Goal: Task Accomplishment & Management: Manage account settings

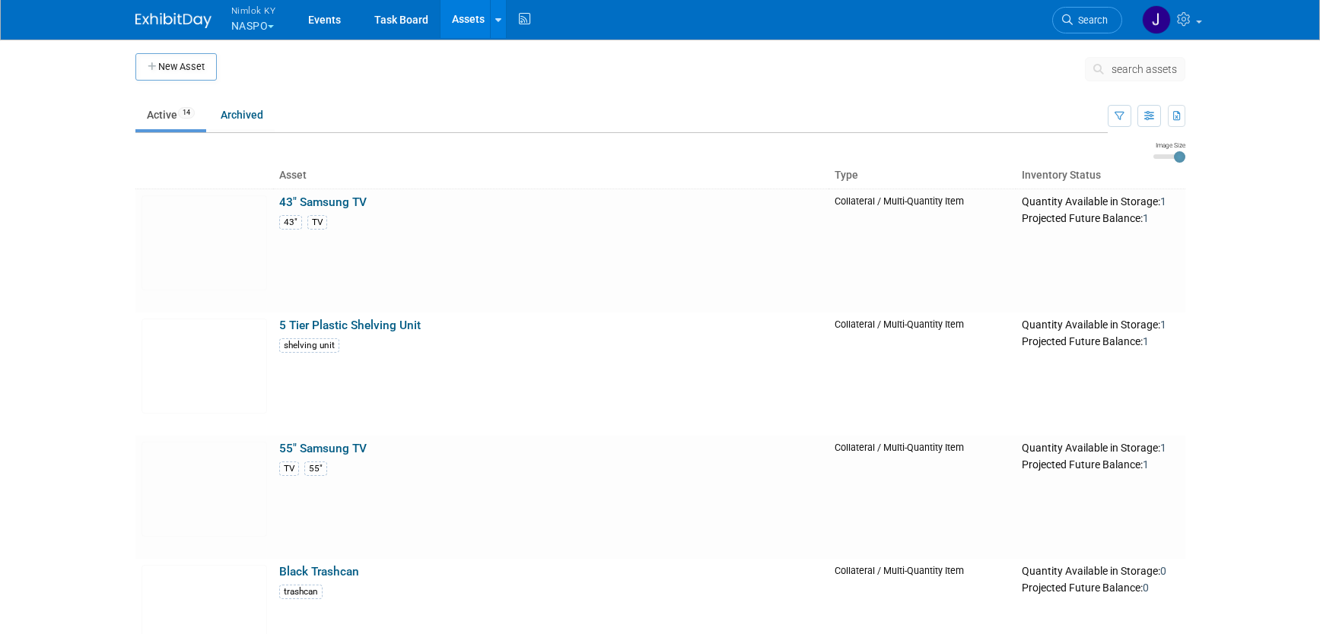
click at [250, 23] on button "Nimlok KY NASPO" at bounding box center [262, 20] width 65 height 40
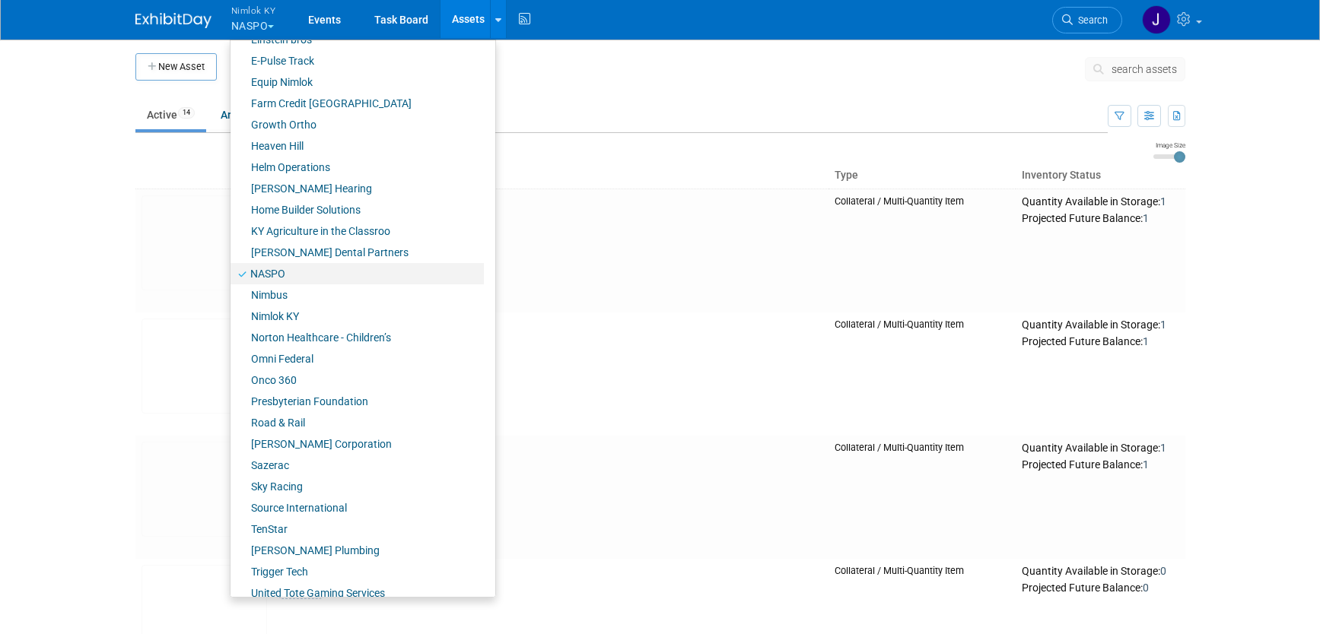
scroll to position [498, 0]
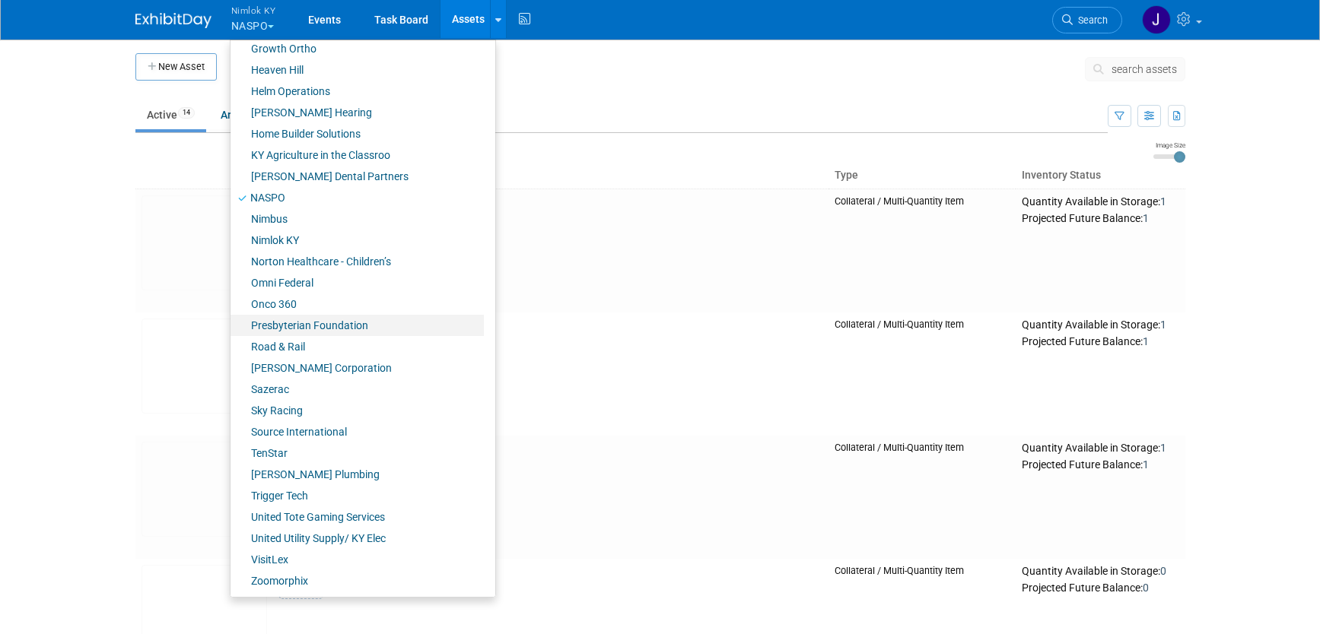
click at [344, 333] on link "Presbyterian Foundation" at bounding box center [357, 325] width 253 height 21
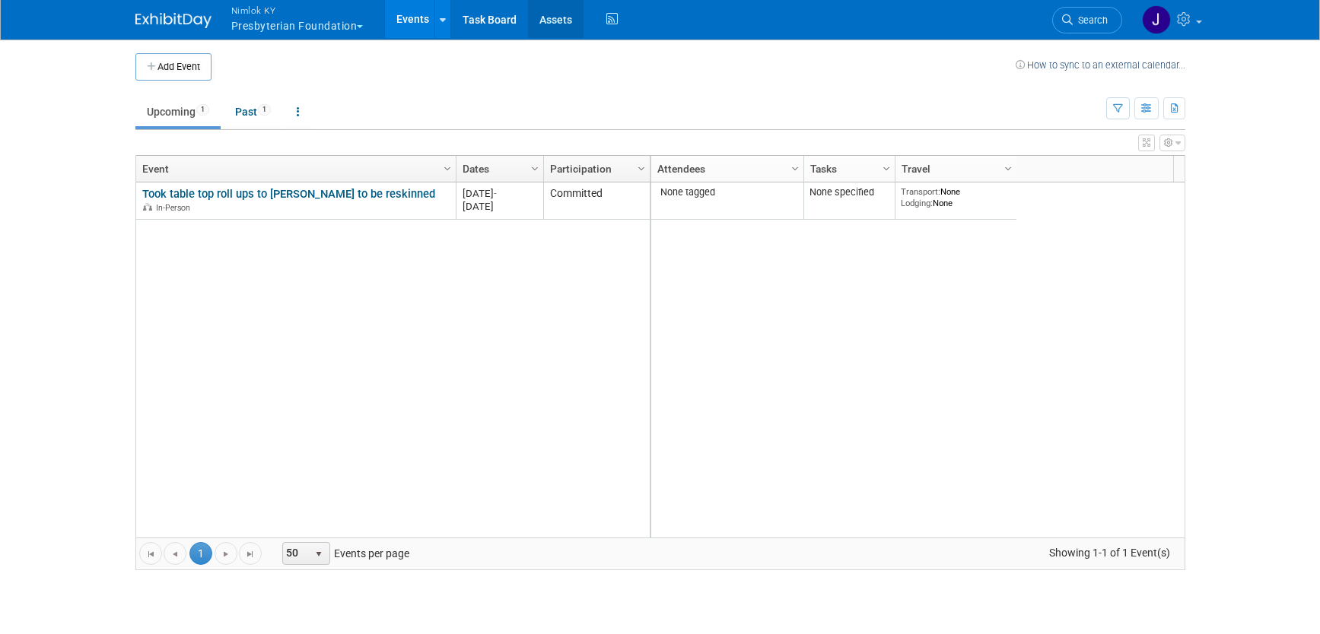
click at [551, 18] on link "Assets" at bounding box center [556, 19] width 56 height 38
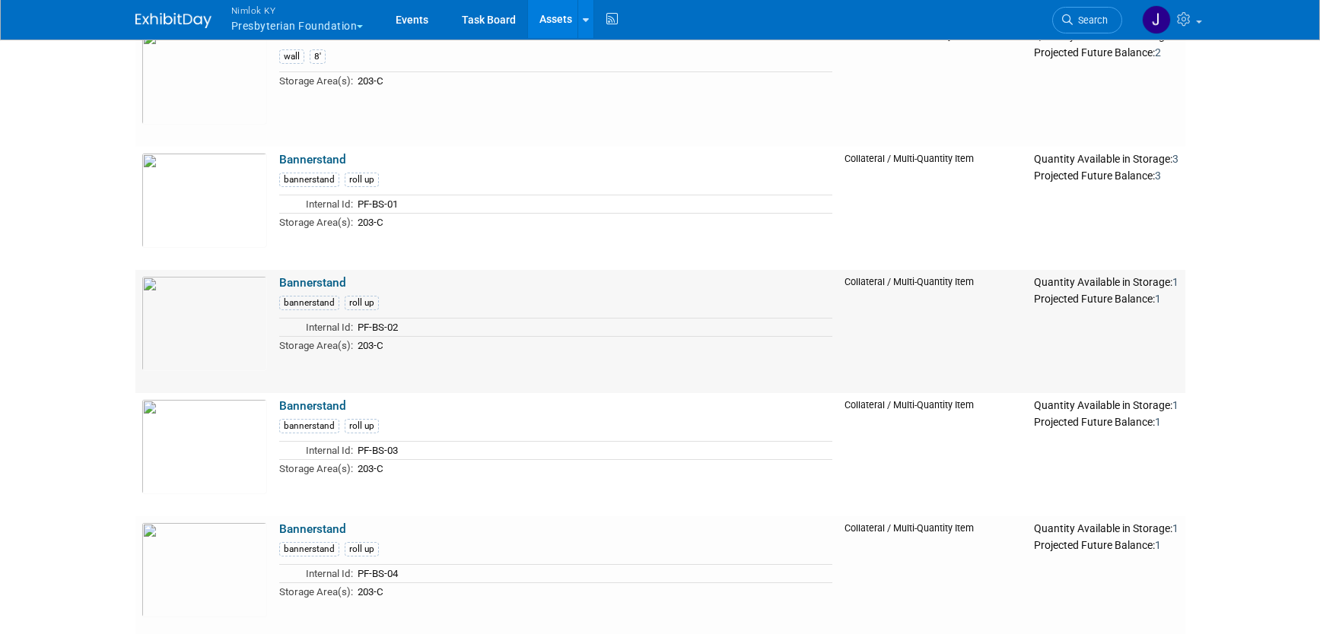
scroll to position [663, 0]
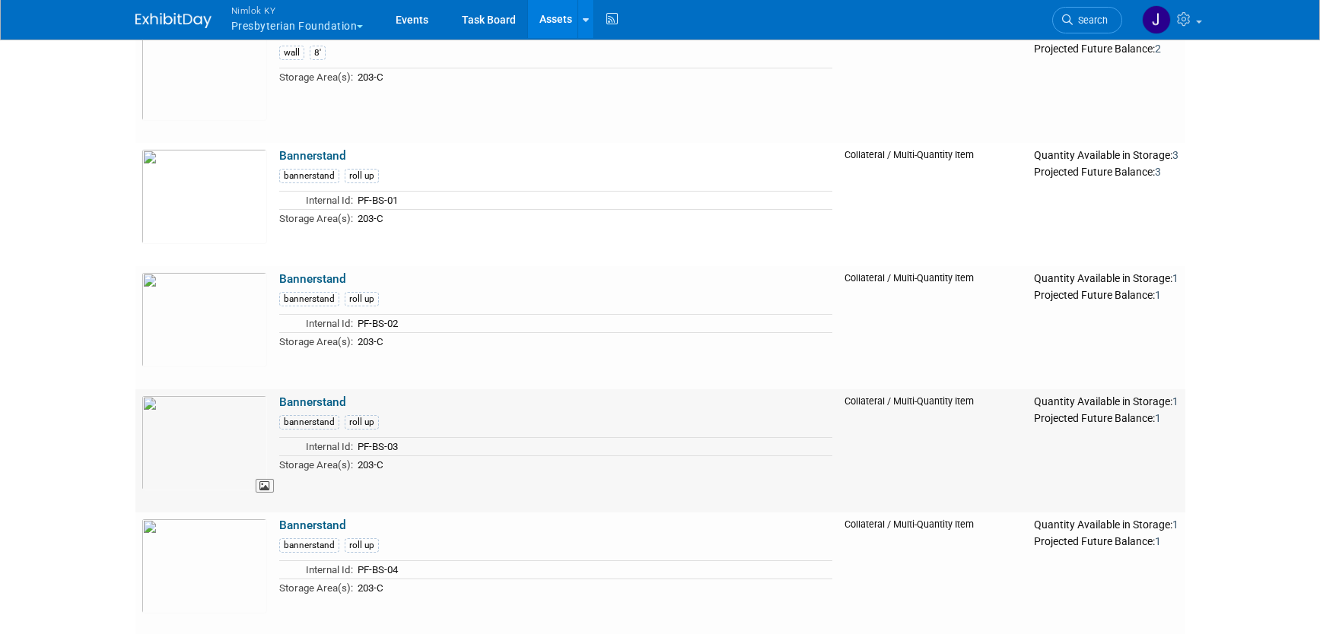
click at [215, 469] on img at bounding box center [205, 443] width 126 height 95
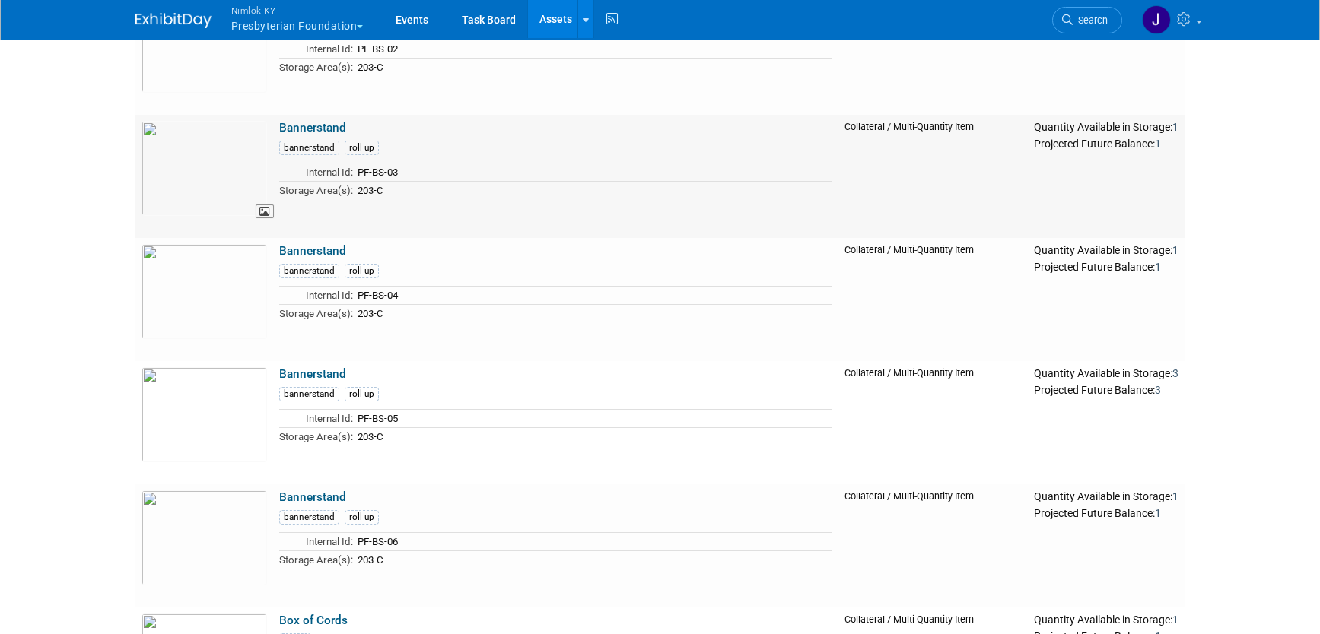
scroll to position [980, 0]
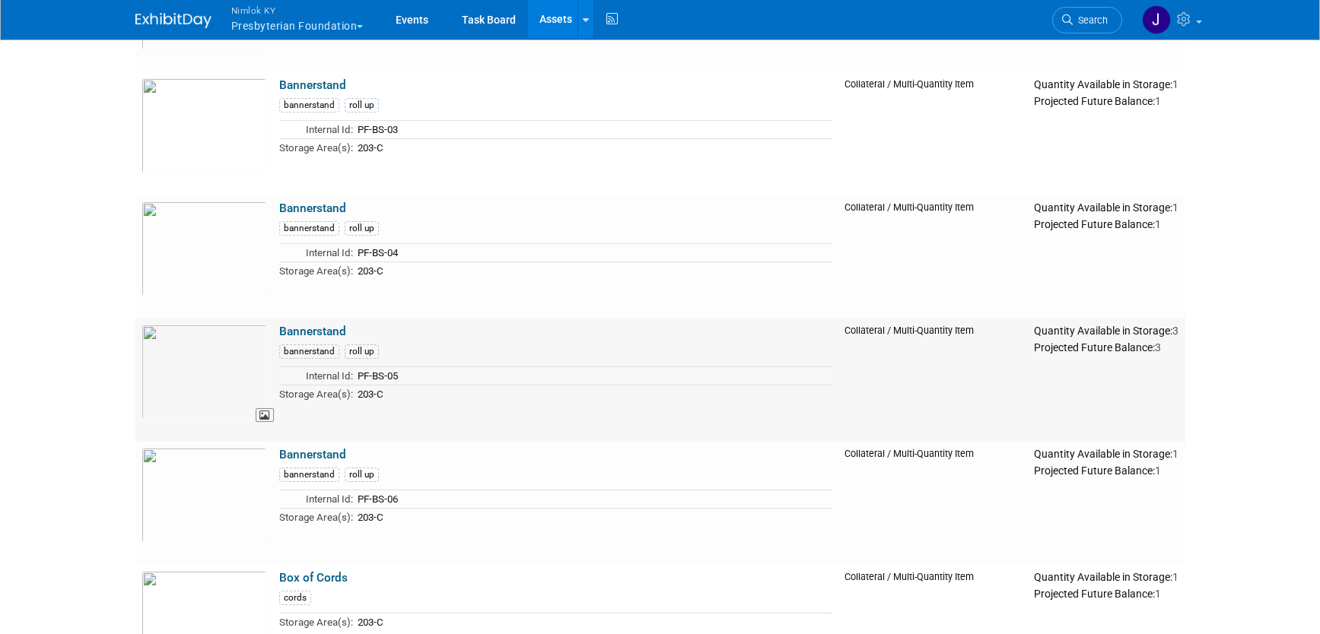
click at [191, 380] on img at bounding box center [205, 372] width 126 height 95
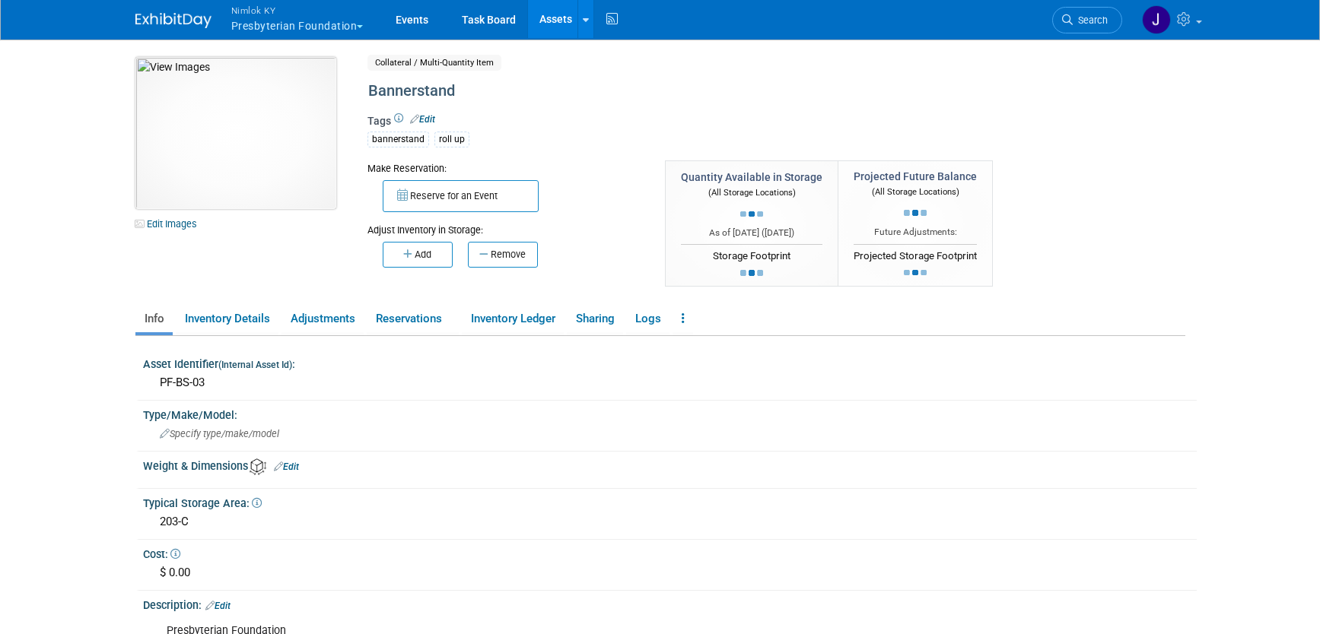
click at [231, 189] on img at bounding box center [235, 133] width 201 height 152
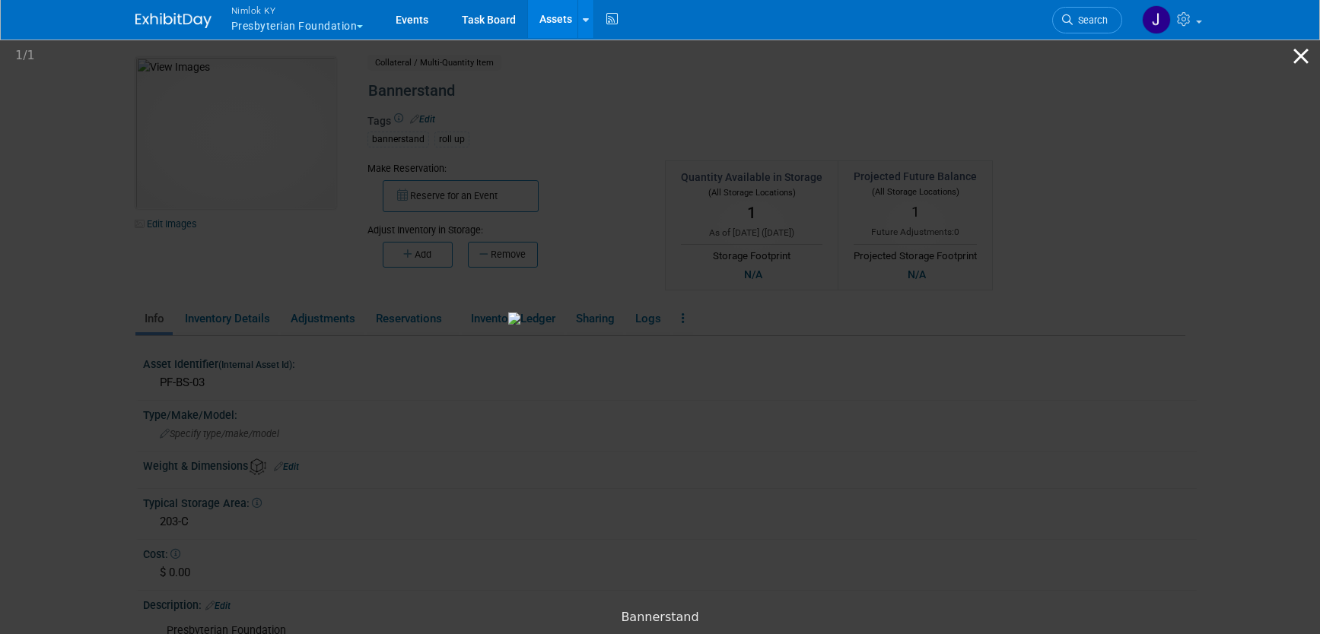
click at [1296, 47] on button "Close gallery" at bounding box center [1301, 56] width 38 height 36
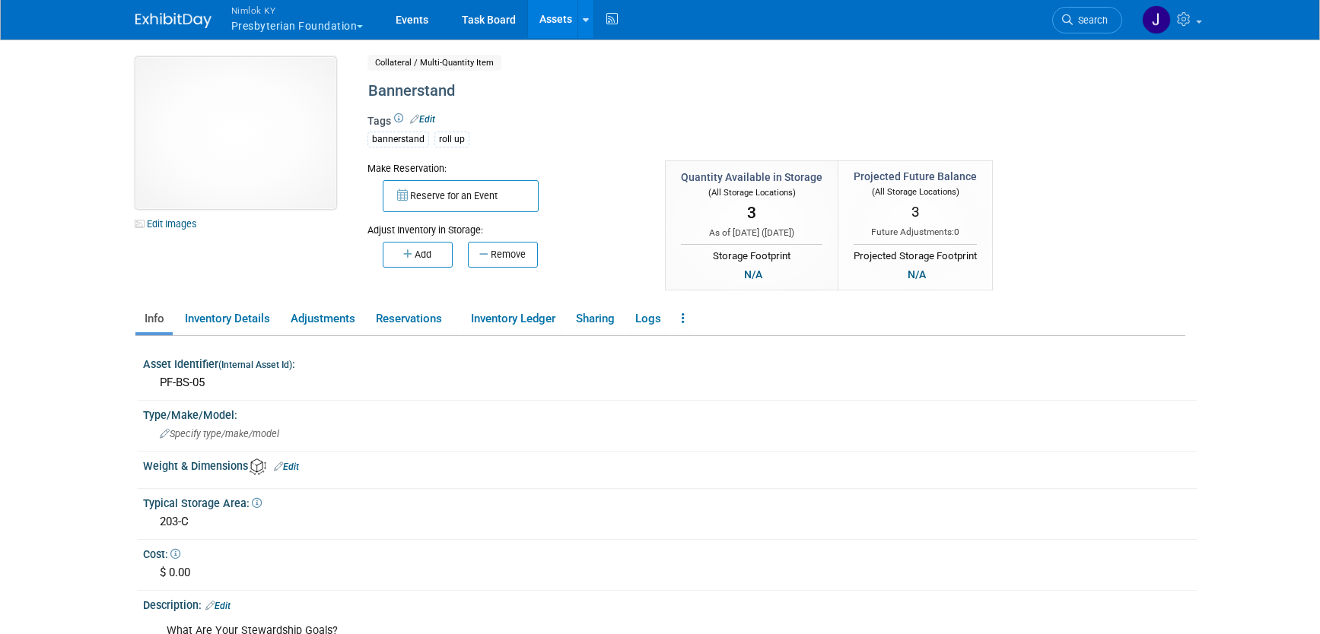
click at [246, 179] on img at bounding box center [235, 133] width 201 height 152
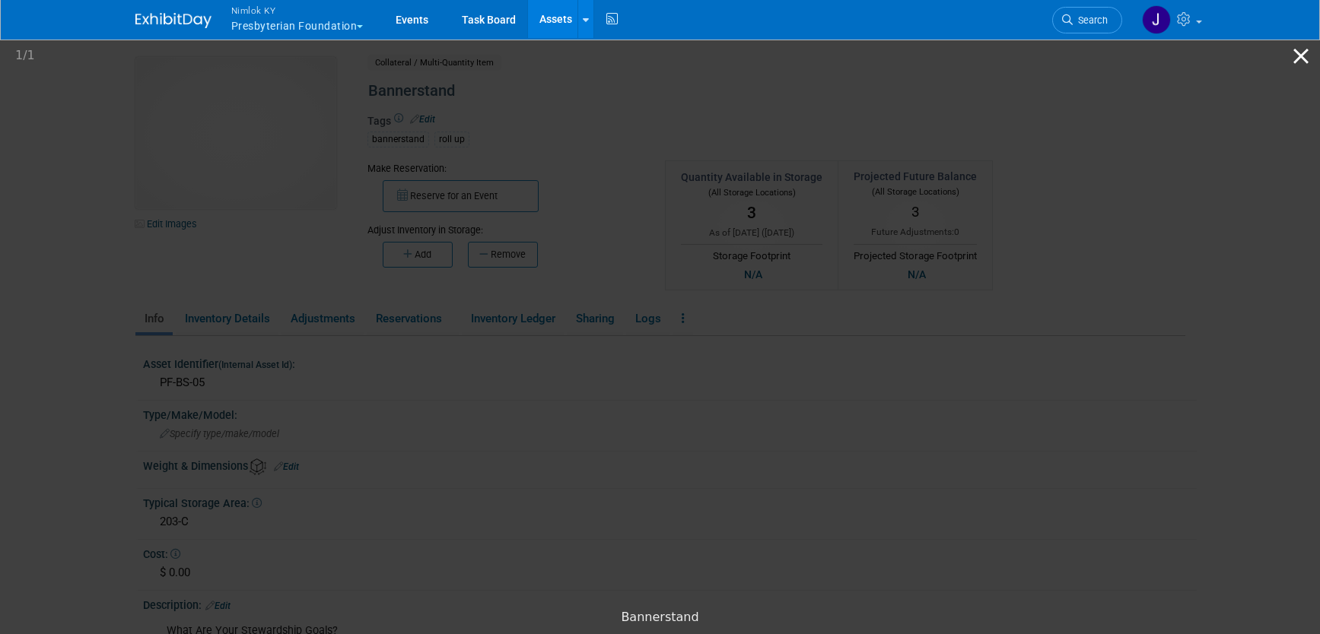
click at [1295, 58] on button "Close gallery" at bounding box center [1301, 56] width 38 height 36
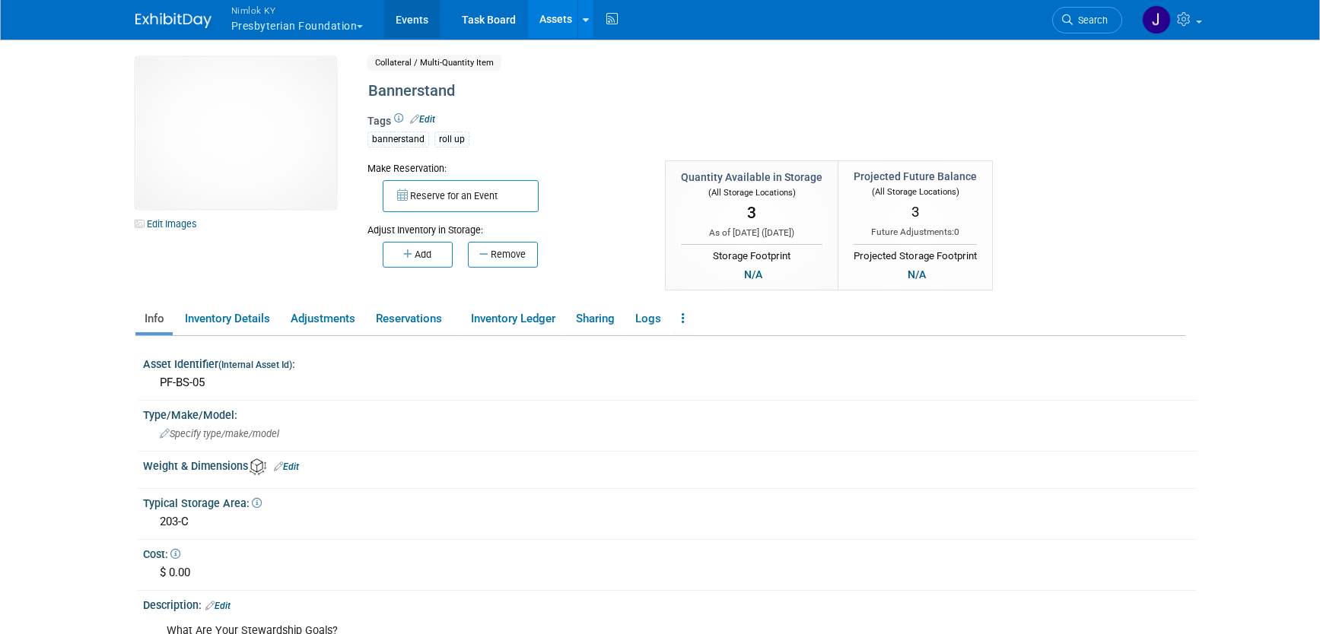
click at [408, 24] on link "Events" at bounding box center [412, 19] width 56 height 38
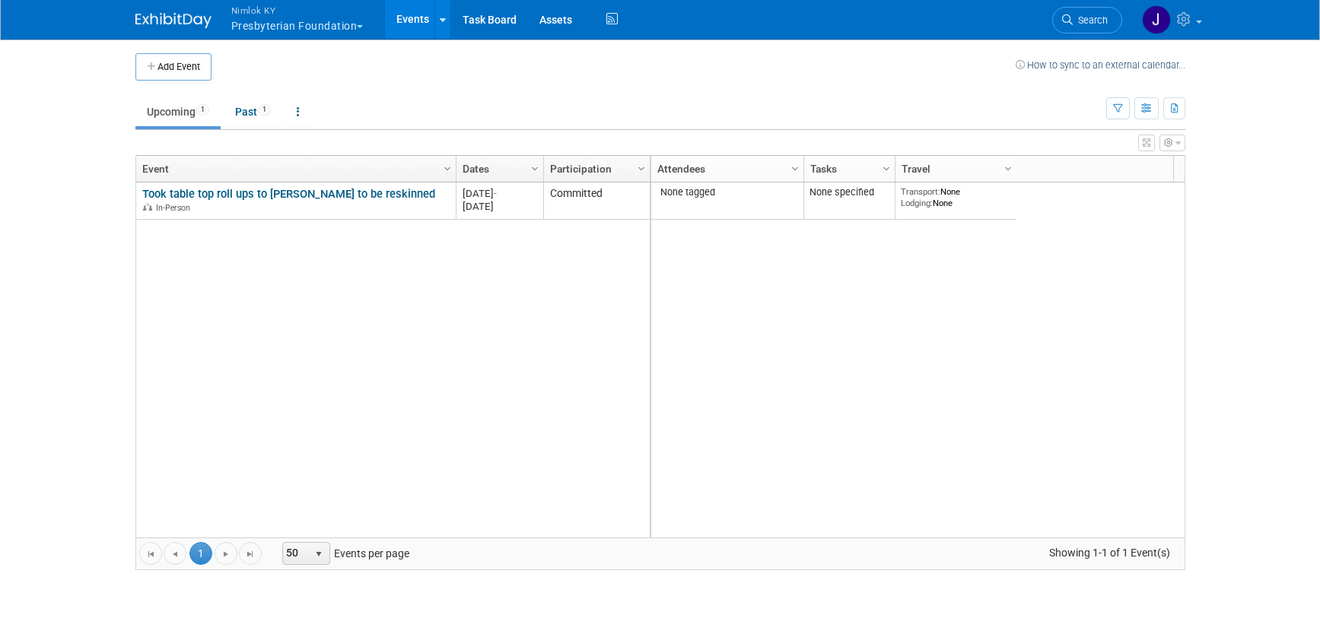
click at [360, 191] on link "Took table top roll ups to [PERSON_NAME] to be reskinned" at bounding box center [288, 194] width 293 height 14
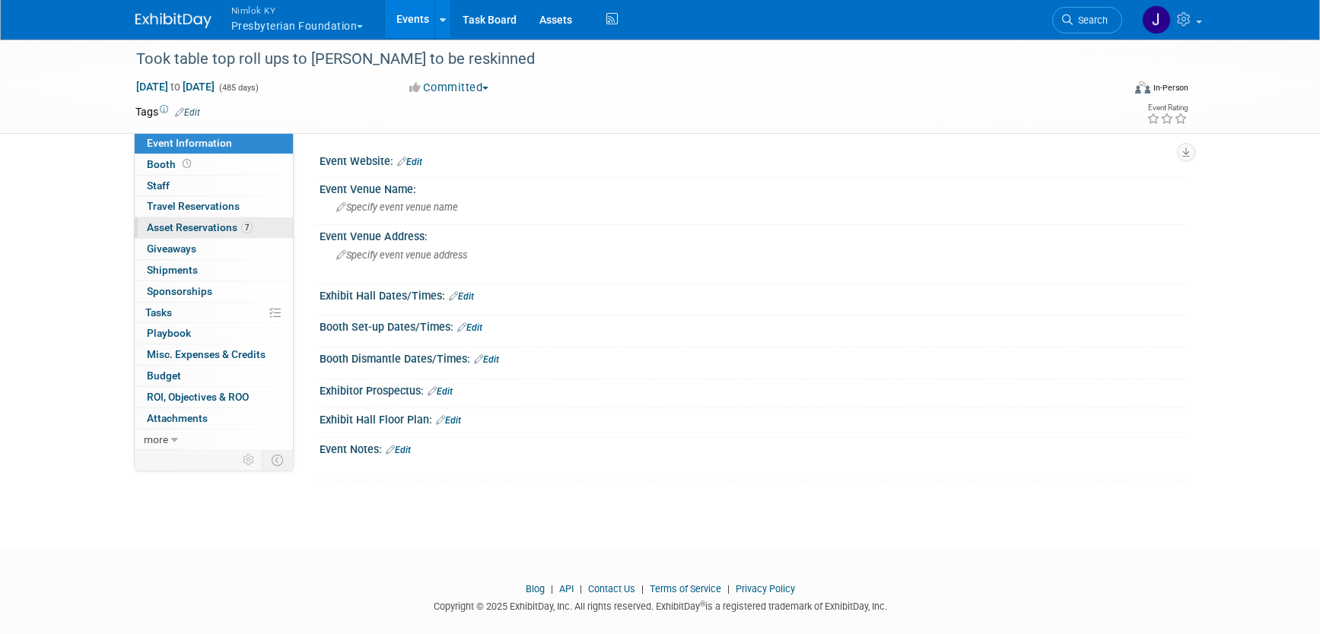
click at [211, 224] on span "Asset Reservations 7" at bounding box center [200, 227] width 106 height 12
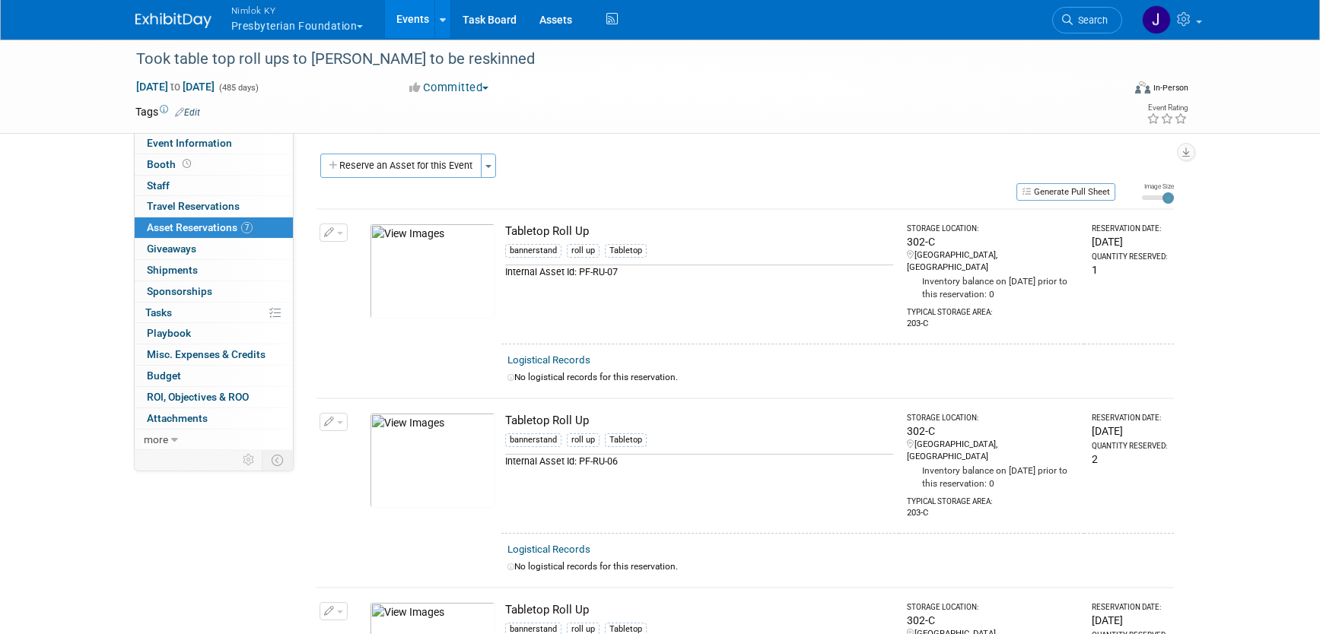
click at [654, 154] on div "Reserve an Asset for this Event Toggle Dropdown New asset reservation Copy asse…" at bounding box center [744, 168] width 857 height 28
click at [415, 20] on link "Events" at bounding box center [413, 19] width 56 height 38
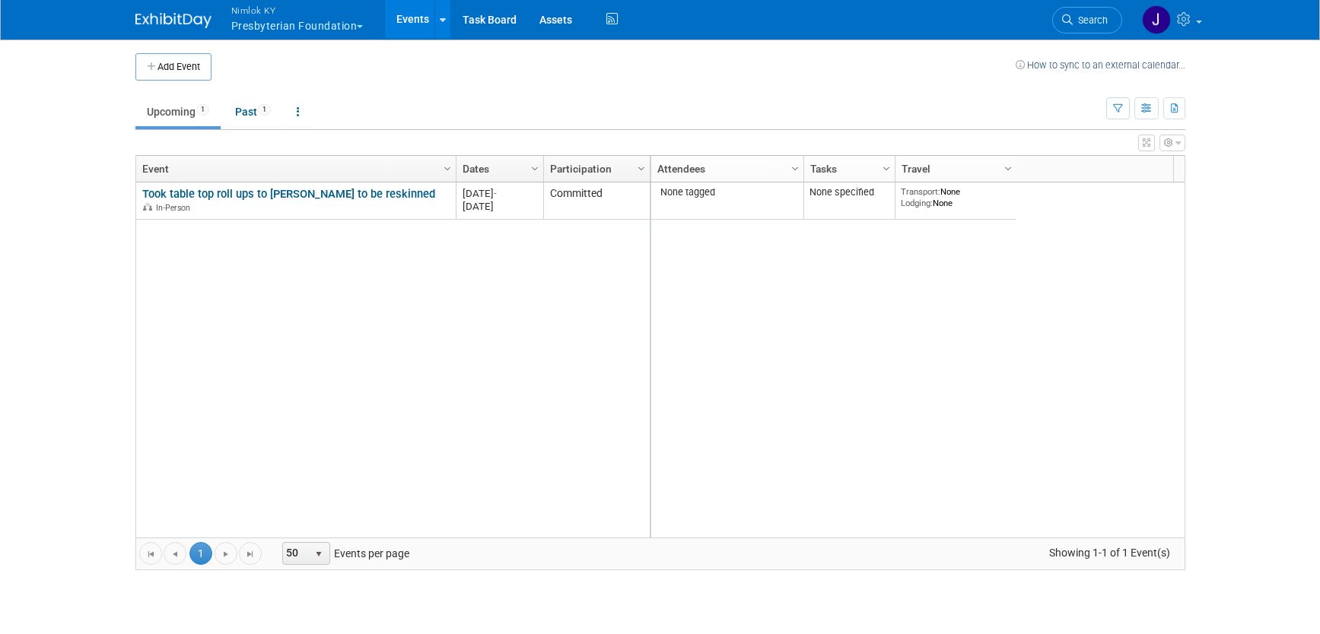
click at [342, 29] on button "Nimlok KY Presbyterian Foundation" at bounding box center [306, 20] width 153 height 40
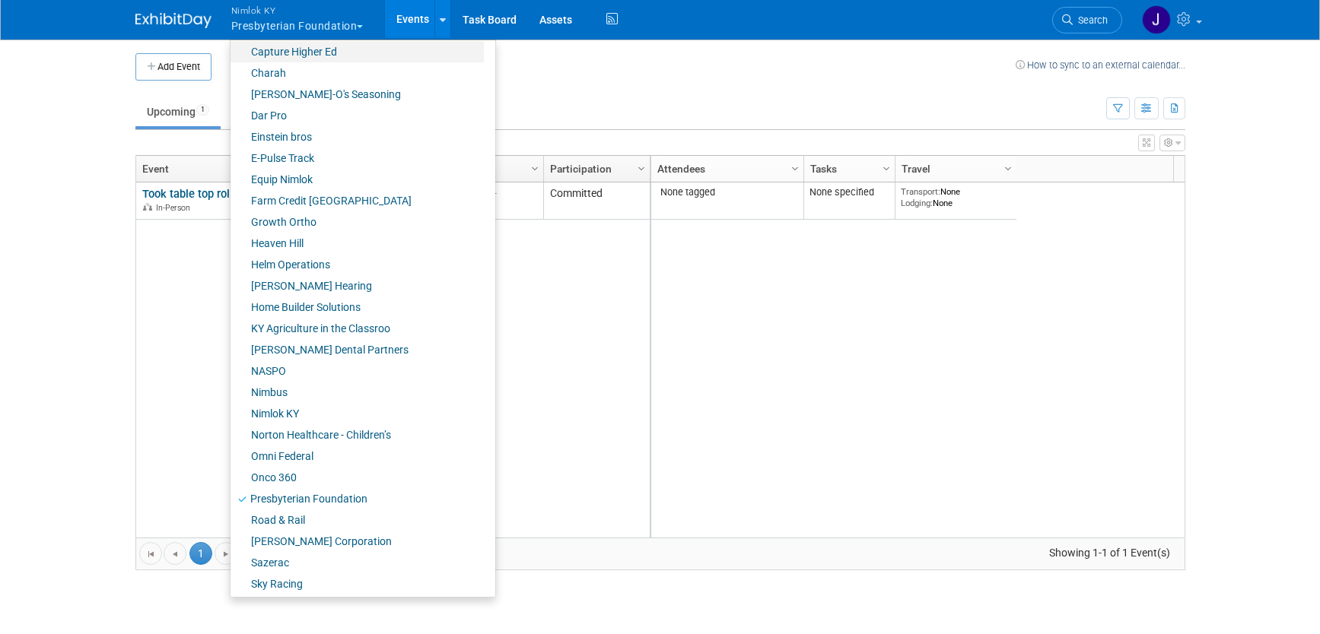
scroll to position [326, 0]
click at [320, 478] on link "Onco 360" at bounding box center [357, 476] width 253 height 21
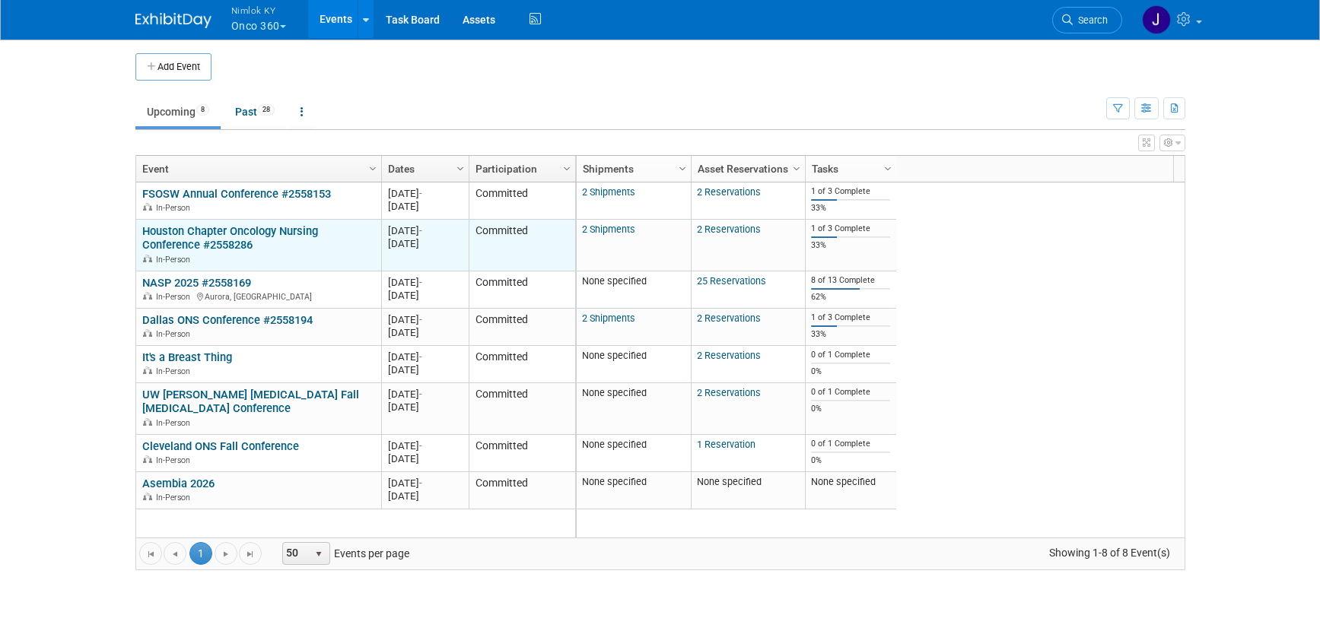
click at [218, 237] on link "Houston Chapter Oncology Nursing Conference #2558286" at bounding box center [230, 238] width 176 height 28
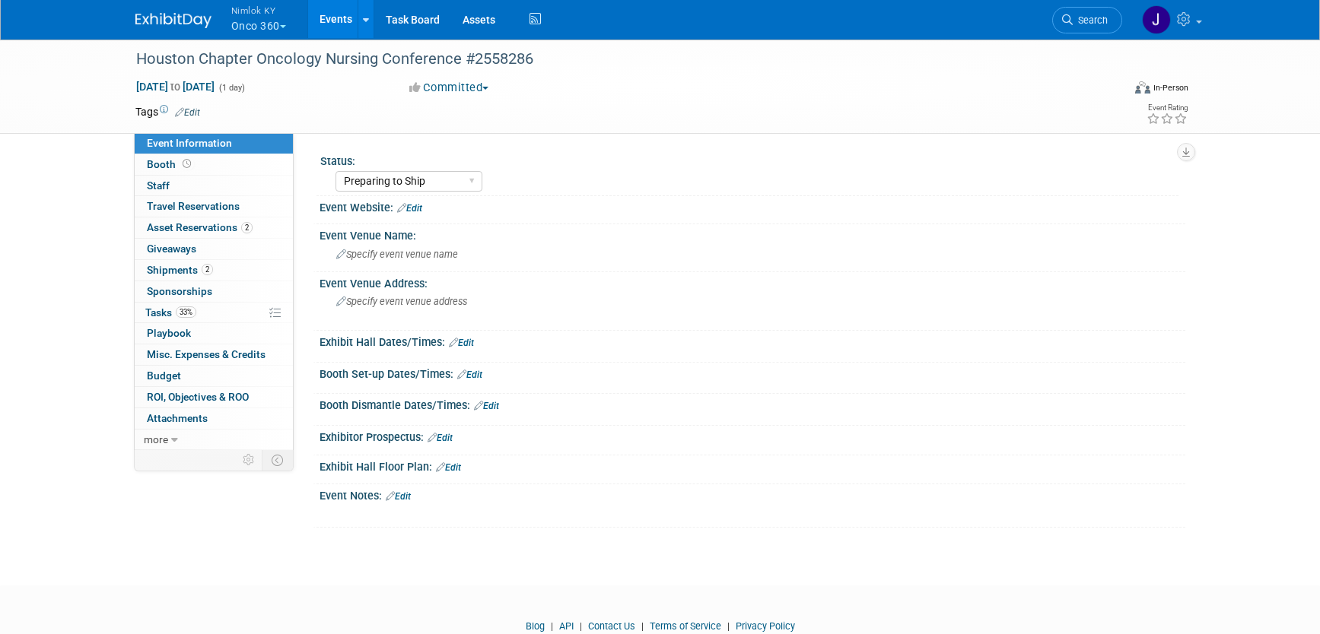
select select "Preparing to Ship"
click at [225, 307] on link "33% Tasks 33%" at bounding box center [214, 313] width 158 height 21
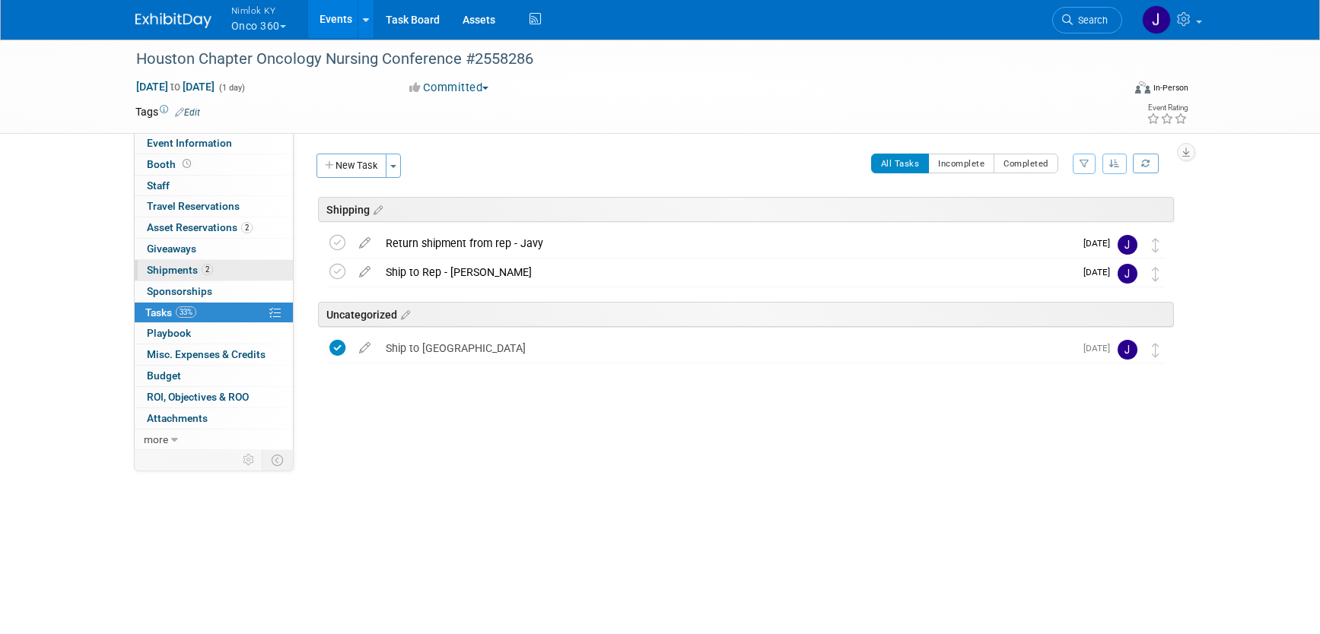
click at [193, 265] on span "Shipments 2" at bounding box center [180, 270] width 66 height 12
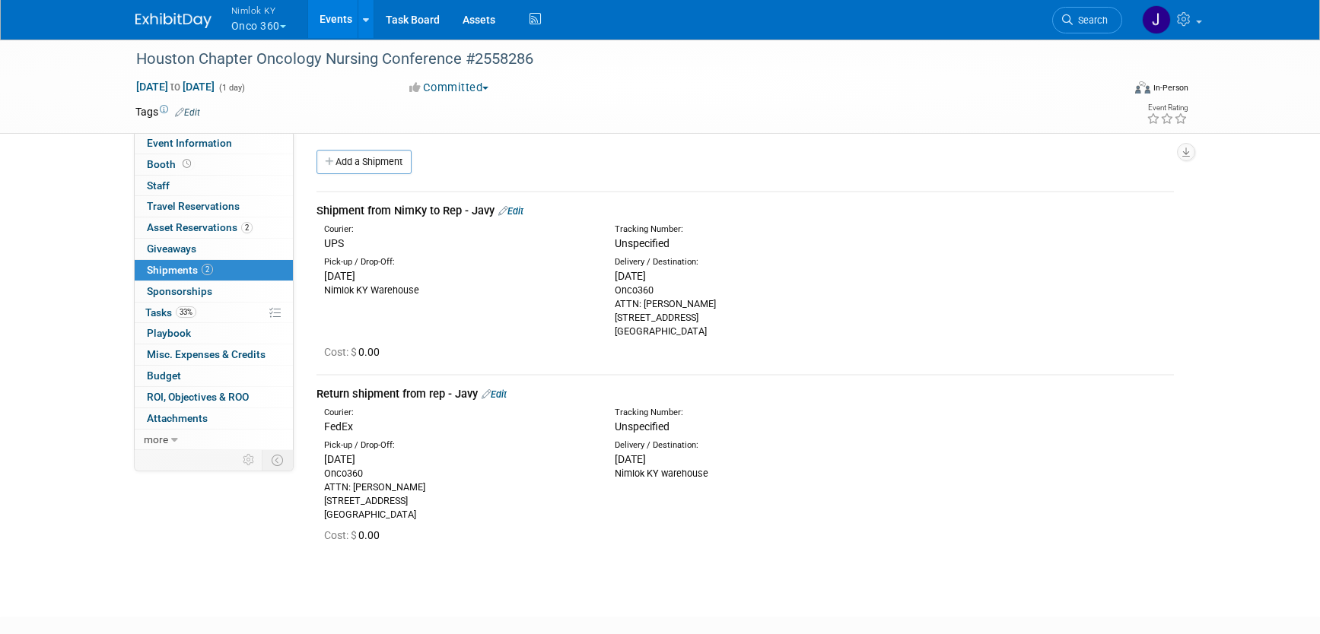
scroll to position [3, 0]
click at [223, 309] on link "33% Tasks 33%" at bounding box center [214, 313] width 158 height 21
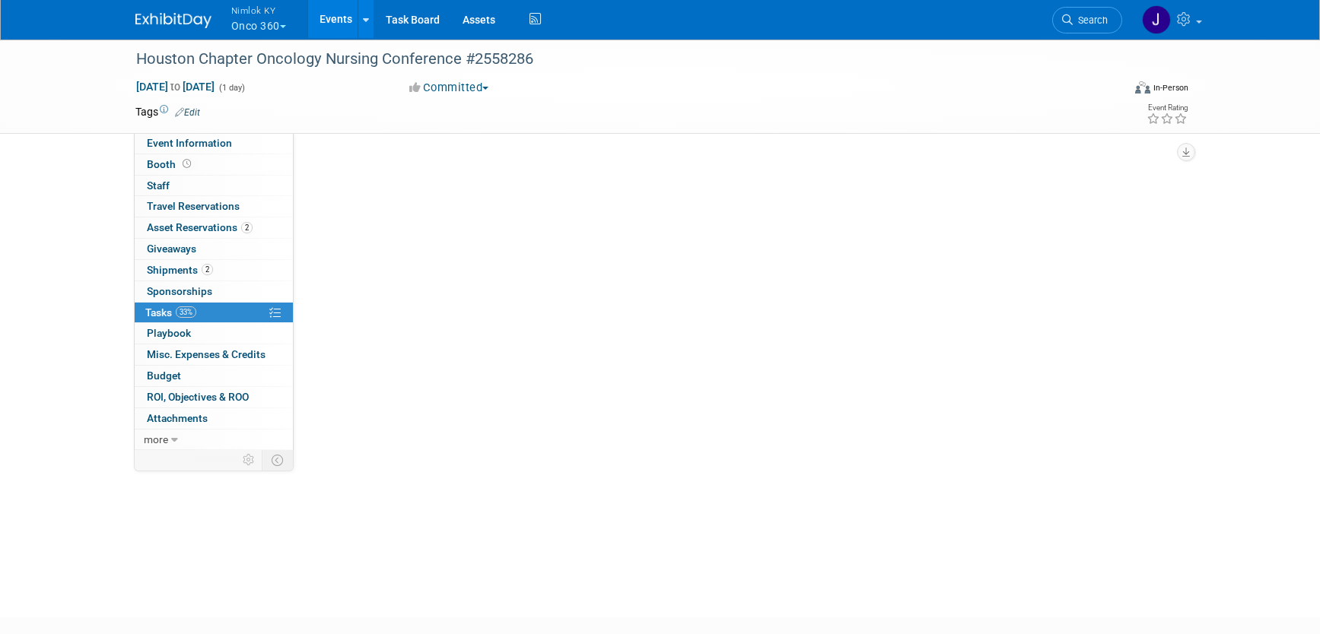
scroll to position [0, 0]
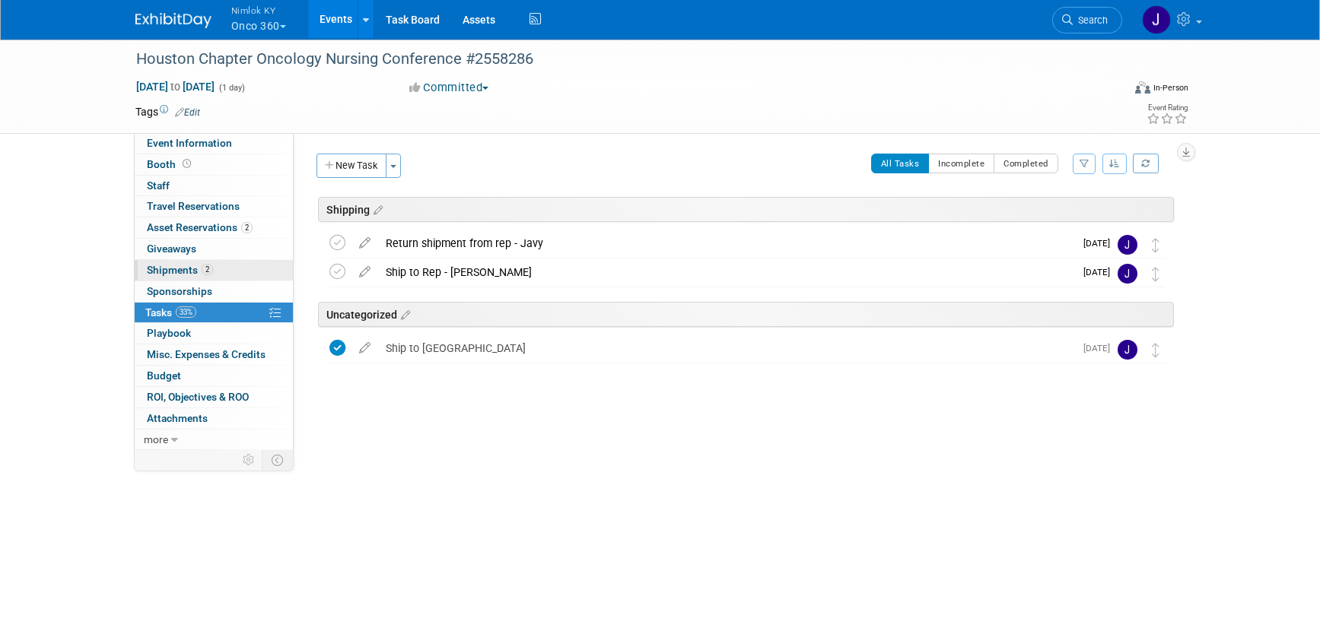
click at [227, 273] on link "2 Shipments 2" at bounding box center [214, 270] width 158 height 21
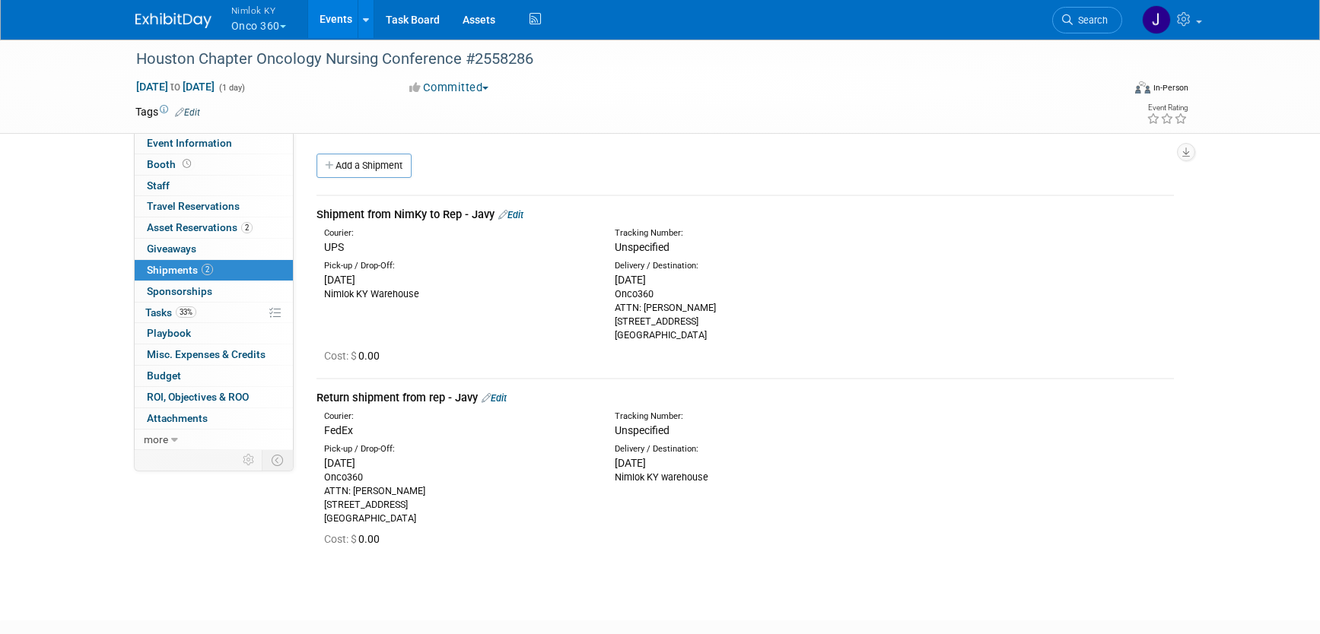
click at [500, 398] on link "Edit" at bounding box center [494, 398] width 25 height 11
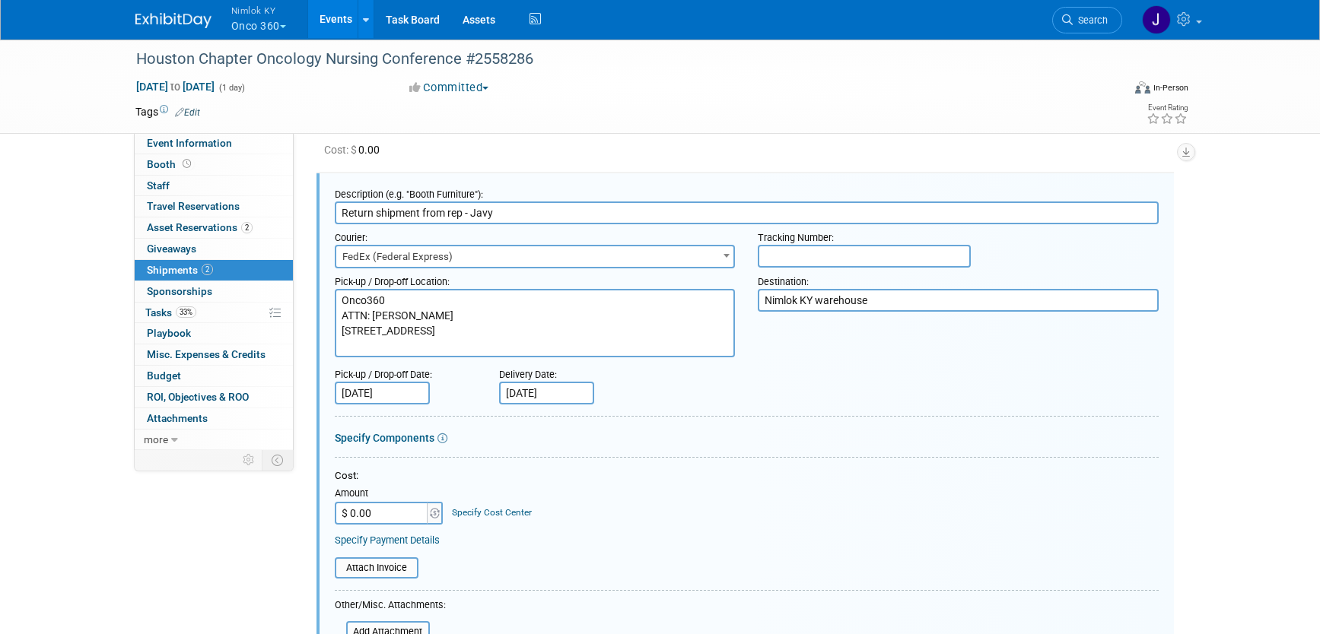
click at [796, 257] on input "text" at bounding box center [864, 256] width 213 height 23
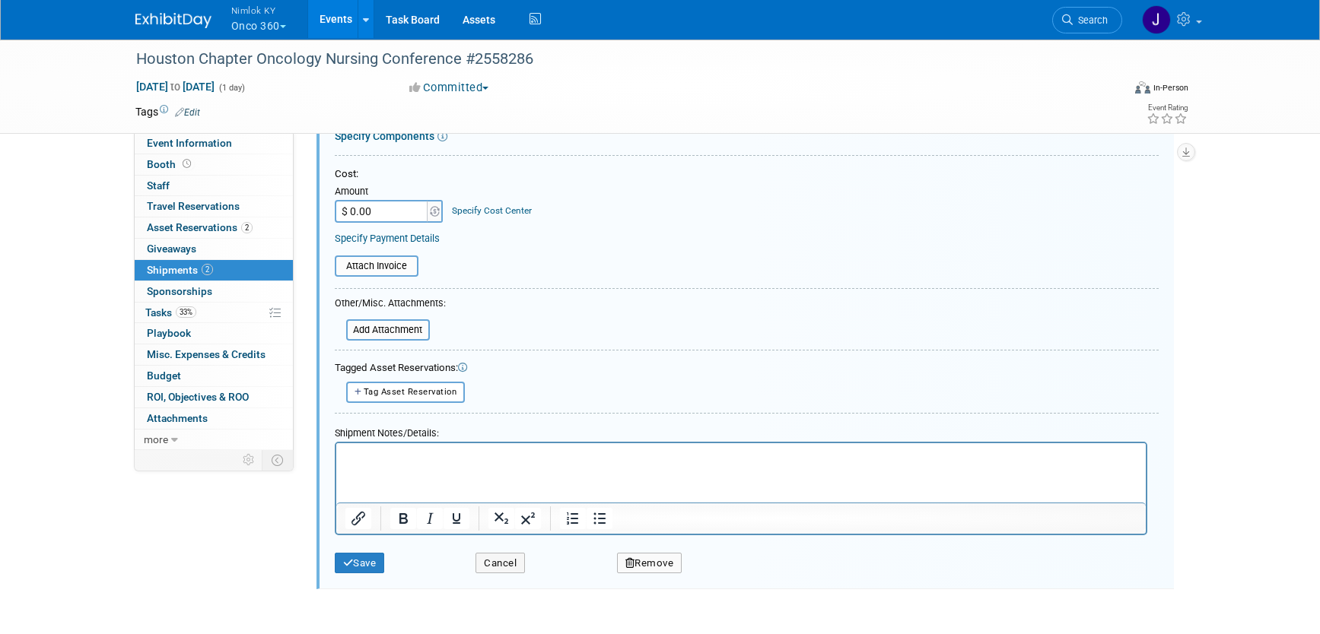
scroll to position [612, 0]
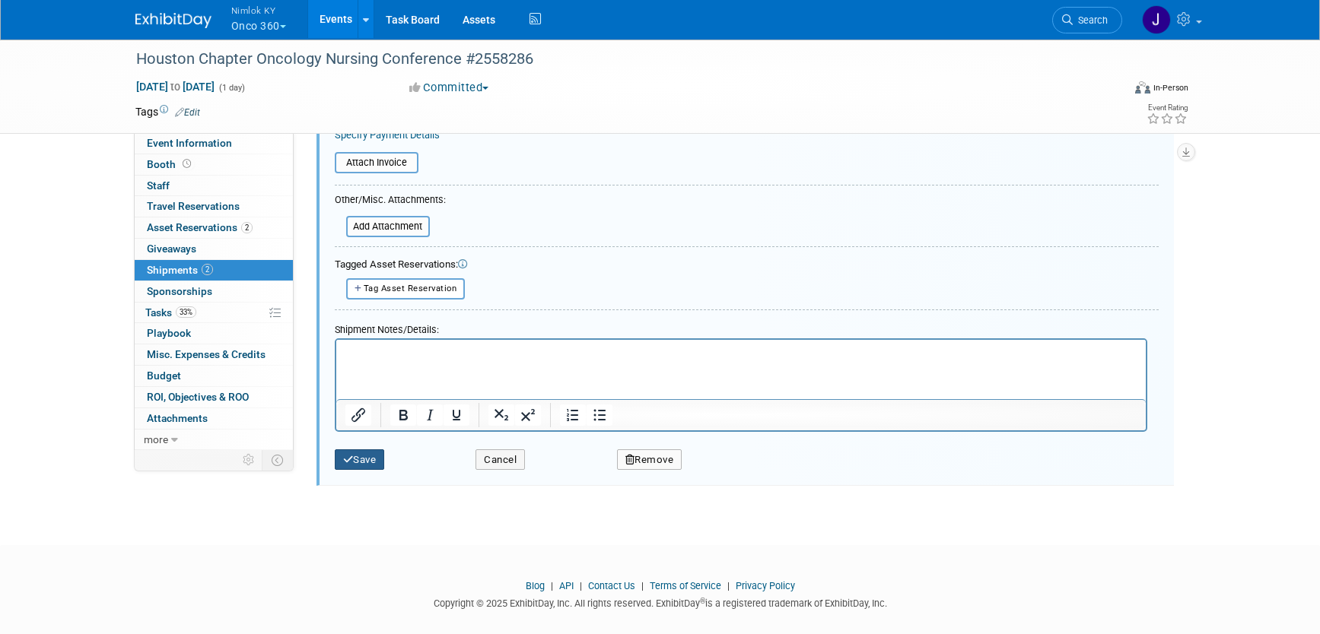
type input "817778928593"
click at [374, 459] on button "Save" at bounding box center [360, 460] width 50 height 21
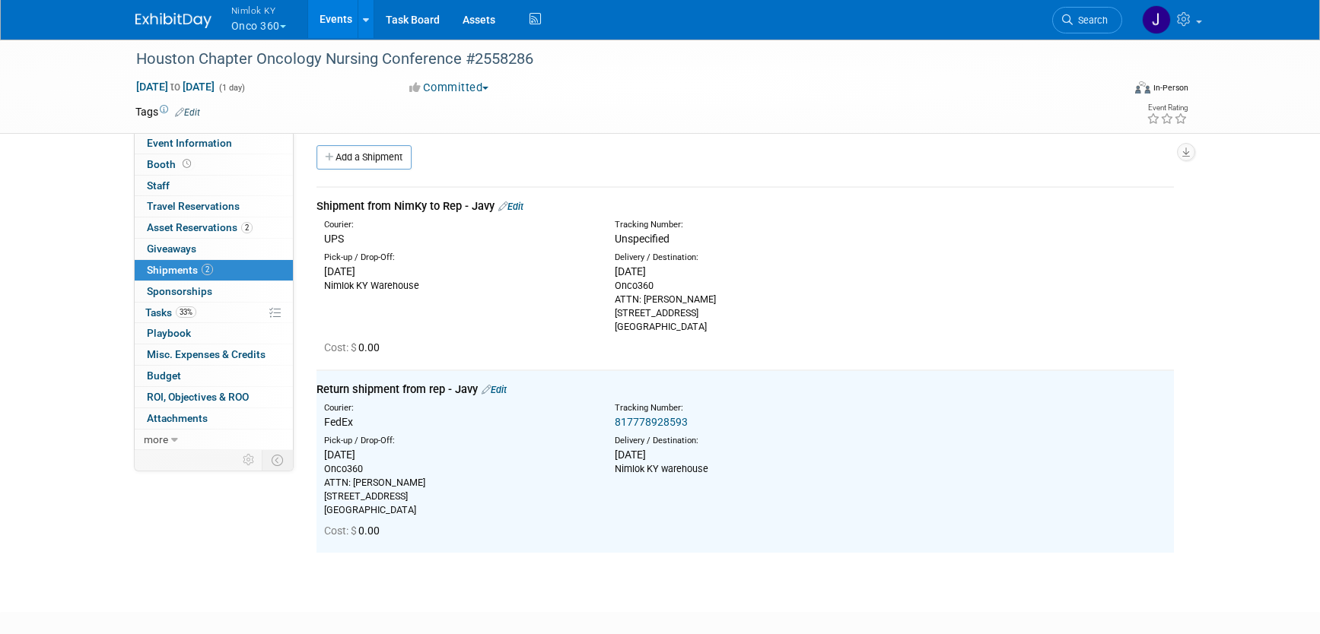
scroll to position [0, 0]
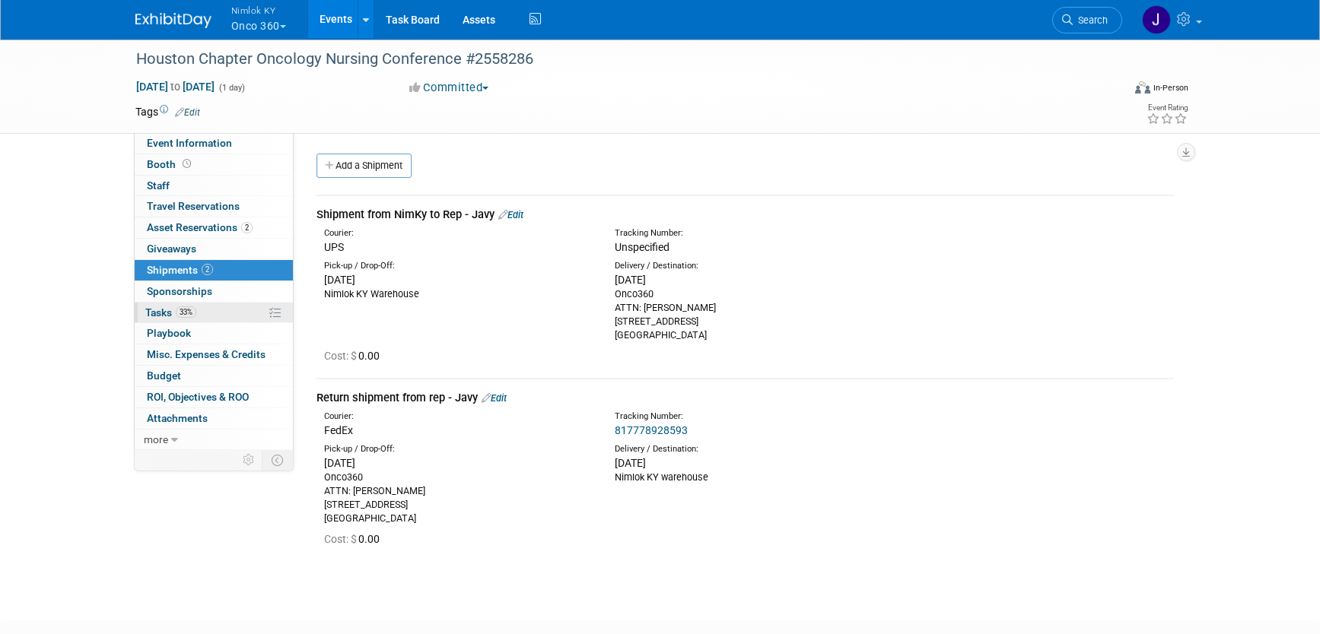
click at [204, 308] on link "33% Tasks 33%" at bounding box center [214, 313] width 158 height 21
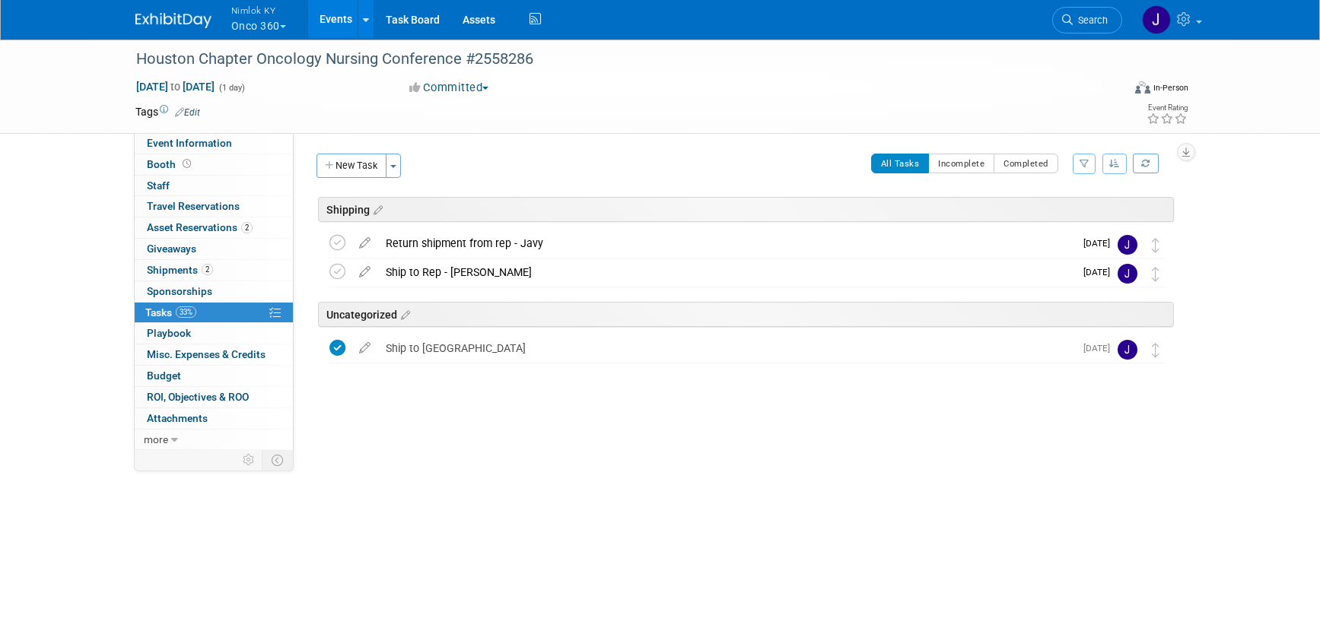
click at [328, 16] on link "Events" at bounding box center [336, 19] width 56 height 38
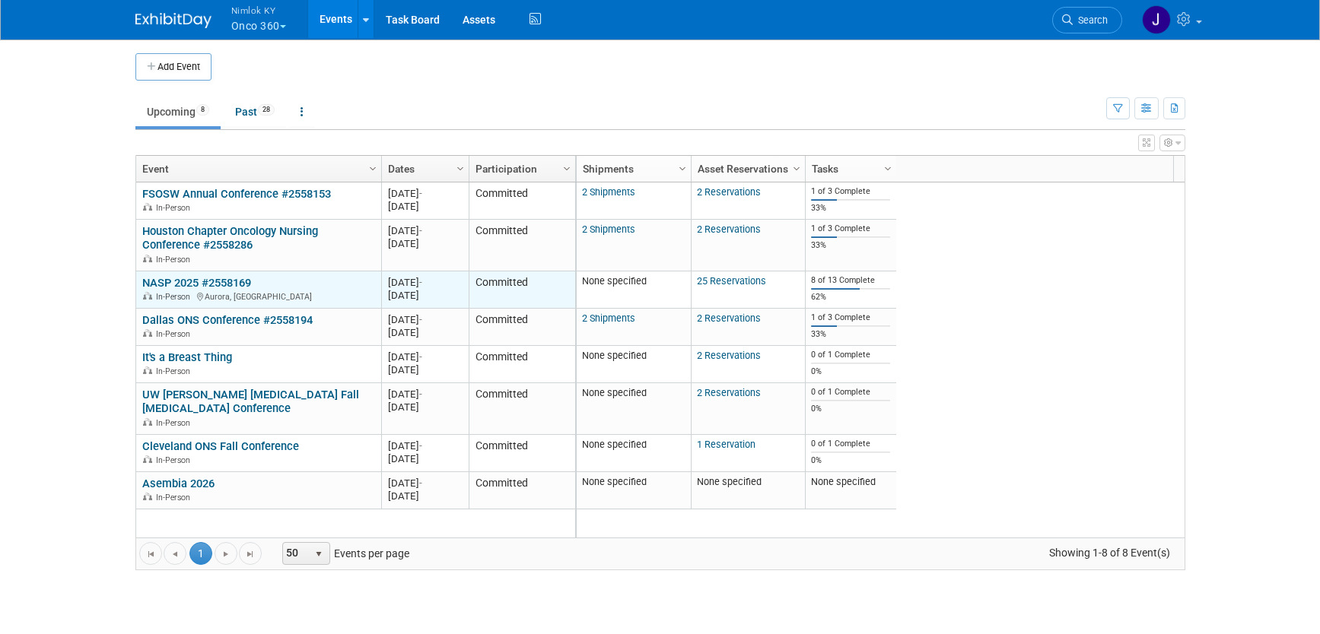
click at [206, 277] on link "NASP 2025 #2558169" at bounding box center [196, 283] width 109 height 14
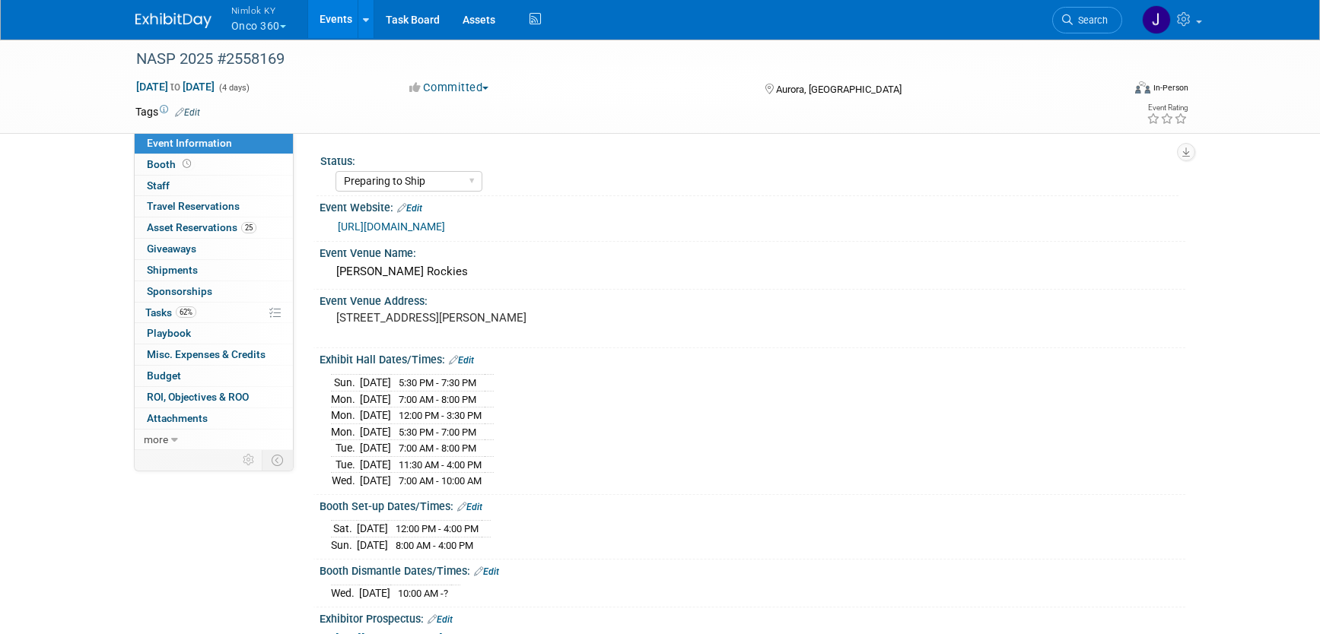
select select "Preparing to Ship"
click at [208, 322] on link "62% Tasks 62%" at bounding box center [214, 313] width 158 height 21
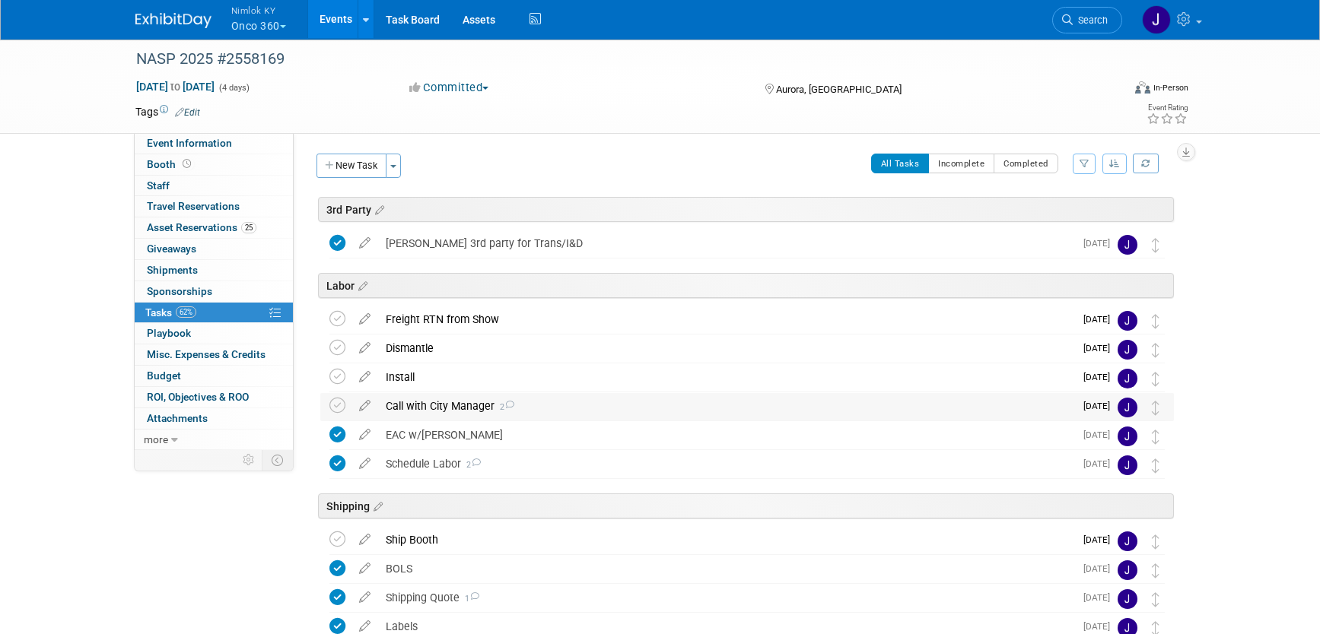
click at [501, 404] on span "2" at bounding box center [505, 407] width 20 height 10
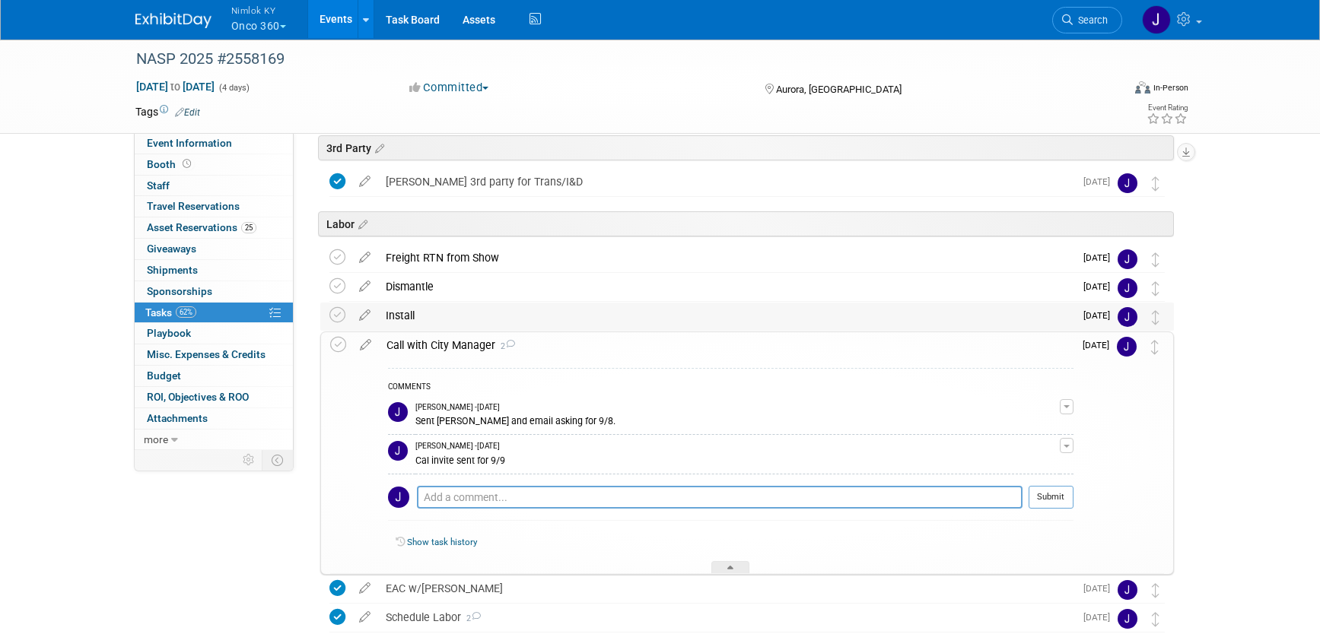
scroll to position [81, 0]
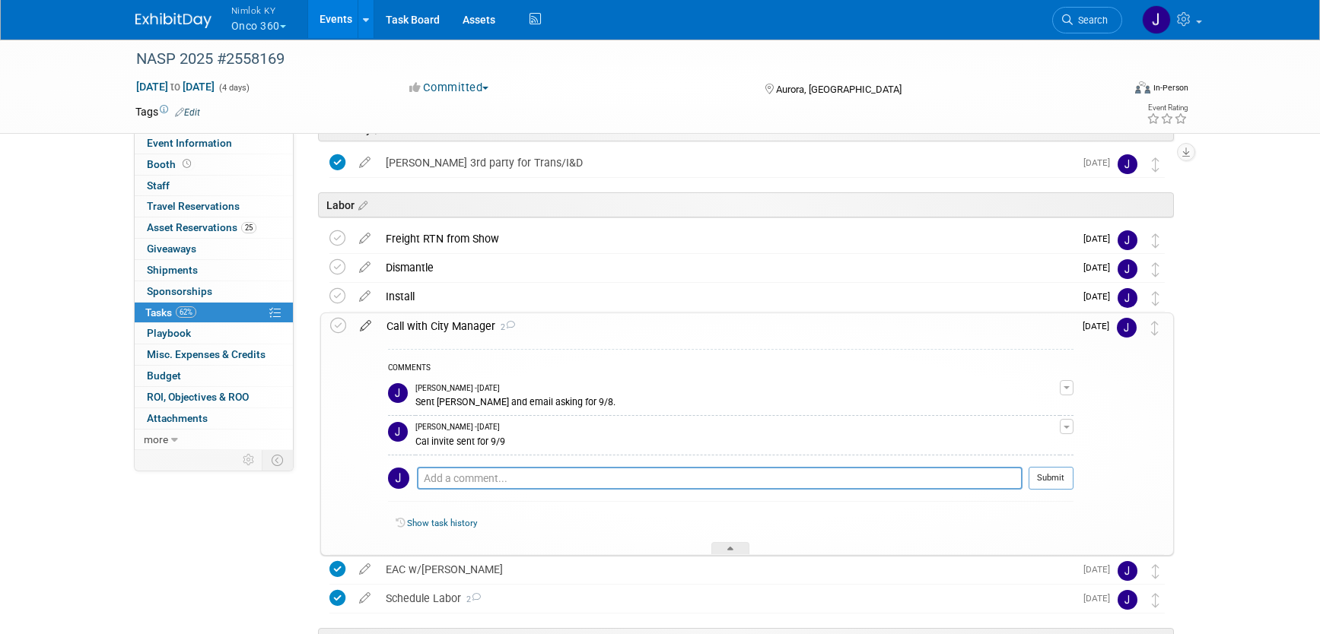
click at [372, 327] on icon at bounding box center [365, 322] width 27 height 19
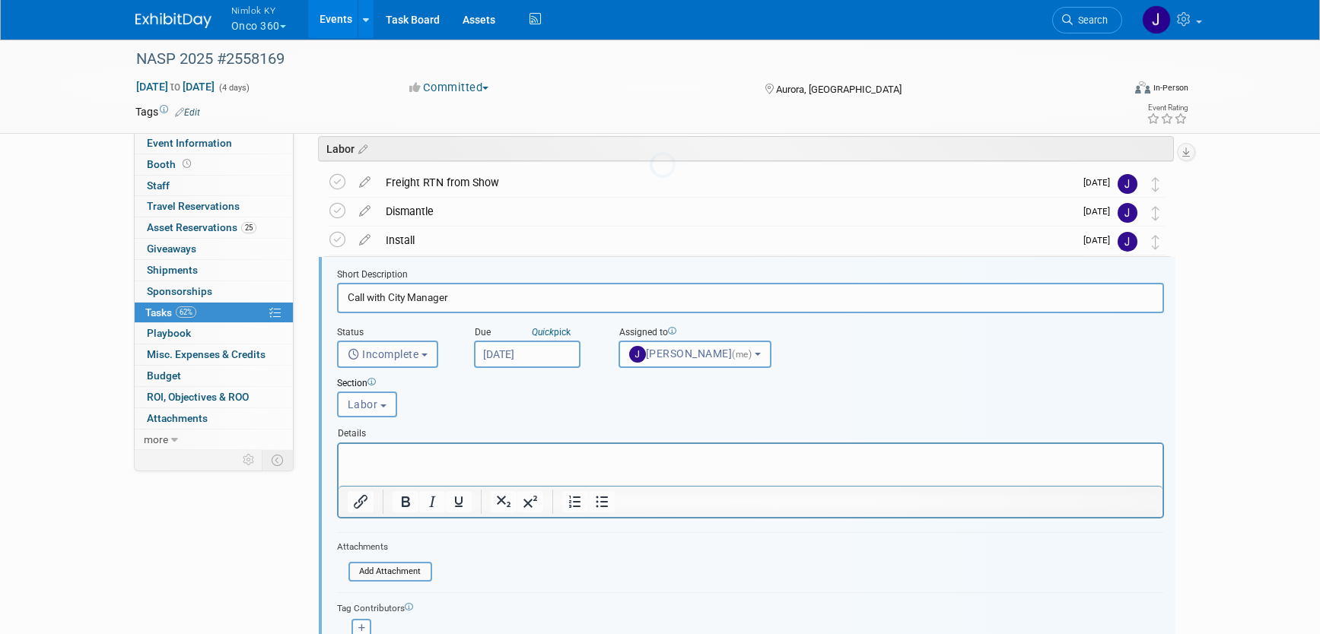
scroll to position [171, 0]
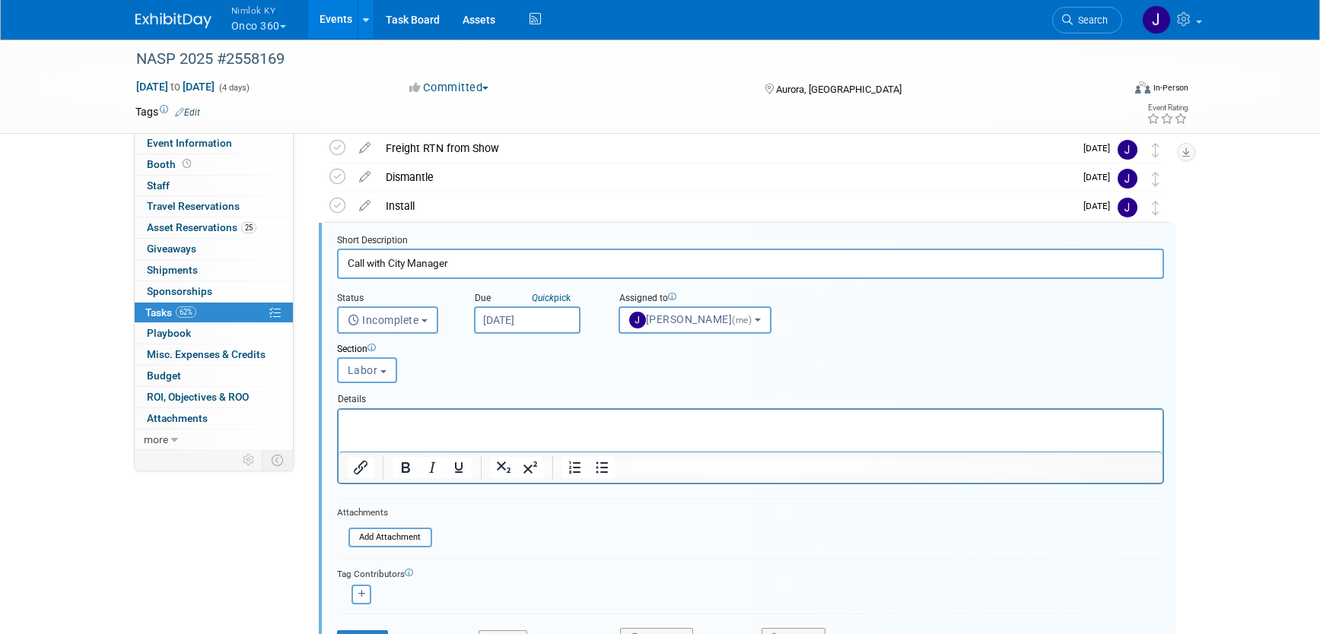
click at [503, 316] on input "[DATE]" at bounding box center [527, 320] width 107 height 27
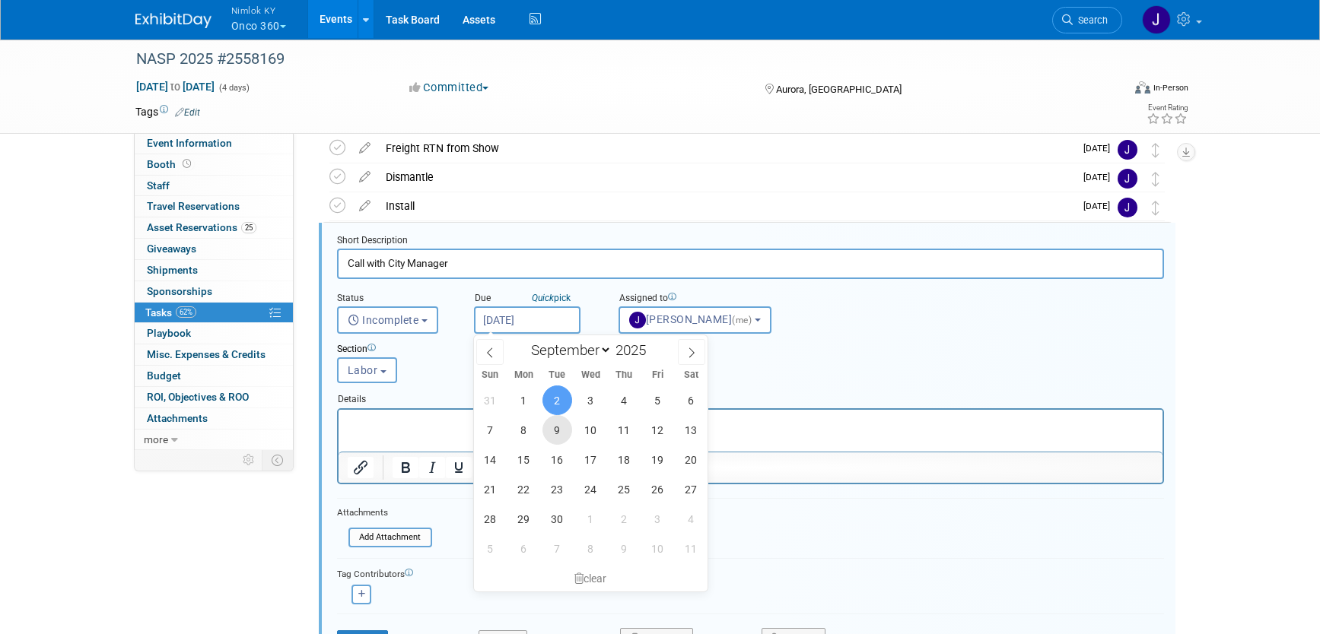
click at [558, 426] on span "9" at bounding box center [557, 430] width 30 height 30
type input "Sep 9, 2025"
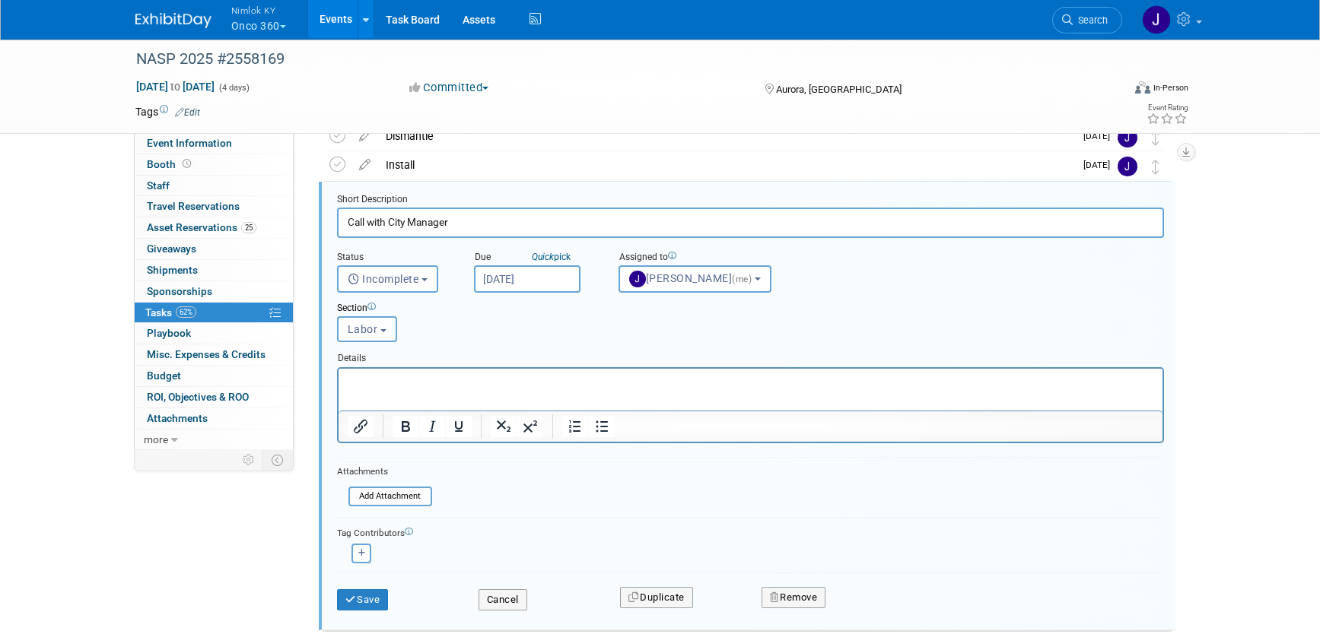
scroll to position [246, 0]
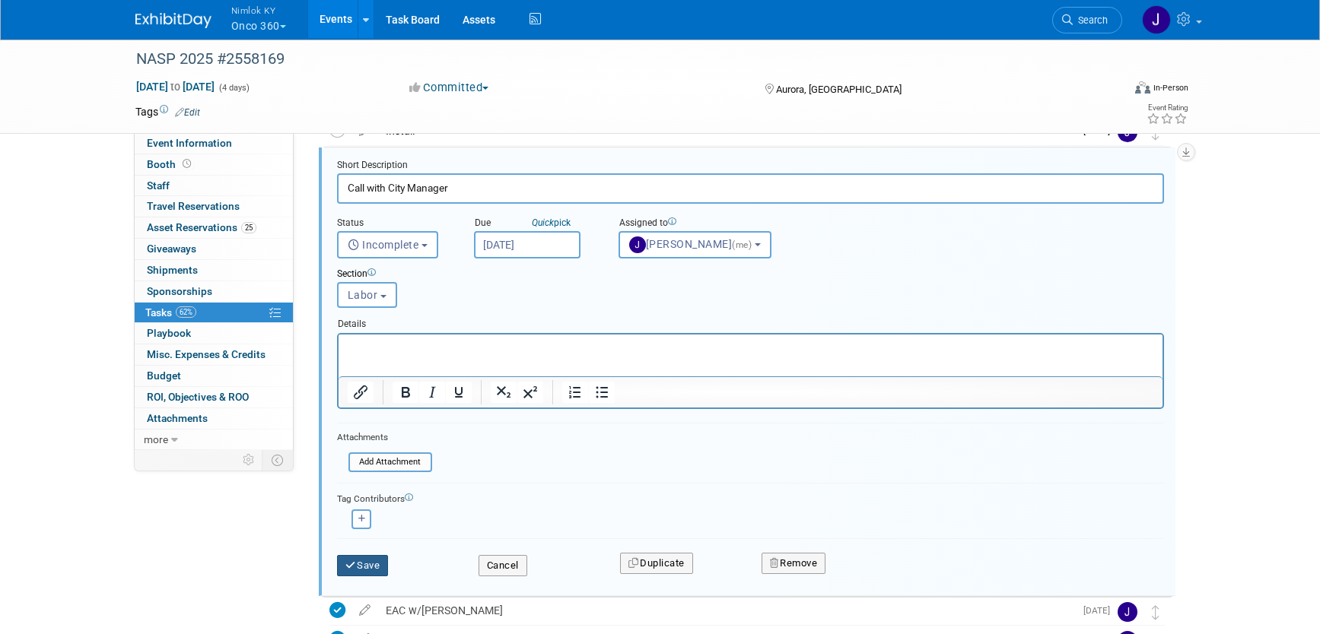
click at [380, 566] on button "Save" at bounding box center [363, 565] width 52 height 21
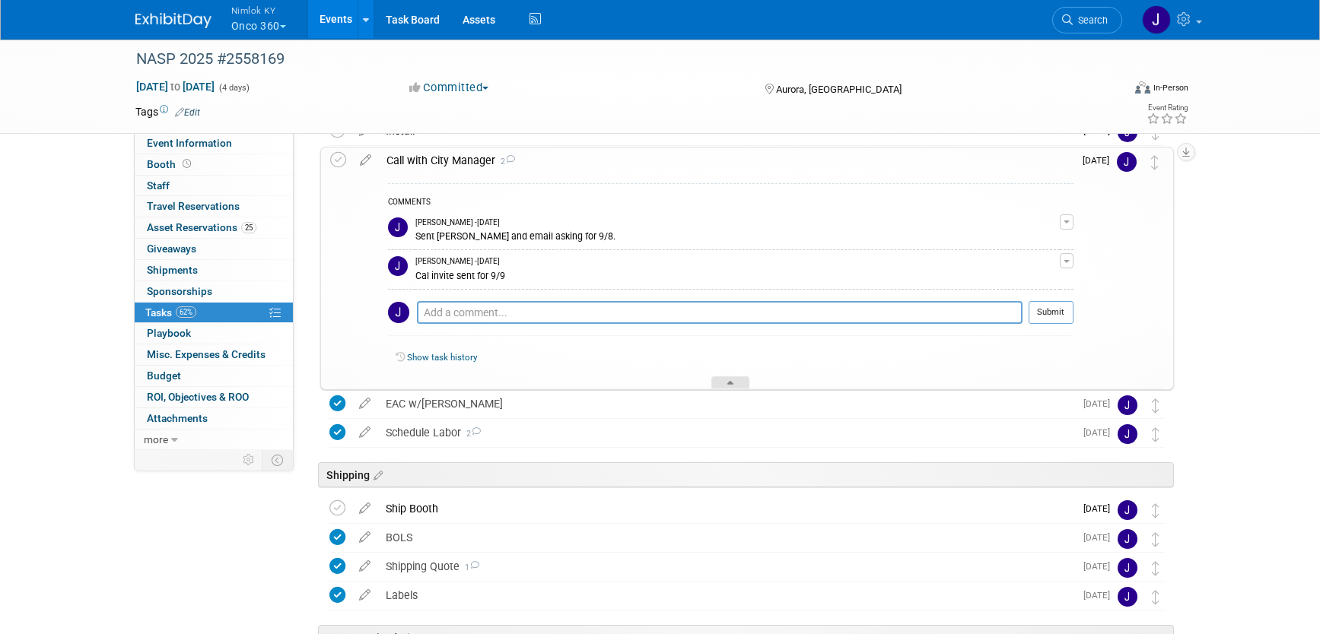
click at [732, 381] on icon at bounding box center [730, 385] width 6 height 9
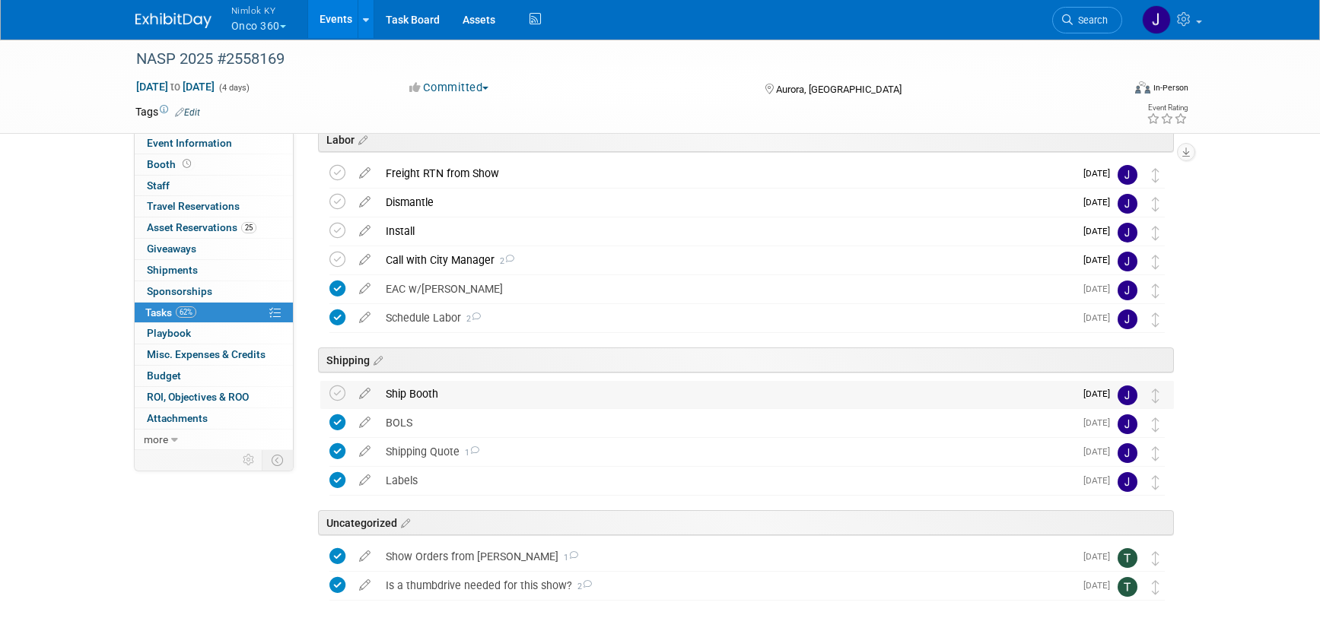
scroll to position [71, 0]
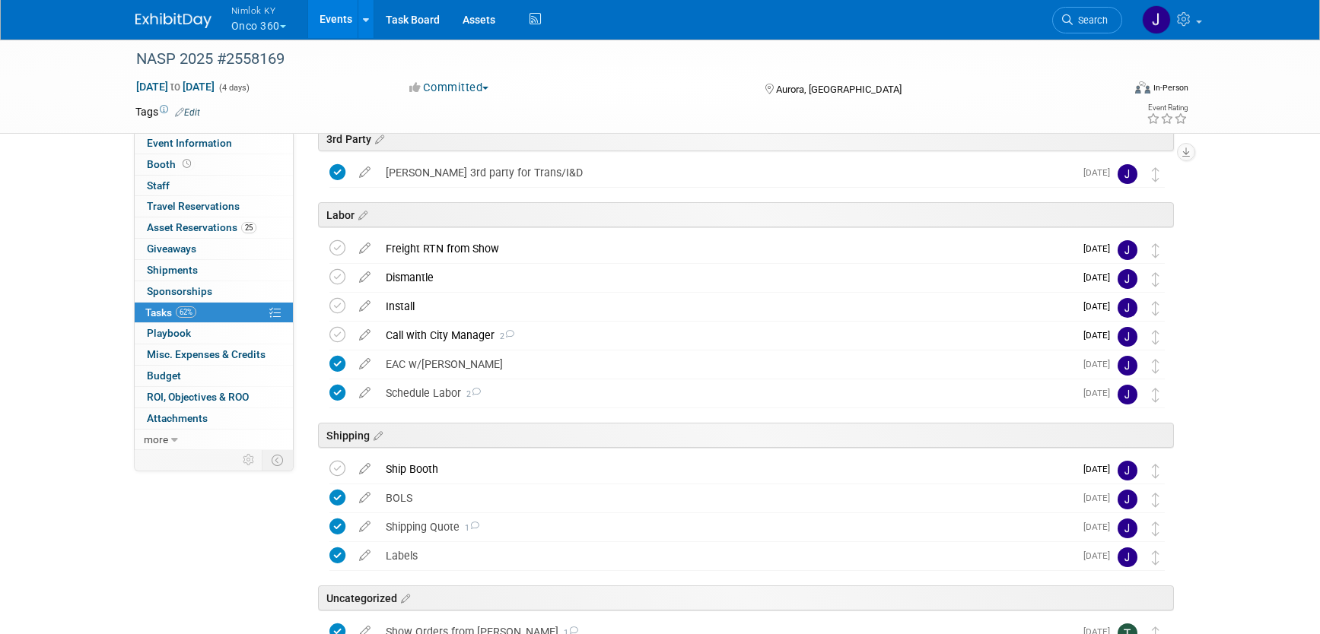
click at [272, 24] on button "Nimlok KY Onco 360" at bounding box center [267, 20] width 75 height 40
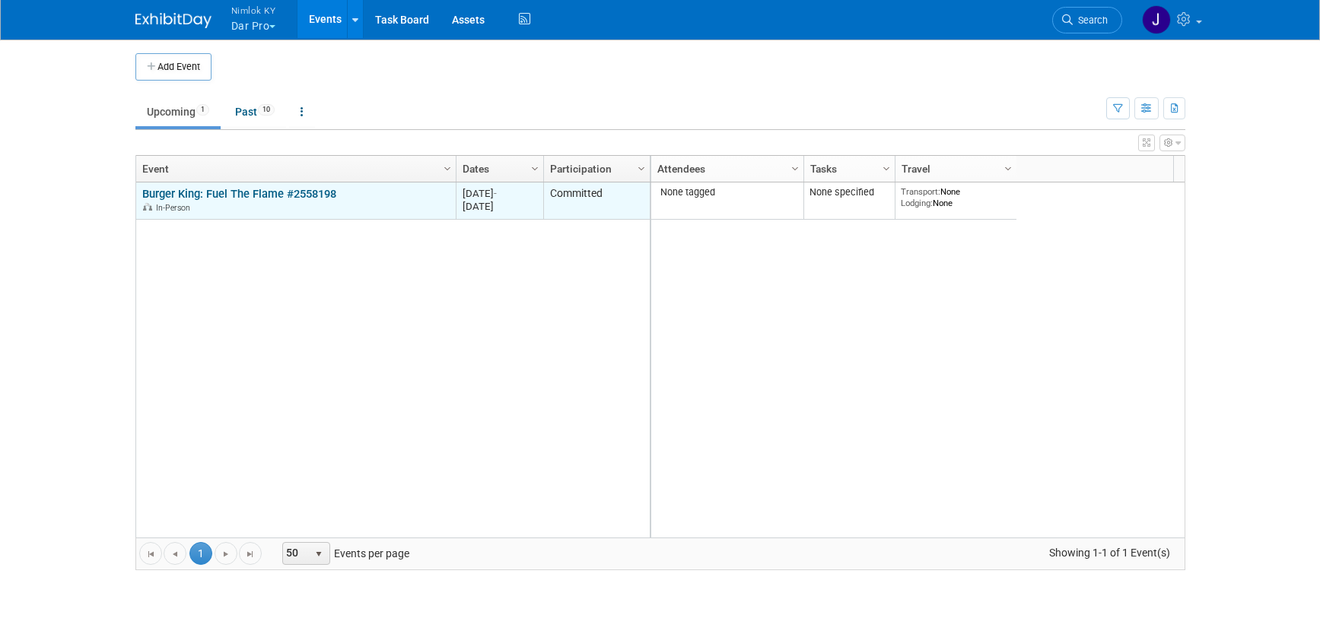
click at [262, 190] on link "Burger King: Fuel The Flame #2558198" at bounding box center [239, 194] width 194 height 14
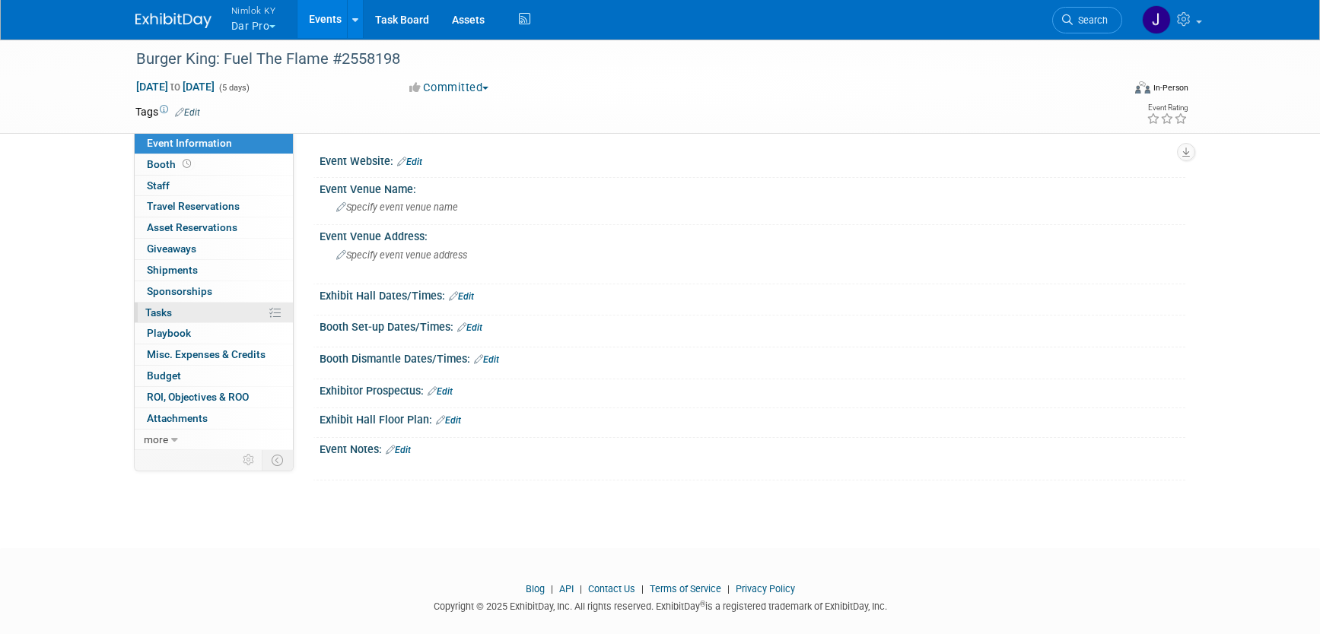
click at [202, 313] on link "0% Tasks 0%" at bounding box center [214, 313] width 158 height 21
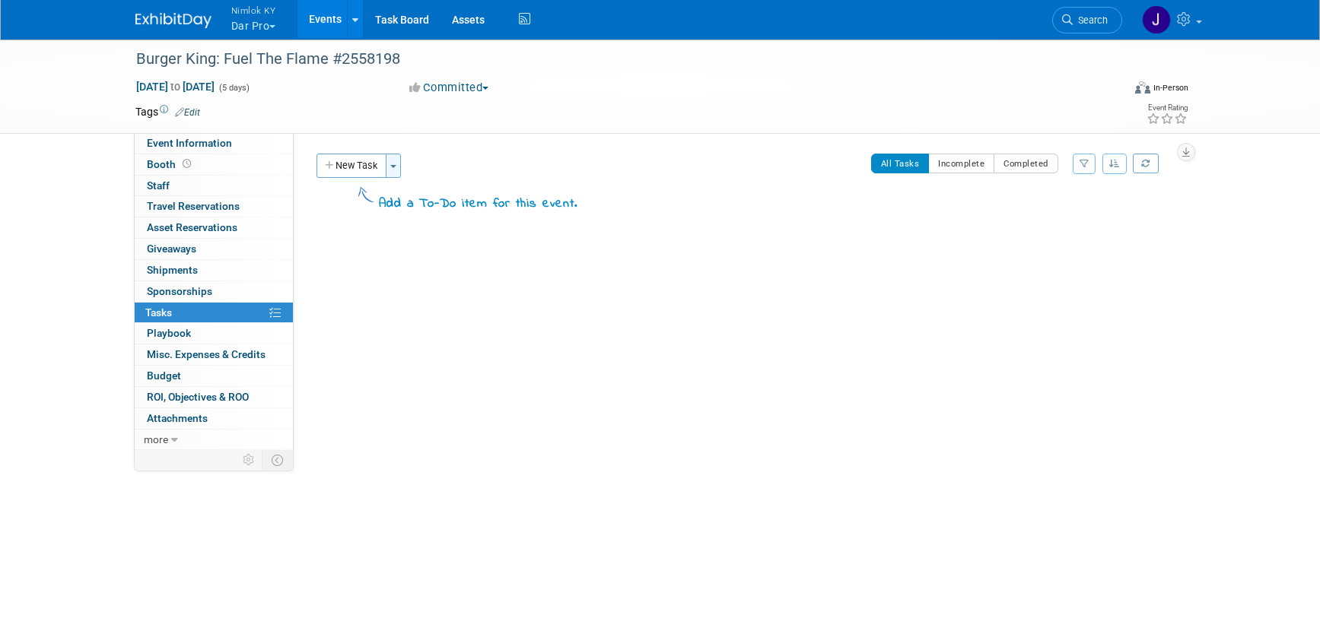
click at [400, 162] on button "Toggle Dropdown" at bounding box center [393, 166] width 15 height 24
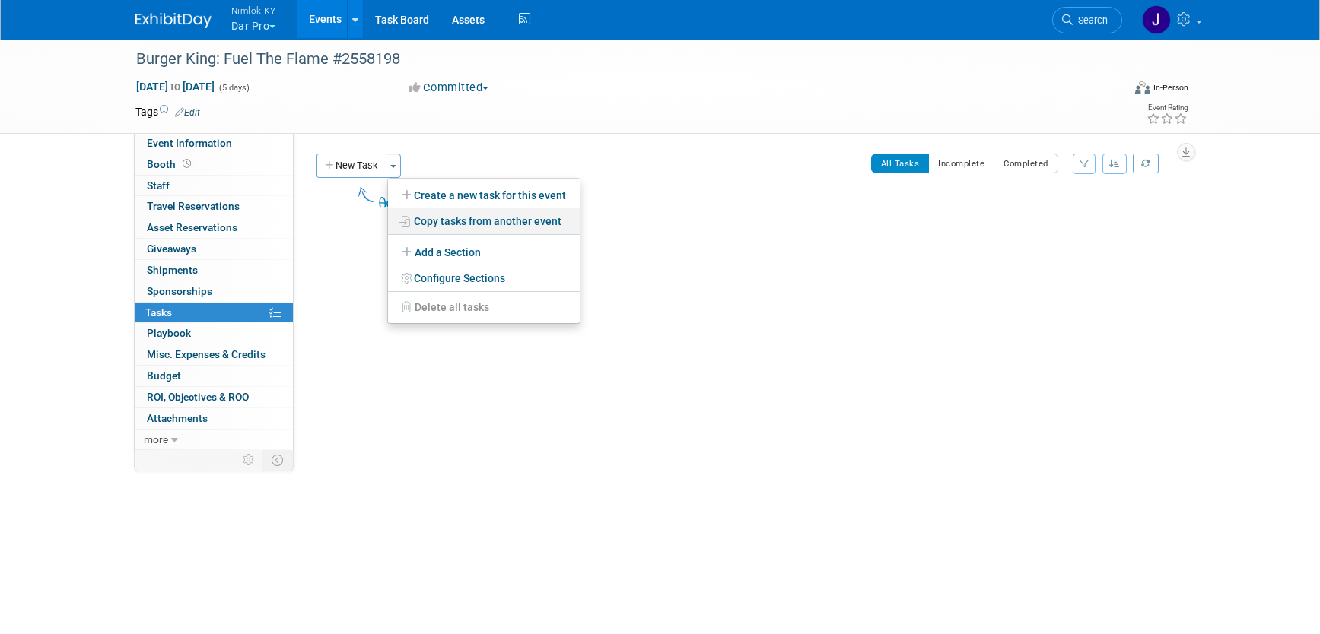
click at [506, 224] on link "Copy tasks from another event" at bounding box center [484, 221] width 192 height 26
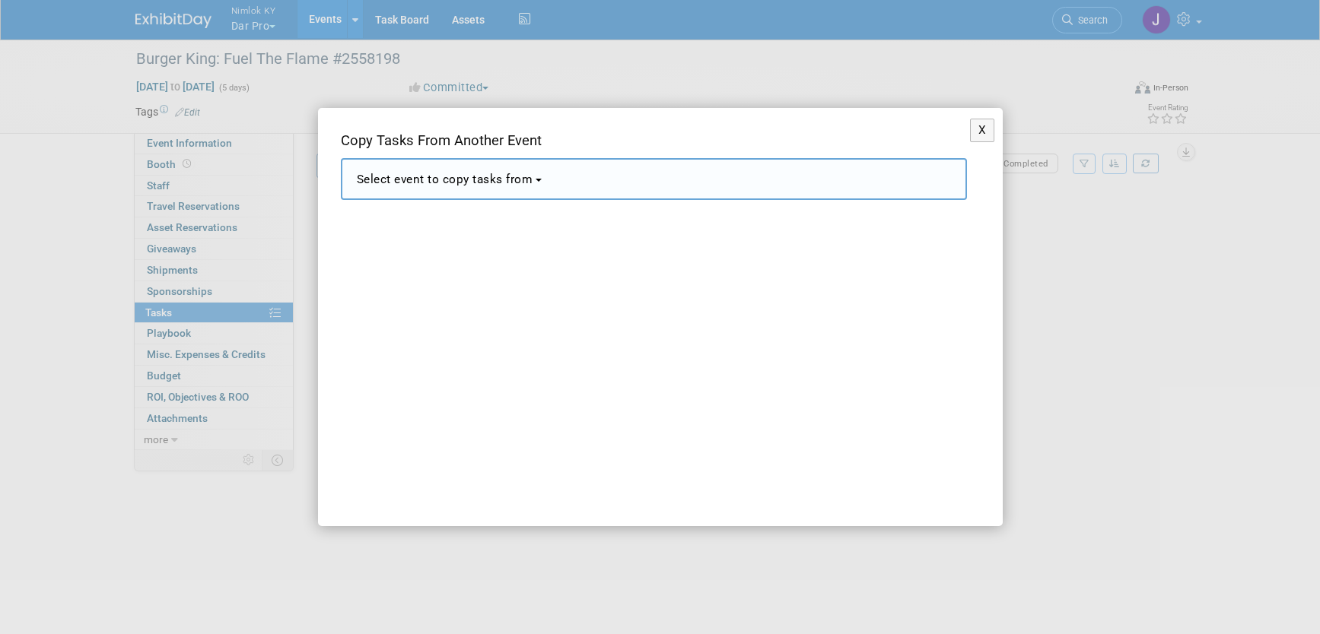
click at [541, 185] on button "Select event to copy tasks from" at bounding box center [654, 179] width 626 height 42
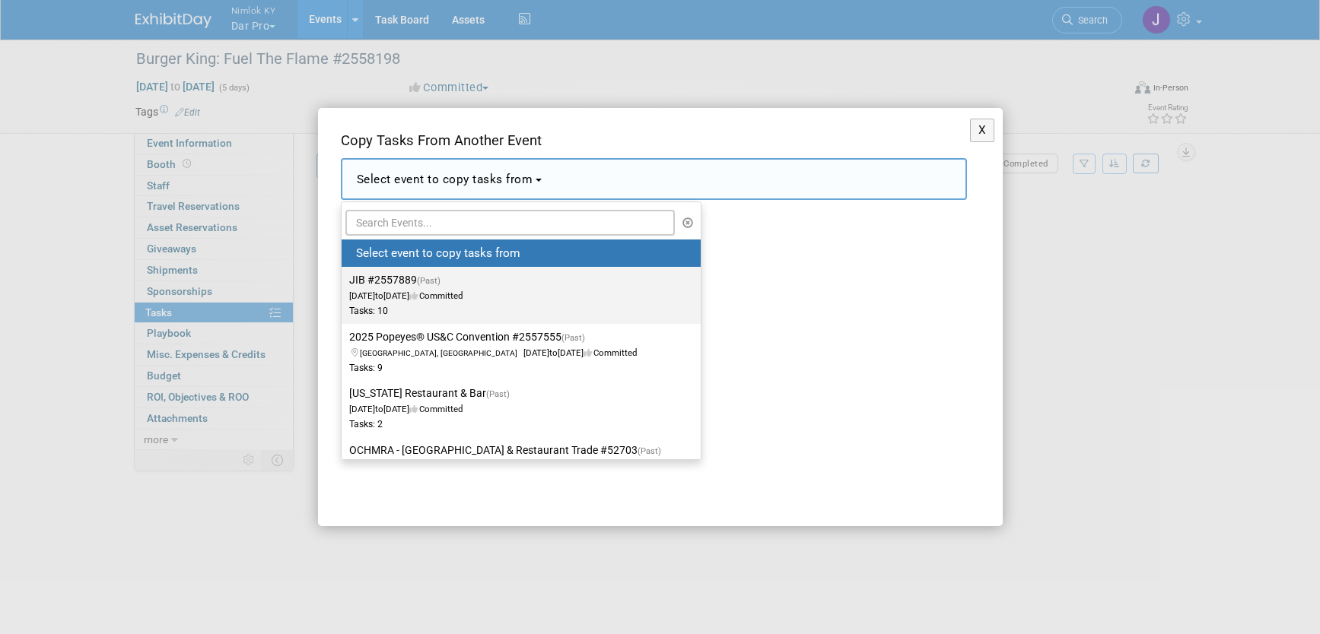
click at [537, 297] on label "JIB #2557889 (Past) Jul 9, 2025 to Jul 9, 2025 Committed Tasks: 10" at bounding box center [517, 295] width 336 height 50
click at [344, 285] on input "JIB #2557889 (Past) Jul 9, 2025 to Jul 9, 2025 Committed Tasks: 10" at bounding box center [339, 280] width 10 height 10
select select "11143956"
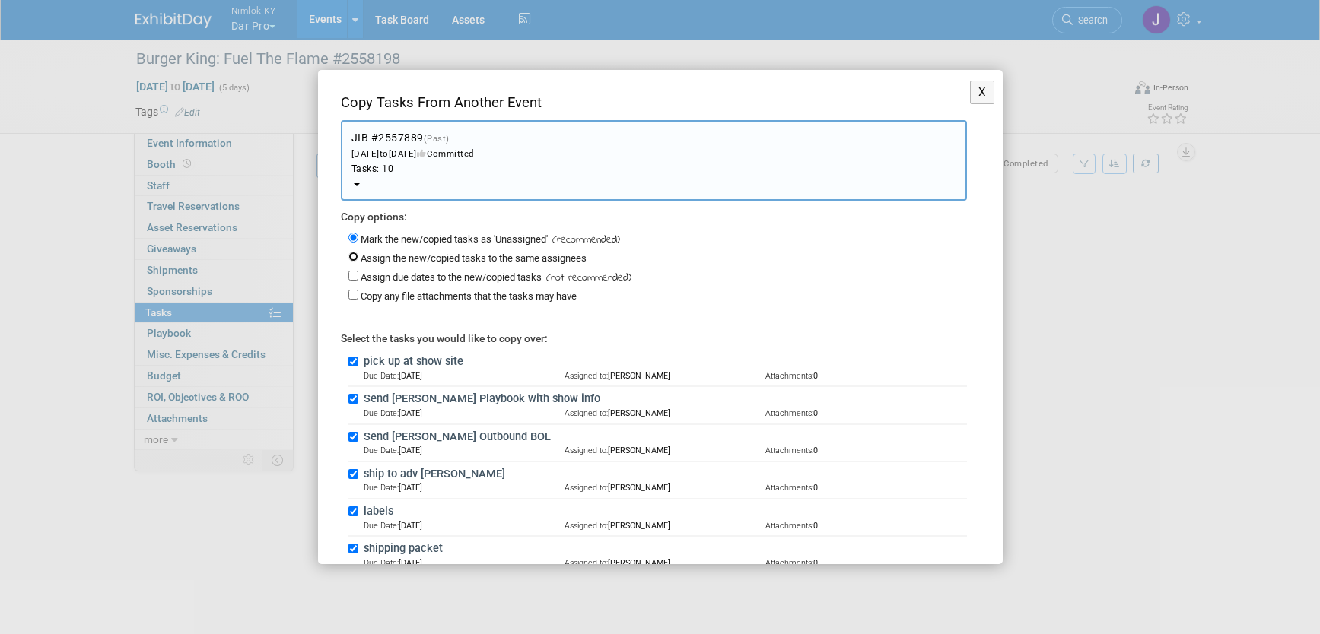
click at [355, 259] on input "Assign the new/copied tasks to the same assignees" at bounding box center [353, 257] width 10 height 10
radio input "true"
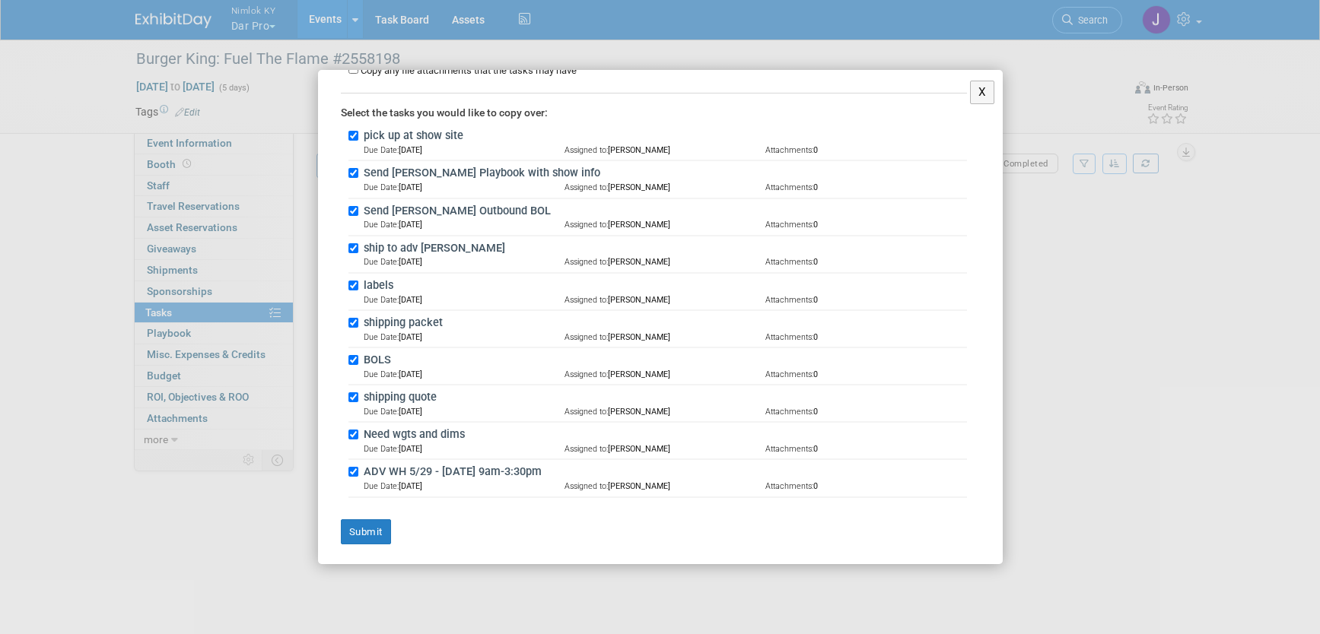
scroll to position [229, 0]
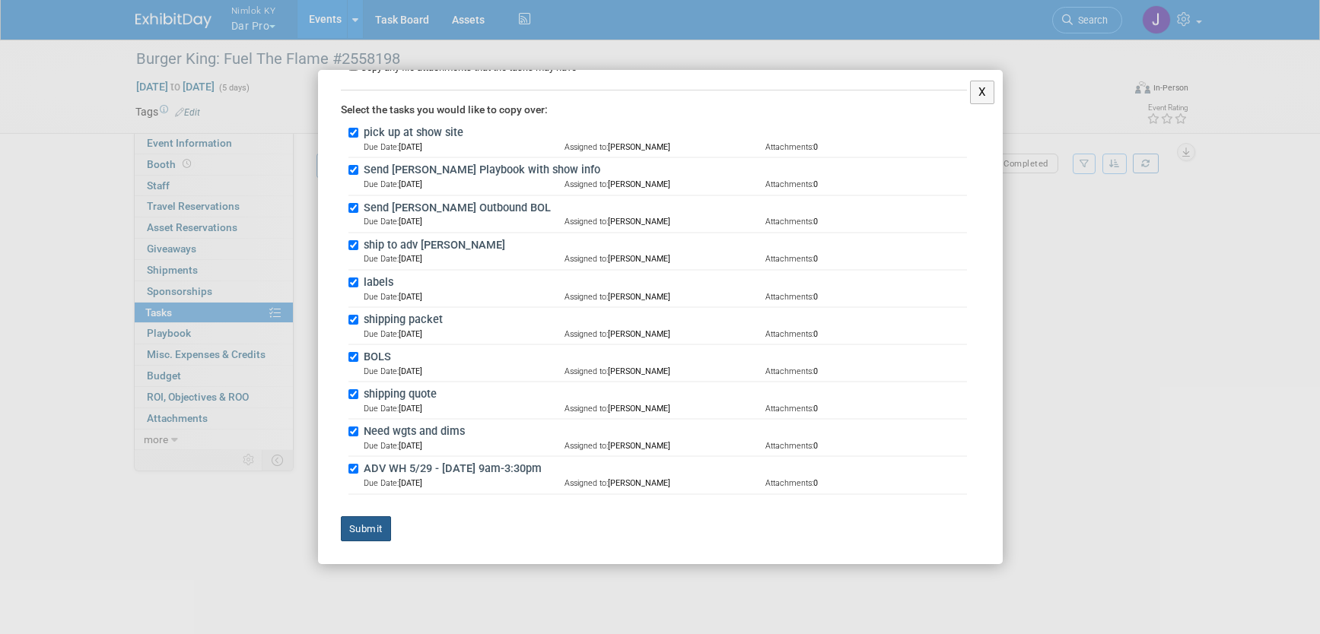
click at [374, 529] on button "Submit" at bounding box center [366, 530] width 50 height 26
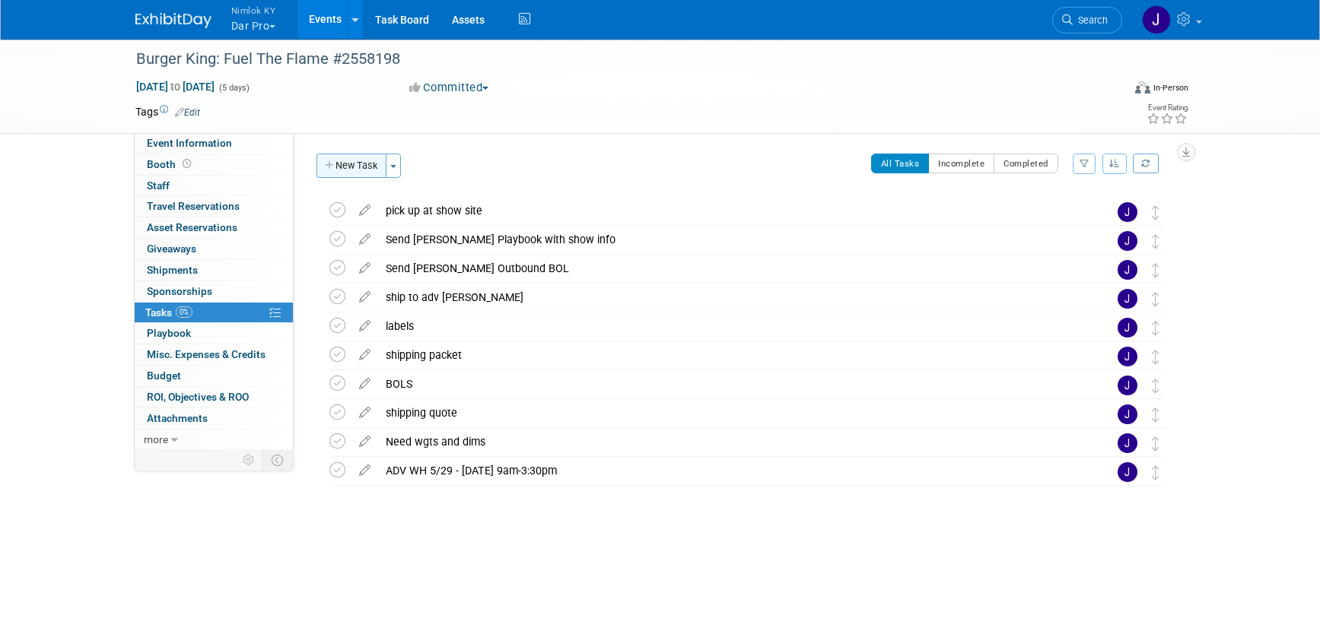
click at [361, 164] on button "New Task" at bounding box center [351, 166] width 70 height 24
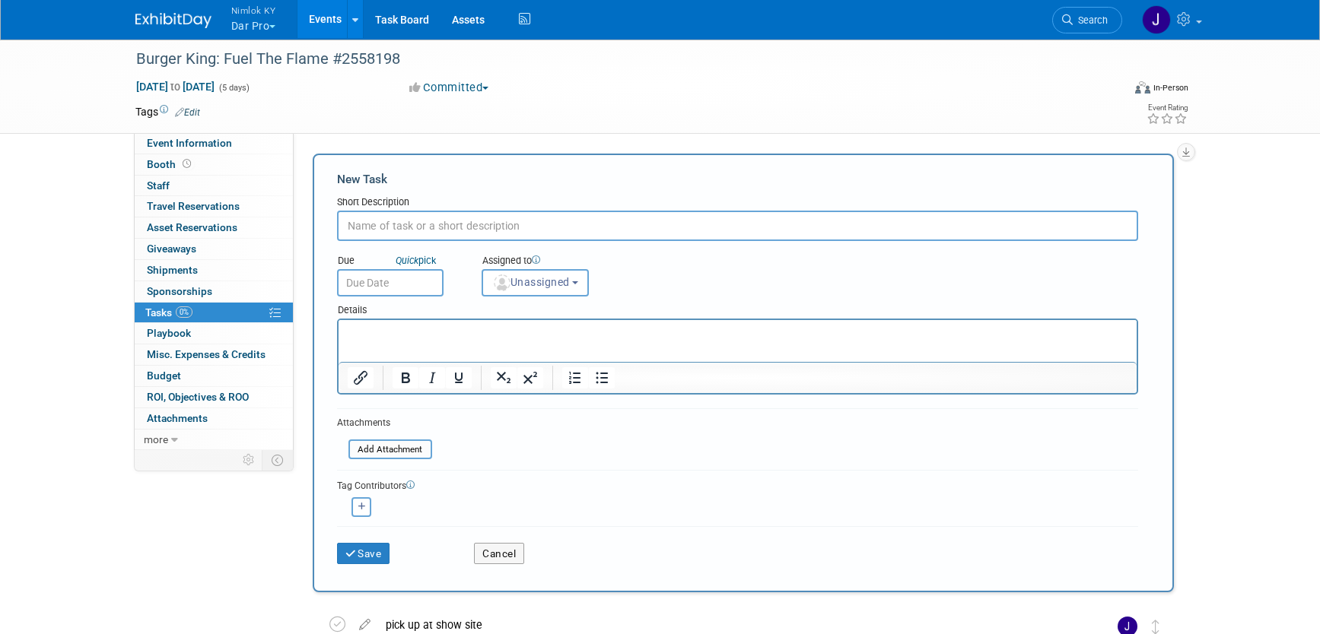
scroll to position [0, 0]
type input "3rd party from Freeman"
click at [428, 286] on input "text" at bounding box center [390, 282] width 107 height 27
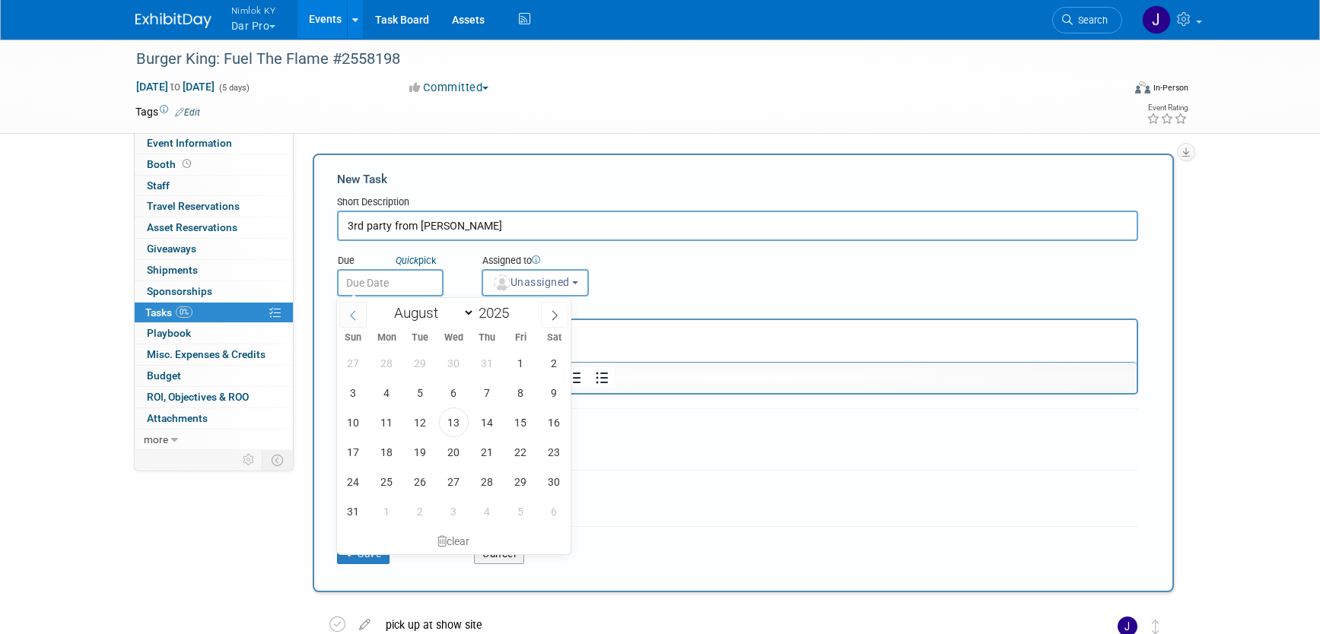
click at [358, 313] on icon at bounding box center [353, 315] width 11 height 11
select select "6"
click at [488, 453] on span "24" at bounding box center [487, 452] width 30 height 30
type input "Jul 24, 2025"
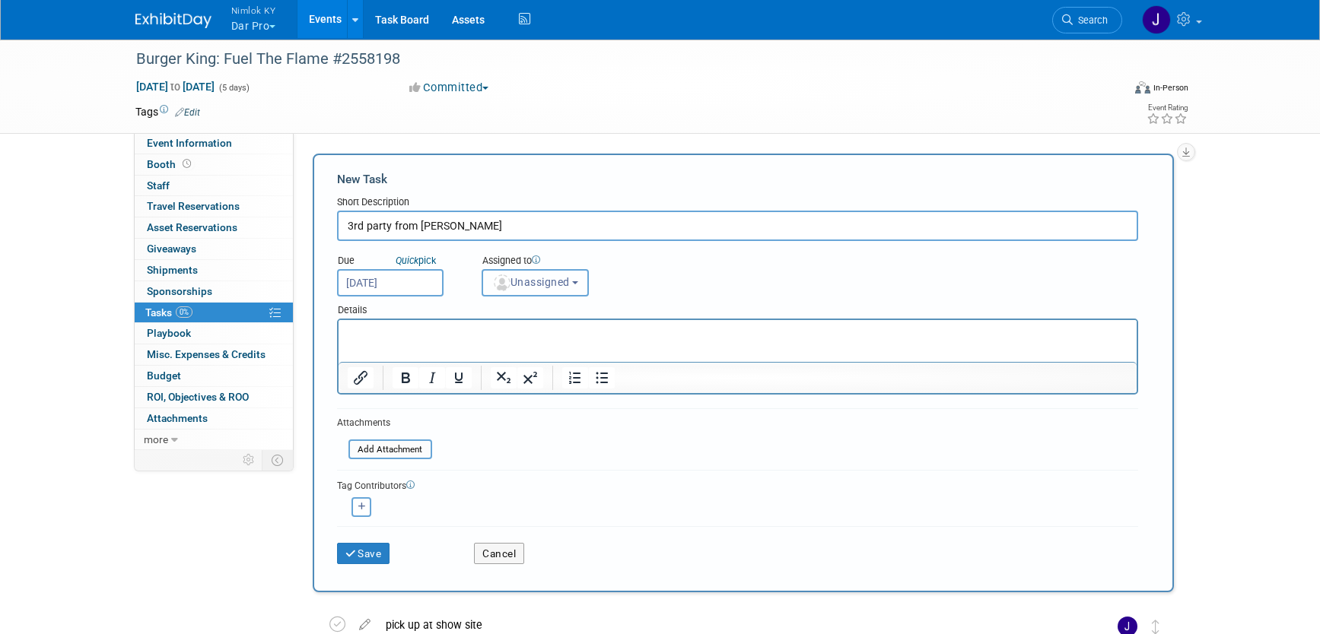
click at [538, 279] on span "Unassigned" at bounding box center [531, 282] width 78 height 12
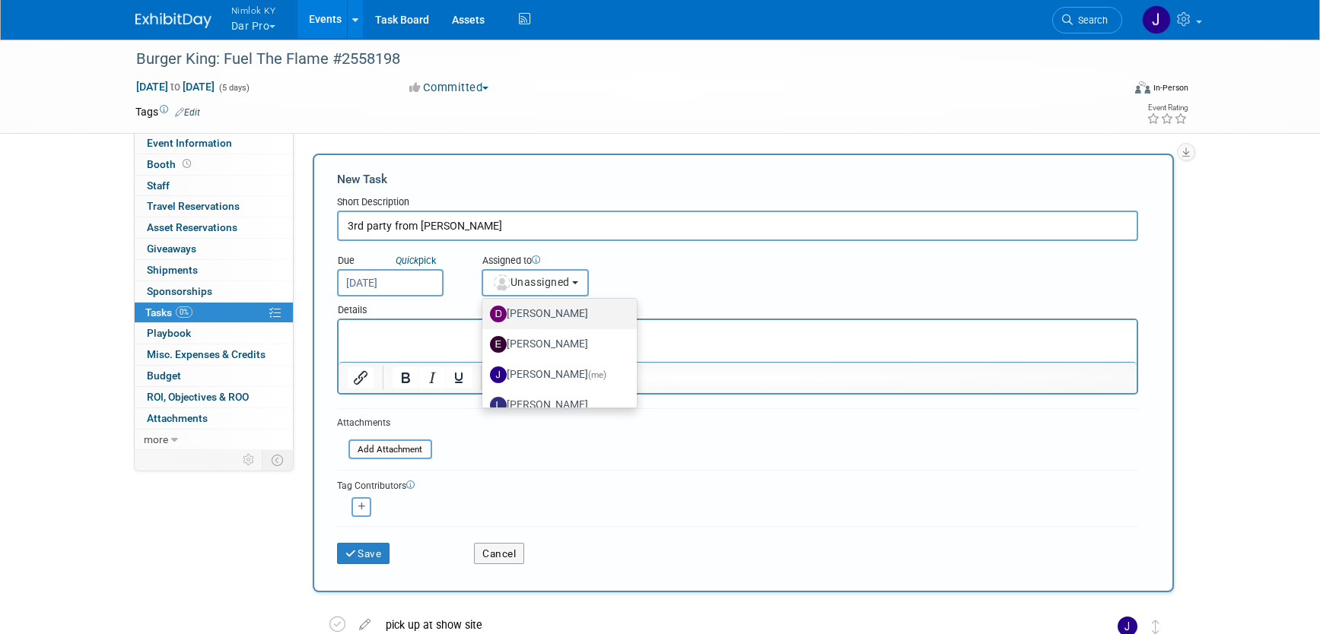
scroll to position [60, 0]
click at [559, 339] on label "Jamie Dunn (me)" at bounding box center [556, 349] width 132 height 24
click at [485, 342] on input "Jamie Dunn (me)" at bounding box center [480, 347] width 10 height 10
select select "6959d863-ee32-42c4-bffe-2330cab25484"
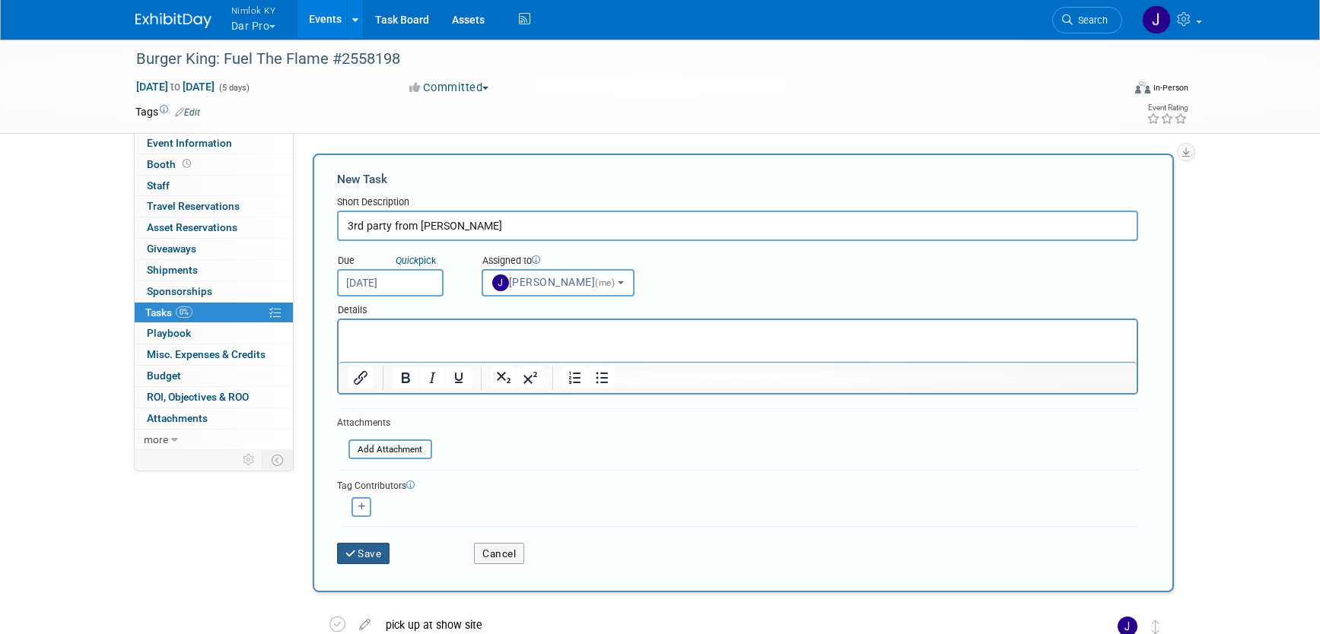
click at [366, 554] on button "Save" at bounding box center [363, 553] width 53 height 21
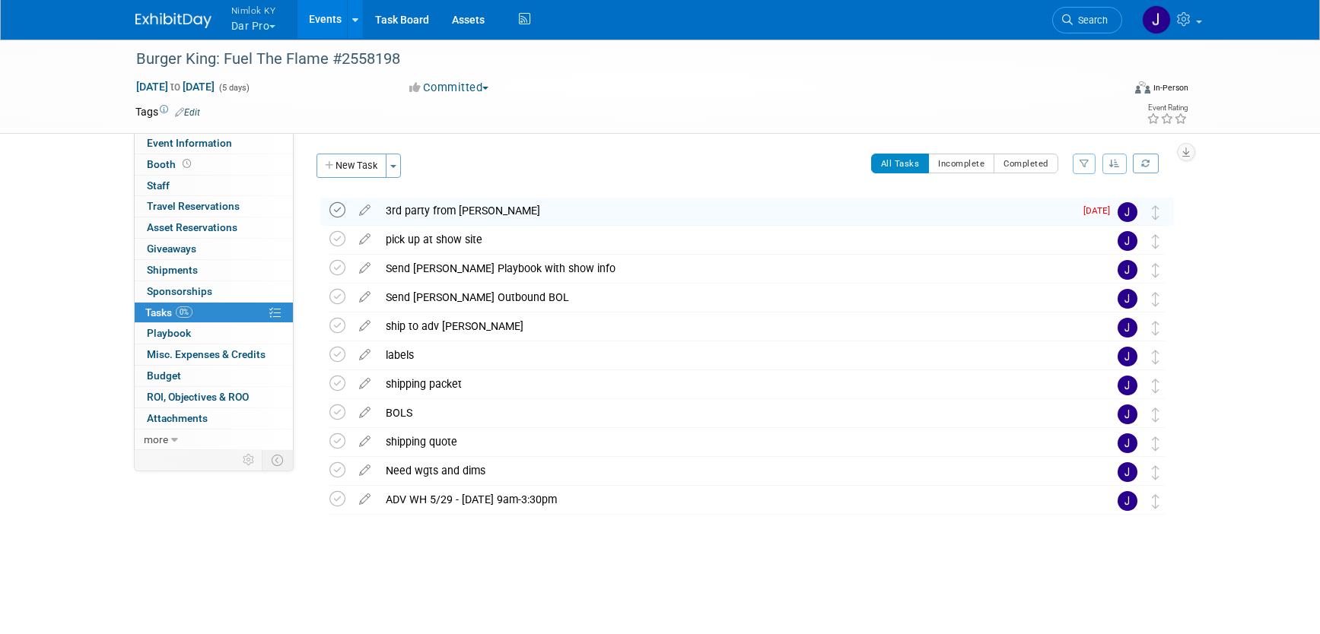
click at [336, 205] on icon at bounding box center [337, 210] width 16 height 16
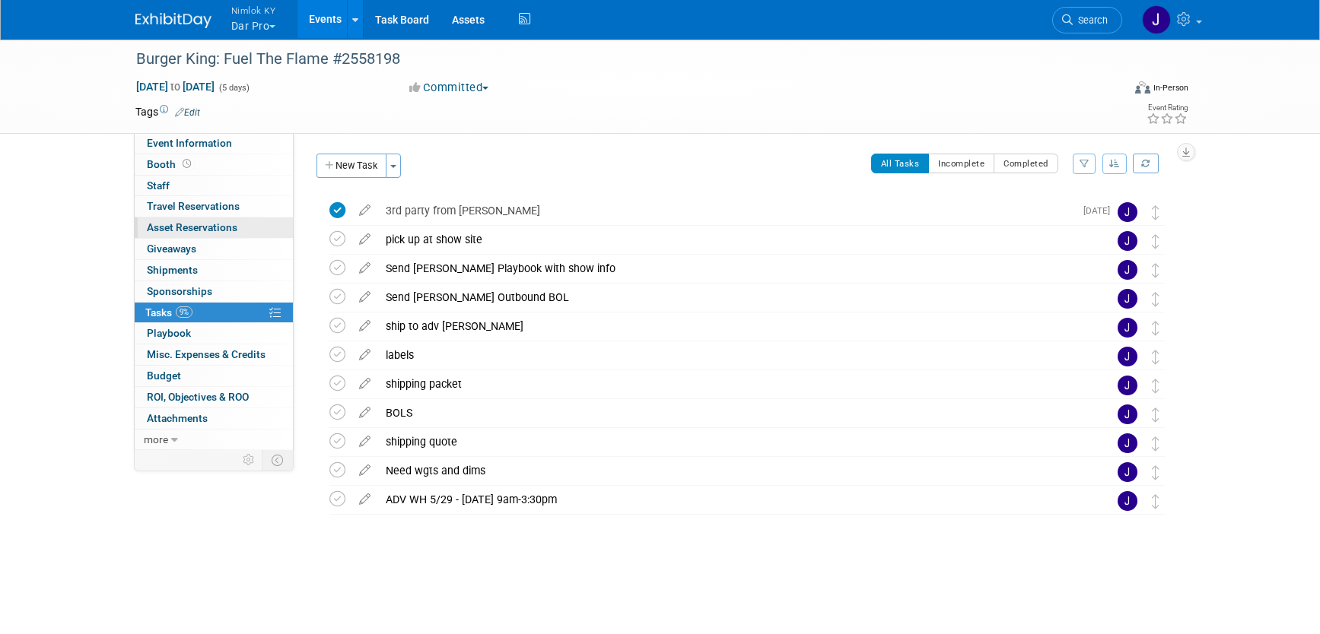
click at [189, 227] on span "Asset Reservations 0" at bounding box center [192, 227] width 91 height 12
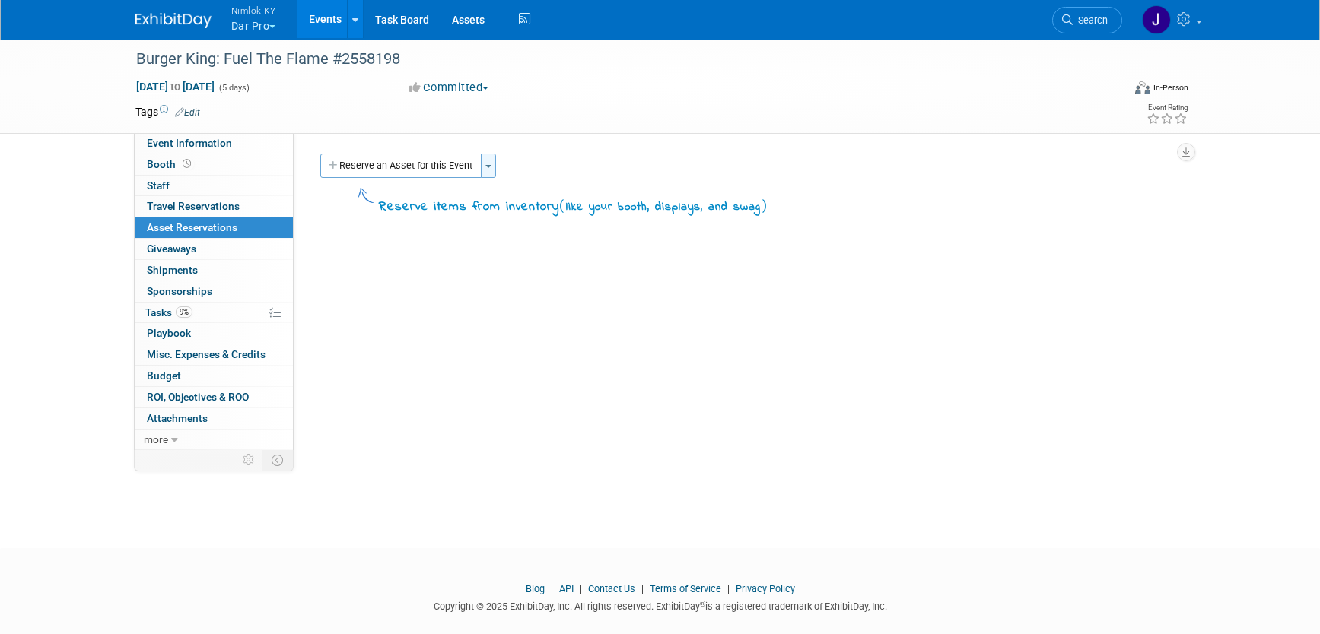
click at [493, 168] on button "Toggle Dropdown" at bounding box center [488, 166] width 15 height 24
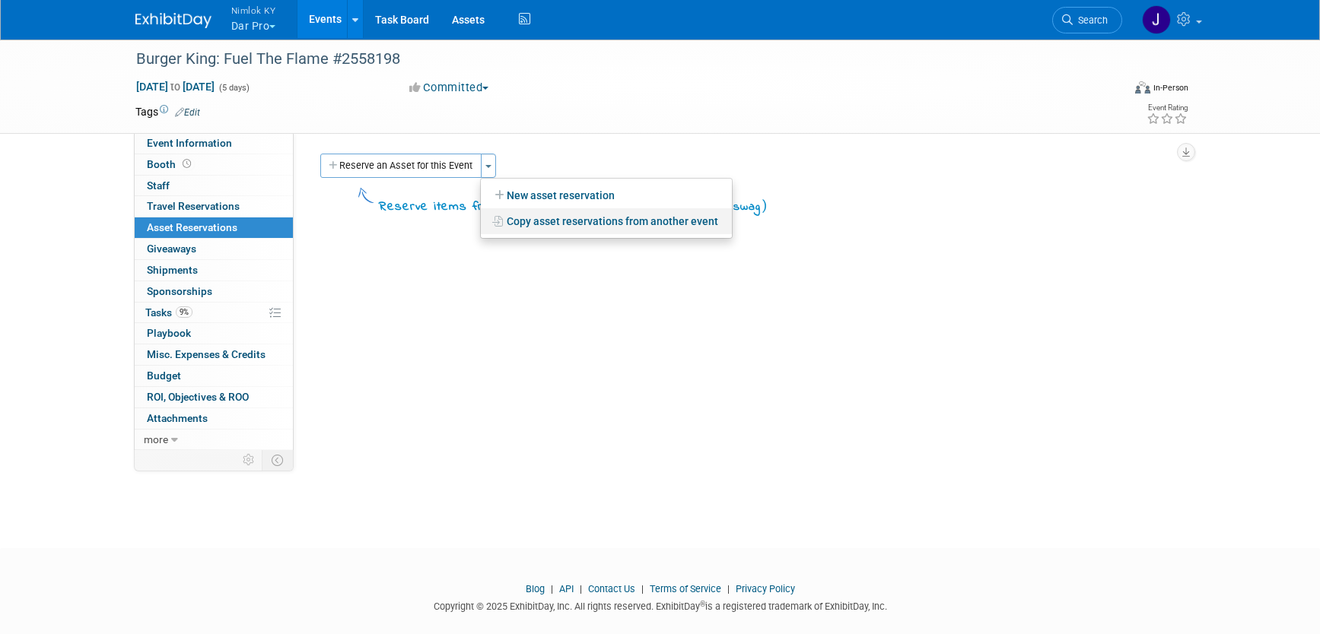
click at [555, 219] on link "Copy asset reservations from another event" at bounding box center [606, 221] width 251 height 26
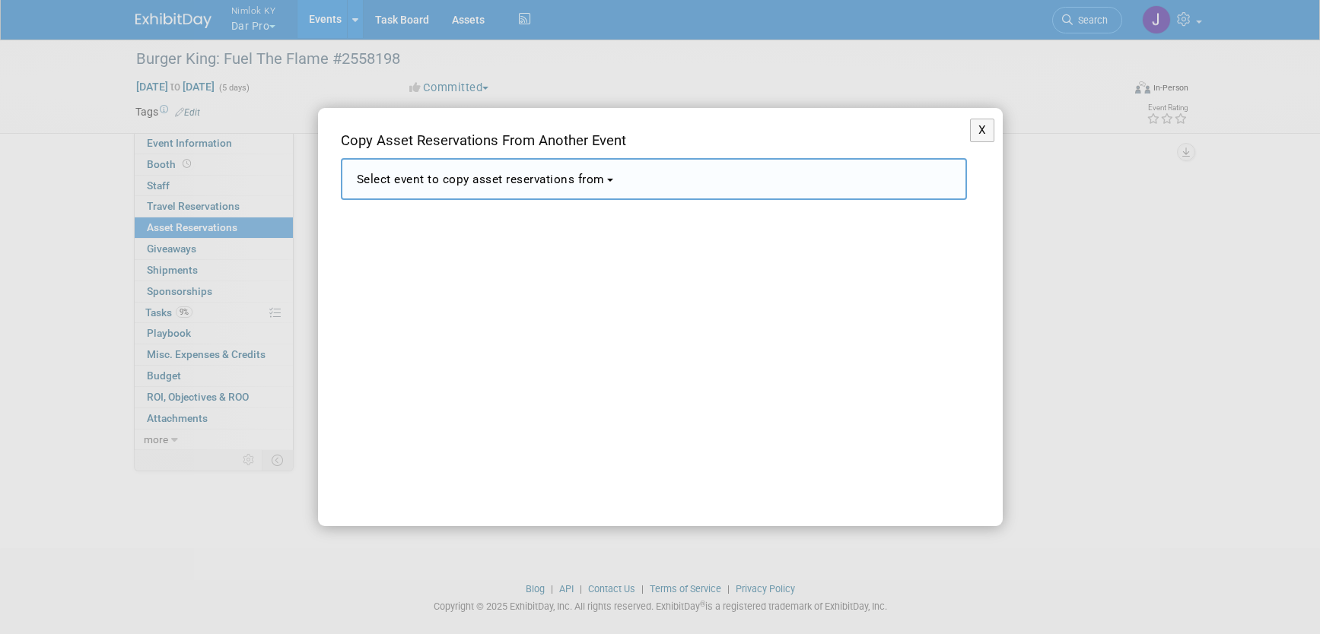
click at [612, 179] on button "Select event to copy asset reservations from" at bounding box center [654, 179] width 626 height 42
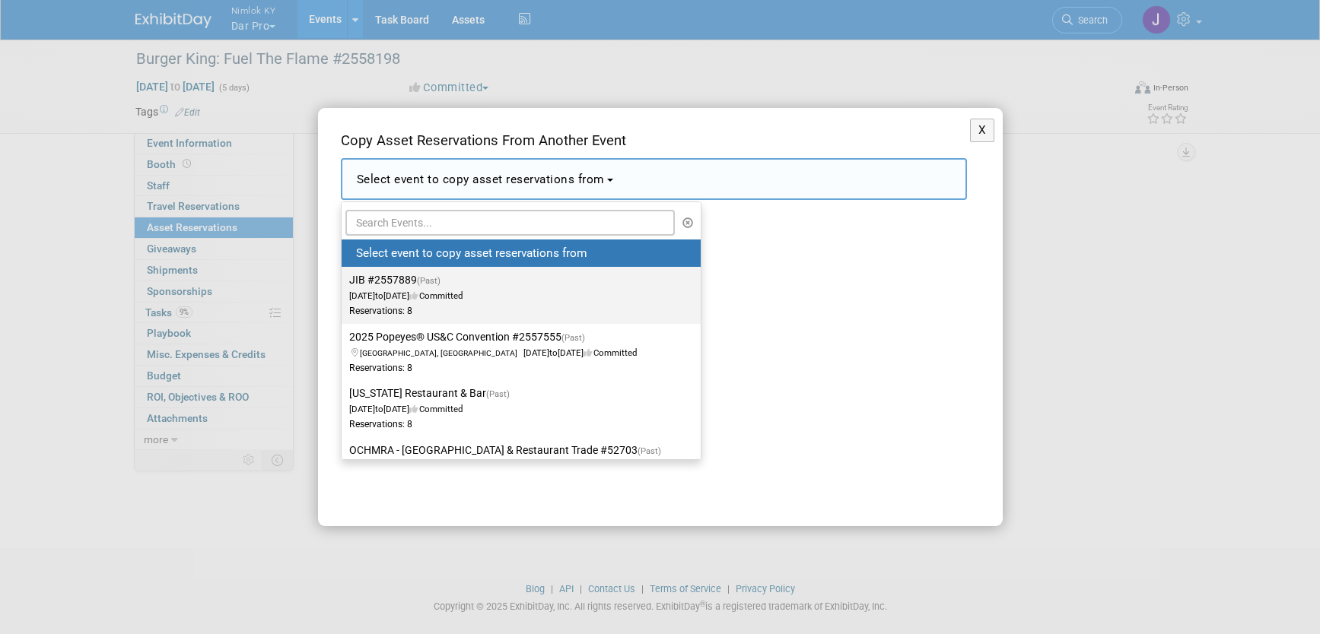
click at [404, 286] on label "JIB #2557889 (Past) Jul 9, 2025 to Jul 9, 2025 Committed Reservations: 8" at bounding box center [517, 295] width 336 height 50
click at [344, 285] on input "JIB #2557889 (Past) Jul 9, 2025 to Jul 9, 2025 Committed Reservations: 8" at bounding box center [339, 280] width 10 height 10
select select "11143956"
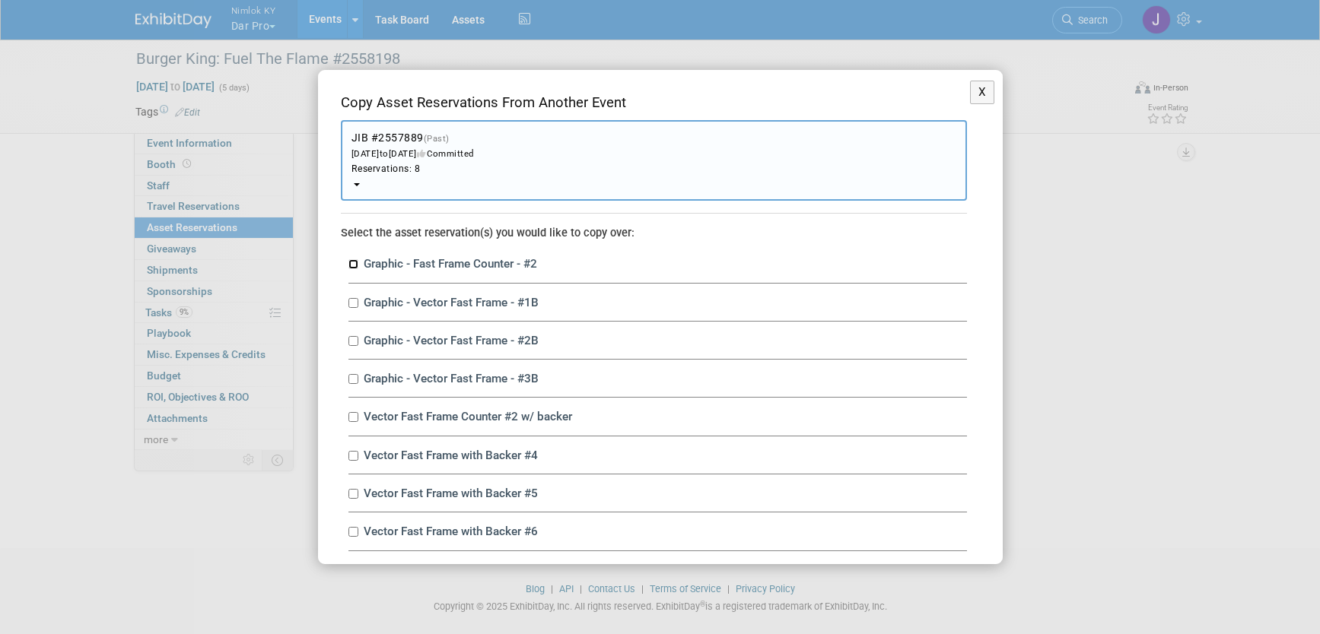
click at [353, 262] on input "Graphic - Fast Frame Counter - #2" at bounding box center [353, 264] width 10 height 10
checkbox input "true"
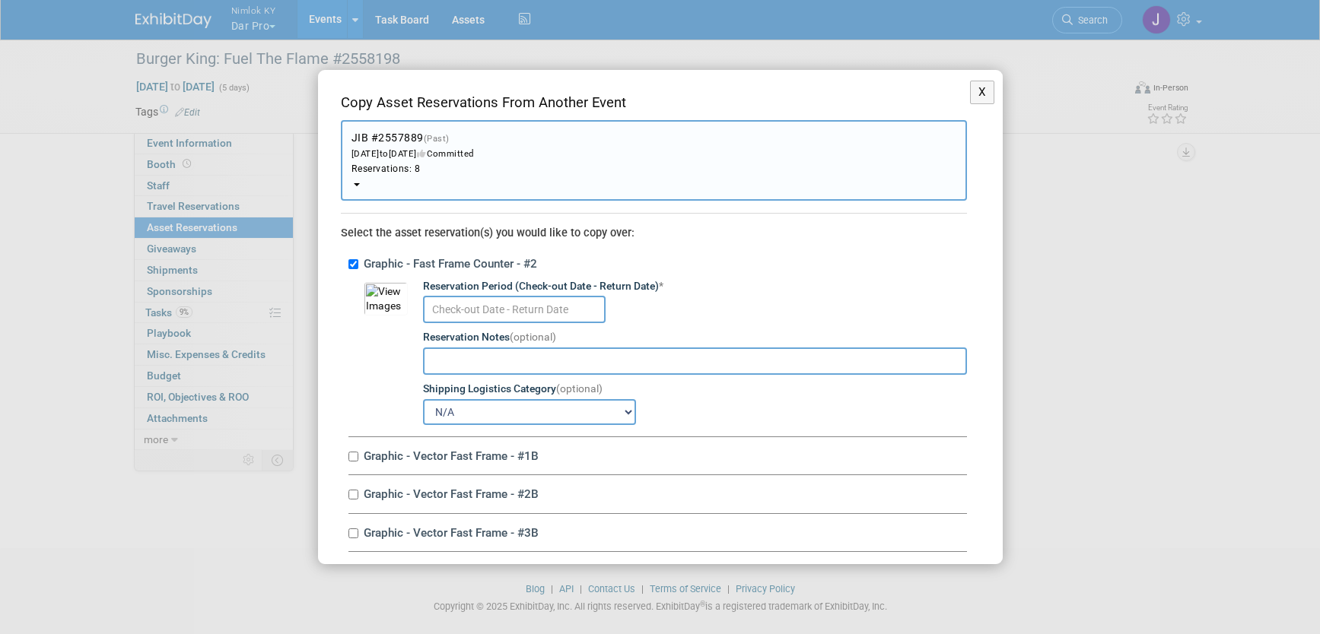
click at [460, 306] on input "text" at bounding box center [514, 309] width 183 height 27
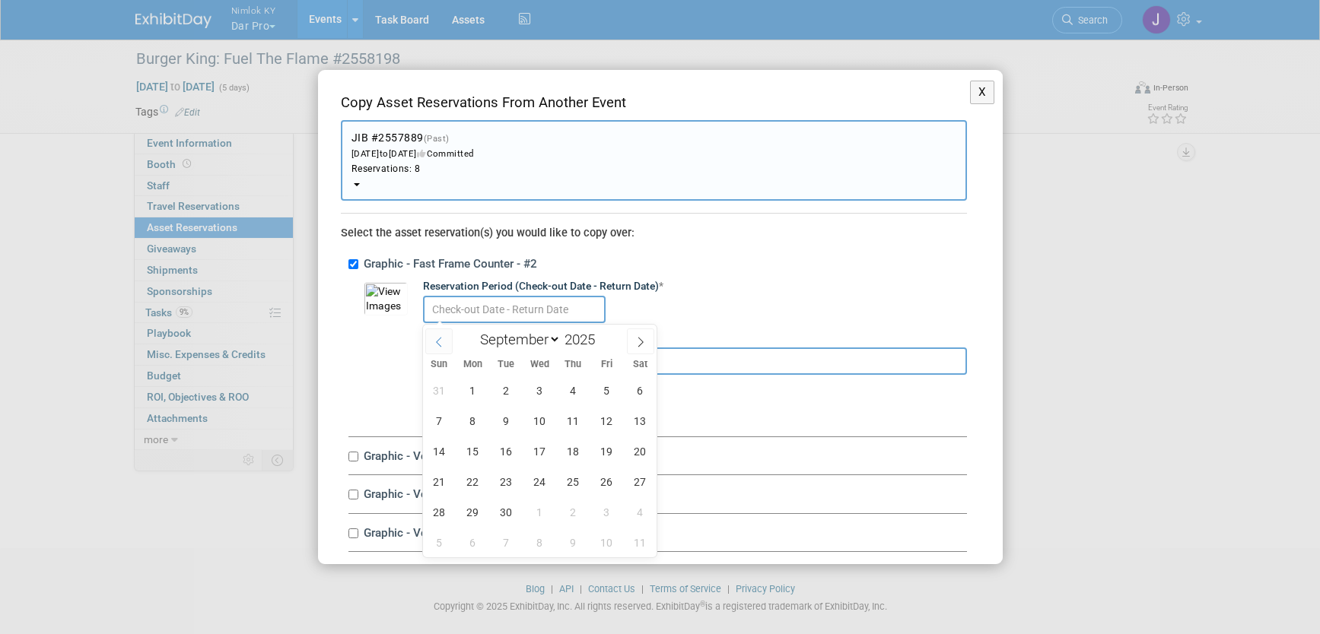
click at [442, 342] on icon at bounding box center [439, 342] width 11 height 11
select select "7"
click at [550, 453] on span "13" at bounding box center [540, 452] width 30 height 30
type input "Aug 13, 2025"
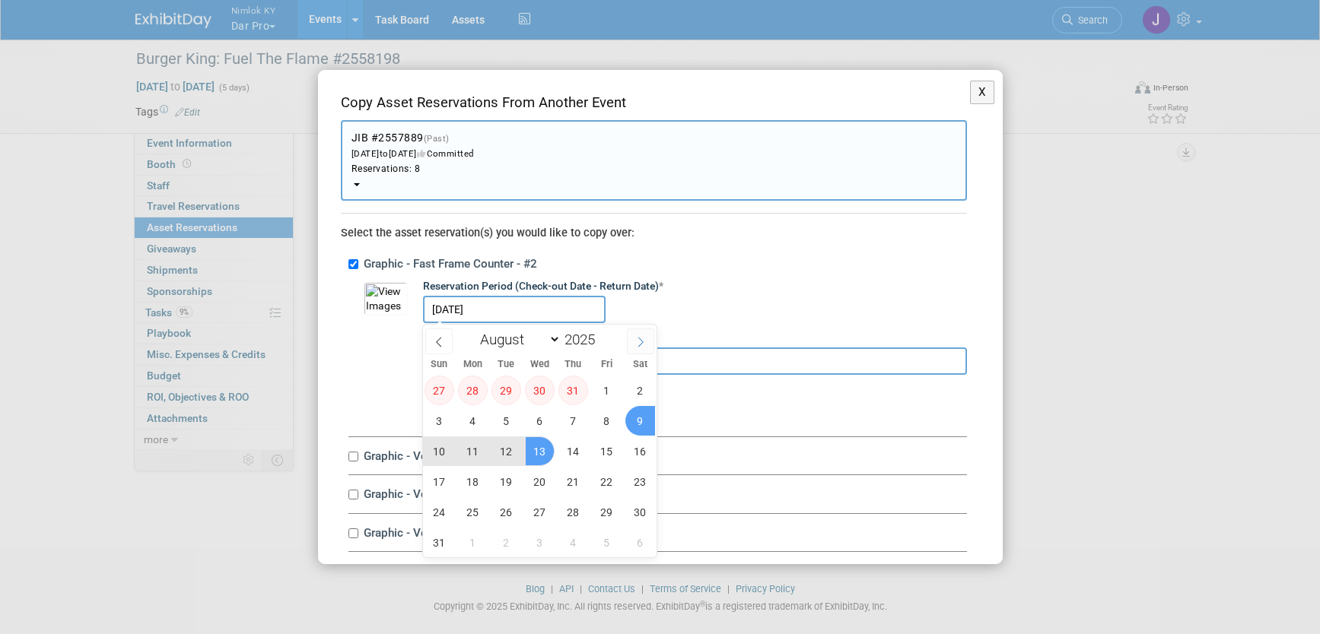
click at [643, 339] on icon at bounding box center [640, 342] width 11 height 11
select select "8"
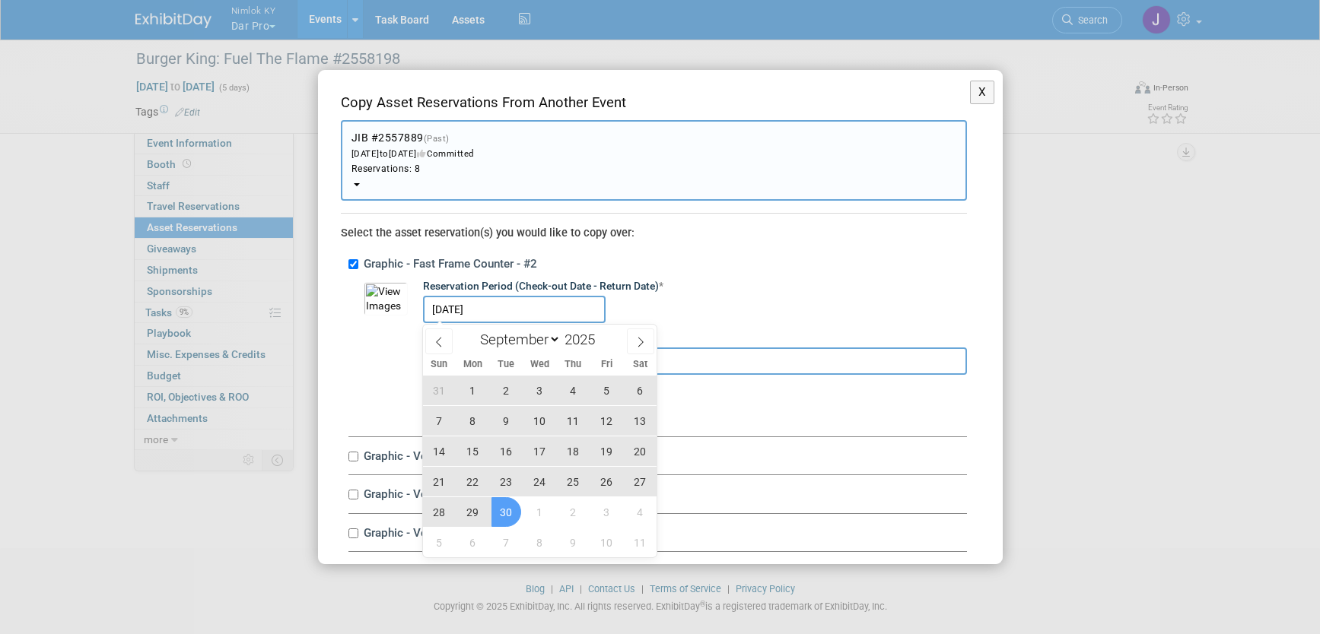
click at [509, 514] on span "30" at bounding box center [506, 513] width 30 height 30
type input "Aug 13, 2025 to Sep 30, 2025"
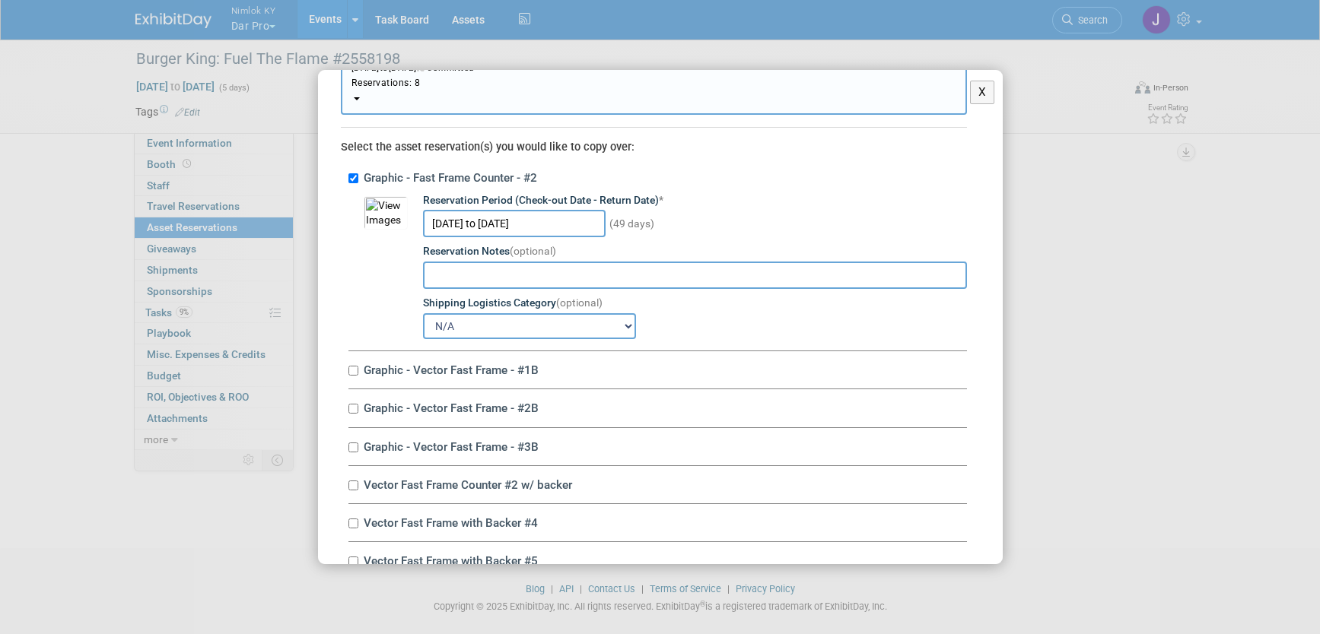
scroll to position [193, 0]
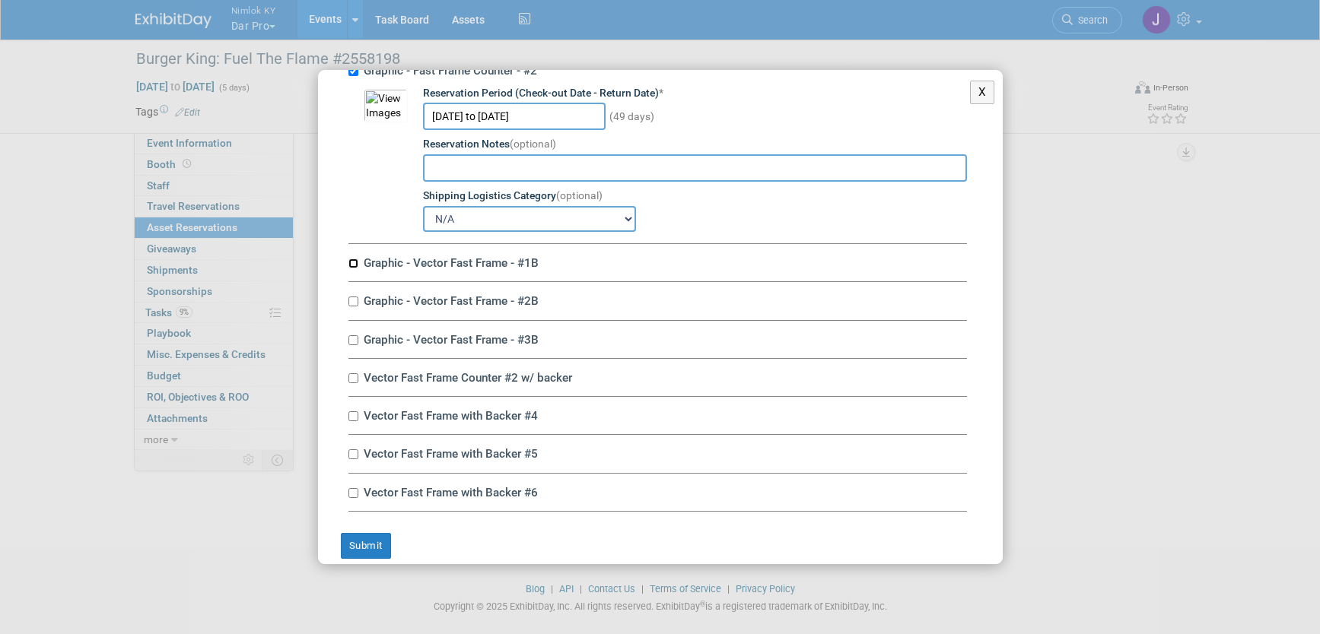
click at [351, 261] on input "Graphic - Vector Fast Frame - #1B" at bounding box center [353, 264] width 10 height 10
checkbox input "true"
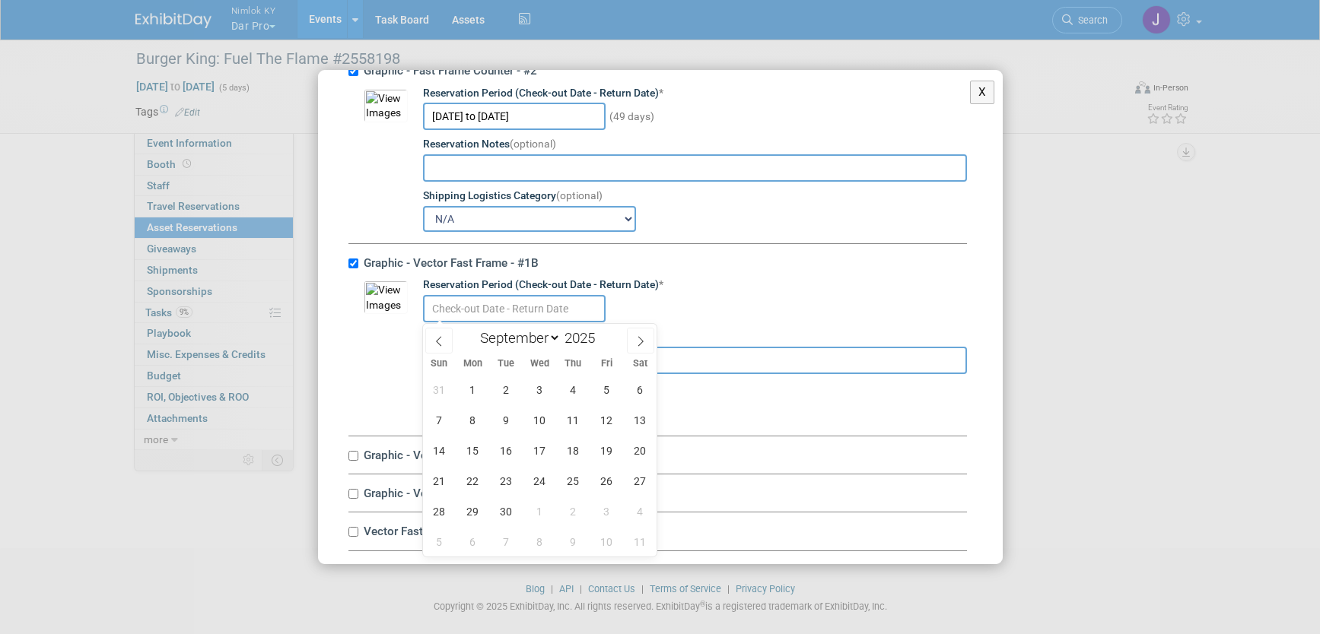
click at [447, 310] on input "text" at bounding box center [514, 308] width 183 height 27
click at [504, 507] on span "30" at bounding box center [506, 512] width 30 height 30
type input "Sep 30, 2025"
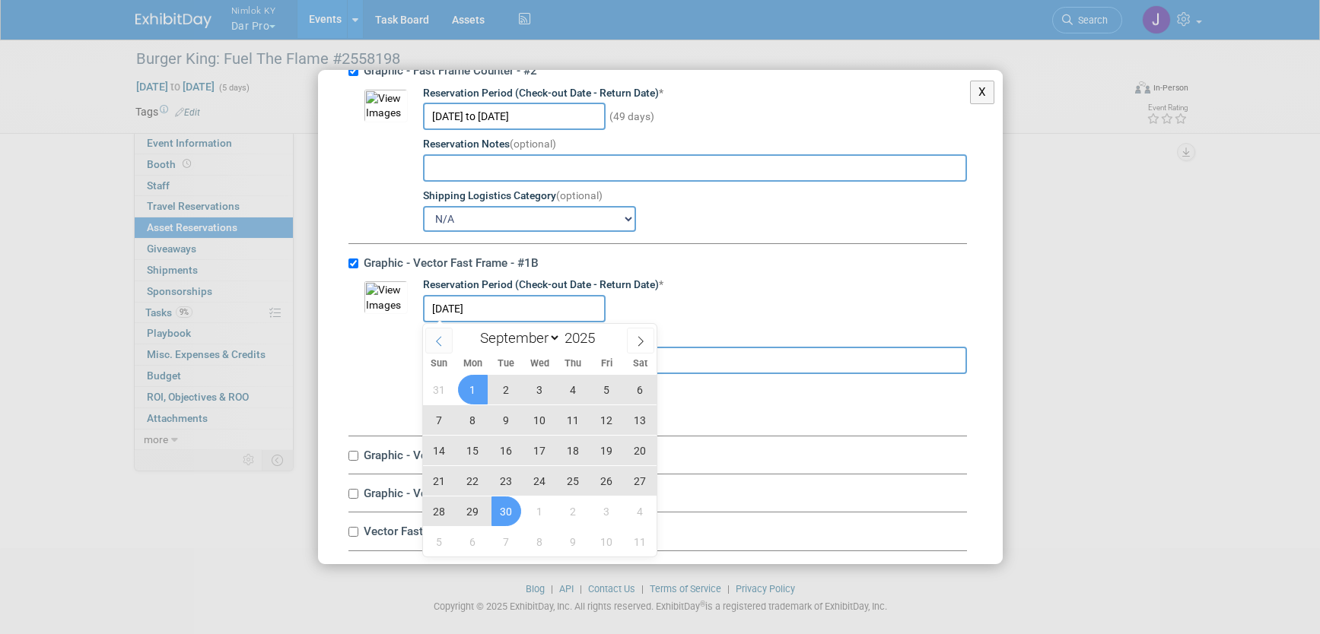
click at [437, 343] on icon at bounding box center [438, 342] width 5 height 10
select select "7"
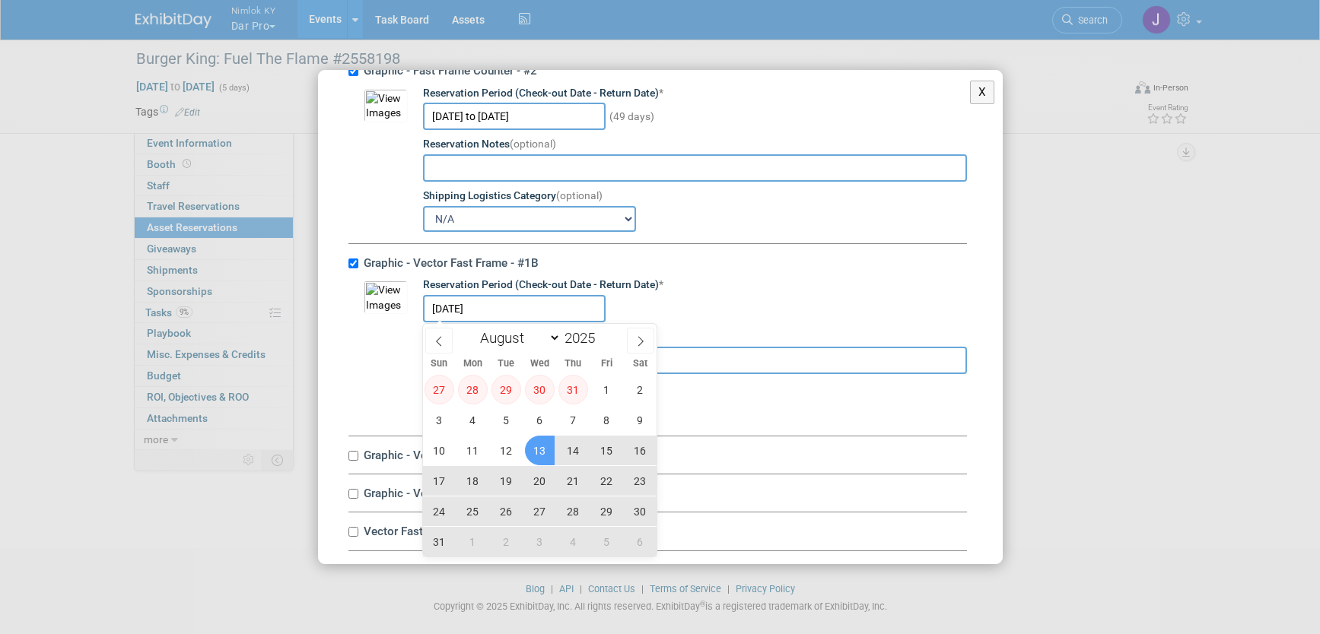
click at [537, 461] on span "13" at bounding box center [540, 451] width 30 height 30
type input "Aug 13, 2025 to Sep 30, 2025"
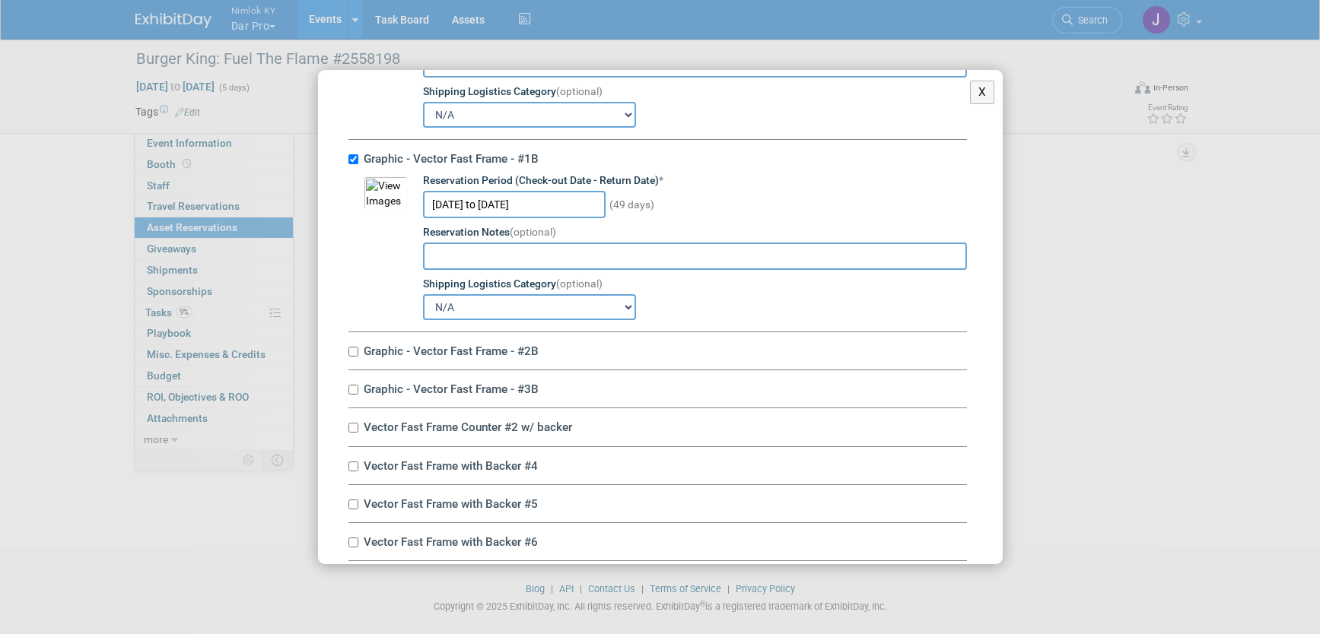
scroll to position [364, 0]
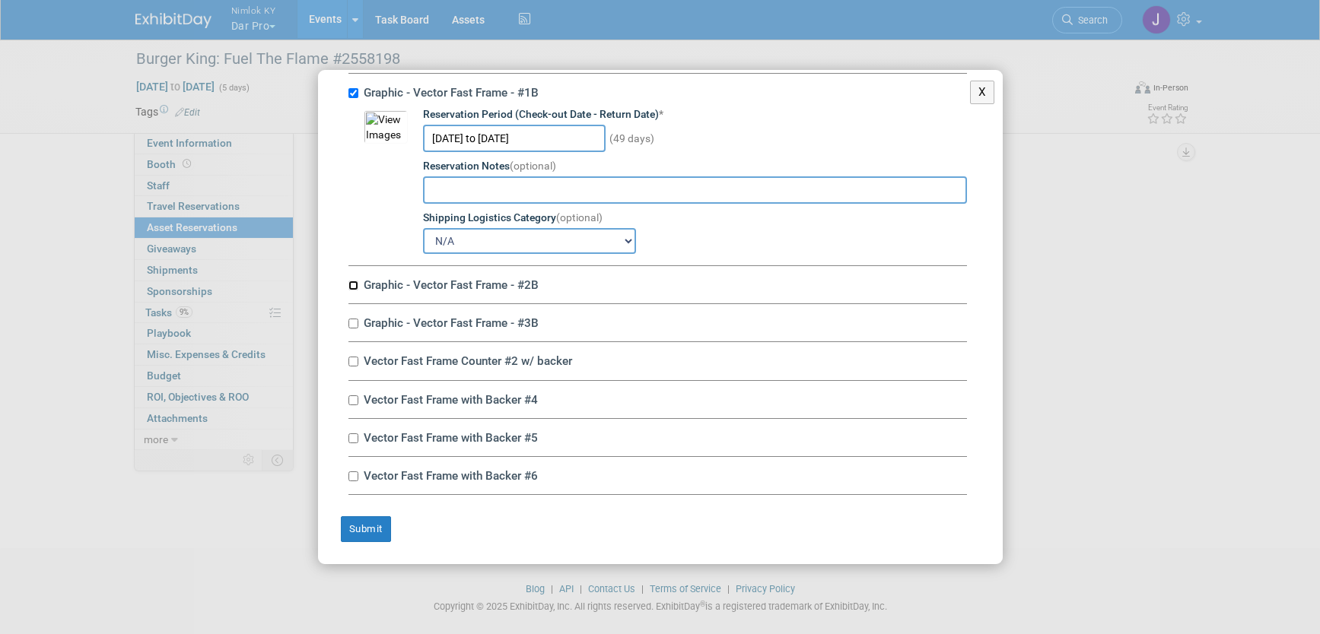
click at [354, 282] on input "Graphic - Vector Fast Frame - #2B" at bounding box center [353, 286] width 10 height 10
checkbox input "true"
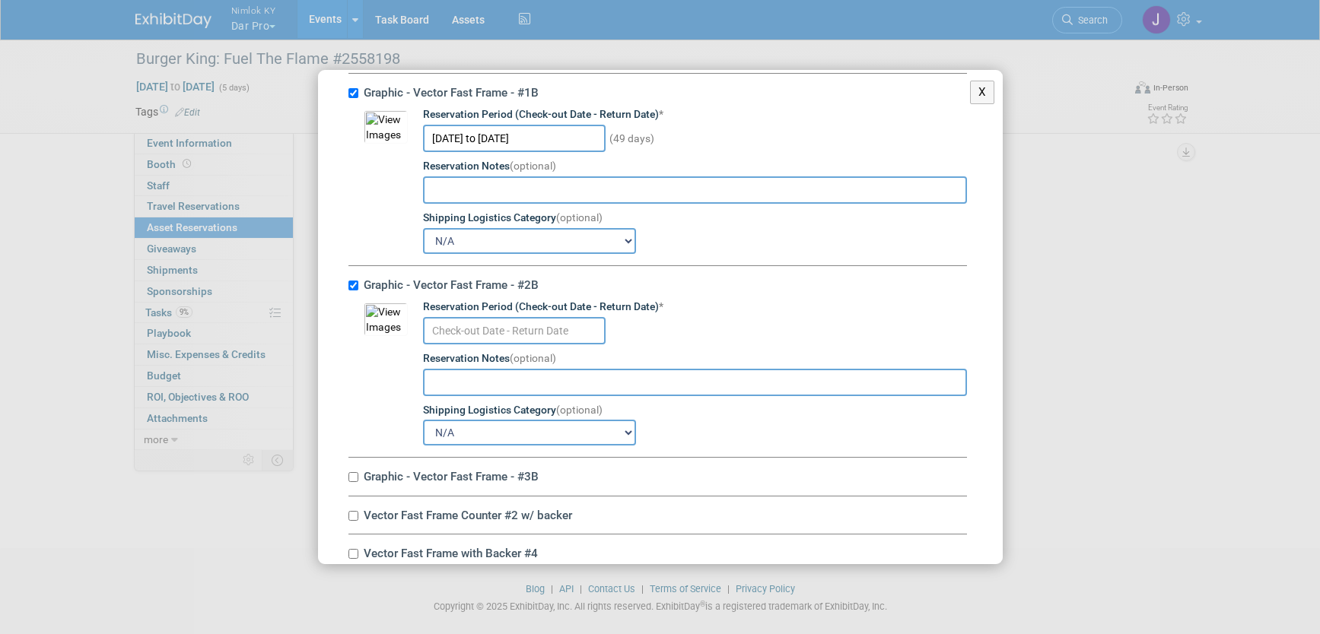
click at [445, 334] on input "text" at bounding box center [514, 330] width 183 height 27
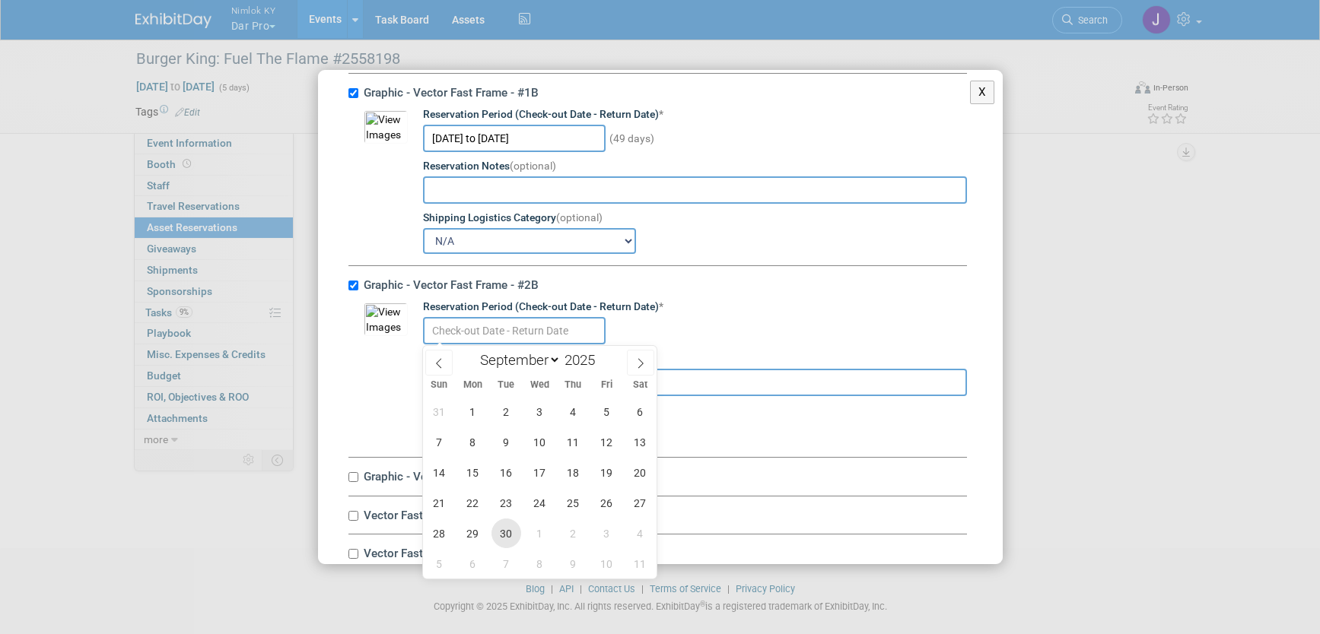
click at [503, 532] on span "30" at bounding box center [506, 534] width 30 height 30
type input "Sep 30, 2025"
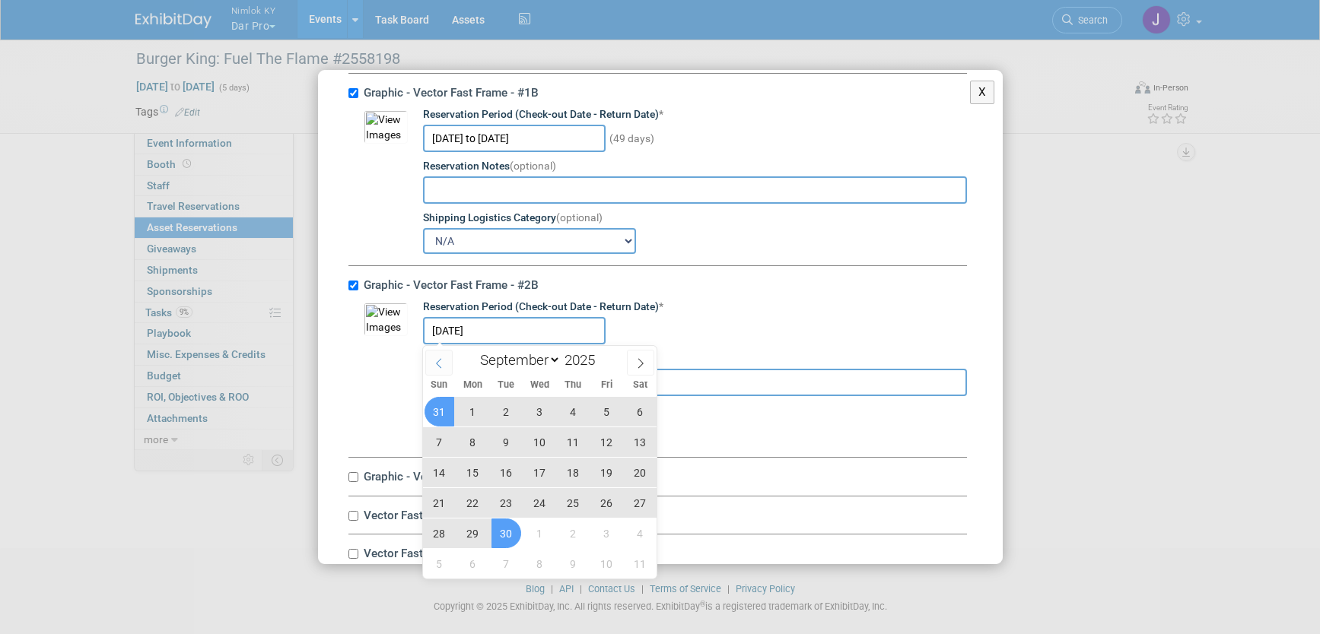
click at [434, 361] on icon at bounding box center [439, 363] width 11 height 11
select select "7"
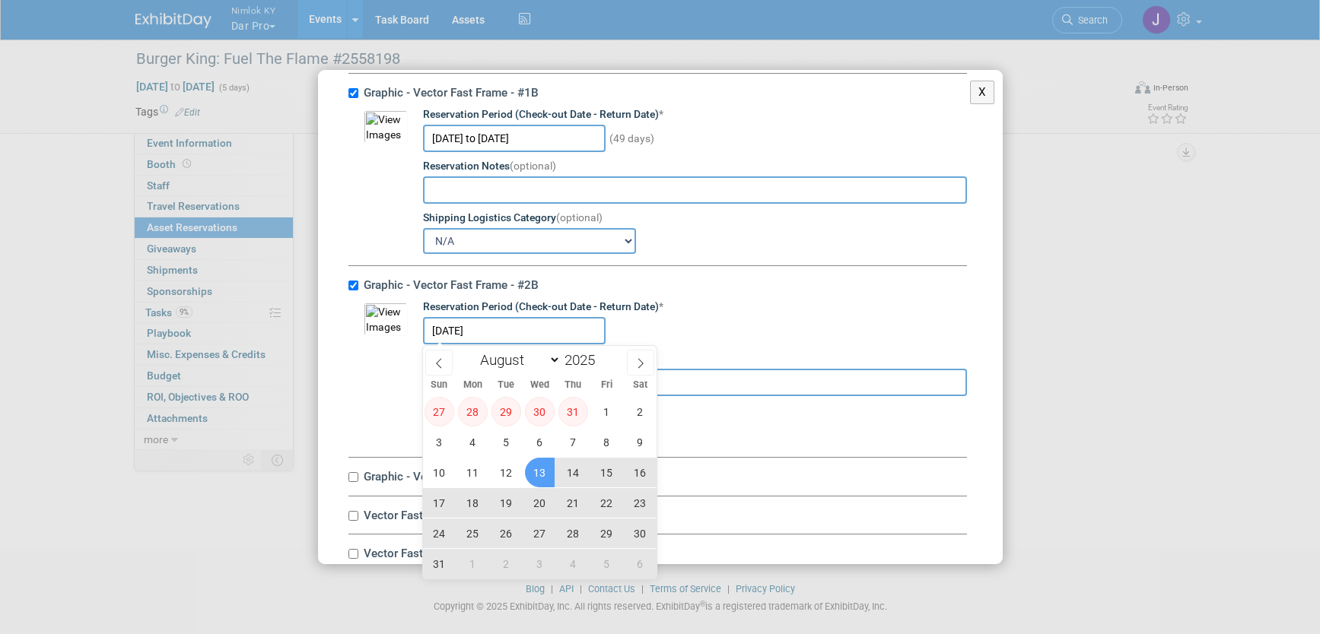
click at [542, 476] on span "13" at bounding box center [540, 473] width 30 height 30
type input "Aug 13, 2025 to Sep 30, 2025"
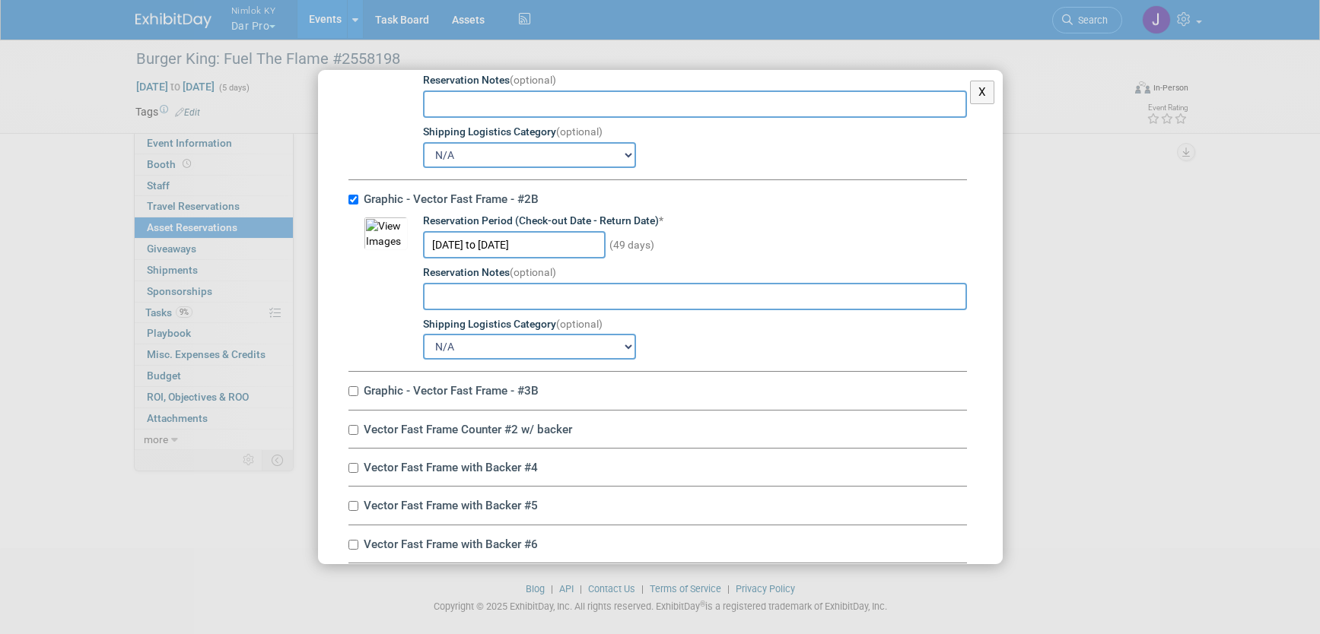
scroll to position [518, 0]
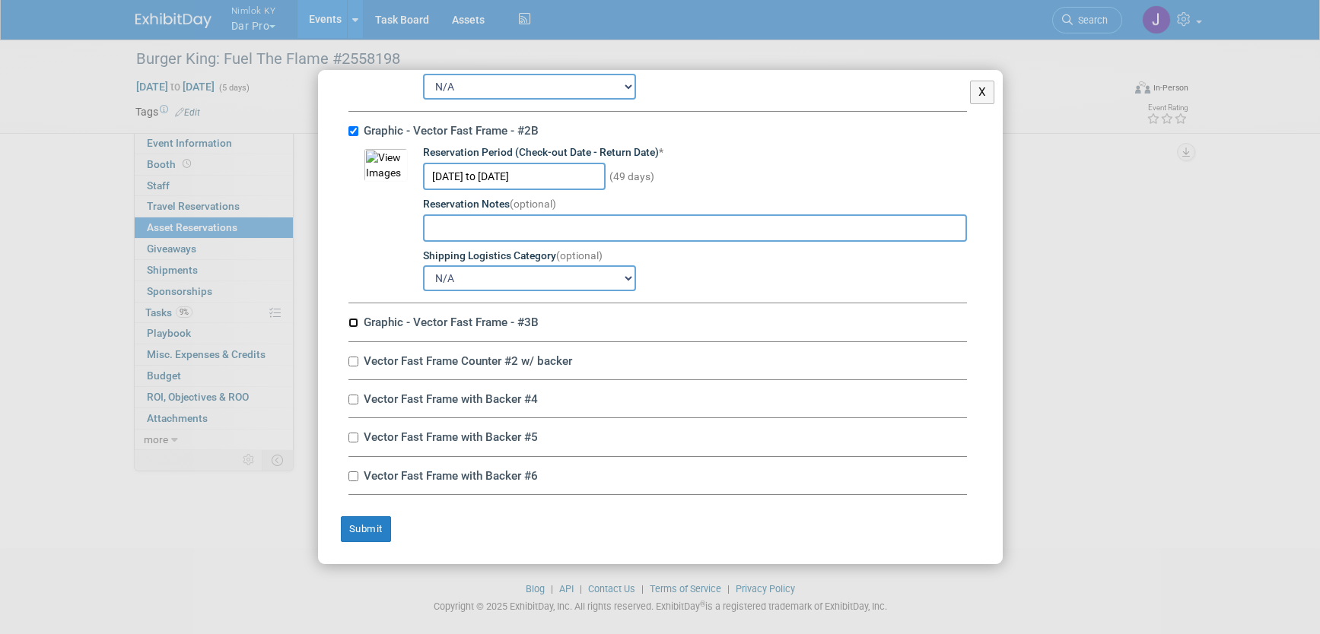
click at [353, 324] on input "Graphic - Vector Fast Frame - #3B" at bounding box center [353, 323] width 10 height 10
checkbox input "true"
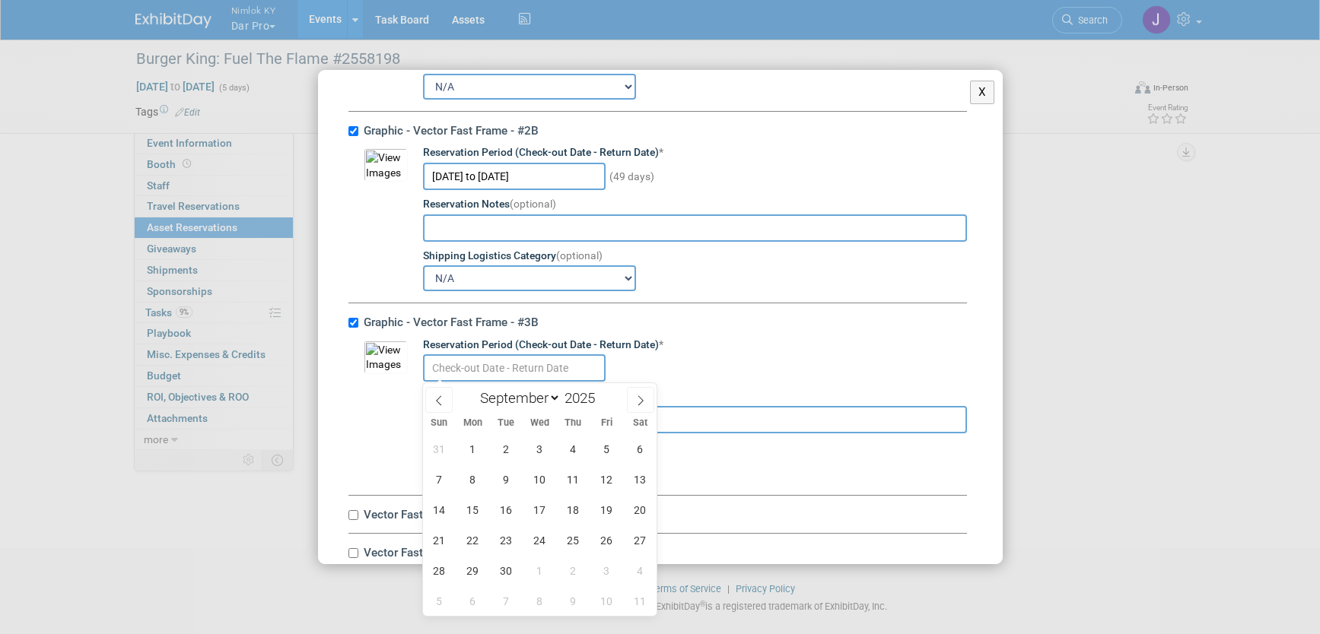
click at [453, 365] on input "text" at bounding box center [514, 368] width 183 height 27
click at [506, 567] on span "30" at bounding box center [506, 571] width 30 height 30
type input "Sep 30, 2025"
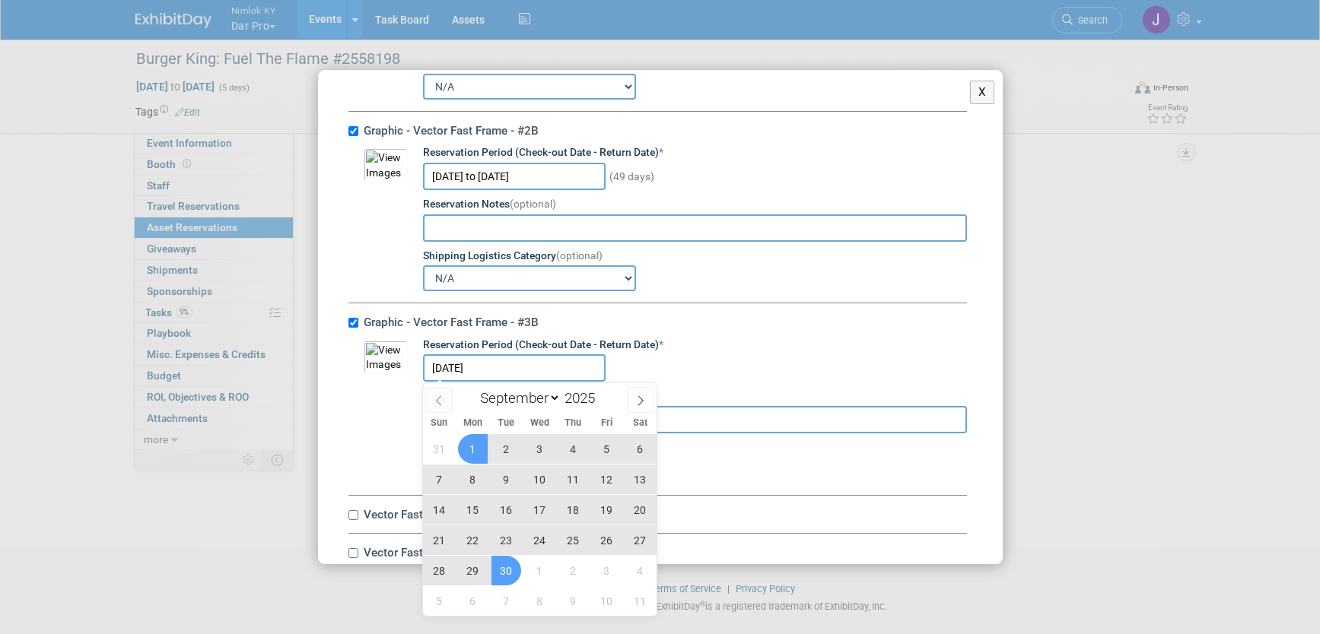
click at [439, 401] on icon at bounding box center [439, 401] width 11 height 11
select select "7"
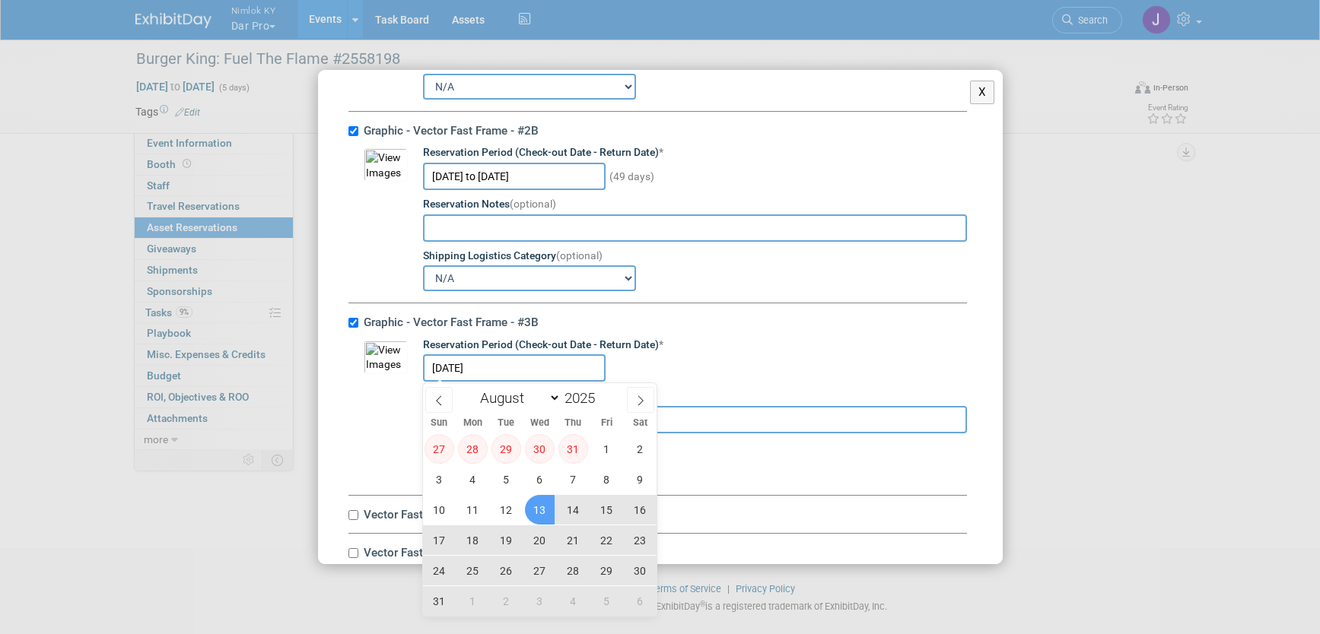
click at [539, 514] on span "13" at bounding box center [540, 510] width 30 height 30
type input "Aug 13, 2025 to Sep 30, 2025"
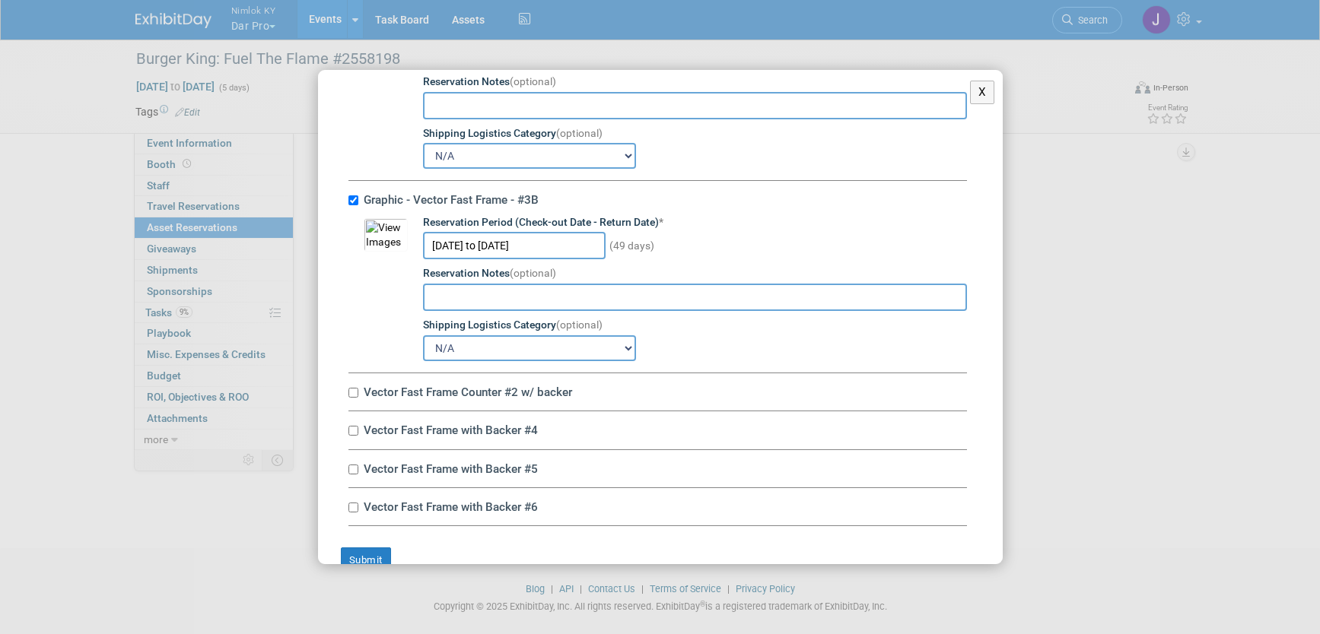
scroll to position [672, 0]
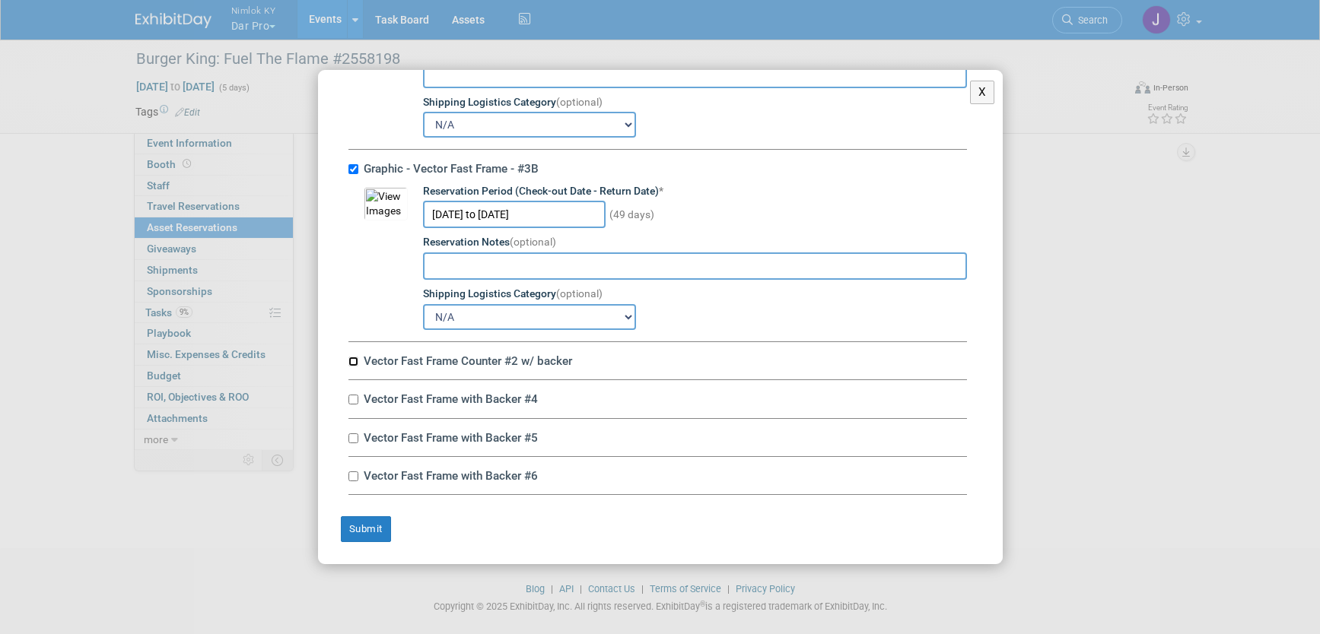
click at [356, 362] on input "Vector Fast Frame Counter #2 w/ backer" at bounding box center [353, 362] width 10 height 10
checkbox input "true"
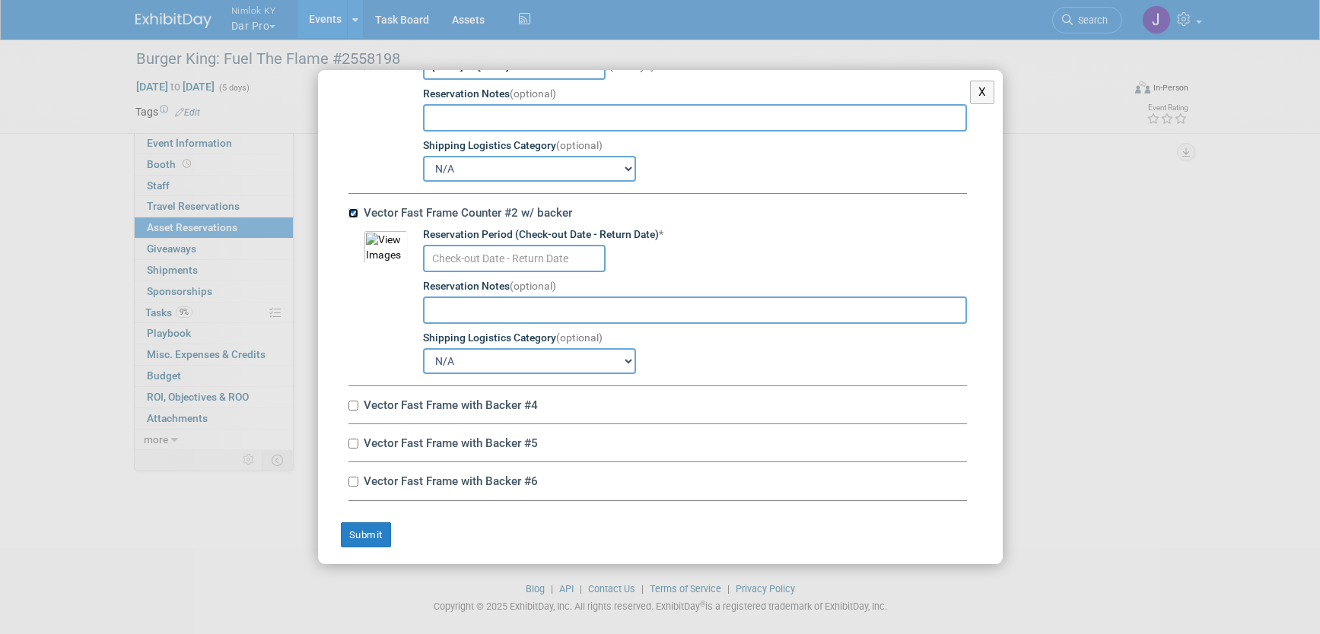
scroll to position [826, 0]
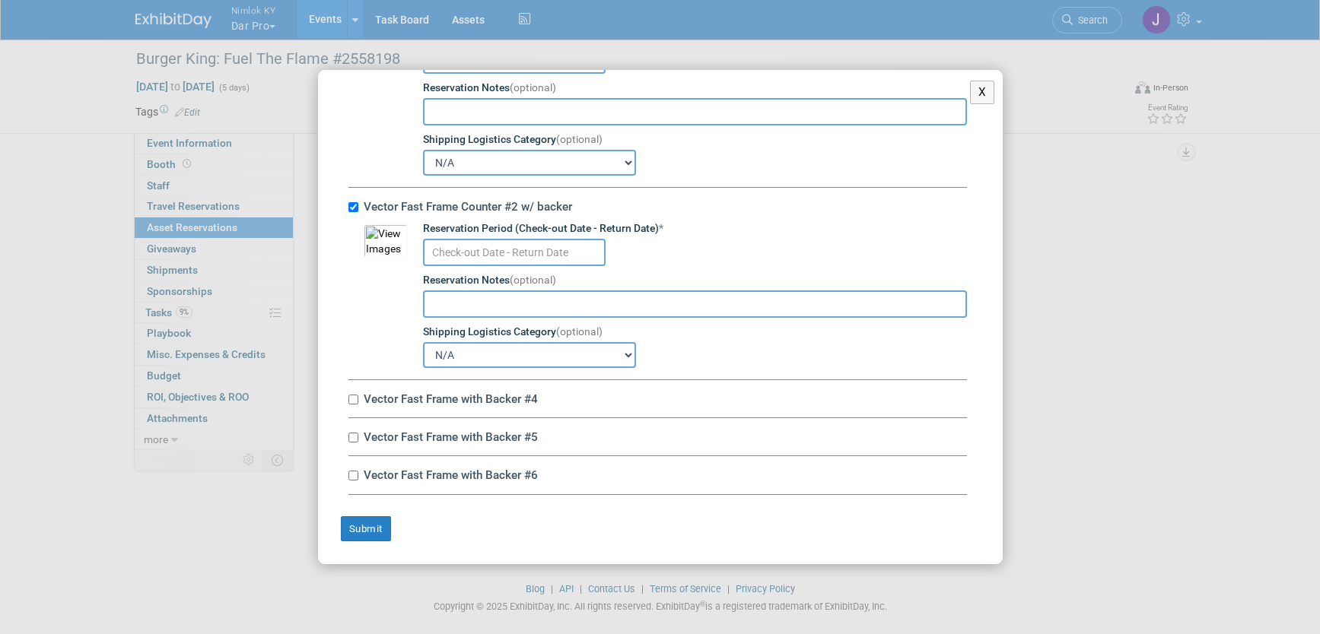
click at [469, 253] on input "text" at bounding box center [514, 252] width 183 height 27
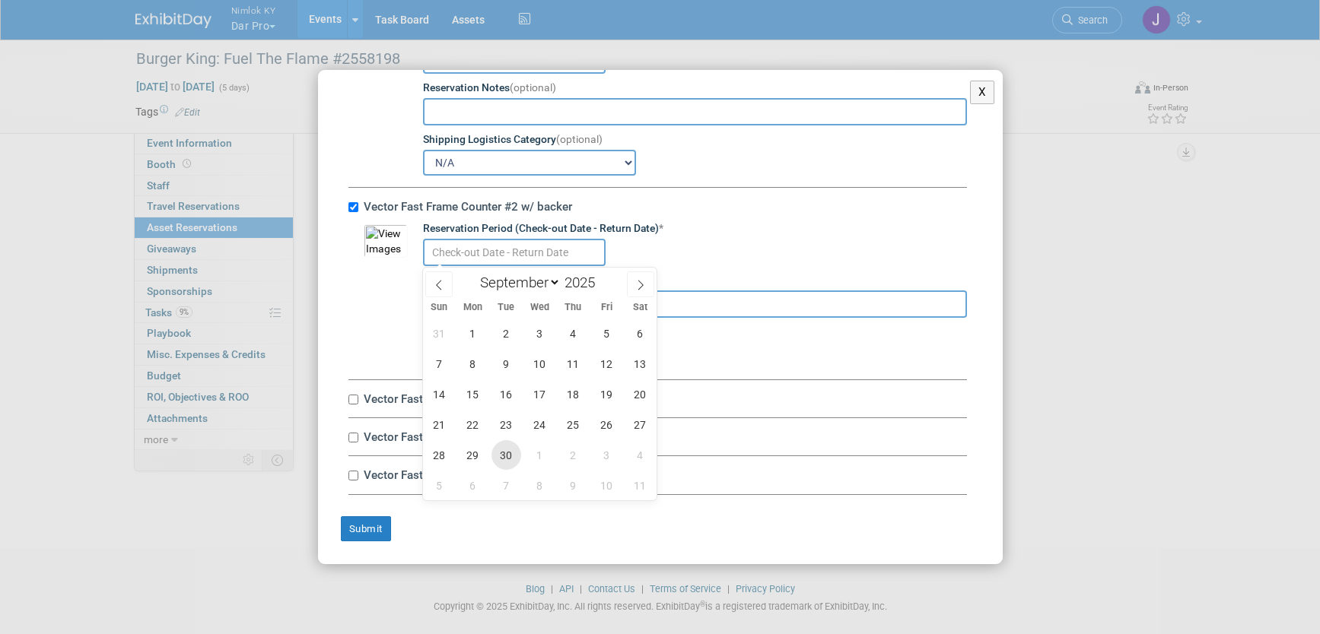
click at [505, 454] on span "30" at bounding box center [506, 455] width 30 height 30
type input "Sep 30, 2025"
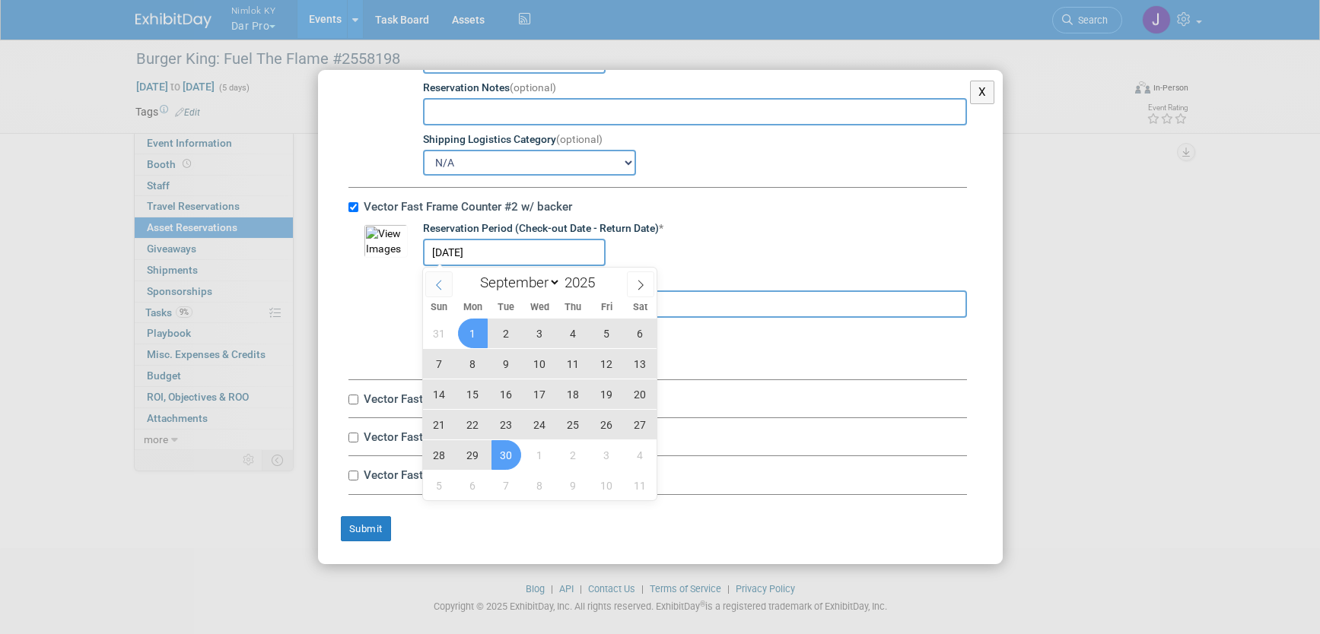
click at [444, 283] on span at bounding box center [438, 285] width 27 height 26
select select "7"
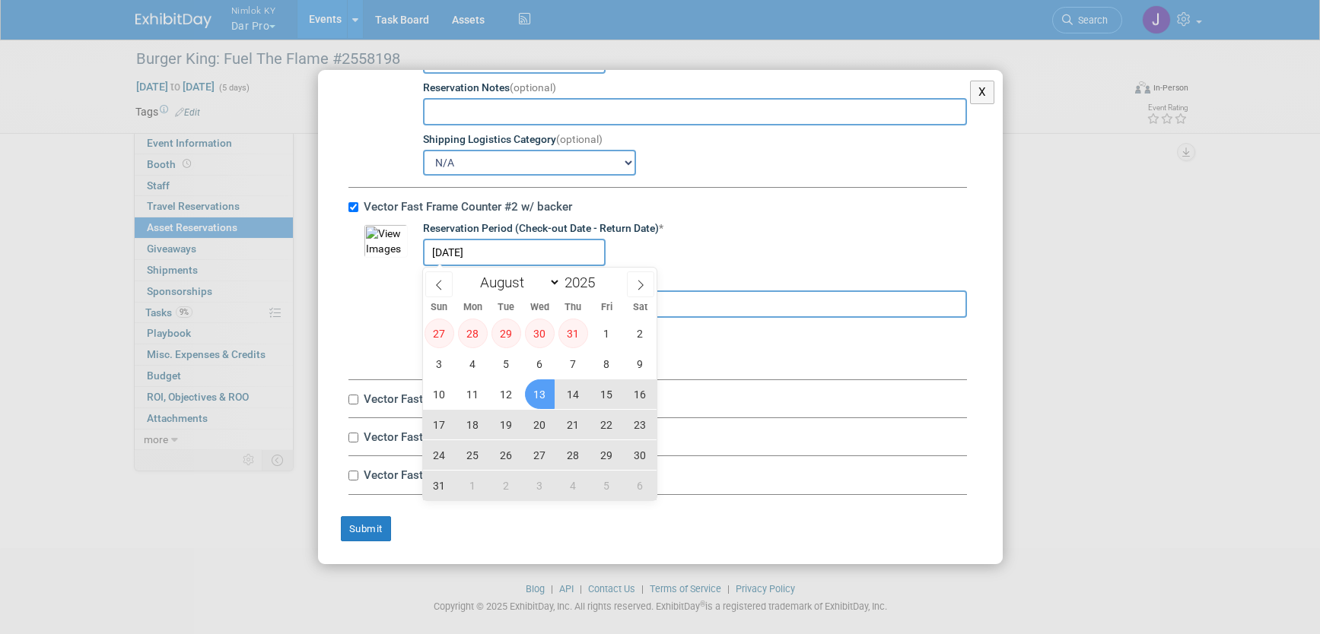
click at [538, 392] on span "13" at bounding box center [540, 395] width 30 height 30
type input "Aug 13, 2025 to Sep 30, 2025"
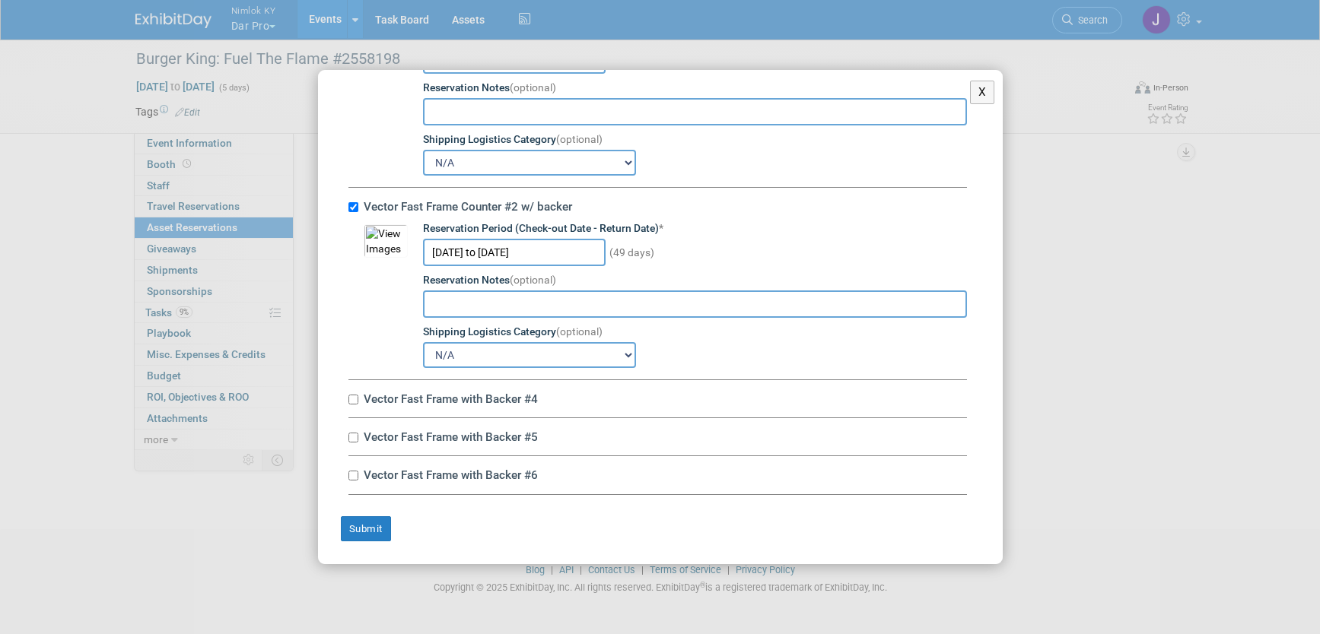
scroll to position [21, 0]
click at [354, 399] on input "Vector Fast Frame with Backer #4" at bounding box center [353, 400] width 10 height 10
checkbox input "true"
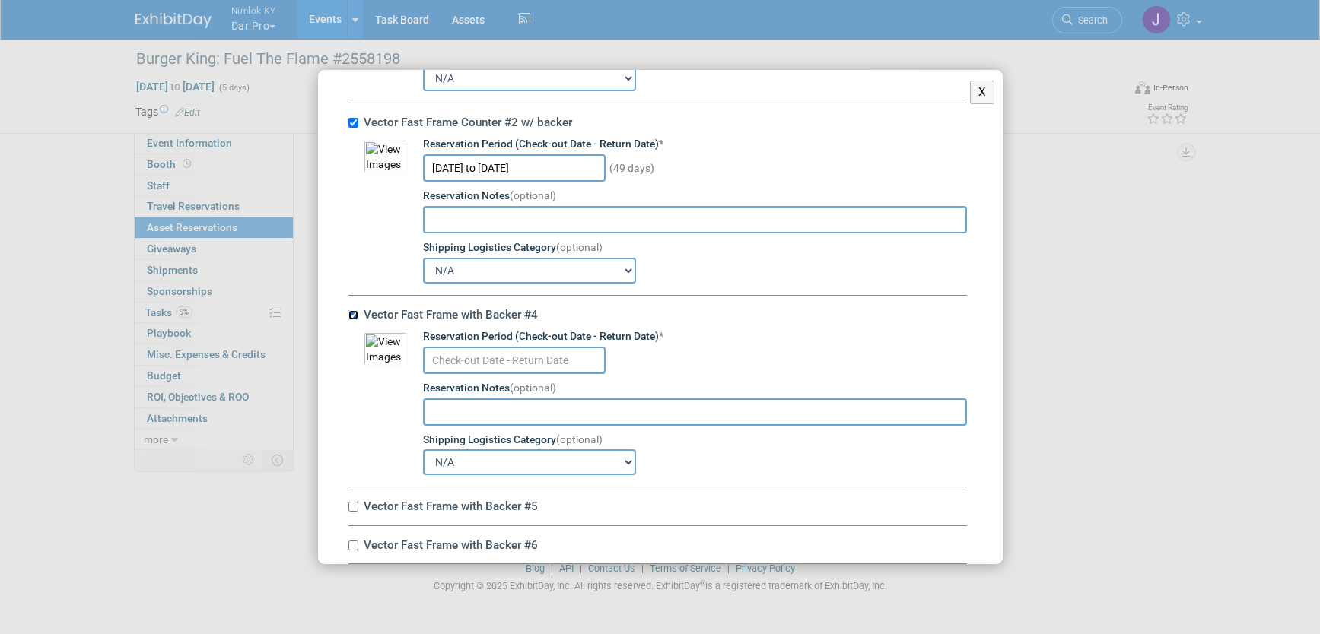
scroll to position [980, 0]
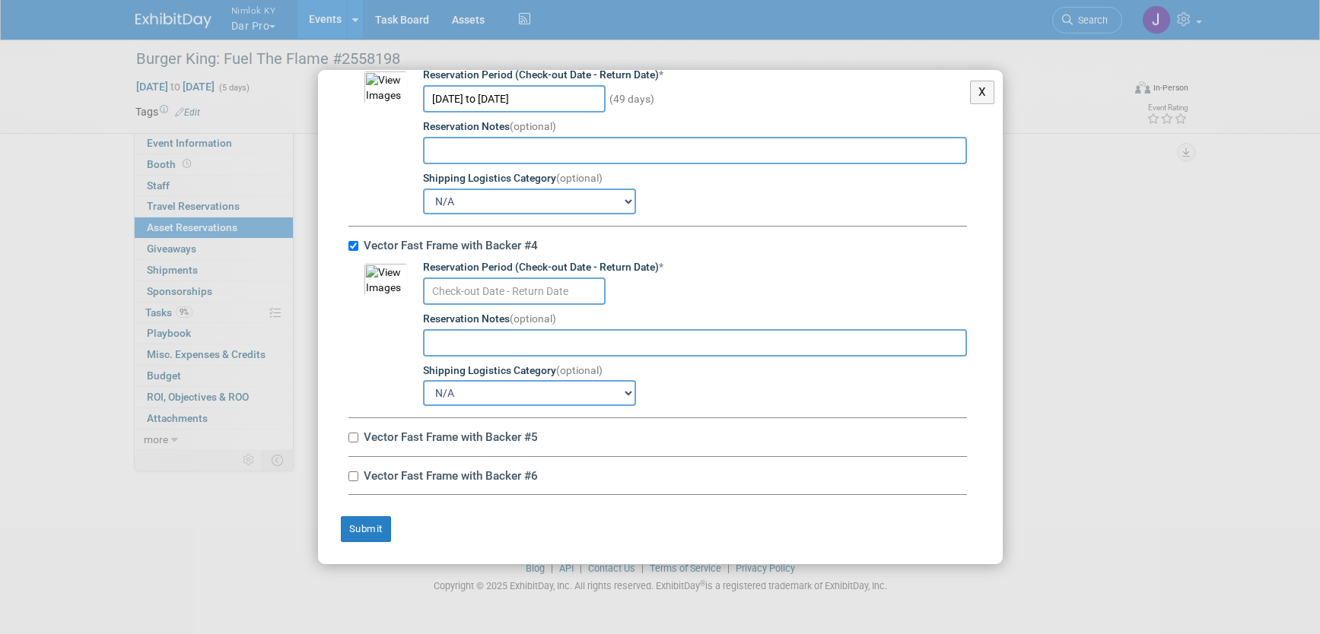
click at [535, 285] on input "text" at bounding box center [514, 291] width 183 height 27
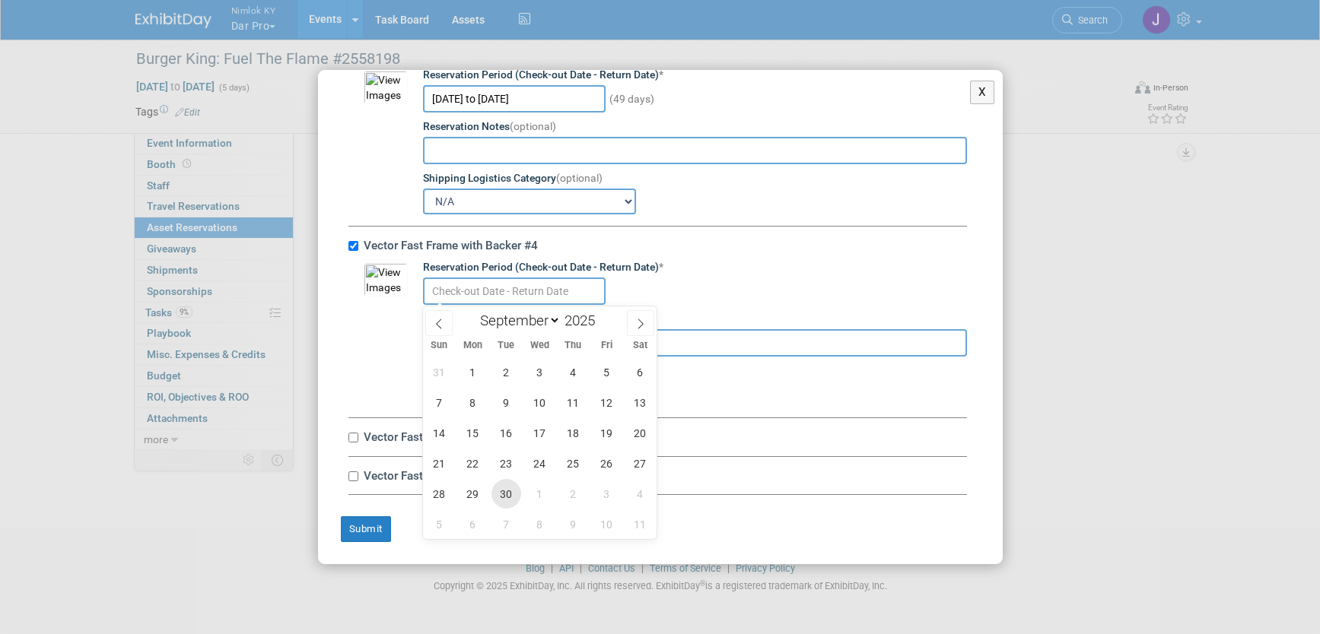
click at [511, 493] on span "30" at bounding box center [506, 494] width 30 height 30
type input "Sep 30, 2025"
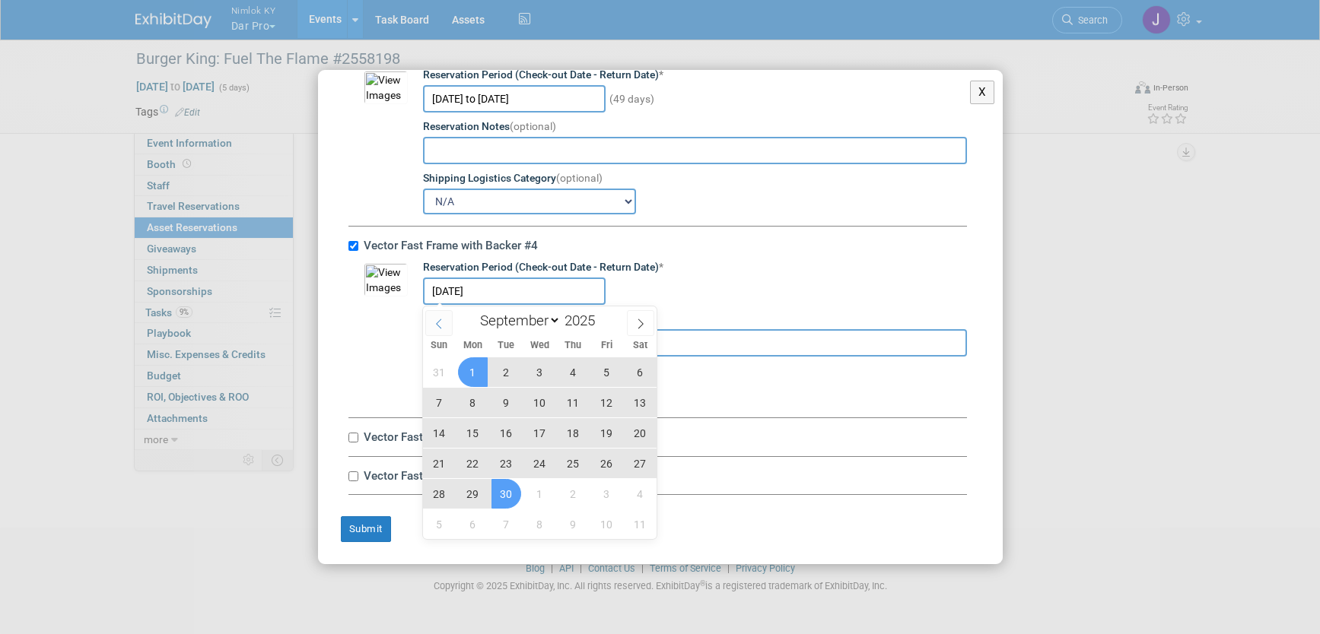
click at [440, 324] on icon at bounding box center [439, 324] width 11 height 11
select select "7"
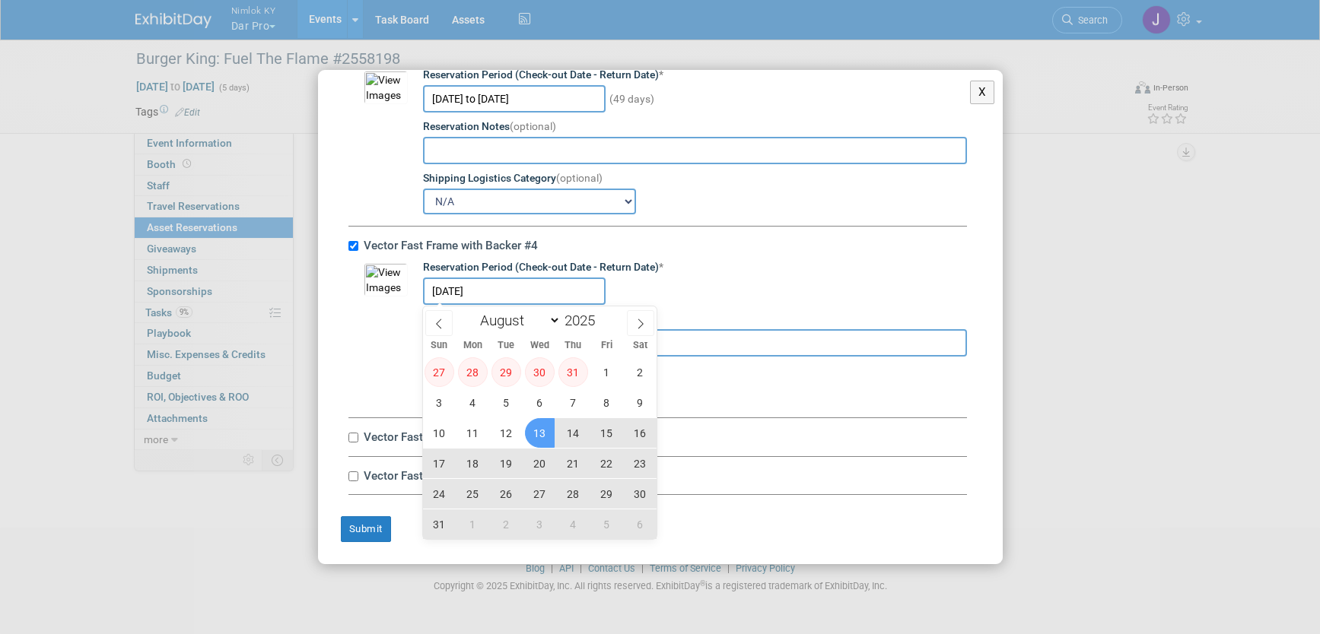
click at [536, 431] on span "13" at bounding box center [540, 433] width 30 height 30
type input "Aug 13, 2025 to Sep 30, 2025"
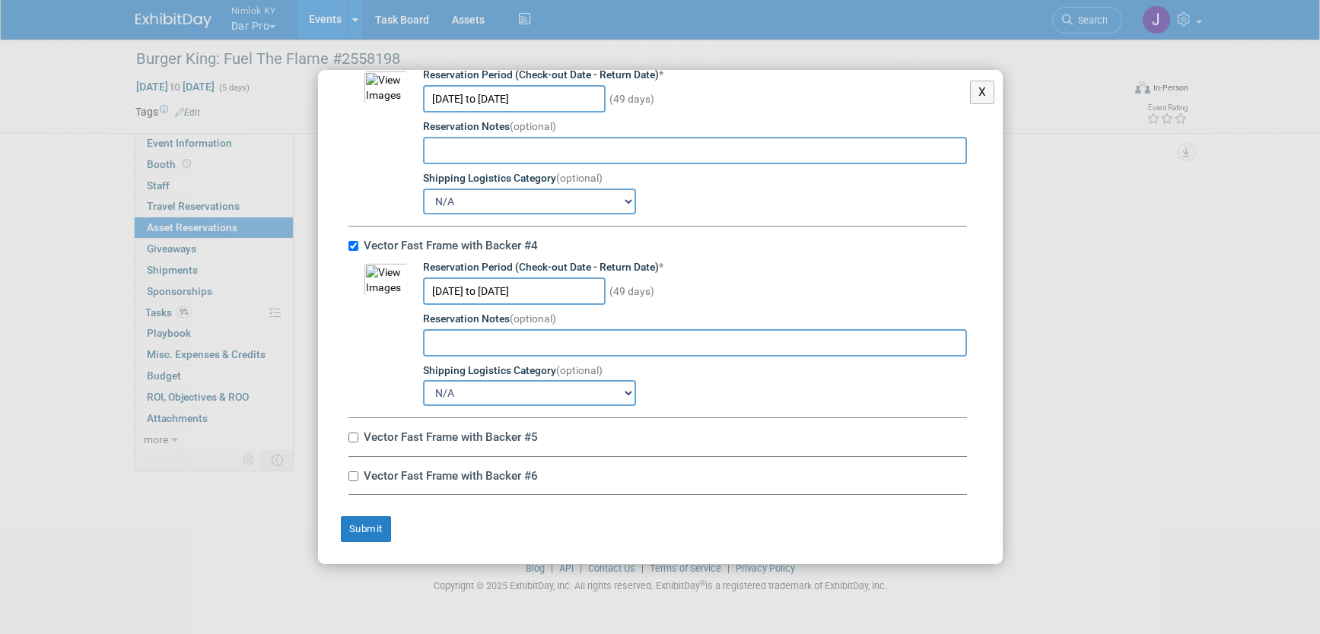
click at [360, 437] on label "Vector Fast Frame with Backer #5" at bounding box center [663, 437] width 608 height 14
click at [358, 437] on input "Vector Fast Frame with Backer #5" at bounding box center [353, 438] width 10 height 10
checkbox input "true"
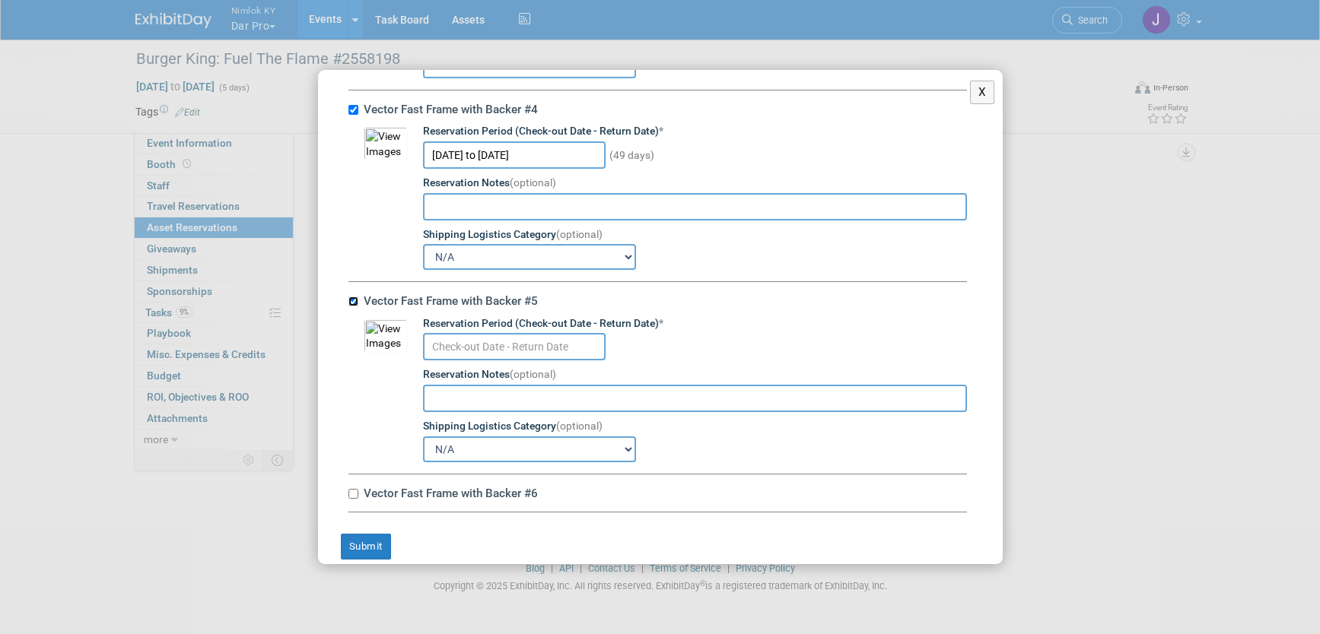
scroll to position [1134, 0]
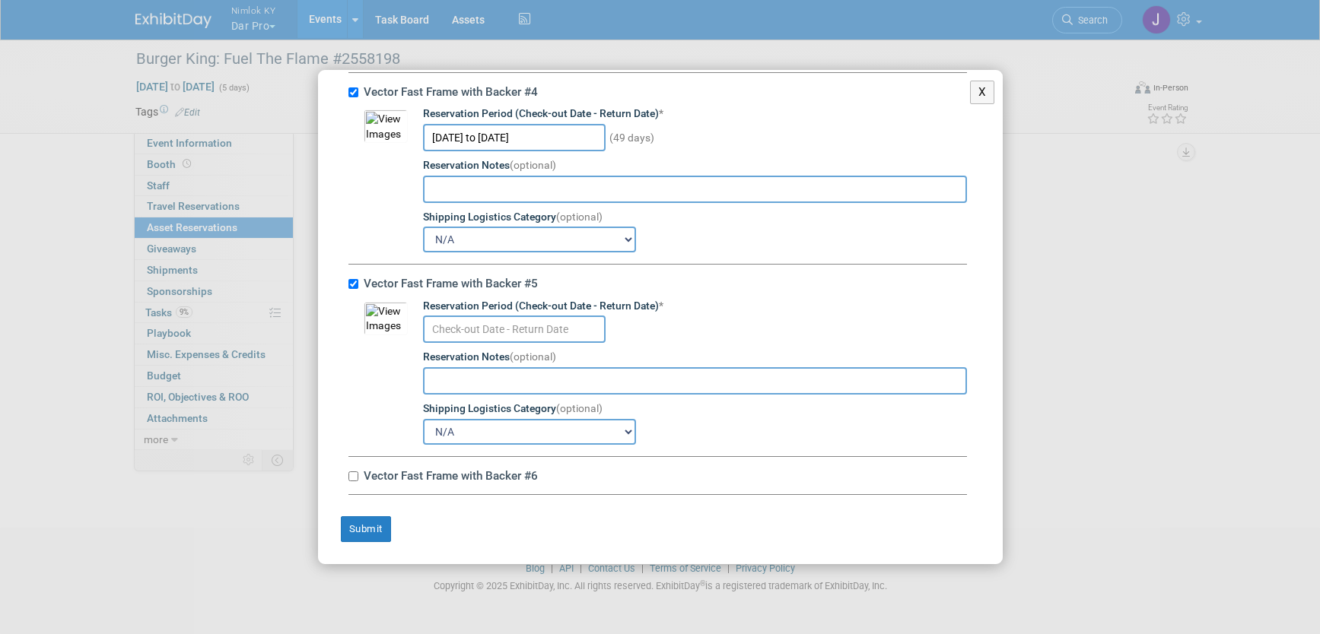
click at [539, 330] on input "text" at bounding box center [514, 329] width 183 height 27
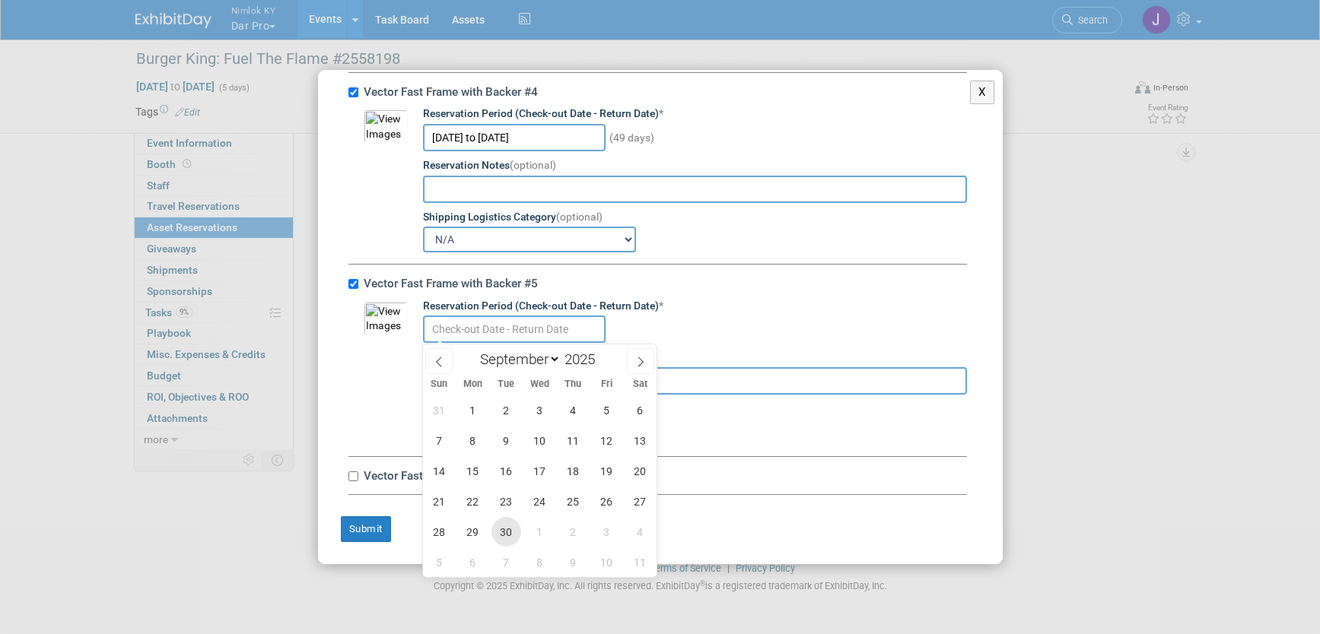
click at [505, 531] on span "30" at bounding box center [506, 532] width 30 height 30
type input "Sep 30, 2025"
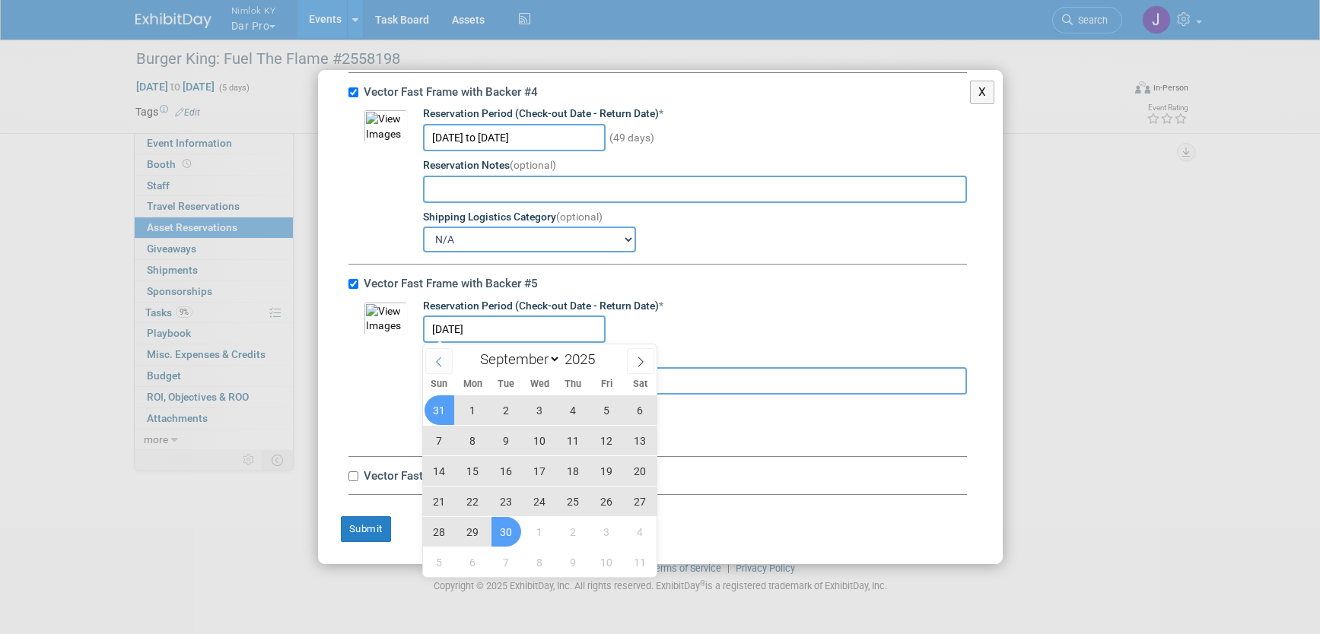
click at [435, 358] on icon at bounding box center [439, 362] width 11 height 11
select select "7"
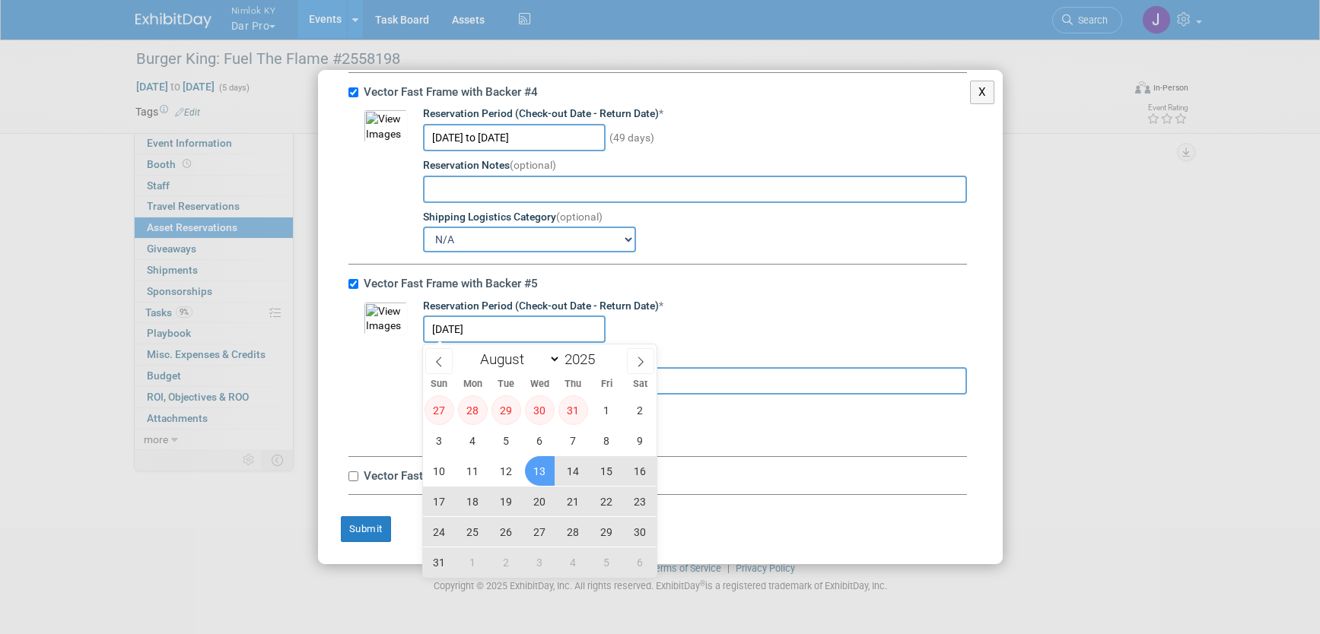
click at [540, 467] on span "13" at bounding box center [540, 471] width 30 height 30
type input "Aug 13, 2025 to Sep 30, 2025"
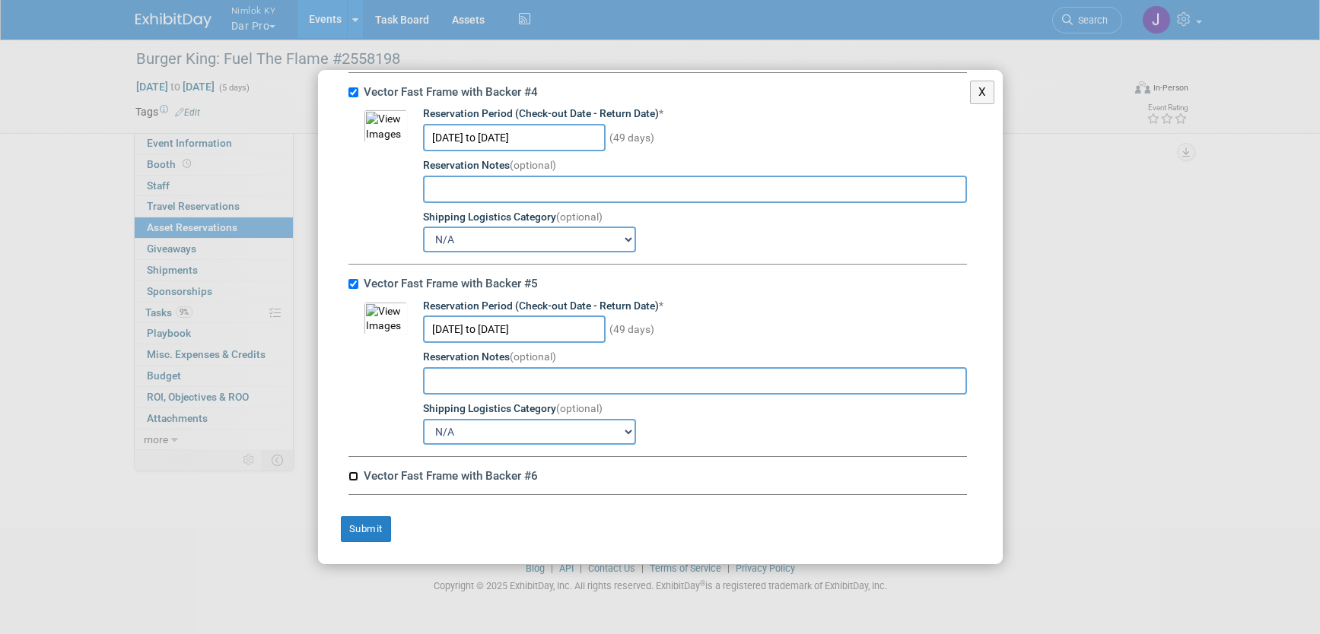
click at [355, 478] on input "Vector Fast Frame with Backer #6" at bounding box center [353, 477] width 10 height 10
checkbox input "true"
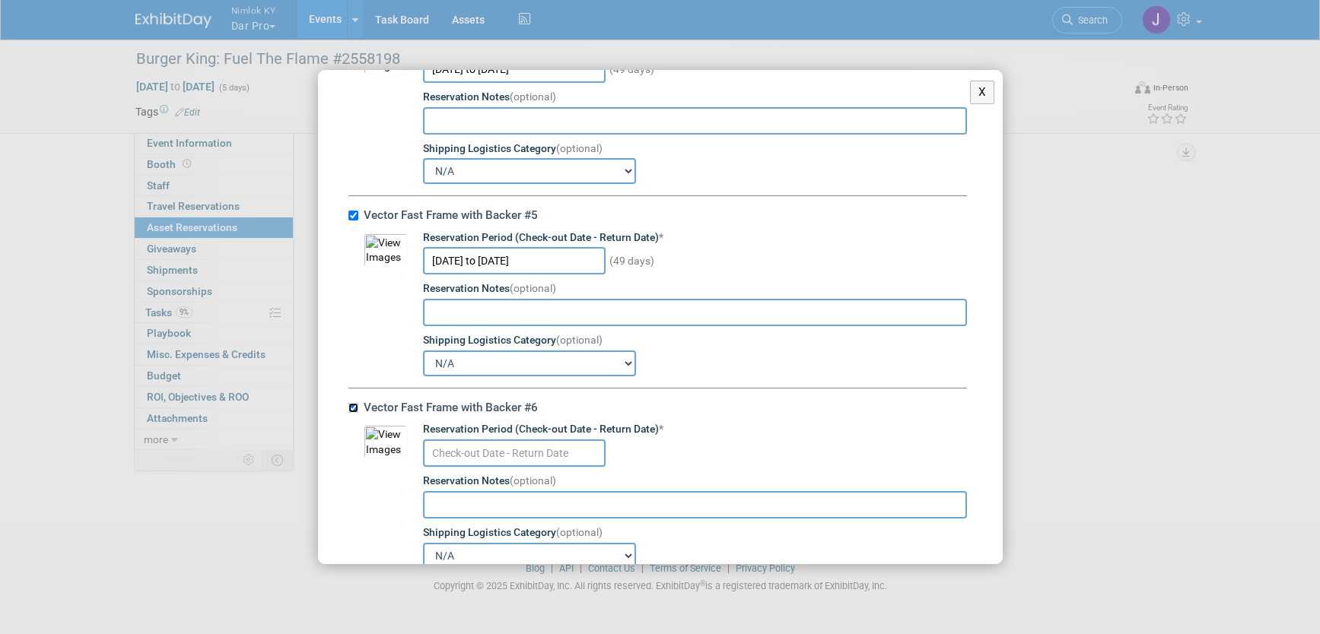
scroll to position [1288, 0]
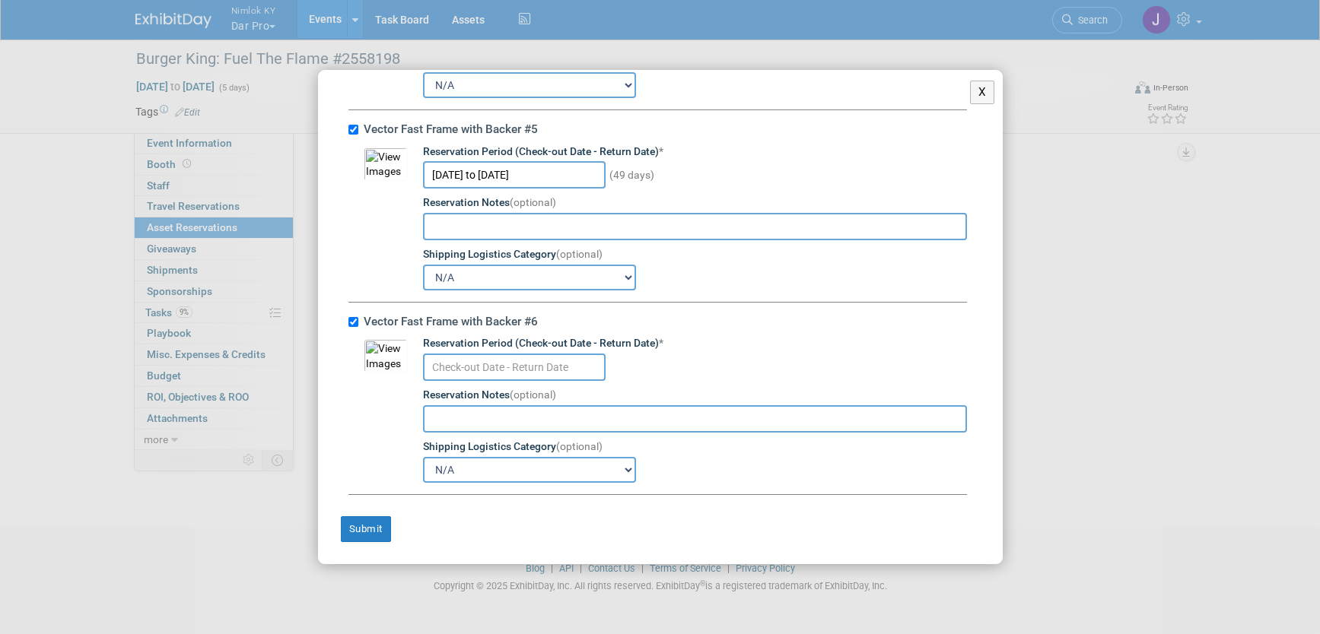
click at [584, 376] on input "text" at bounding box center [514, 367] width 183 height 27
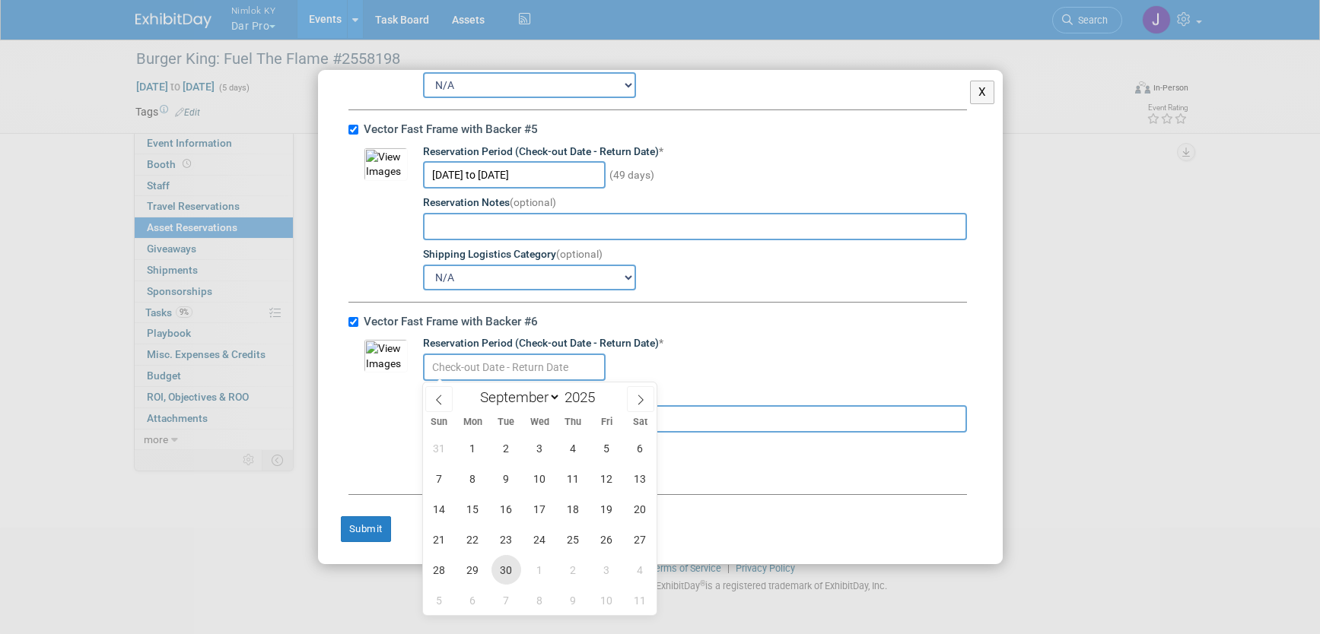
click at [500, 573] on span "30" at bounding box center [506, 570] width 30 height 30
type input "[DATE]"
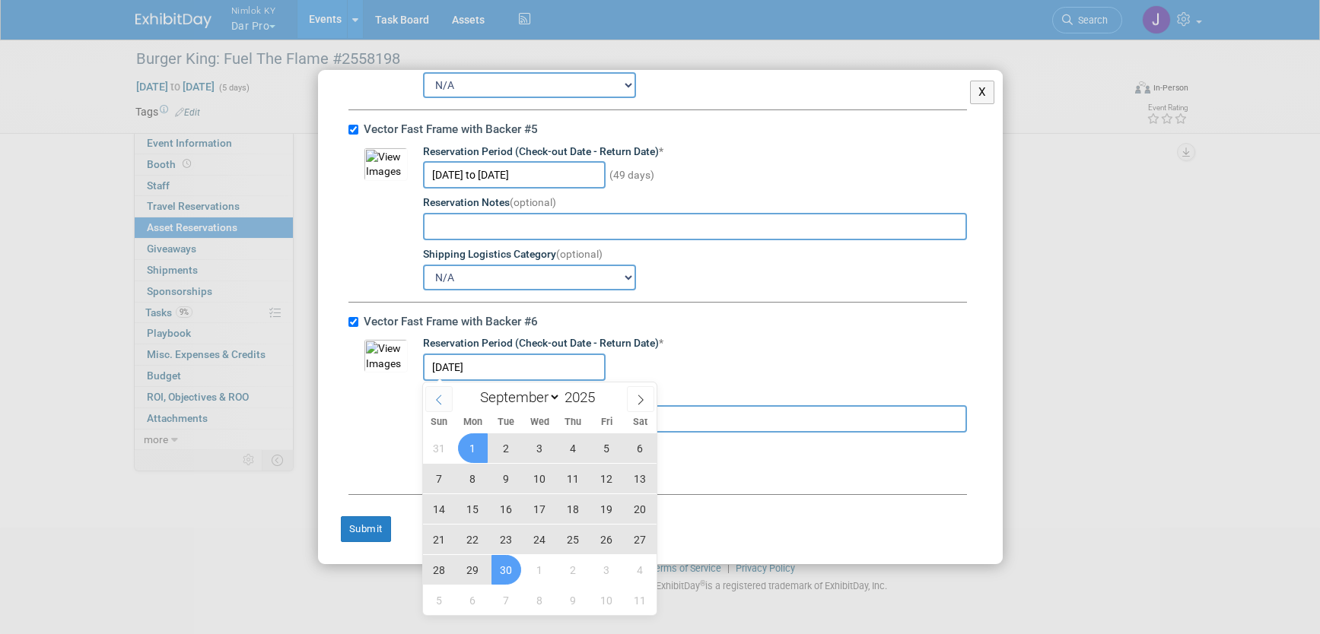
click at [435, 400] on icon at bounding box center [439, 400] width 11 height 11
select select "7"
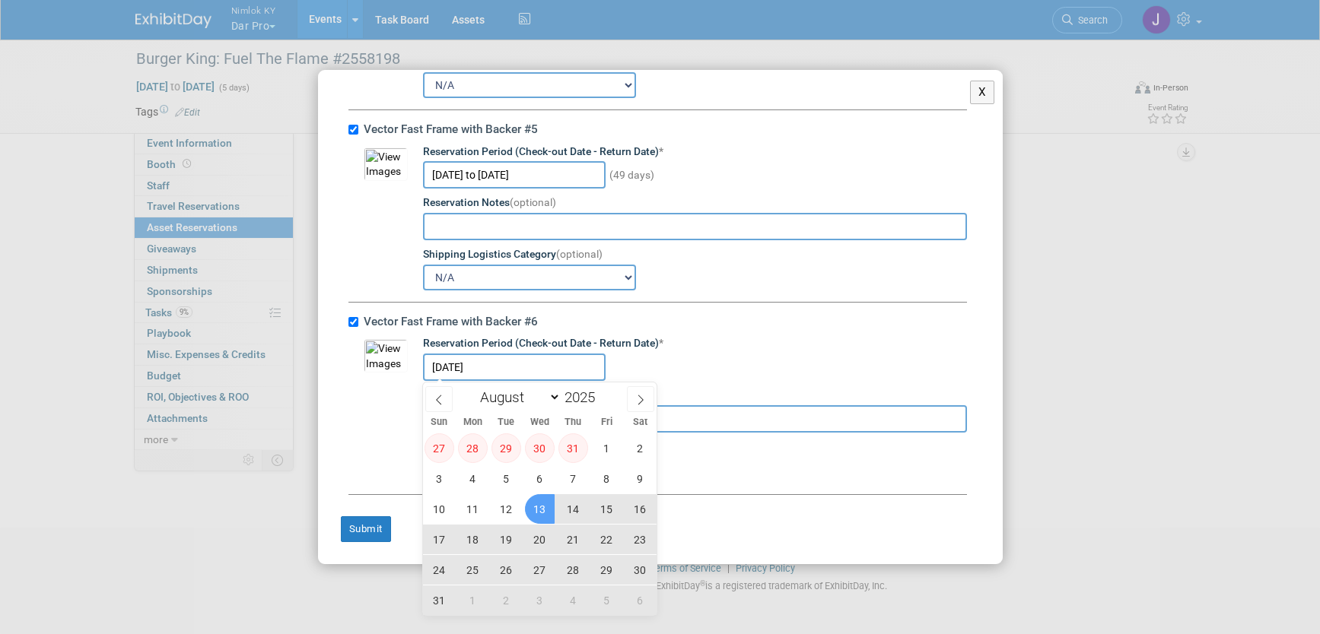
click at [543, 513] on span "13" at bounding box center [540, 510] width 30 height 30
type input "Aug 13, 2025 to Sep 30, 2025"
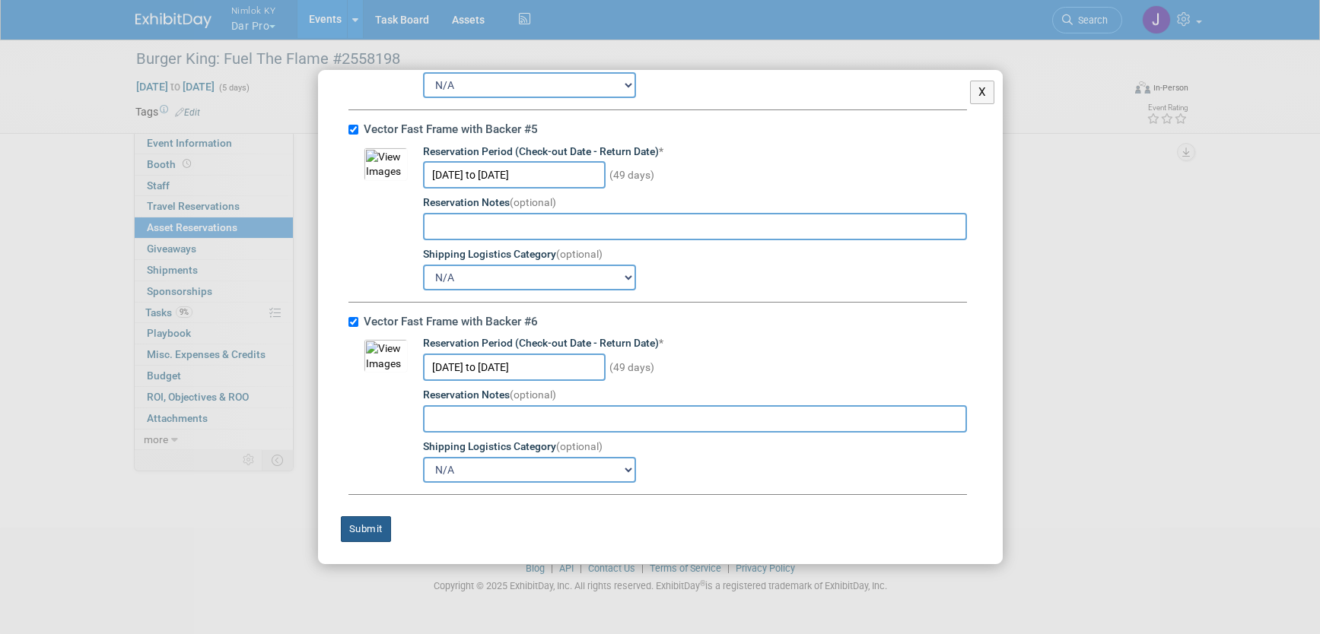
click at [370, 533] on button "Submit" at bounding box center [366, 530] width 50 height 26
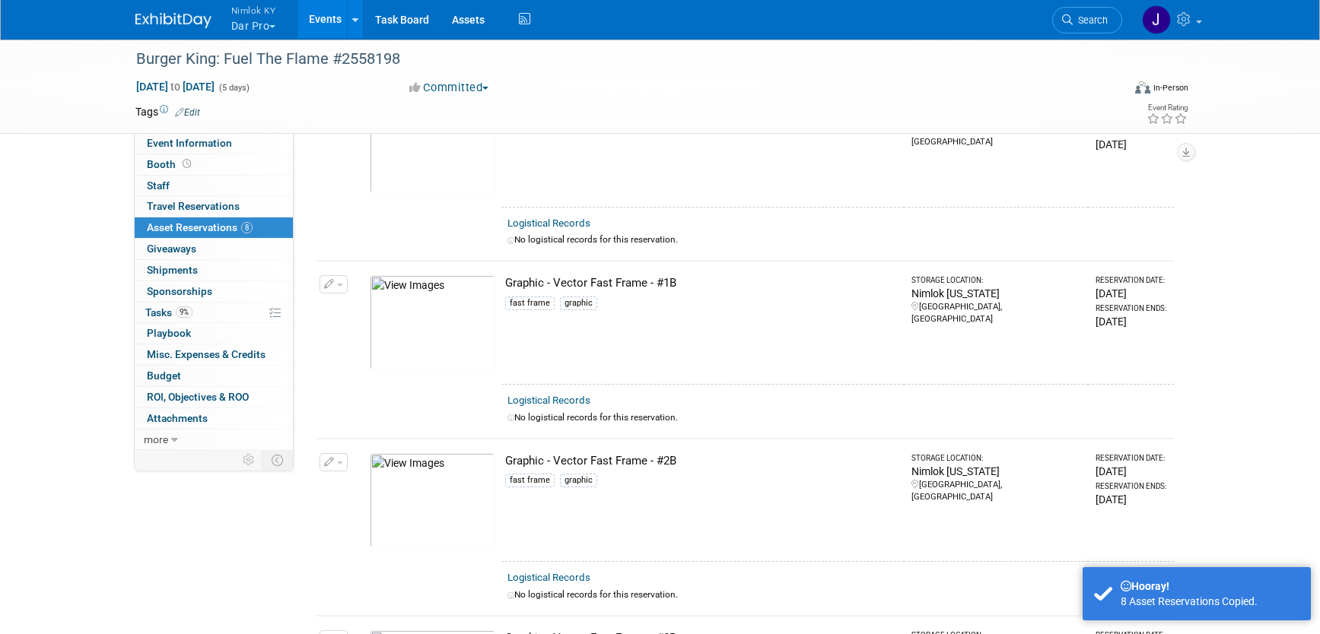
scroll to position [0, 0]
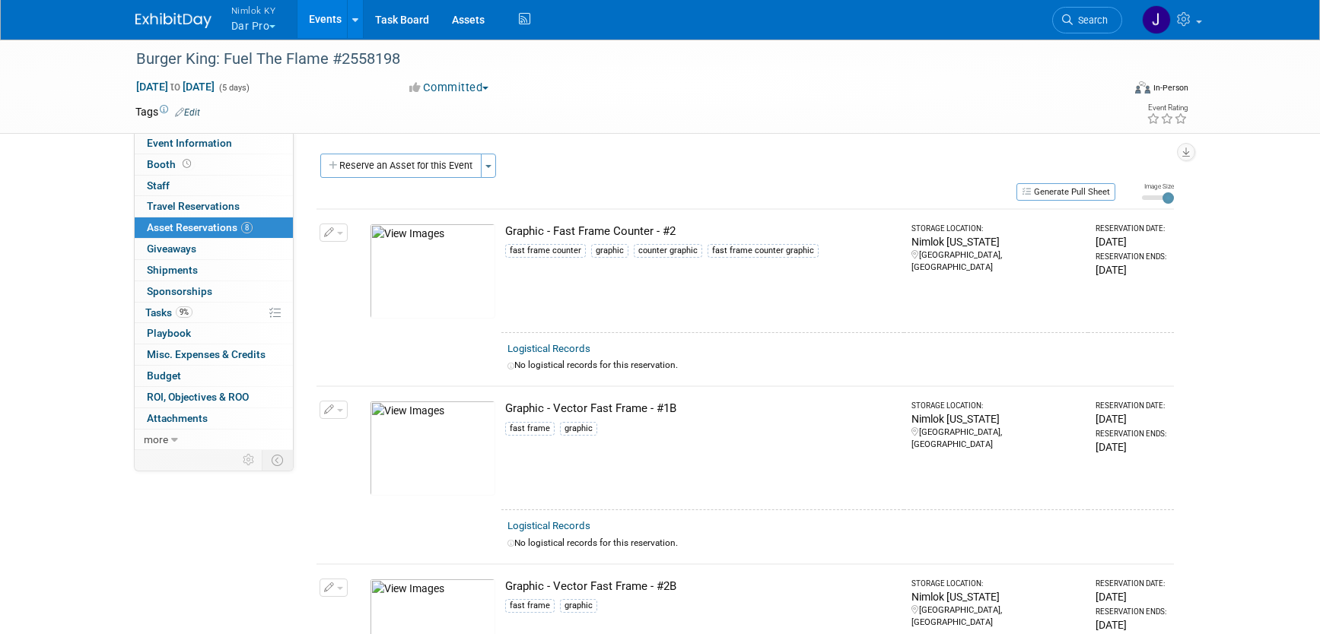
click at [323, 18] on link "Events" at bounding box center [325, 19] width 56 height 38
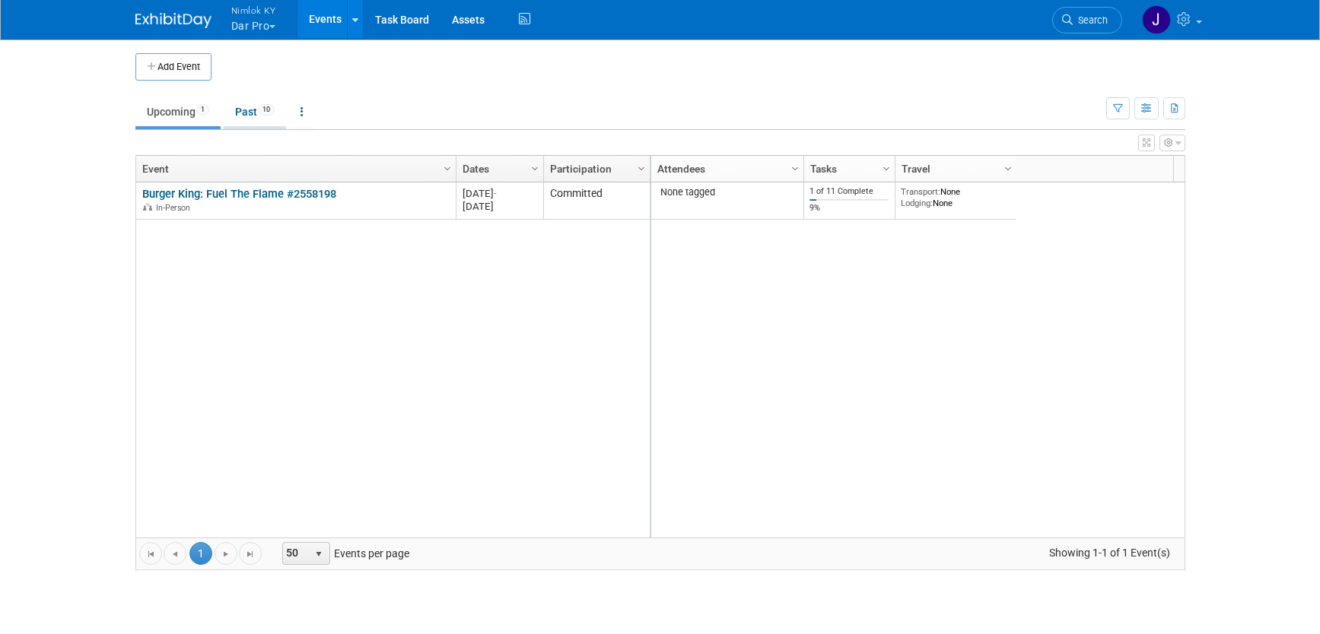
click at [250, 110] on link "Past 10" at bounding box center [255, 111] width 62 height 29
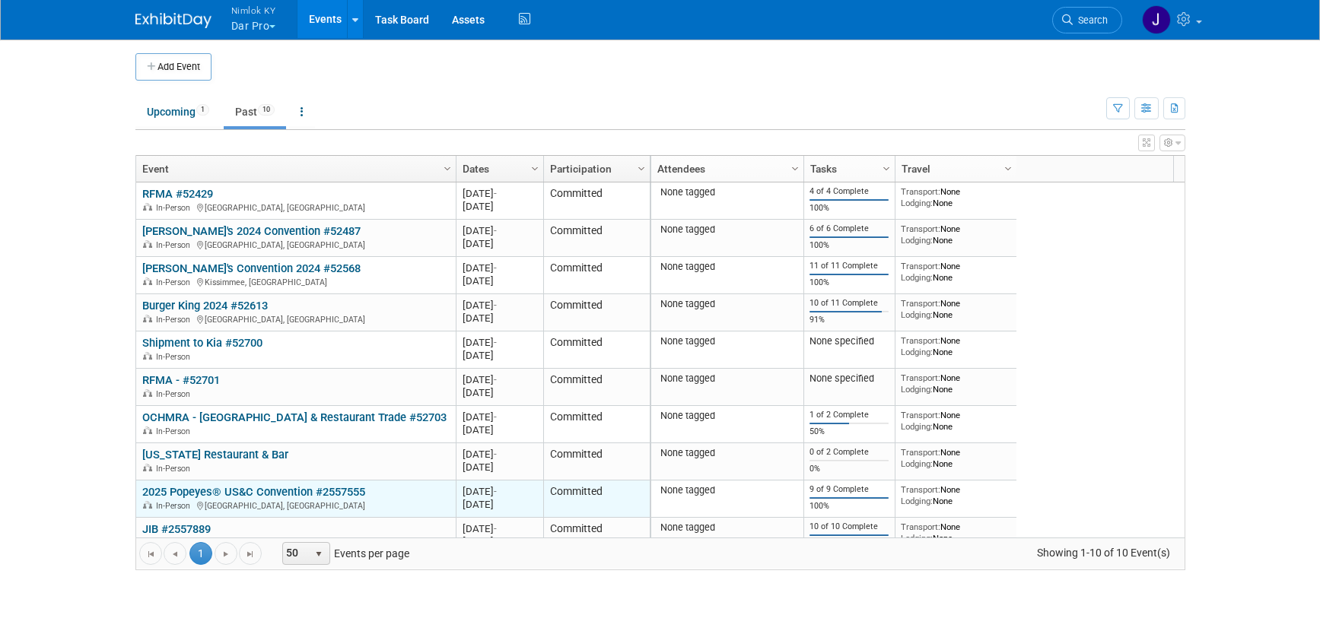
scroll to position [17, 0]
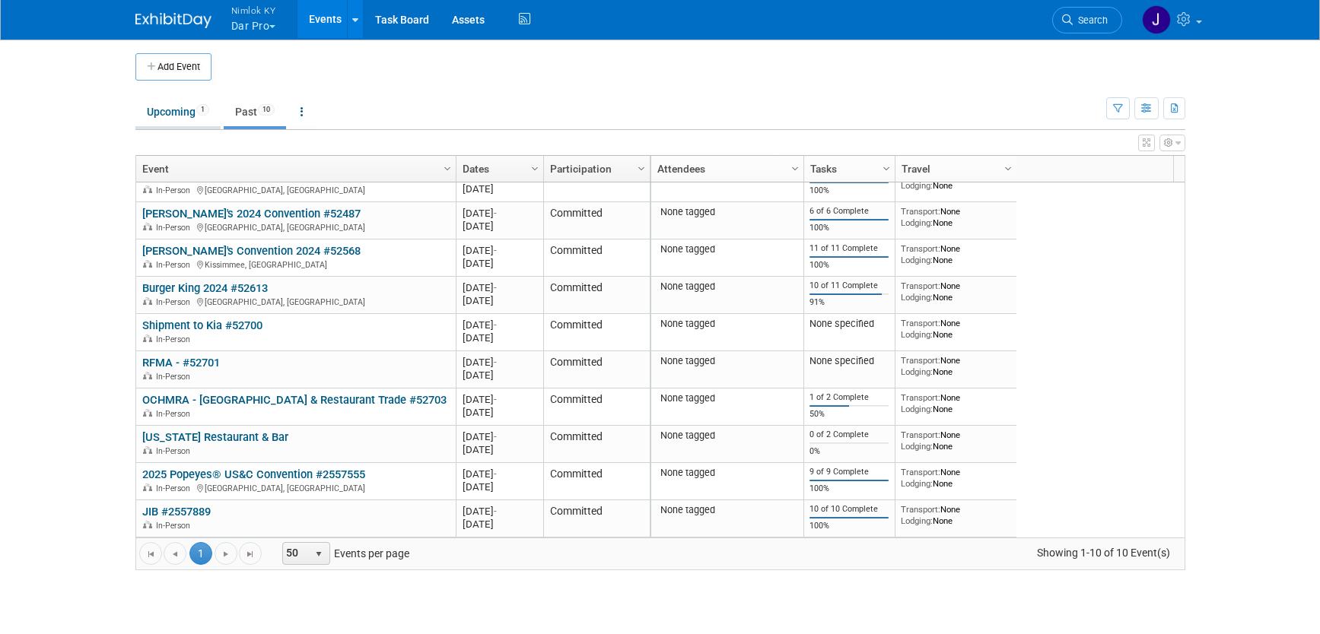
click at [177, 110] on link "Upcoming 1" at bounding box center [177, 111] width 85 height 29
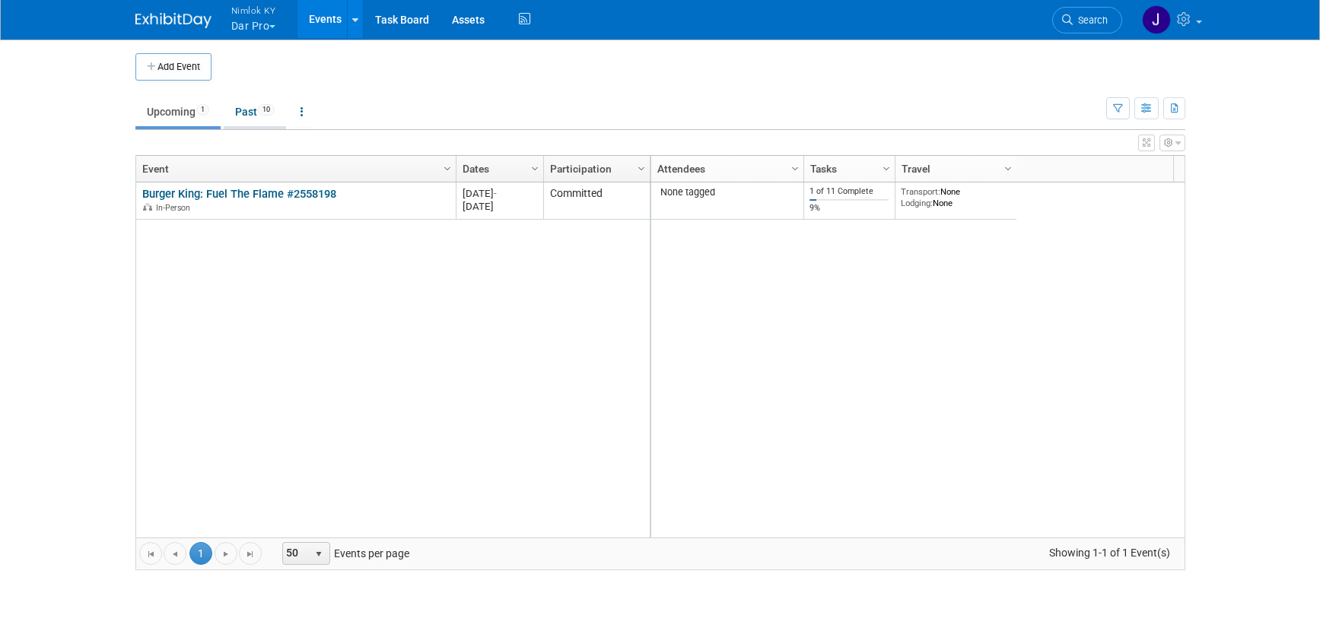
click at [256, 113] on link "Past 10" at bounding box center [255, 111] width 62 height 29
click at [256, 113] on body "Nimlok KY Dar Pro Explore: My Workspaces 46 Go to Workspace: Amerita Brown Form…" at bounding box center [660, 317] width 1320 height 634
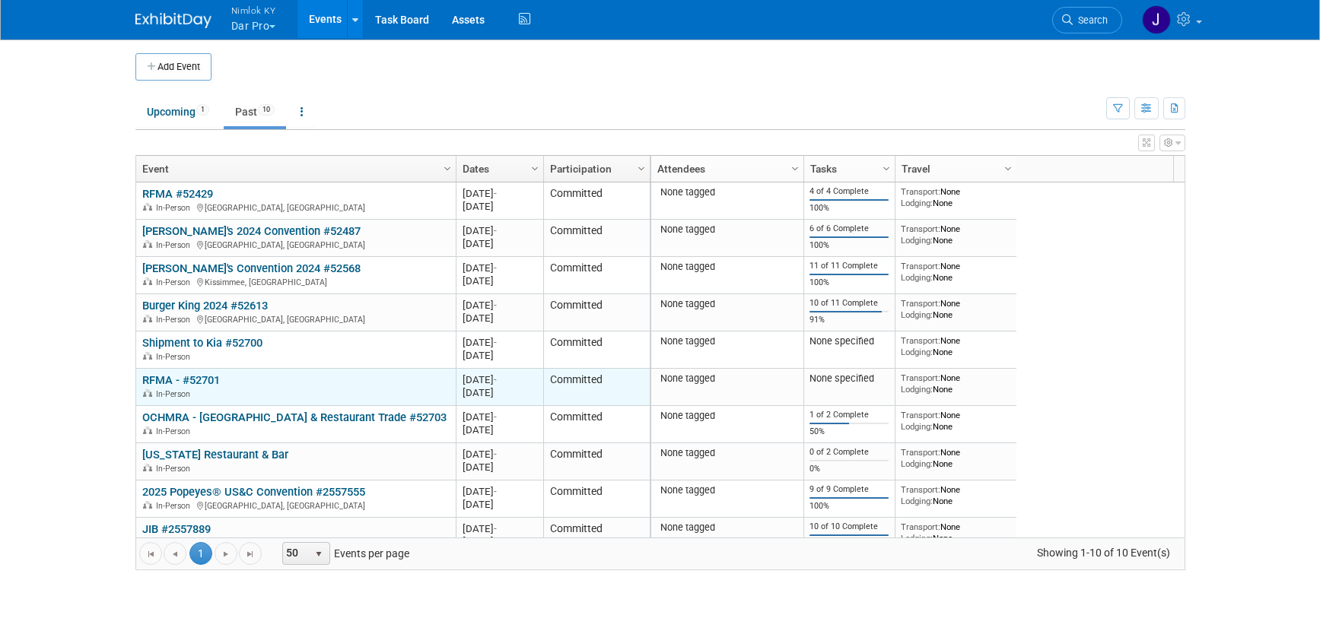
scroll to position [17, 0]
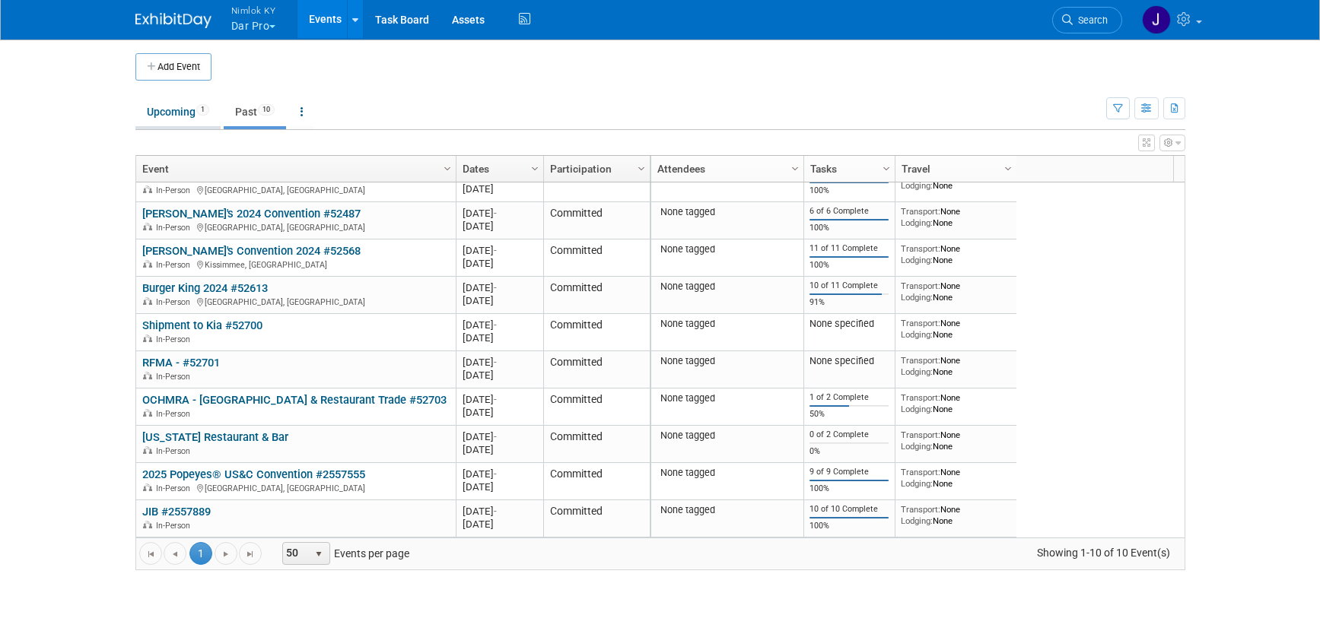
click at [156, 120] on link "Upcoming 1" at bounding box center [177, 111] width 85 height 29
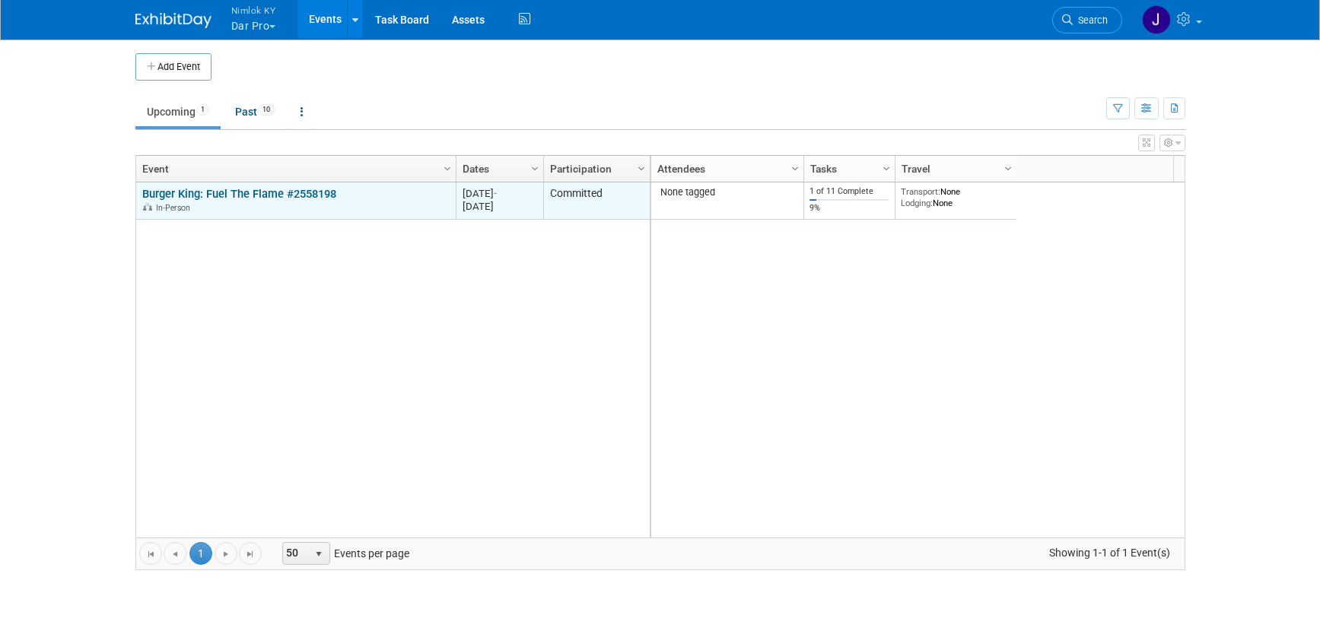
click at [321, 191] on link "Burger King: Fuel The Flame #2558198" at bounding box center [239, 194] width 194 height 14
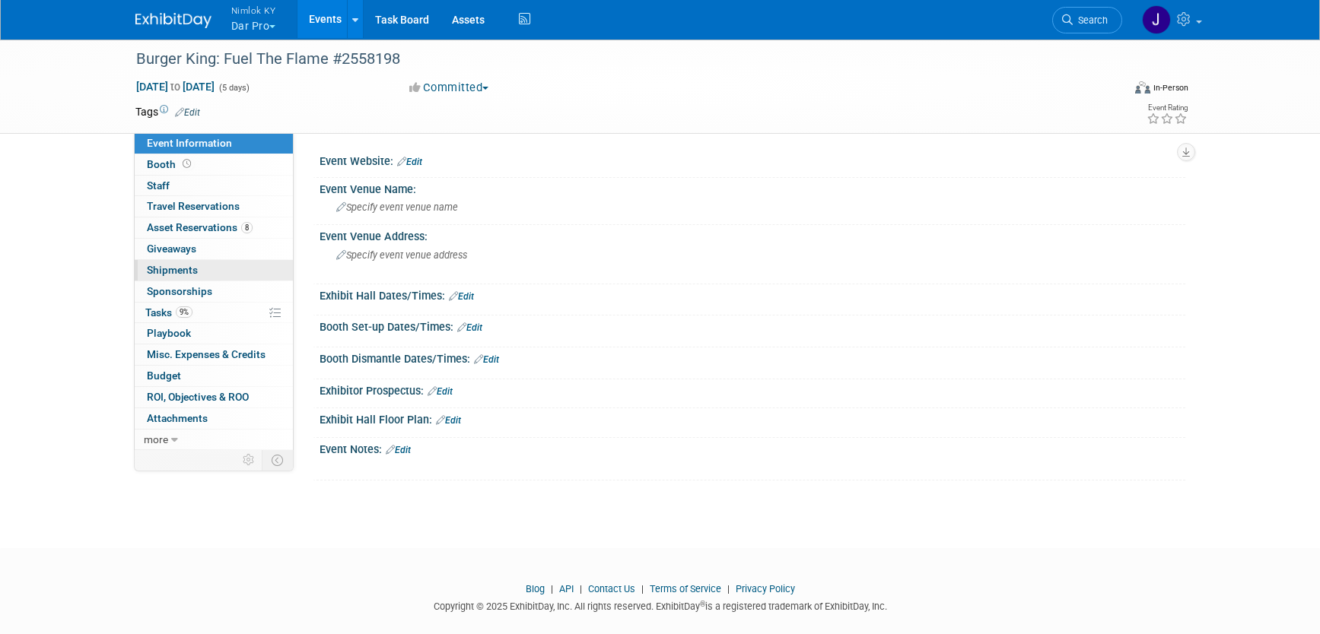
click at [231, 269] on link "0 Shipments 0" at bounding box center [214, 270] width 158 height 21
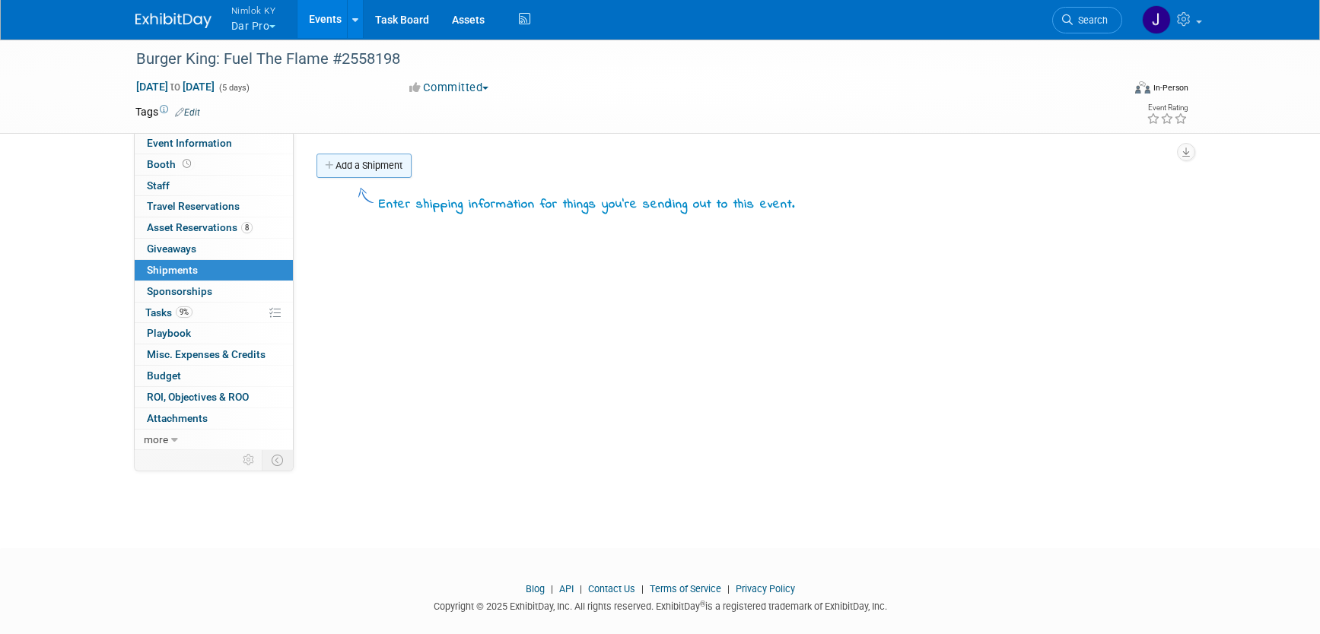
click at [381, 161] on link "Add a Shipment" at bounding box center [363, 166] width 95 height 24
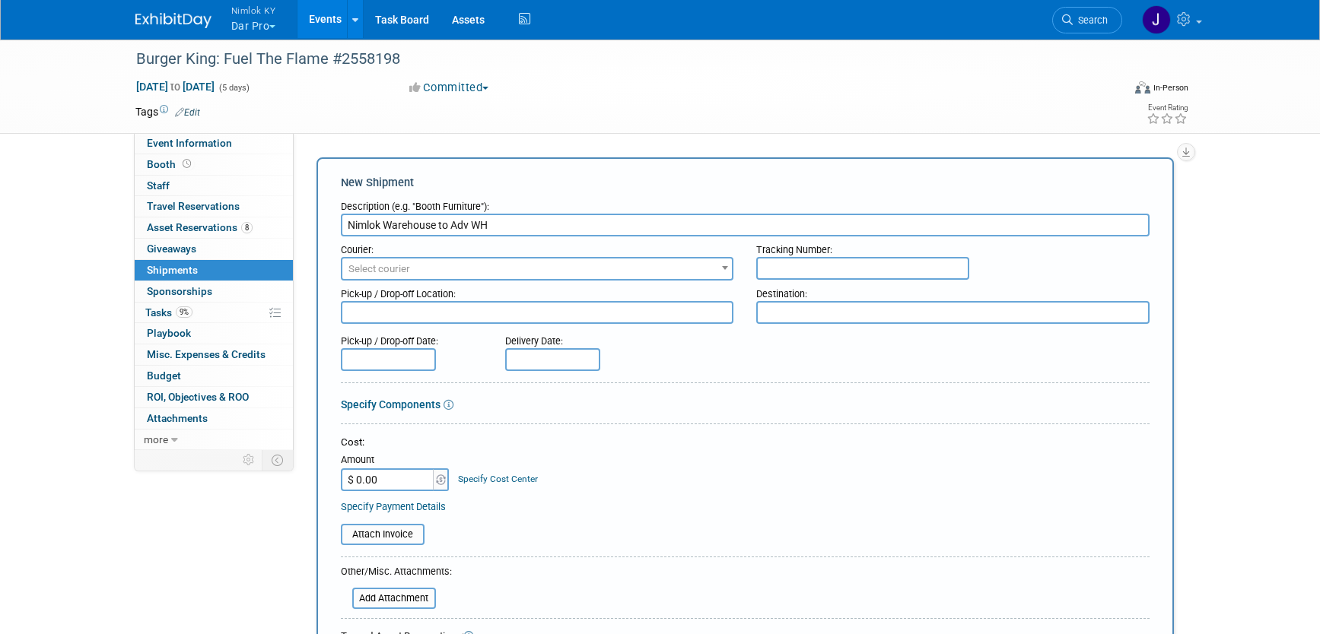
type input "Nimlok Warehouse to Adv WH"
click at [521, 309] on textarea at bounding box center [537, 312] width 393 height 23
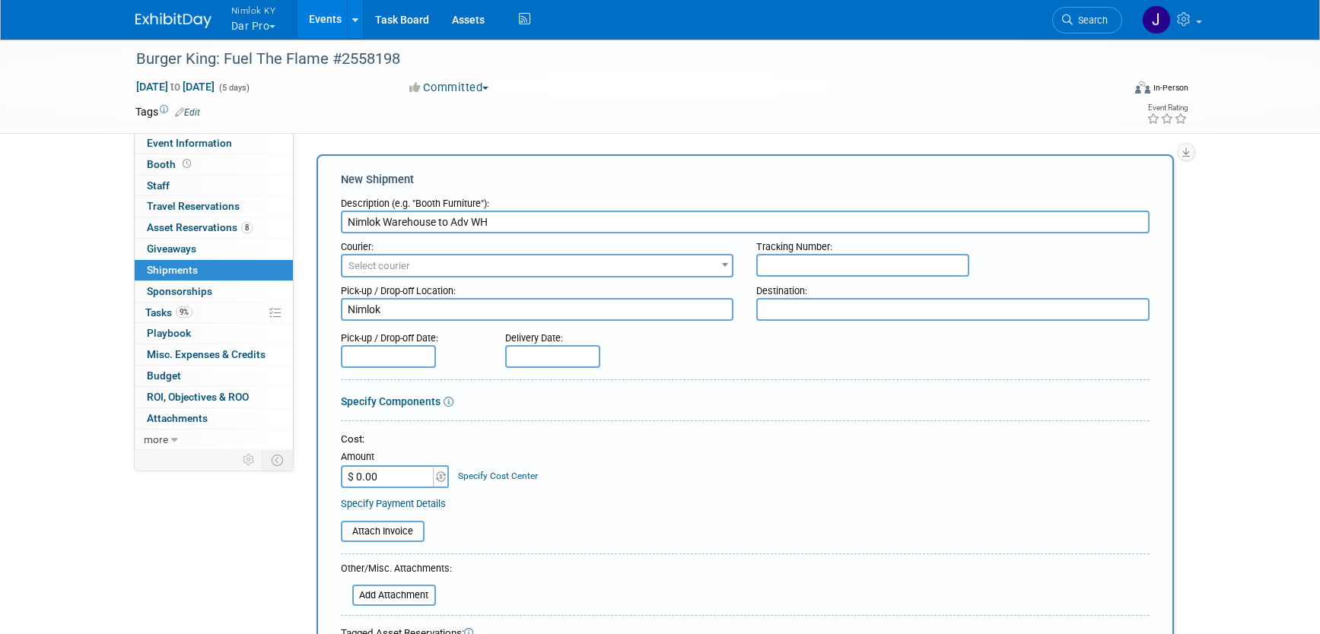
drag, startPoint x: 378, startPoint y: 313, endPoint x: 296, endPoint y: 312, distance: 82.2
click at [296, 312] on div "Event Website: Edit Event Venue Name: Specify event venue name Event Venue Addr…" at bounding box center [740, 288] width 892 height 317
paste textarea "KY Warehouse [STREET_ADDRESS]"
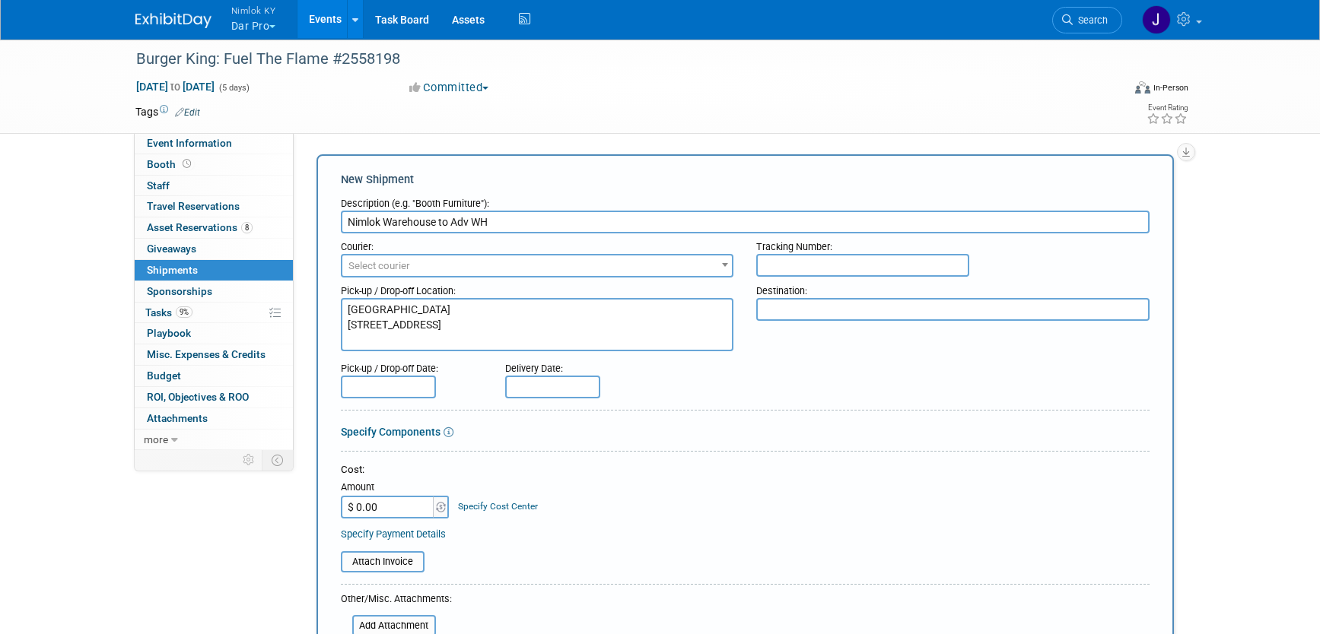
type textarea "[GEOGRAPHIC_DATA] [STREET_ADDRESS]"
click at [874, 307] on textarea at bounding box center [952, 309] width 393 height 23
click at [860, 311] on textarea at bounding box center [952, 309] width 393 height 23
paste textarea "Dar Pro Solutions, #1141 Burger King Convention 2025 c/[PERSON_NAME] [STREET_AD…"
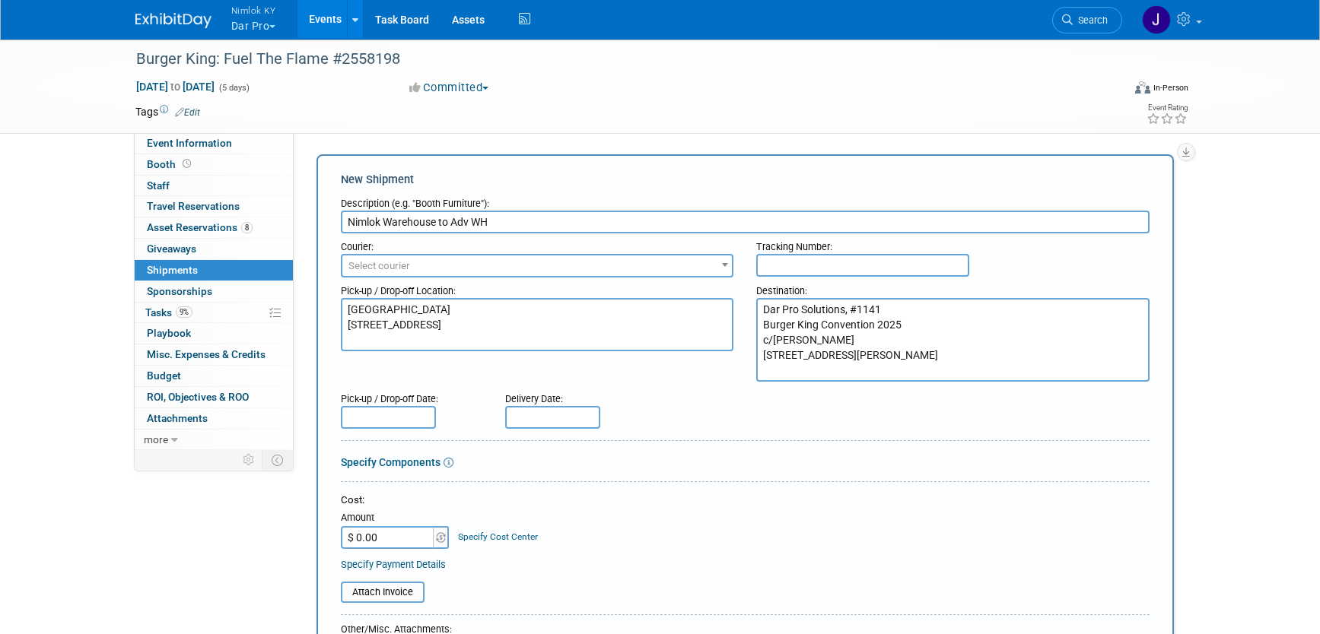
type textarea "Dar Pro Solutions, #1141 Burger King Convention 2025 c/[PERSON_NAME] [STREET_AD…"
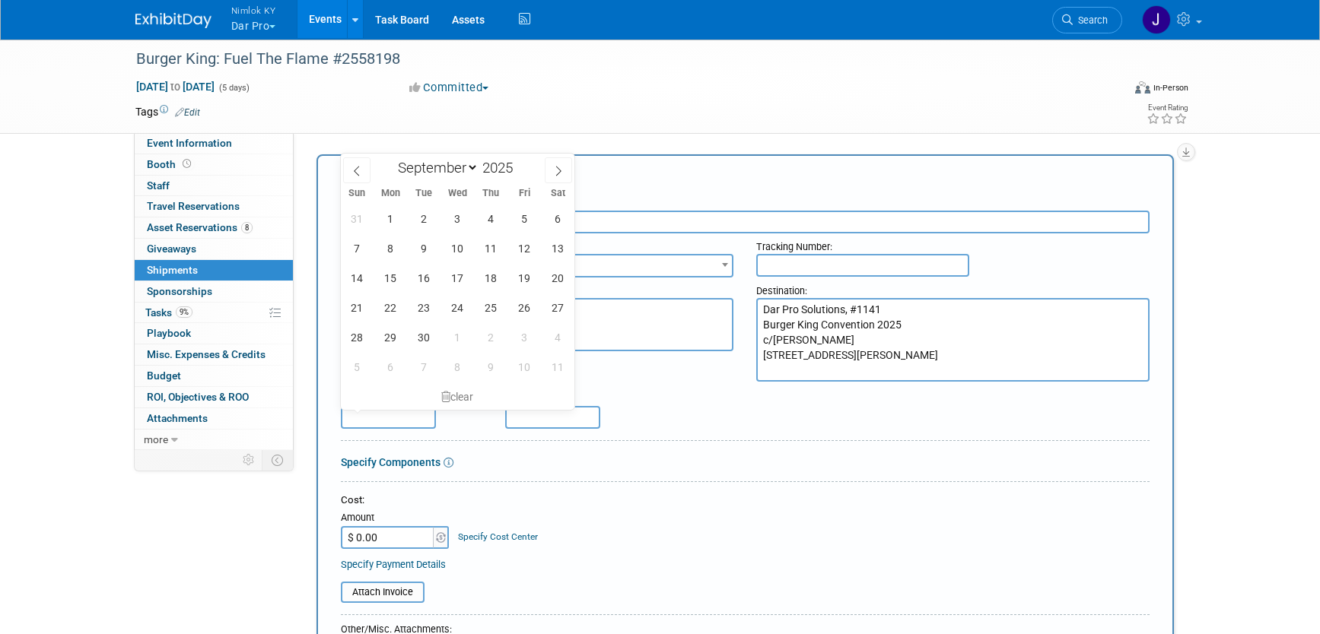
click at [406, 419] on input "text" at bounding box center [388, 417] width 95 height 23
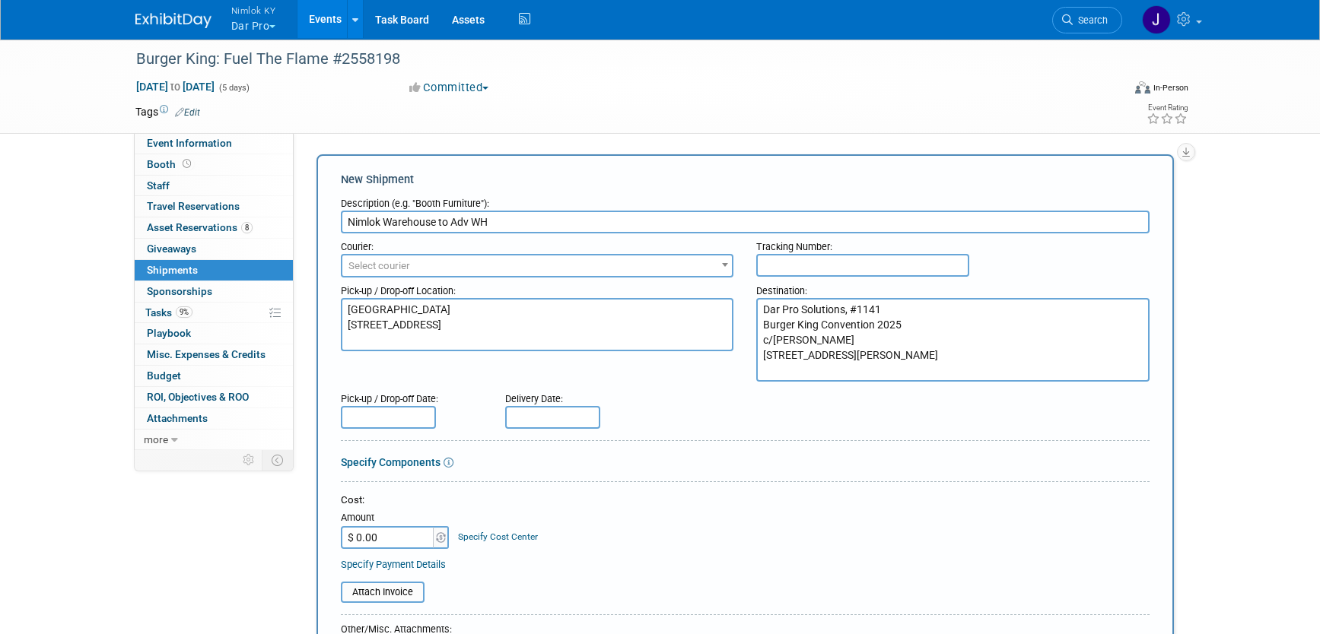
click at [640, 432] on form "Description (e.g. "Booth Furniture"): [GEOGRAPHIC_DATA] to Adv WH Courier: 007E…" at bounding box center [745, 540] width 809 height 701
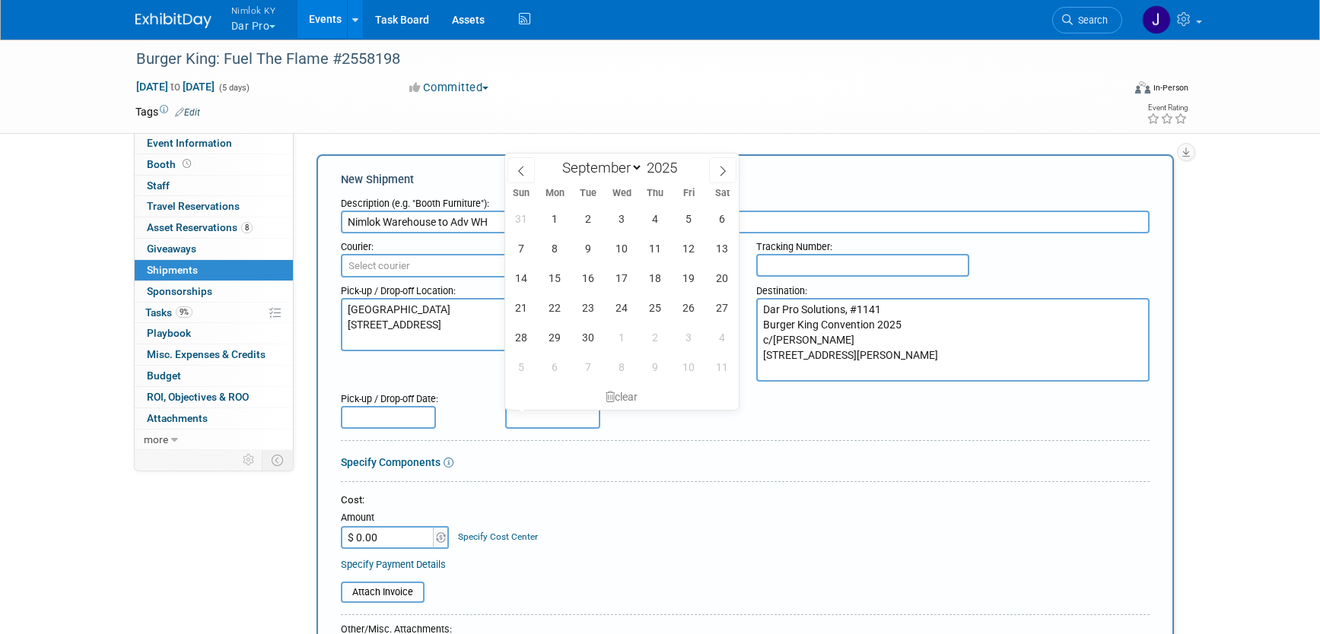
click at [564, 423] on input "text" at bounding box center [552, 417] width 95 height 23
click at [590, 215] on span "2" at bounding box center [589, 219] width 30 height 30
type input "Sep 2, 2025"
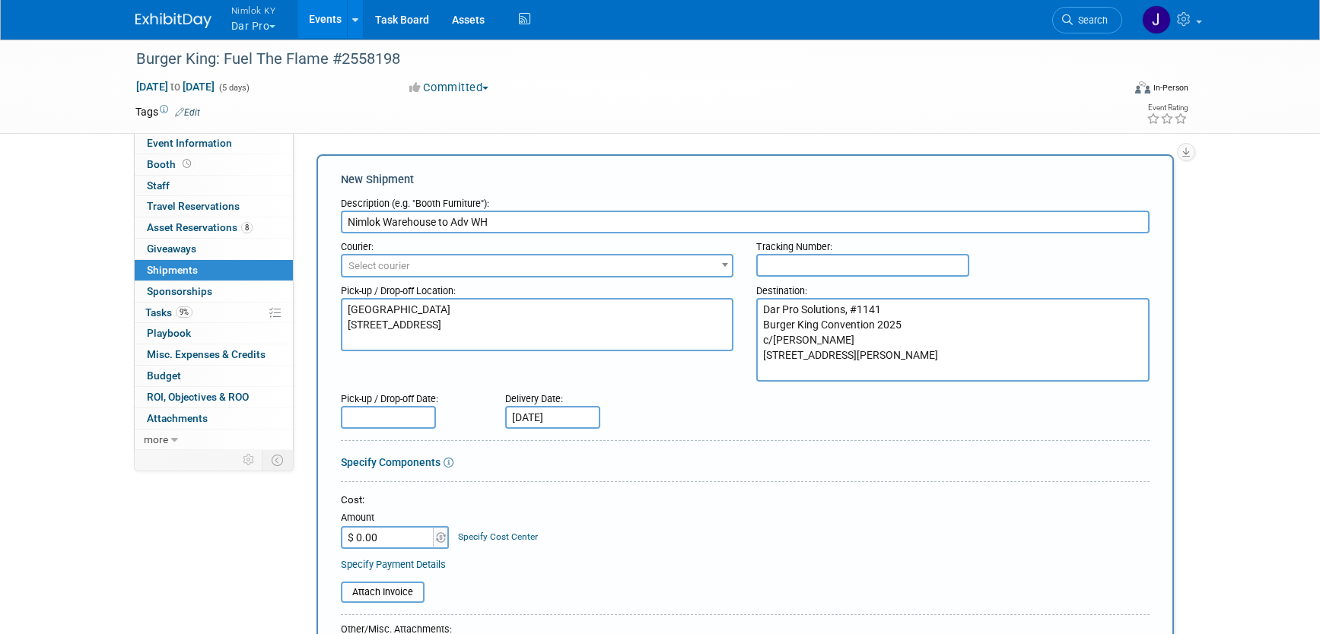
click at [386, 418] on input "text" at bounding box center [388, 417] width 95 height 23
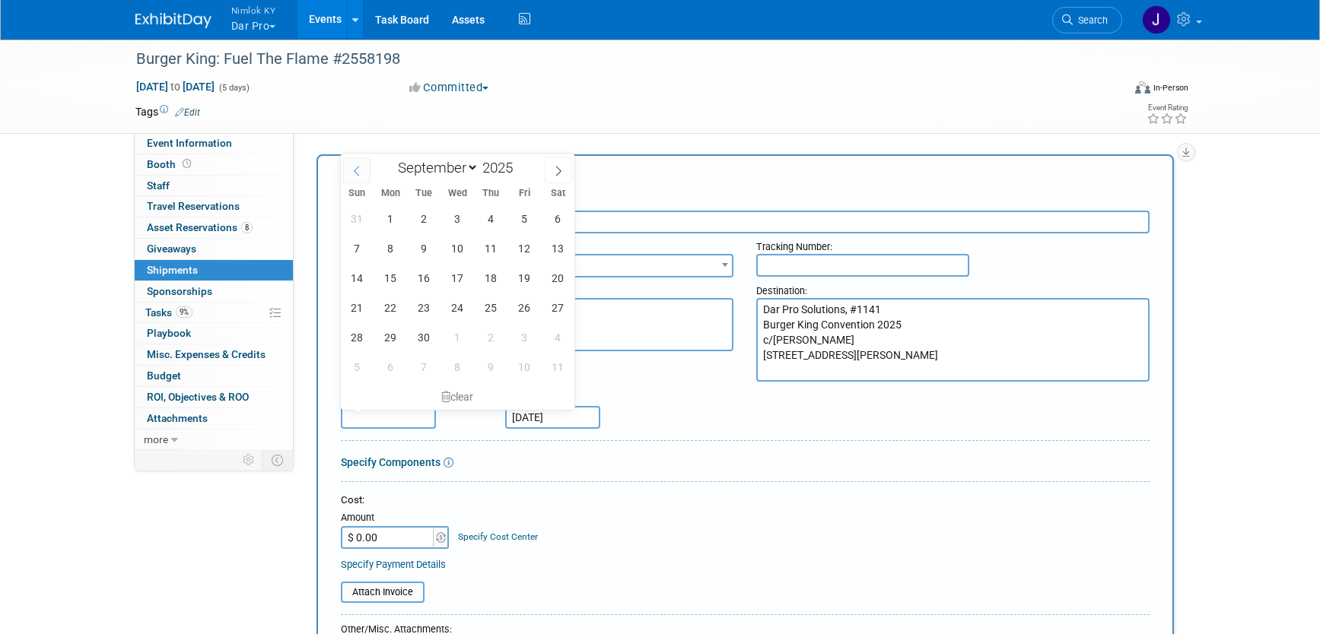
click at [358, 167] on icon at bounding box center [356, 171] width 11 height 11
select select "7"
click at [453, 306] on span "20" at bounding box center [458, 308] width 30 height 30
type input "Aug 20, 2025"
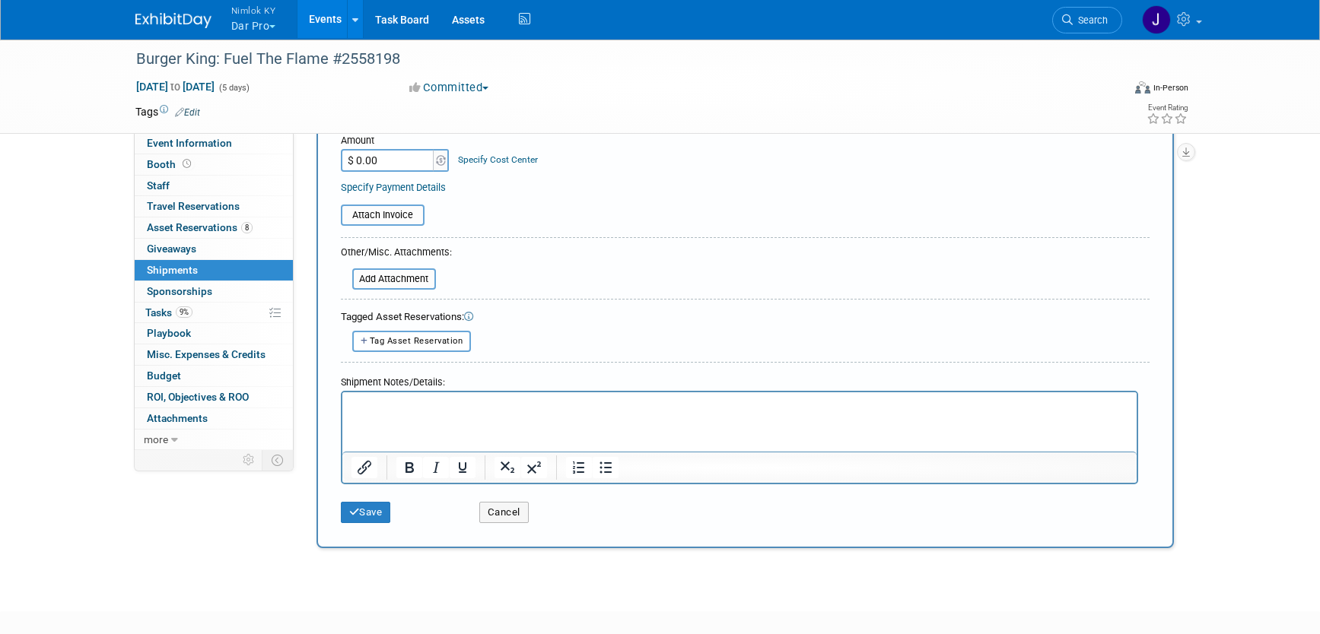
scroll to position [413, 0]
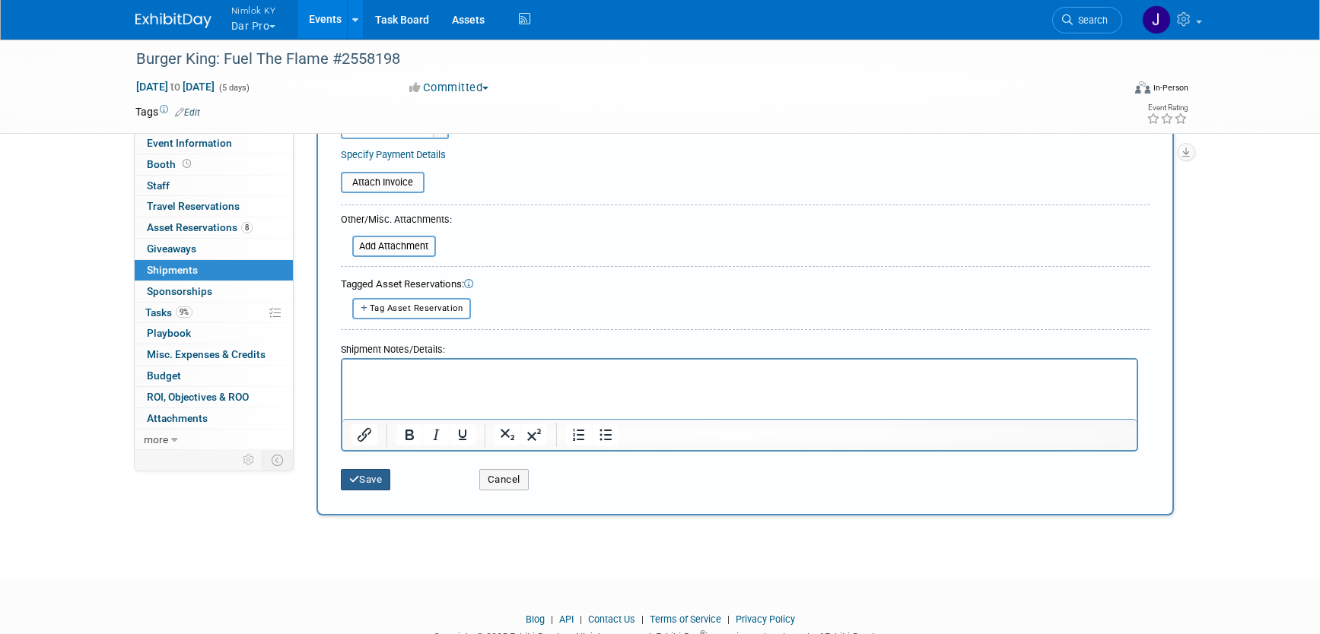
click at [372, 479] on button "Save" at bounding box center [366, 479] width 50 height 21
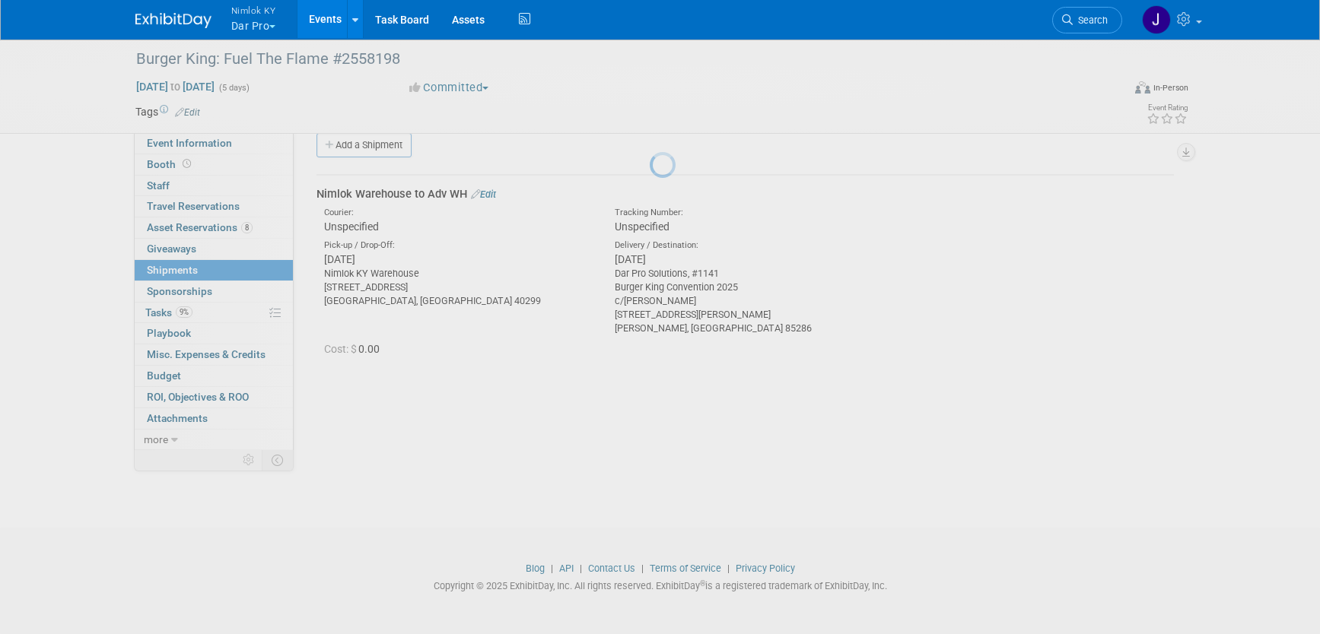
scroll to position [21, 0]
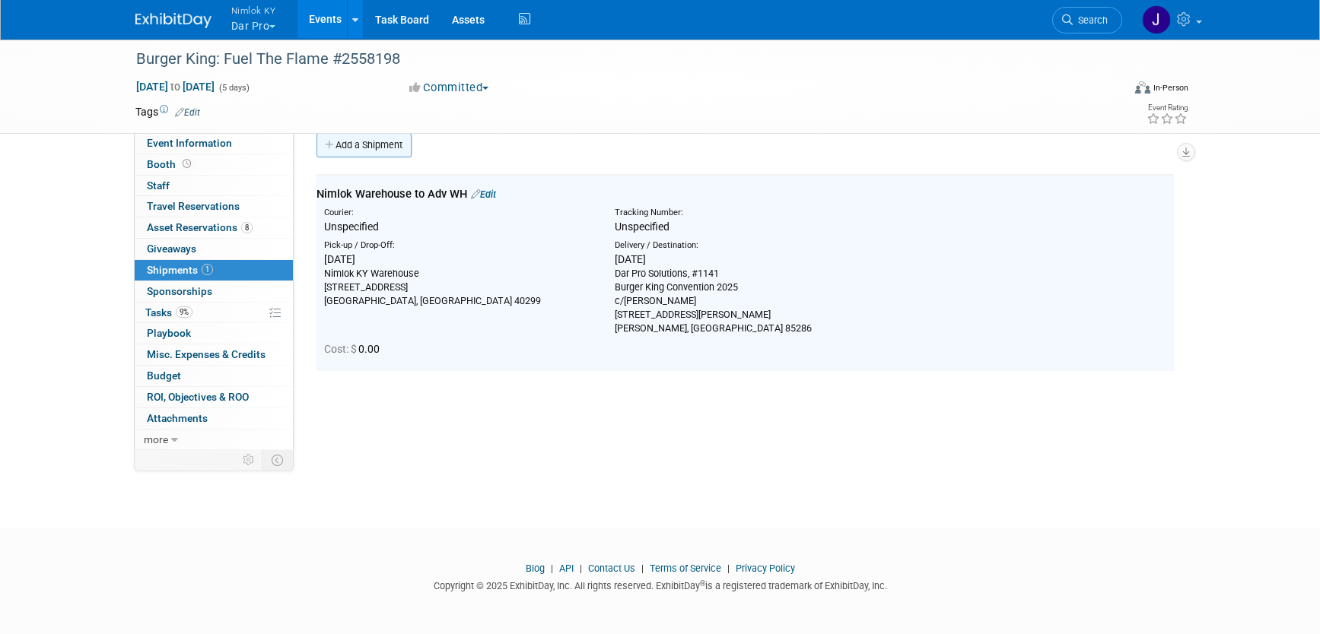
click at [377, 142] on link "Add a Shipment" at bounding box center [363, 145] width 95 height 24
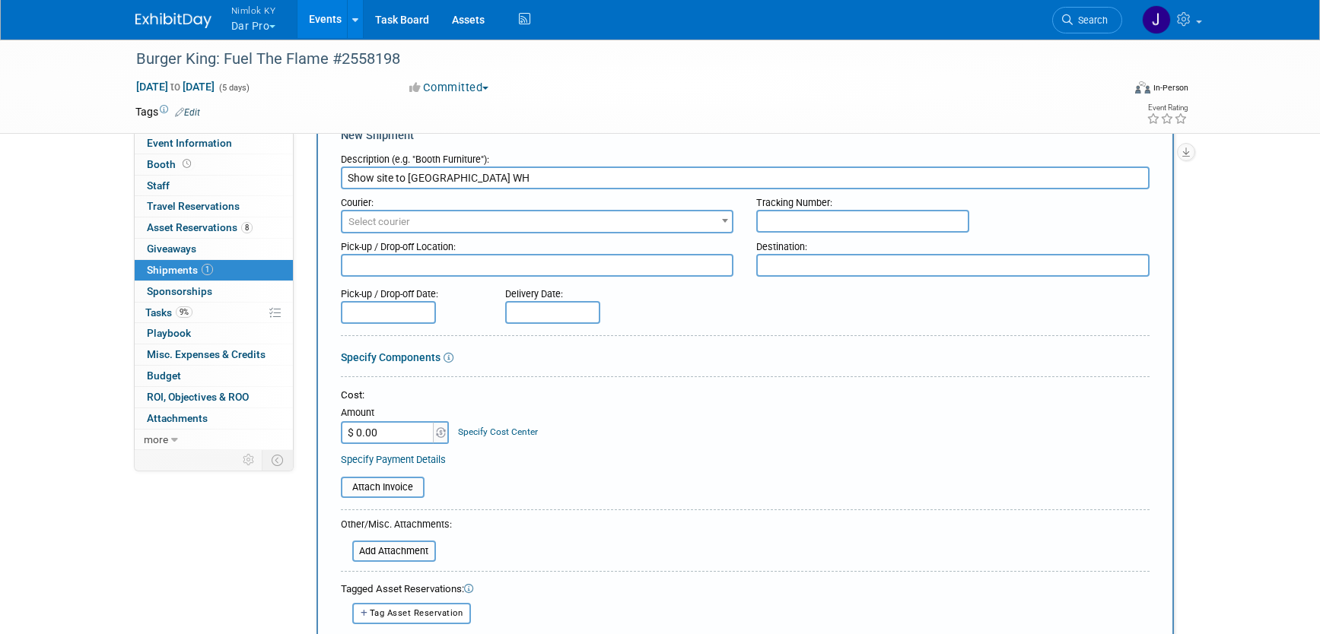
scroll to position [48, 0]
type input "Show site to Nimlok WH"
click at [420, 315] on input "text" at bounding box center [388, 312] width 95 height 23
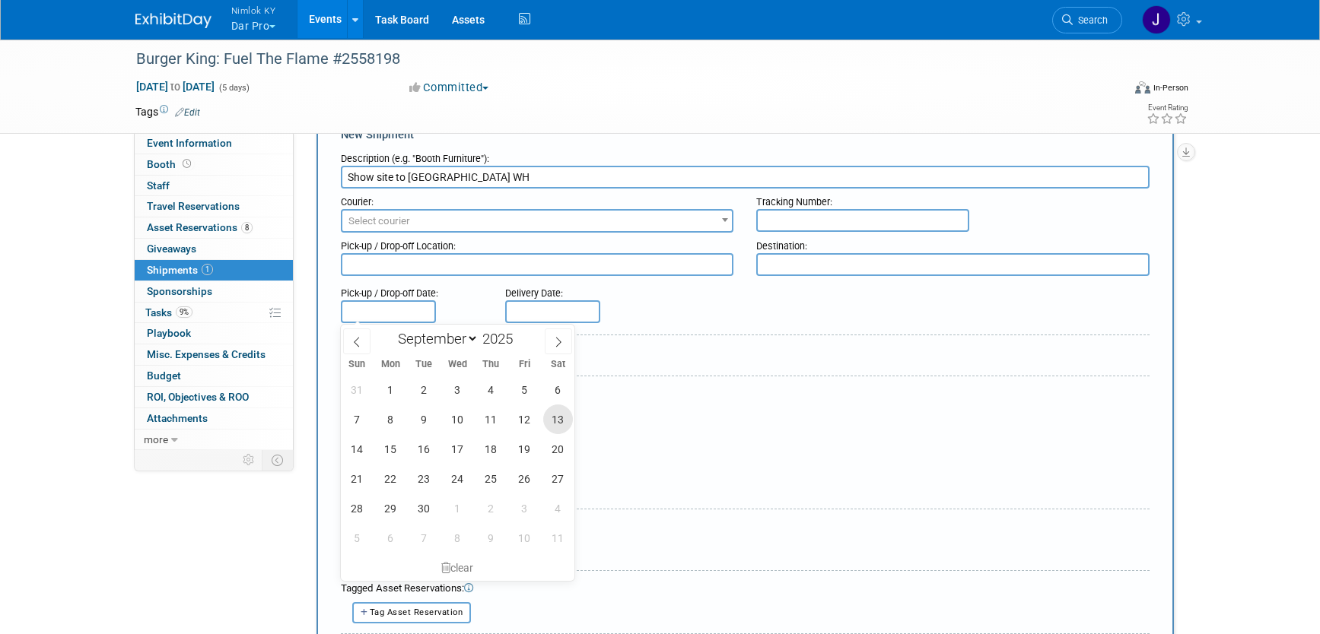
click at [557, 412] on span "13" at bounding box center [558, 420] width 30 height 30
type input "Sep 13, 2025"
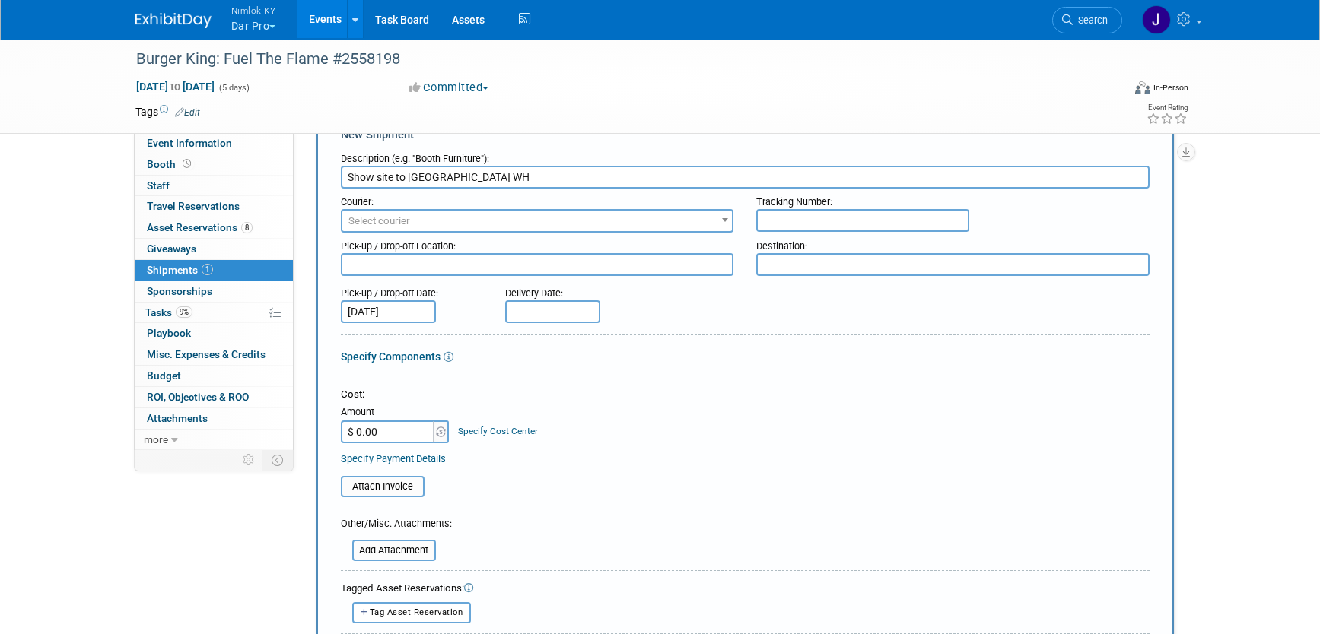
click at [565, 313] on input "text" at bounding box center [552, 312] width 95 height 23
click at [689, 445] on span "19" at bounding box center [689, 449] width 30 height 30
type input "Sep 19, 2025"
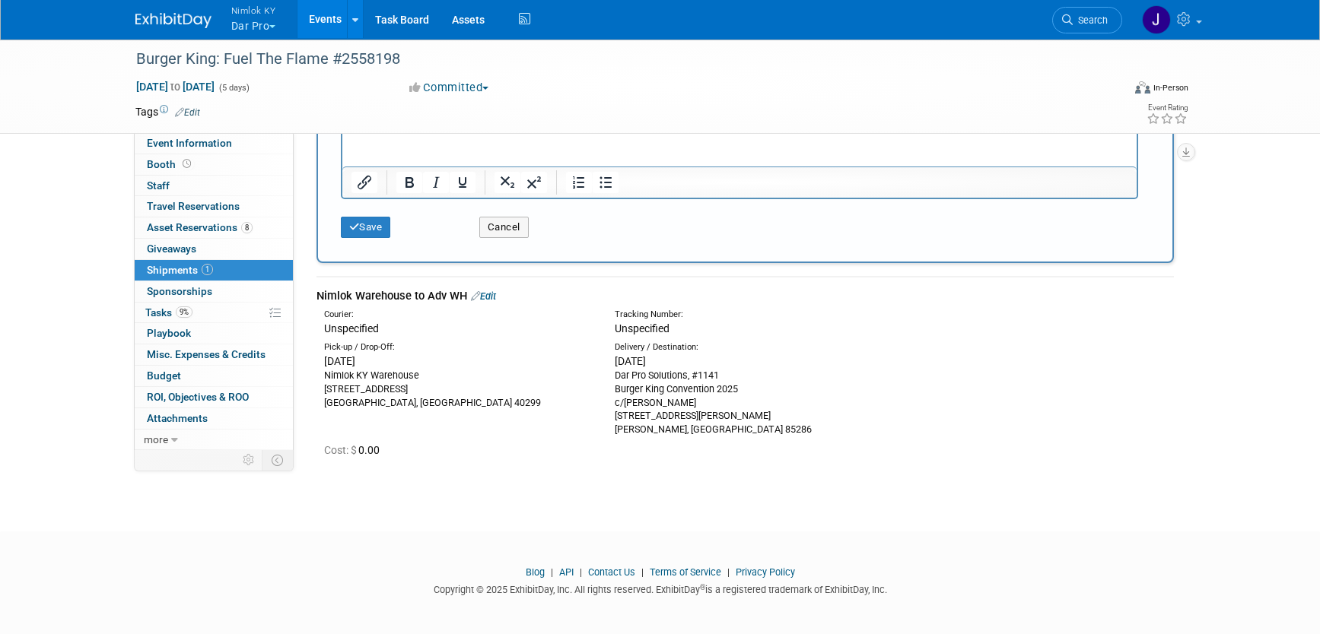
scroll to position [609, 0]
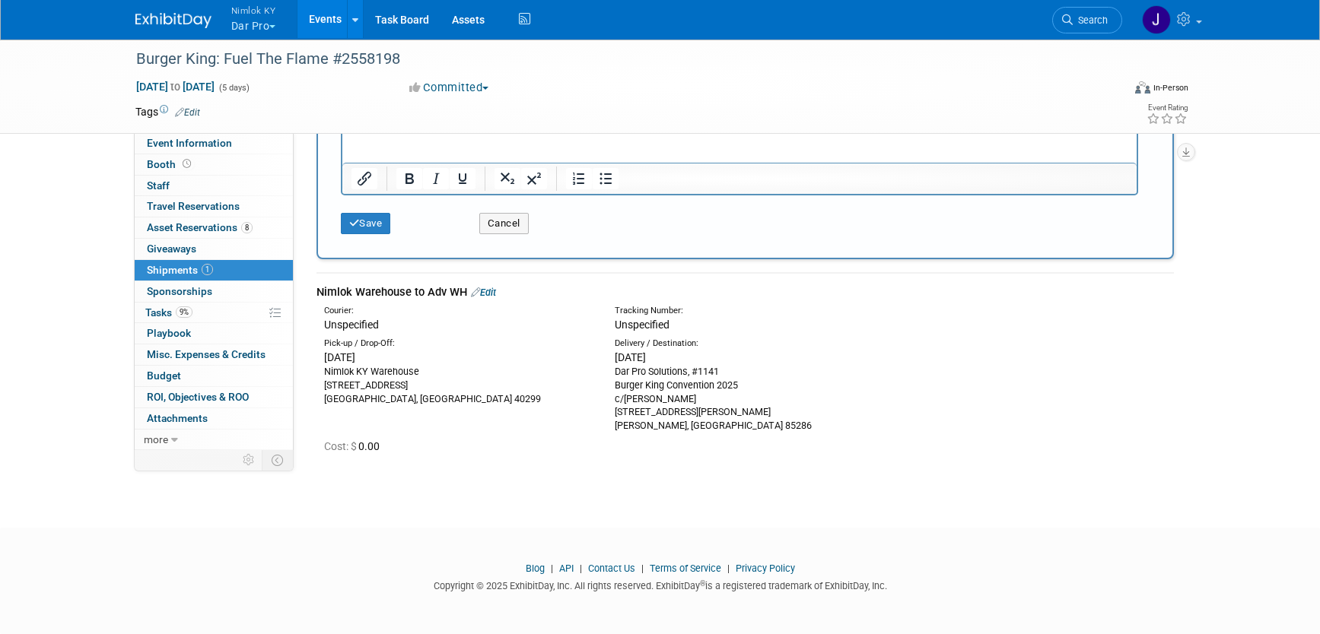
click at [418, 399] on div "Nimlok KY Warehouse 10501 Bunsen Way, Suite 101 Louisville, KY 40299" at bounding box center [458, 385] width 268 height 41
drag, startPoint x: 409, startPoint y: 401, endPoint x: 320, endPoint y: 371, distance: 93.1
click at [320, 371] on div "Pick-up / Drop-Off: Wed. Aug 20, 2025 Nimlok KY Warehouse 10501 Bunsen Way, Sui…" at bounding box center [458, 372] width 291 height 68
copy div "Nimlok KY Warehouse 10501 Bunsen Way, Suite 101 Louisville, KY 40299"
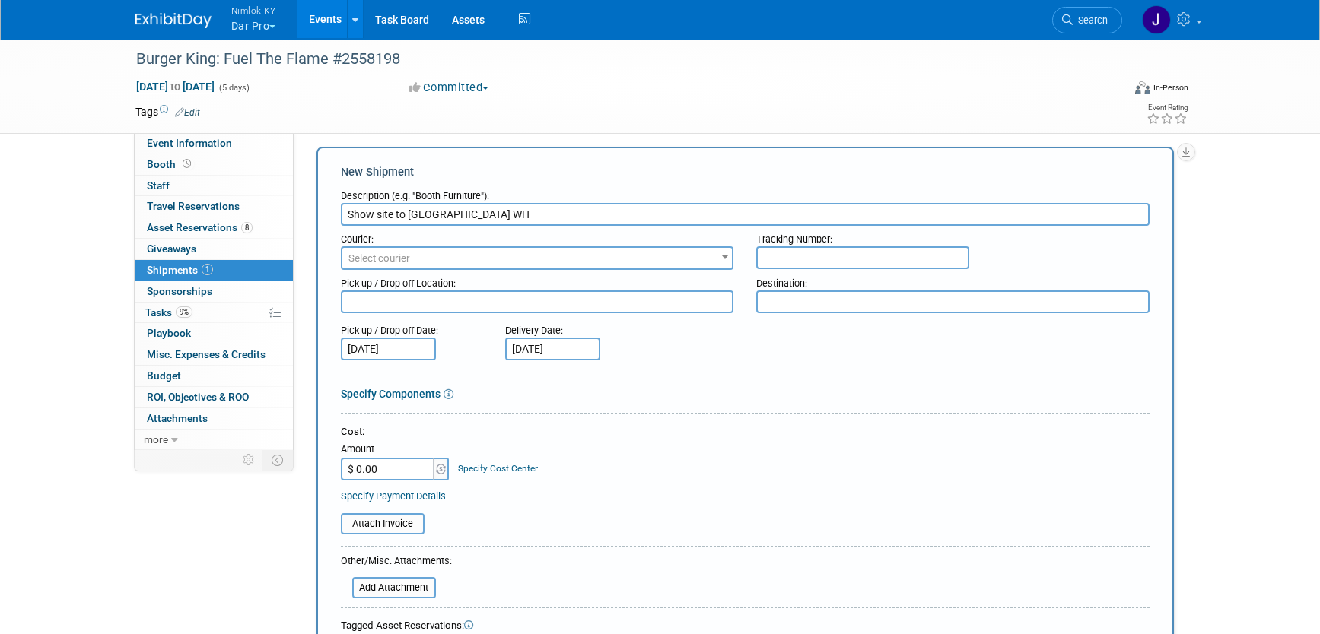
scroll to position [0, 0]
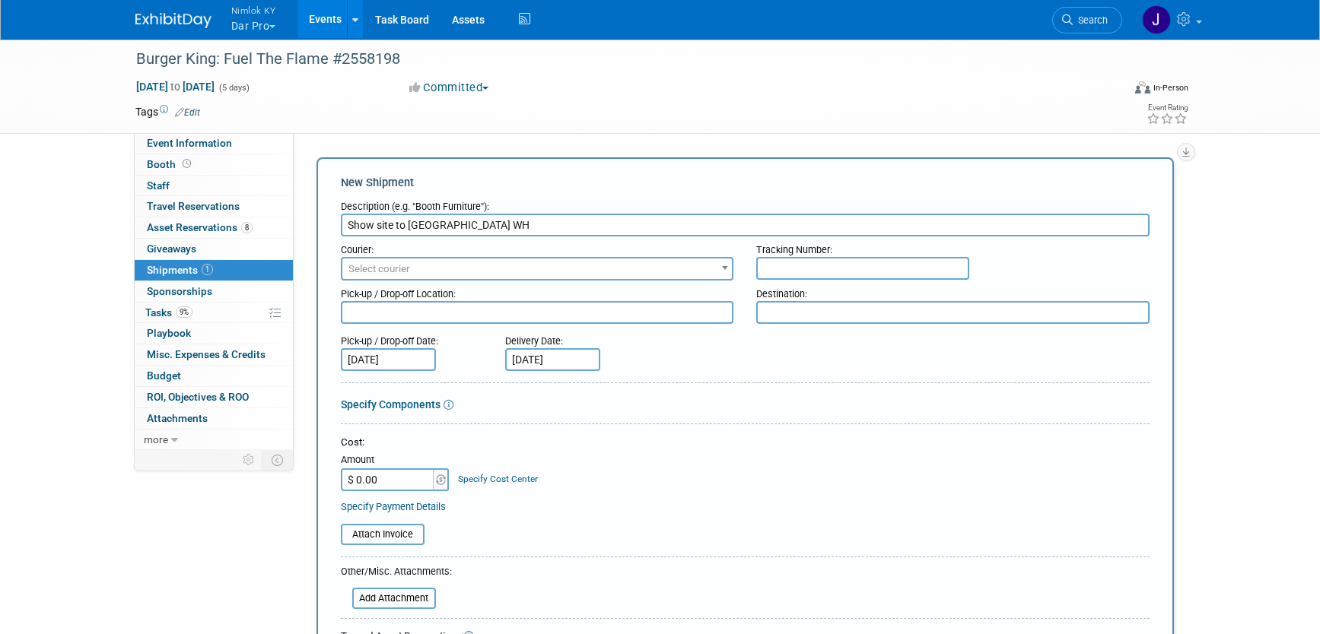
click at [784, 316] on textarea at bounding box center [952, 312] width 393 height 23
paste textarea "Nimlok KY Warehouse 10501 Bunsen Way, Suite 101 Louisville, KY 40299"
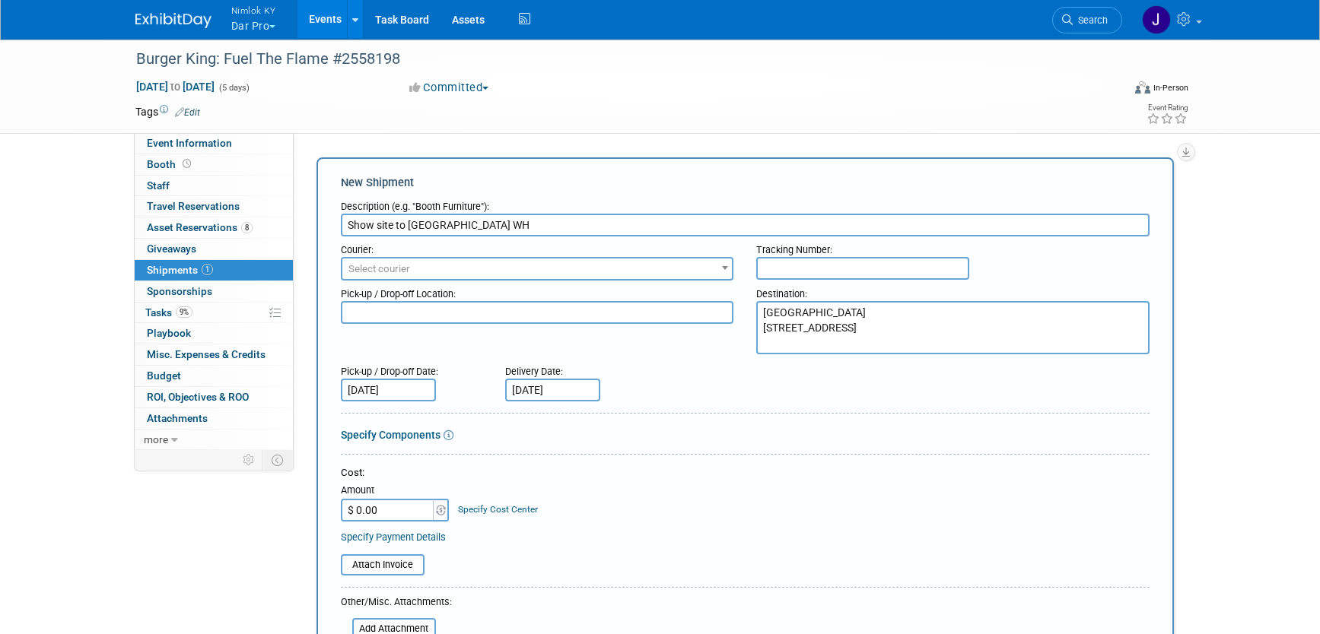
type textarea "Nimlok KY Warehouse 10501 Bunsen Way, Suite 101 Louisville, KY 40299"
click at [367, 313] on textarea at bounding box center [537, 312] width 393 height 23
paste textarea "Dar Pro Soultions, #1141 2025 Burger King Convention Phoenix Convention Center …"
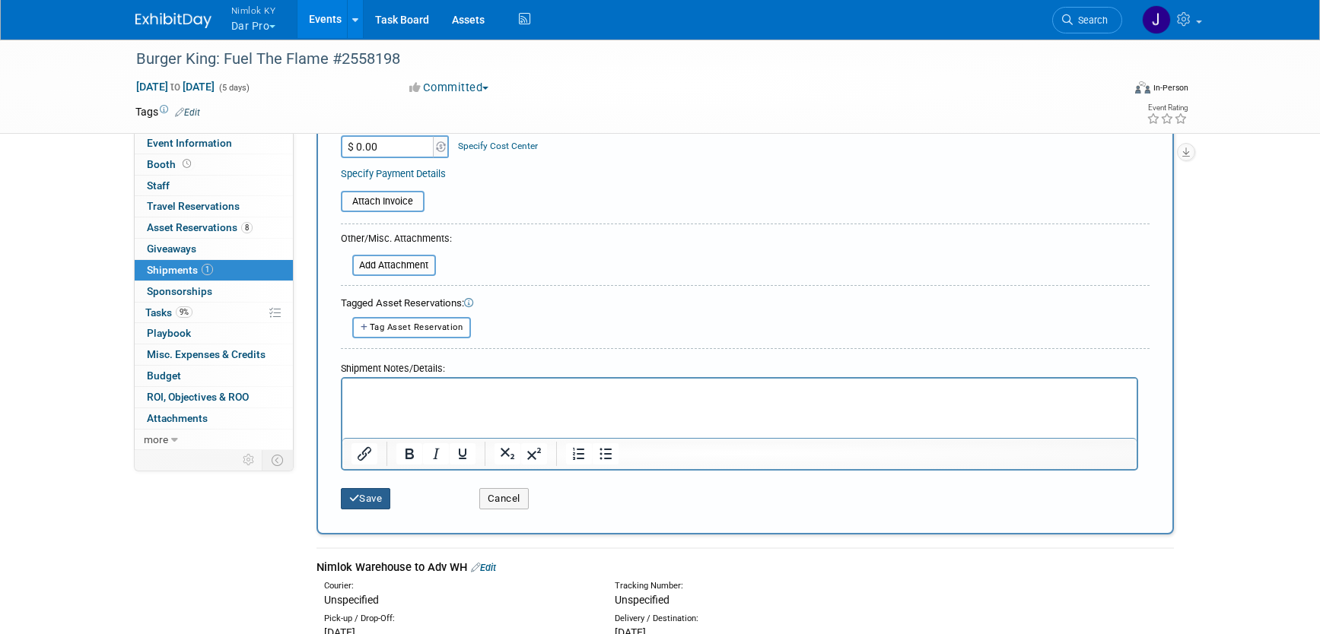
type textarea "Dar Pro Soultions, #1141 2025 Burger King Convention Phoenix Convention Center …"
click at [350, 502] on icon "submit" at bounding box center [354, 499] width 11 height 10
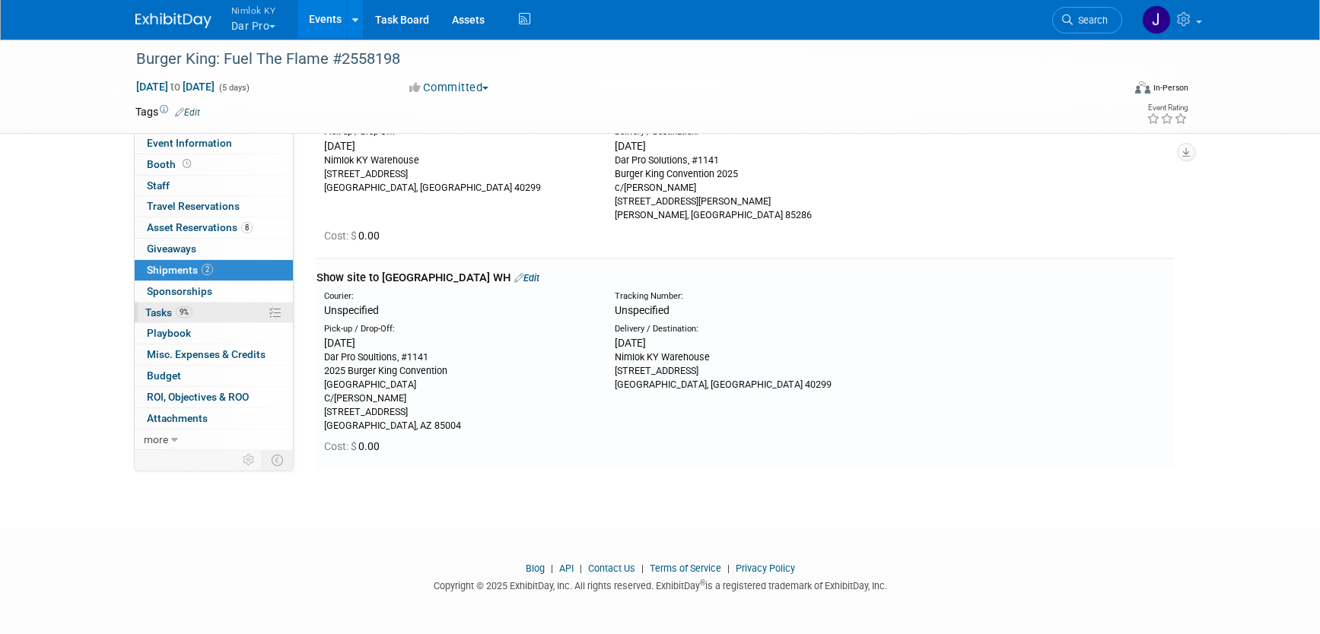
click at [238, 315] on link "9% Tasks 9%" at bounding box center [214, 313] width 158 height 21
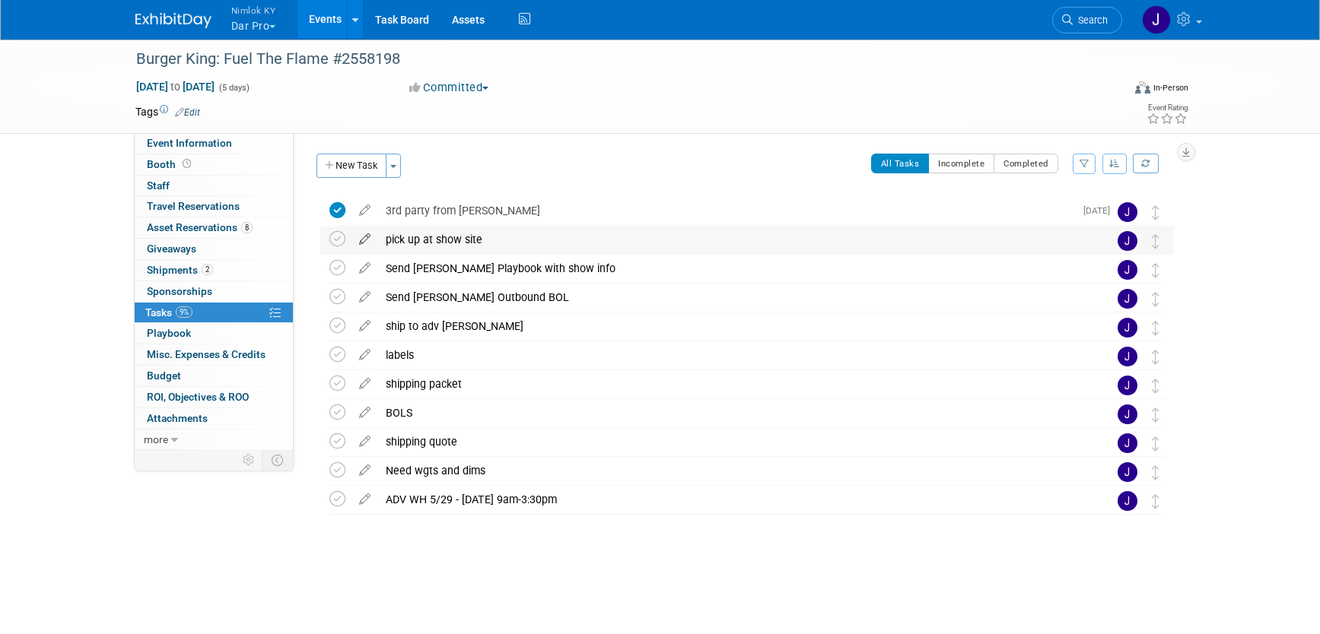
click at [363, 237] on icon at bounding box center [364, 236] width 27 height 19
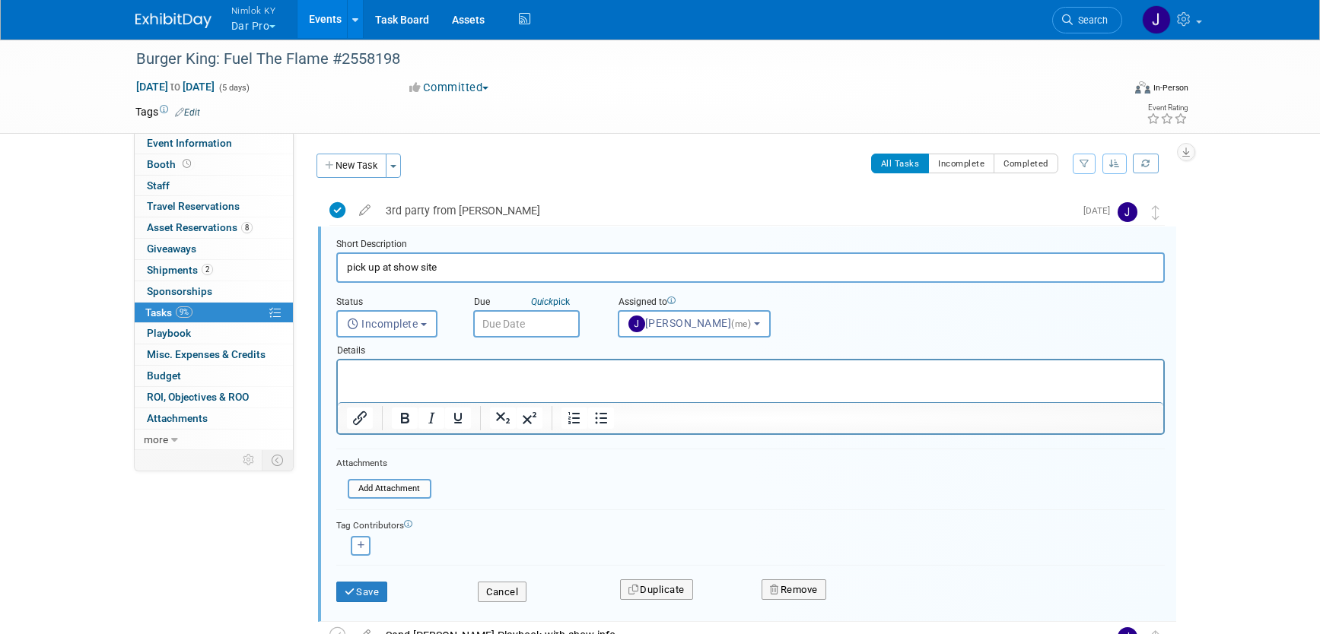
scroll to position [4, 0]
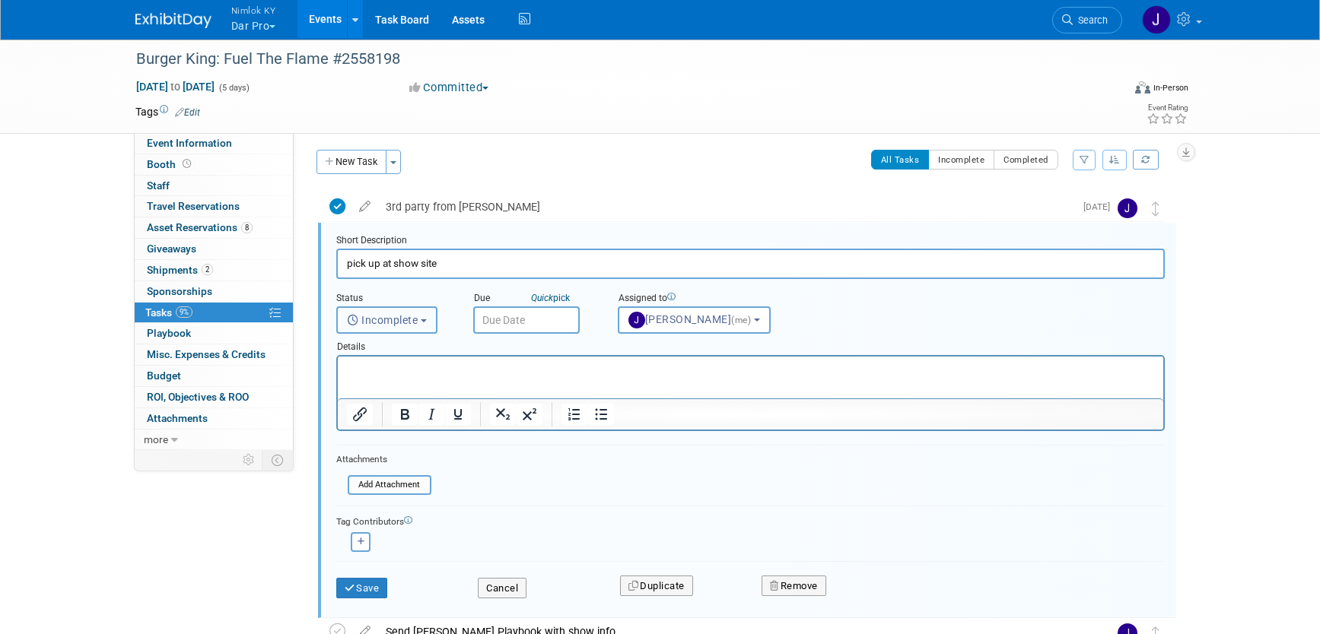
click at [422, 318] on button "Incomplete" at bounding box center [386, 320] width 101 height 27
click at [495, 315] on input "text" at bounding box center [526, 320] width 107 height 27
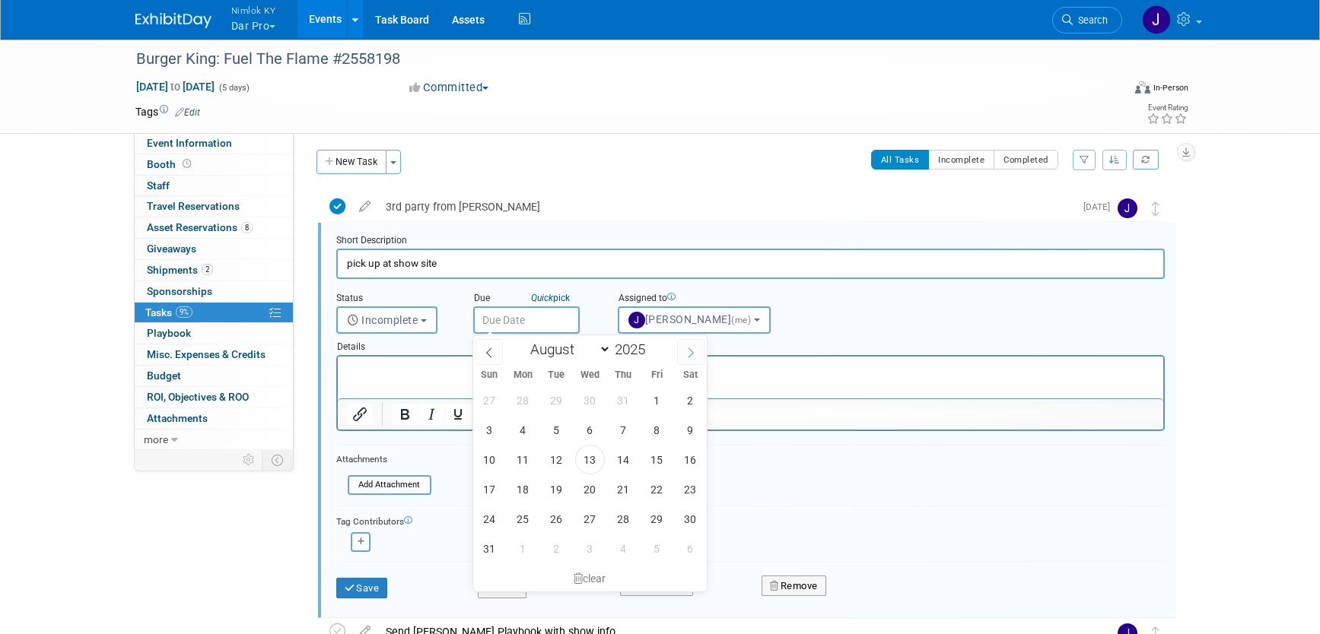
click at [686, 354] on icon at bounding box center [690, 353] width 11 height 11
select select "8"
click at [696, 425] on span "13" at bounding box center [691, 430] width 30 height 30
type input "Sep 13, 2025"
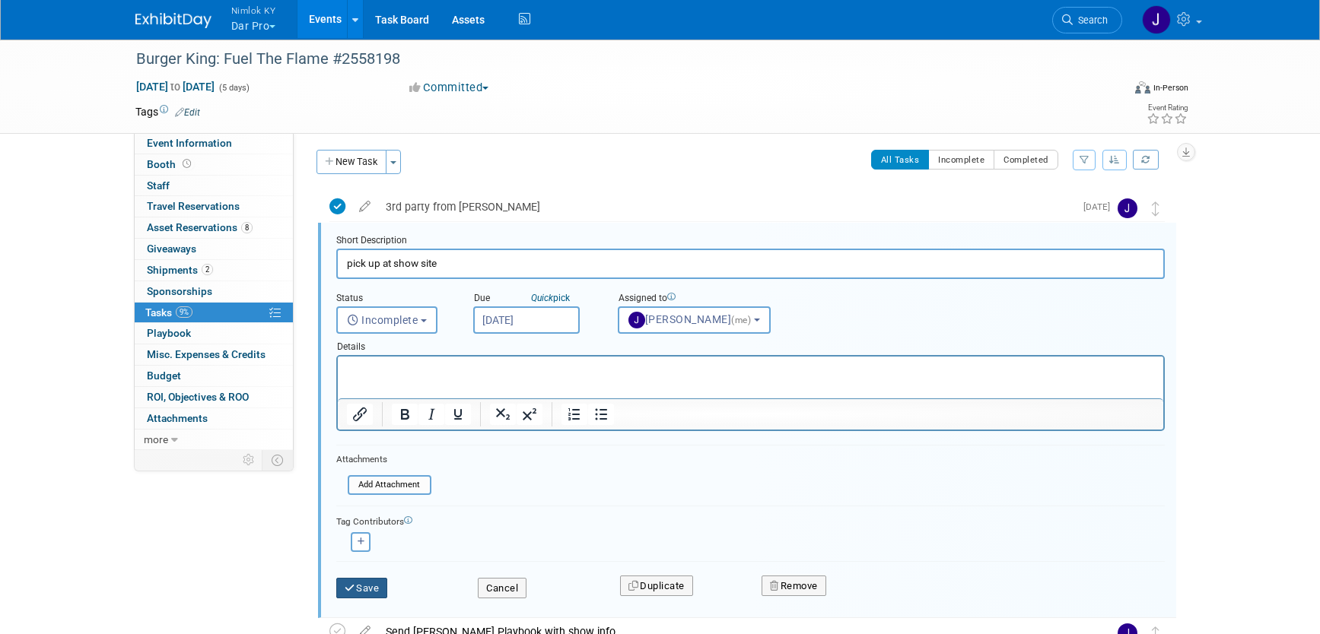
click at [374, 586] on button "Save" at bounding box center [362, 588] width 52 height 21
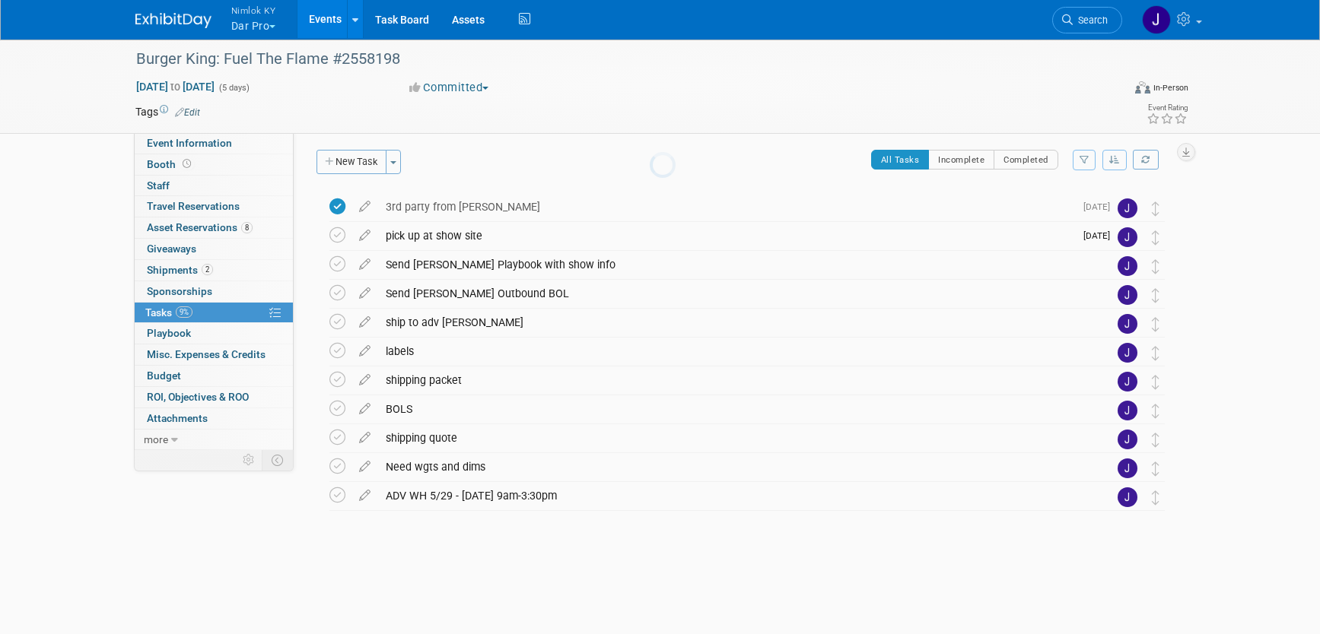
scroll to position [0, 0]
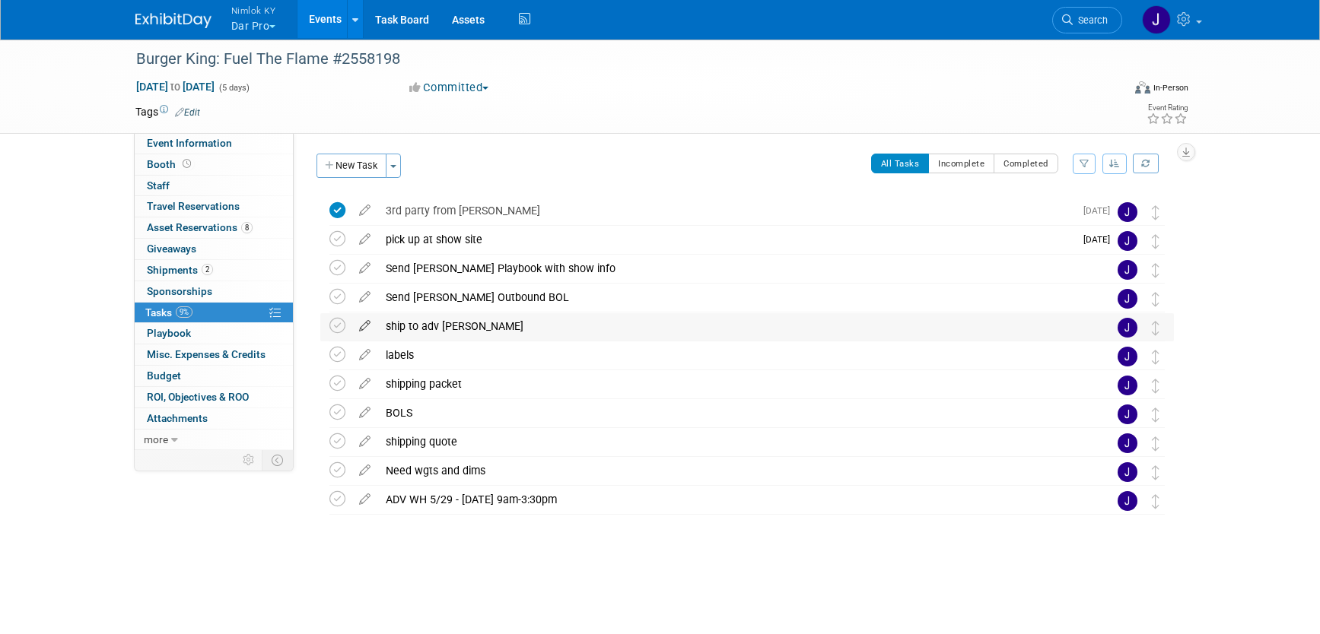
click at [361, 323] on icon at bounding box center [364, 322] width 27 height 19
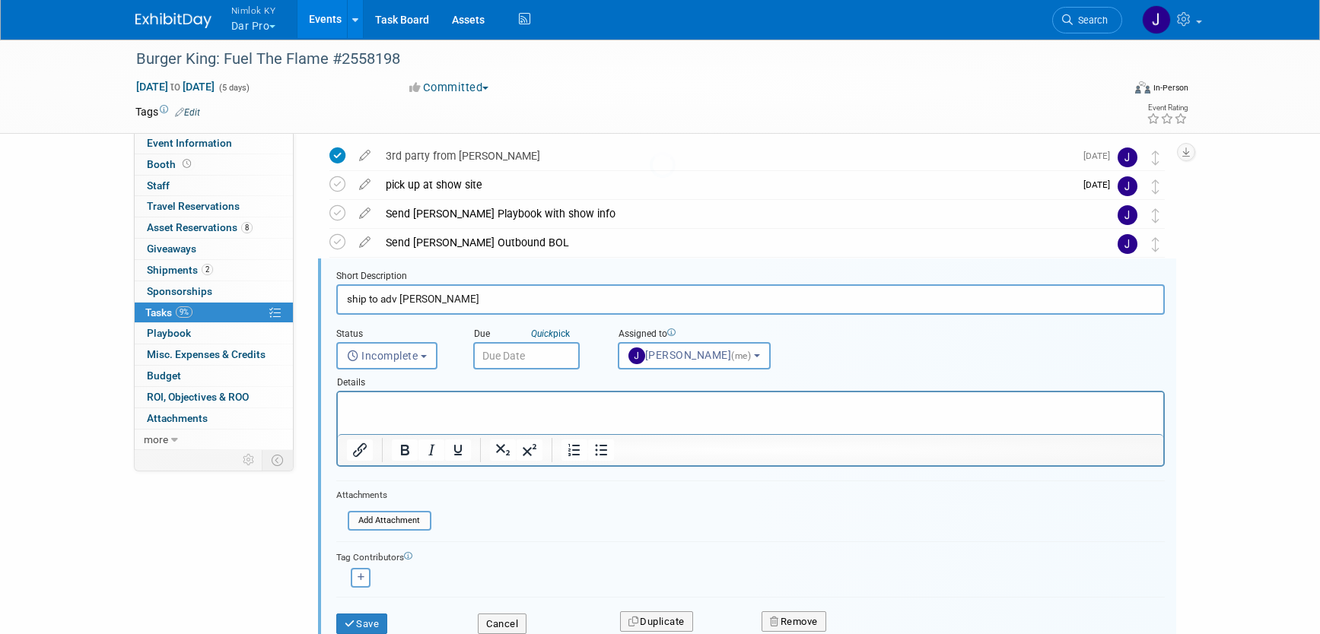
scroll to position [91, 0]
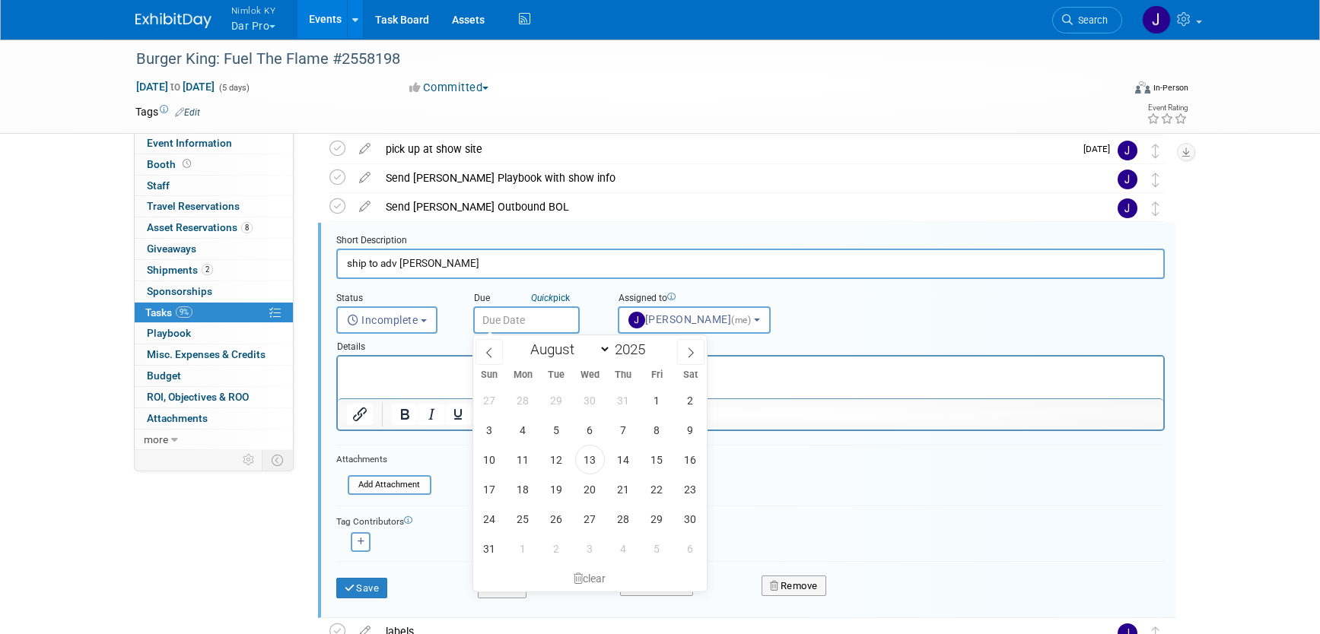
click at [532, 319] on input "text" at bounding box center [526, 320] width 107 height 27
click at [593, 490] on span "20" at bounding box center [590, 490] width 30 height 30
type input "Aug 20, 2025"
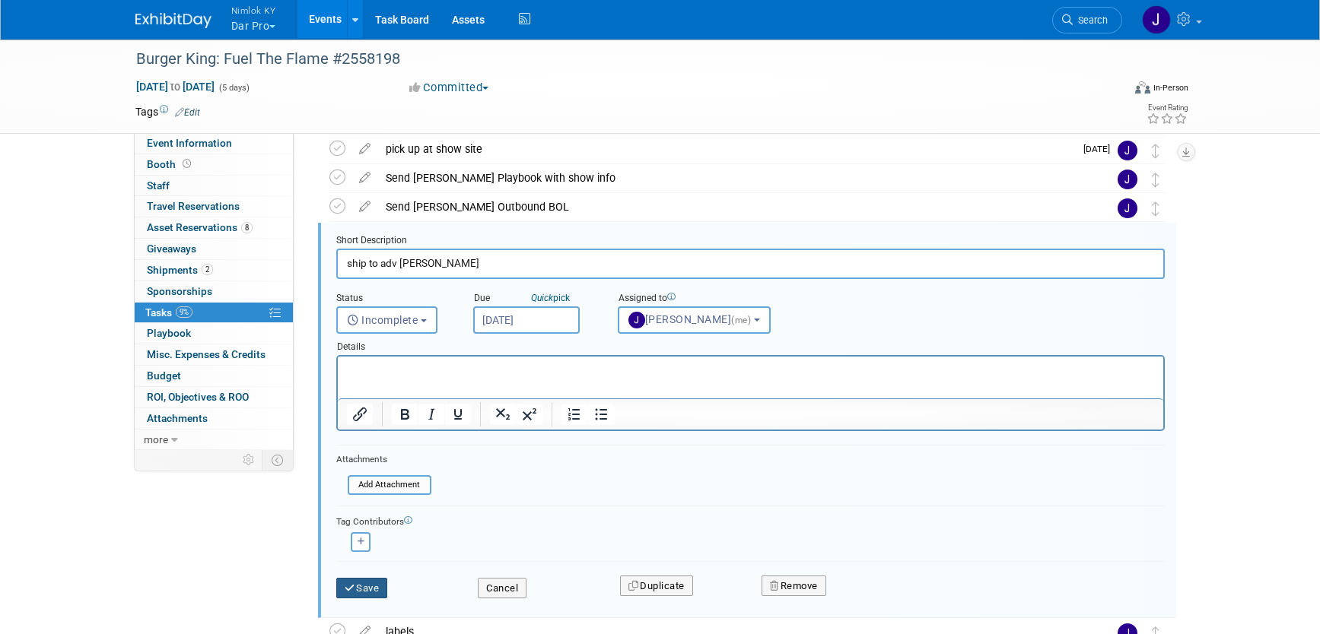
click at [374, 586] on button "Save" at bounding box center [362, 588] width 52 height 21
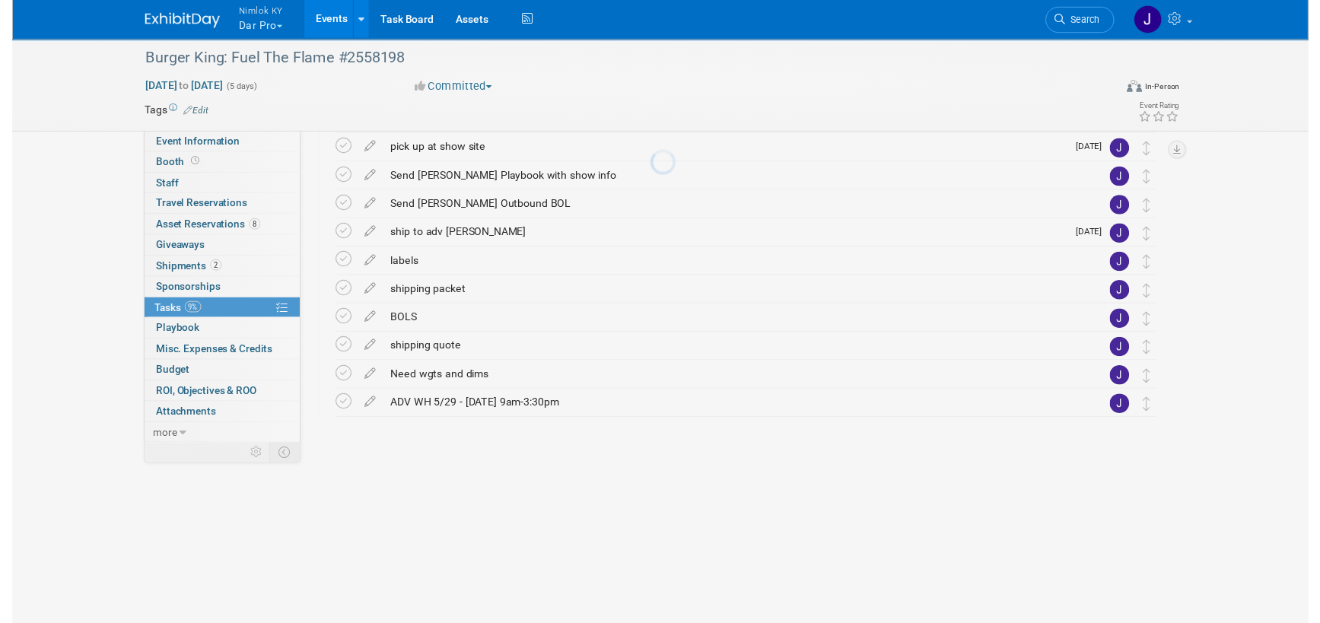
scroll to position [0, 0]
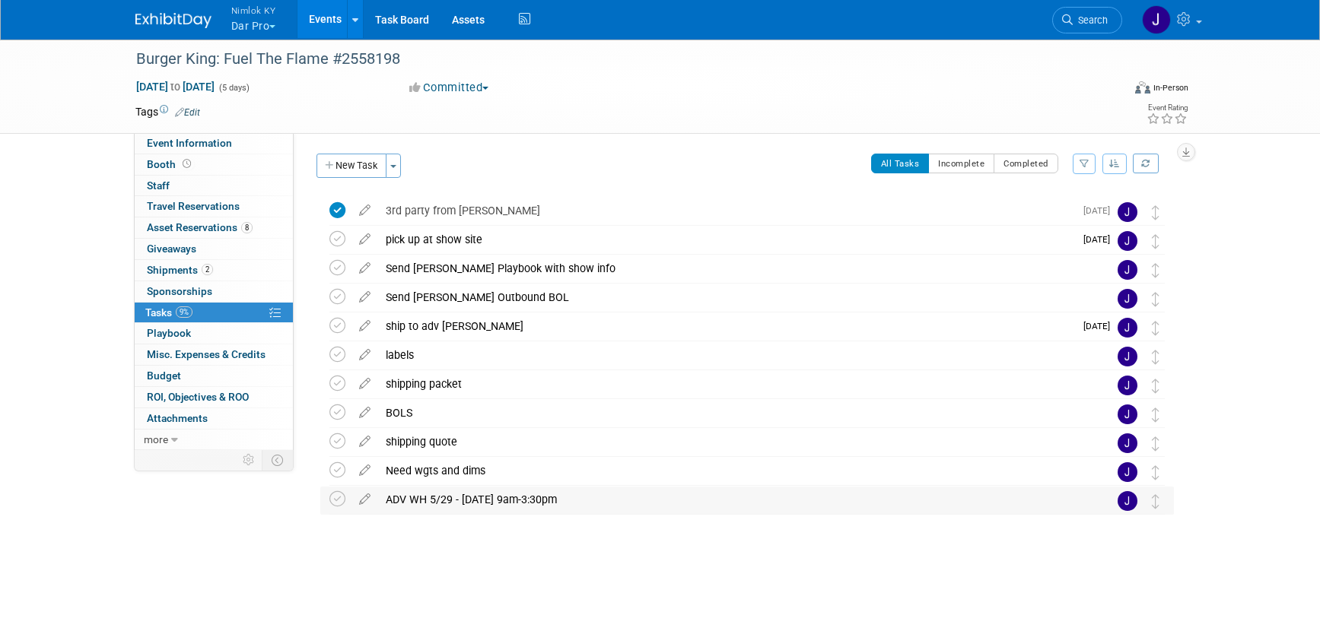
click at [431, 496] on div "ADV WH 5/29 - 6/27 - 9am-3:30pm" at bounding box center [732, 500] width 709 height 26
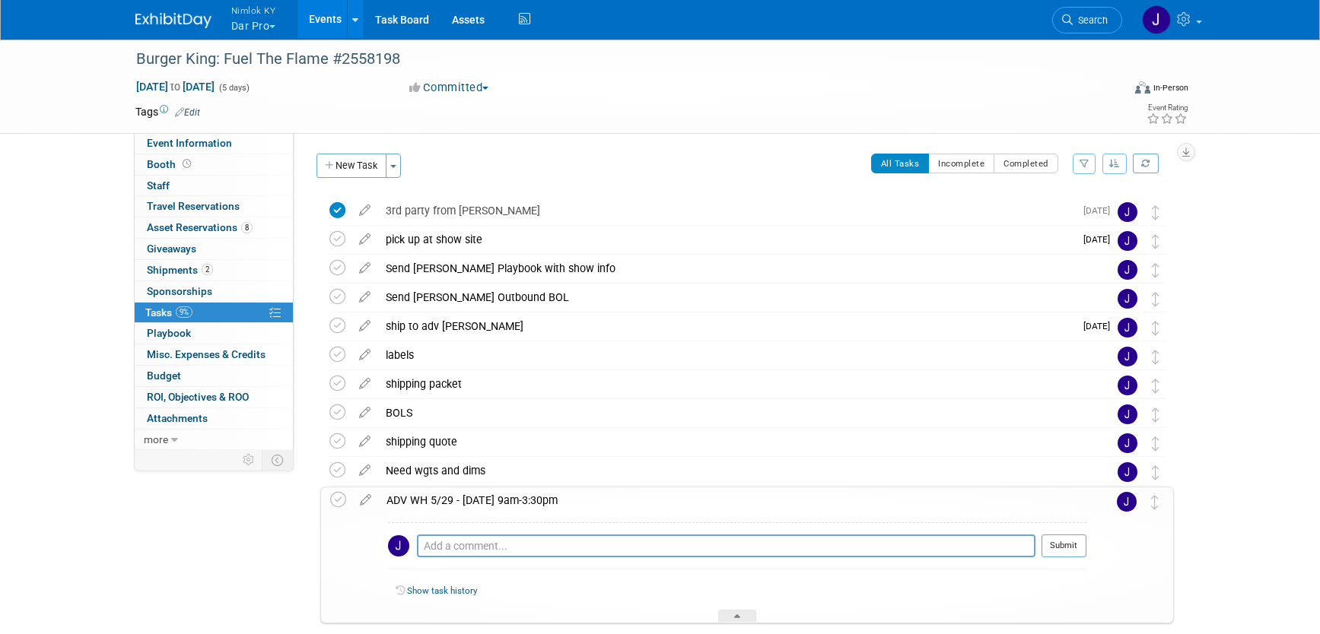
click at [360, 498] on icon at bounding box center [365, 497] width 27 height 19
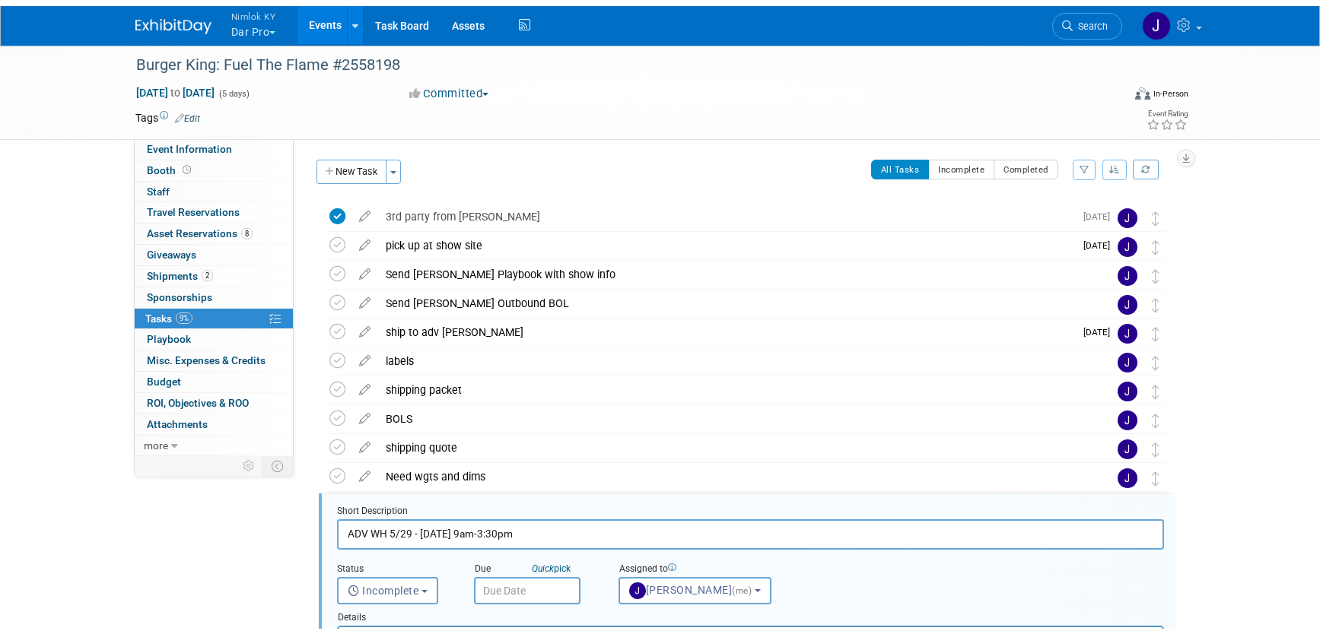
scroll to position [265, 0]
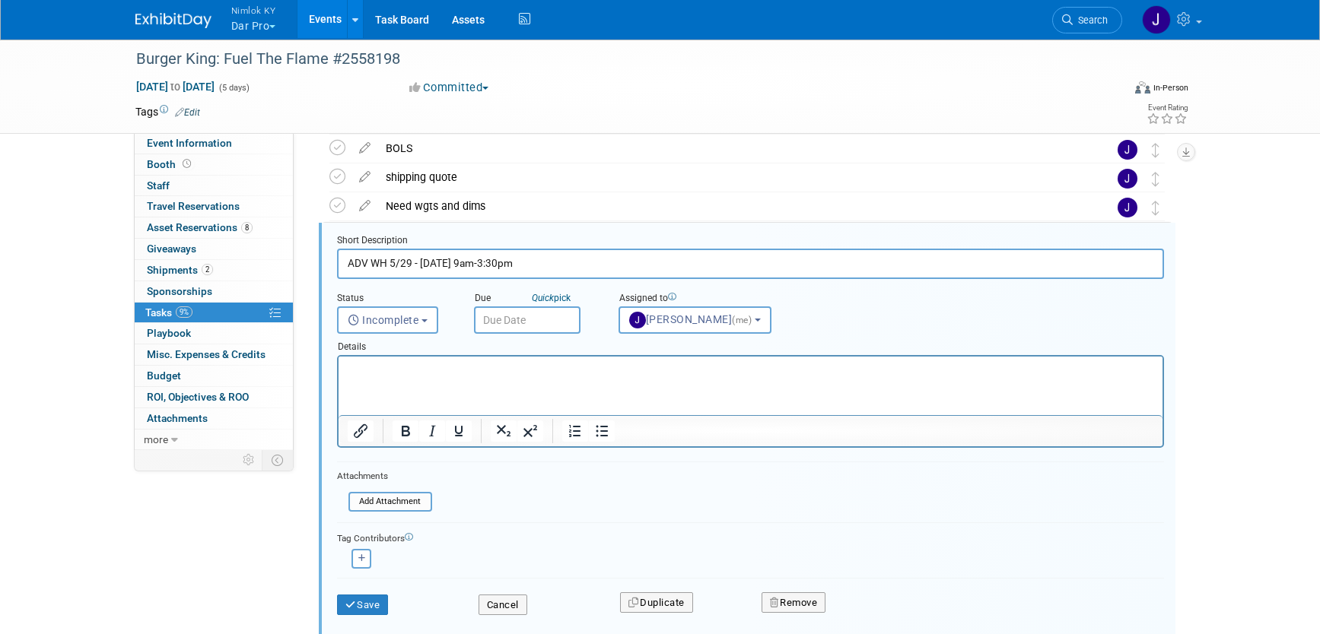
click at [392, 261] on input "ADV WH 5/29 - 6/27 - 9am-3:30pm" at bounding box center [750, 264] width 827 height 30
type input "ADV WH 8/11 - 9/2 - 8am-4pm"
click at [369, 601] on button "Save" at bounding box center [363, 605] width 52 height 21
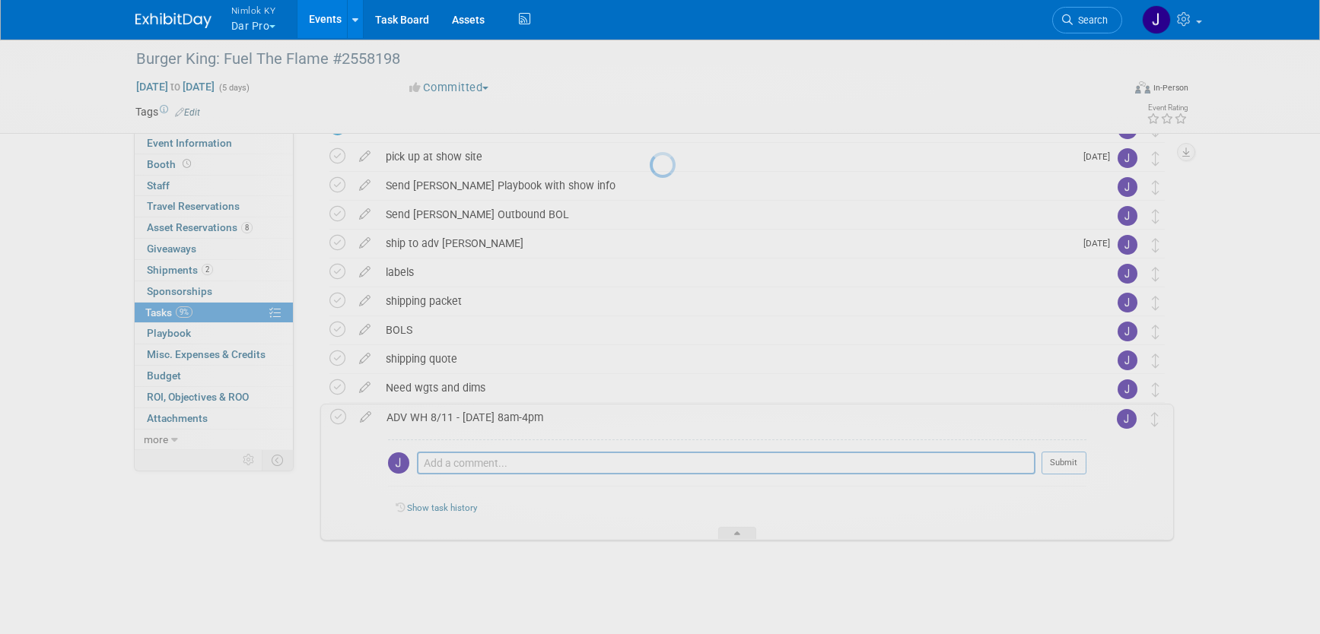
scroll to position [83, 0]
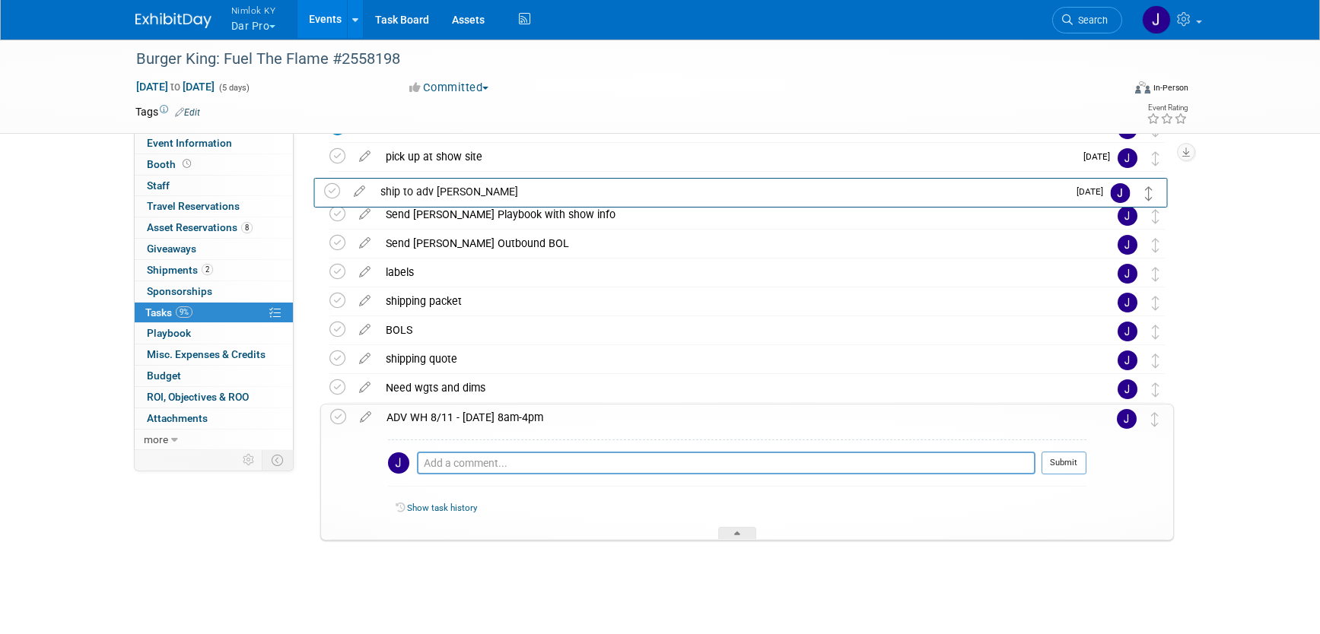
drag, startPoint x: 1156, startPoint y: 250, endPoint x: 1155, endPoint y: 191, distance: 58.6
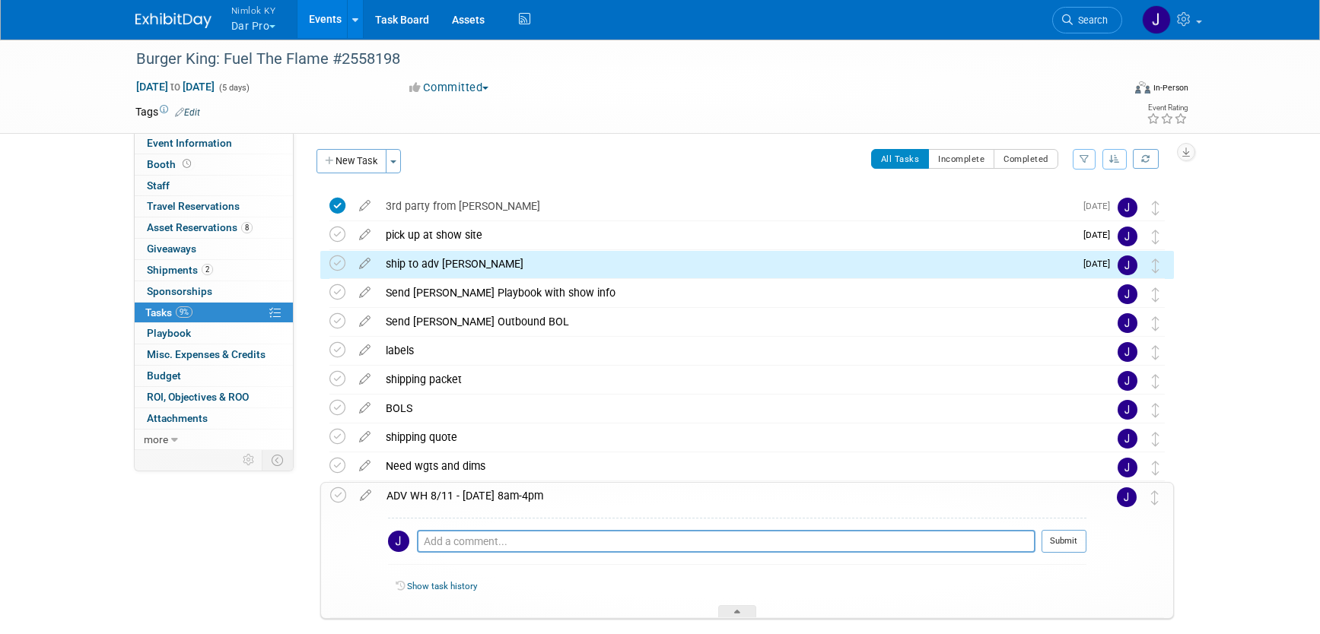
scroll to position [0, 0]
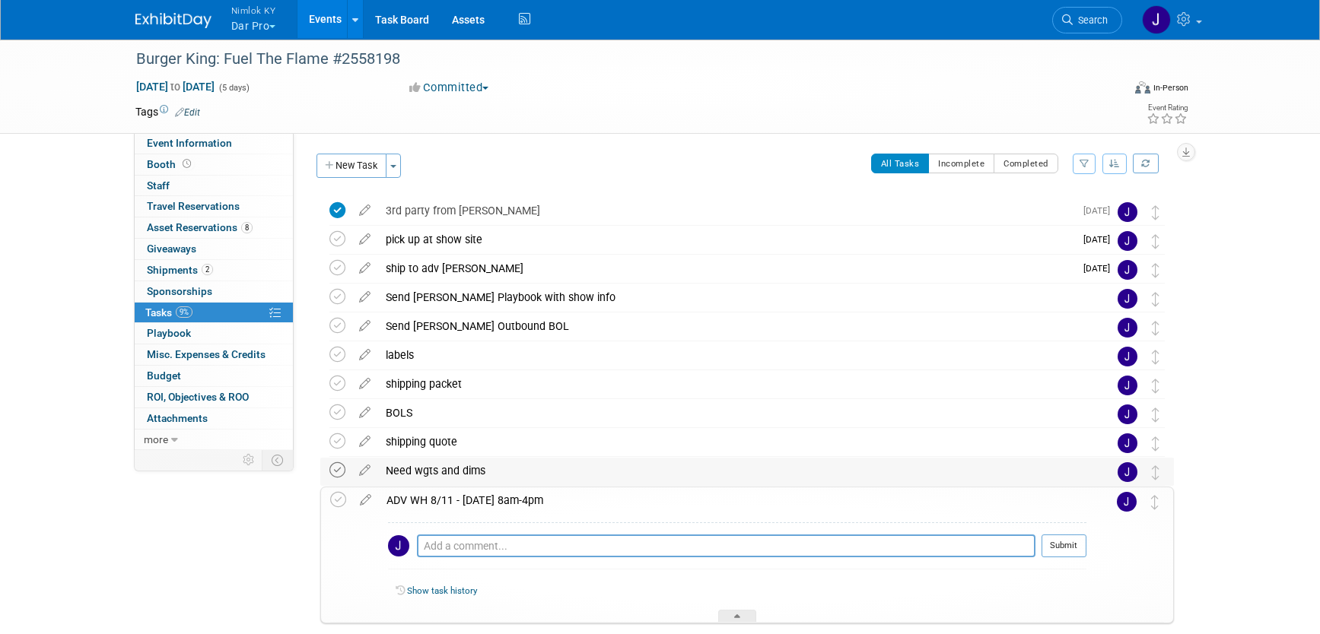
click at [334, 468] on icon at bounding box center [337, 471] width 16 height 16
click at [338, 437] on icon at bounding box center [337, 442] width 16 height 16
click at [334, 350] on icon at bounding box center [337, 355] width 16 height 16
click at [339, 408] on icon at bounding box center [337, 413] width 16 height 16
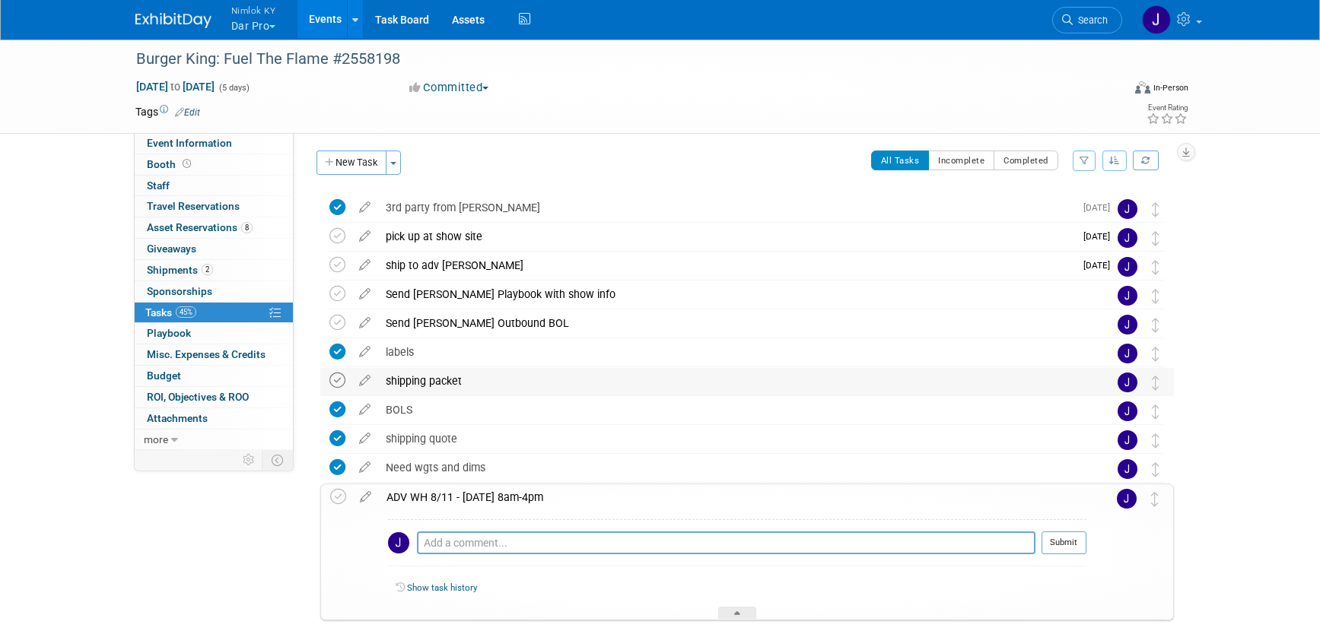
click at [338, 380] on icon at bounding box center [337, 381] width 16 height 16
click at [336, 495] on icon at bounding box center [338, 497] width 16 height 16
click at [743, 611] on div at bounding box center [737, 613] width 38 height 13
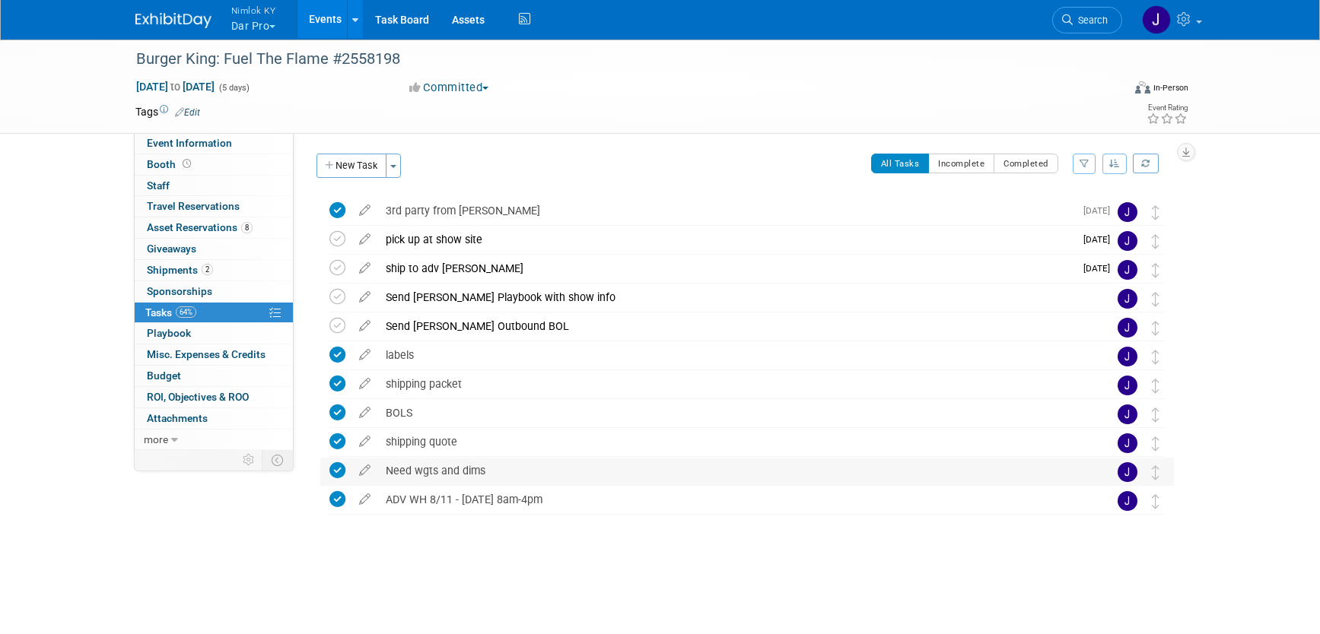
scroll to position [0, 0]
click at [167, 438] on span "more" at bounding box center [156, 440] width 24 height 12
click at [197, 419] on span "Attachments 0" at bounding box center [177, 418] width 61 height 12
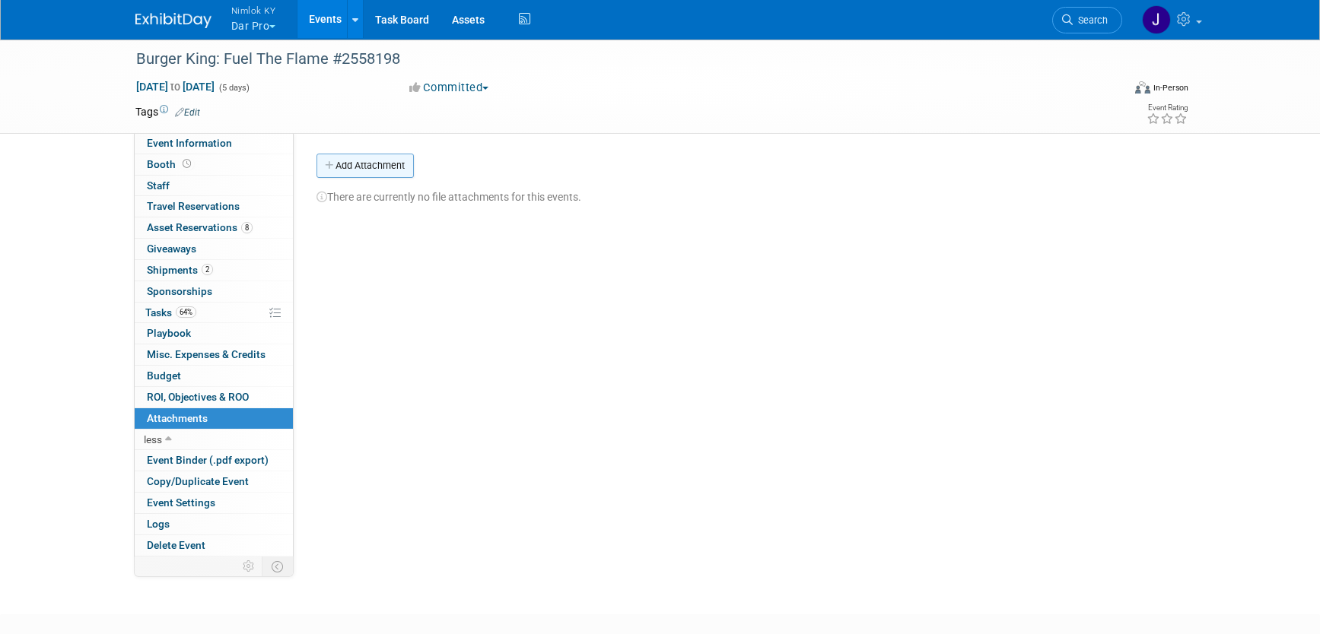
click at [356, 155] on button "Add Attachment" at bounding box center [364, 166] width 97 height 24
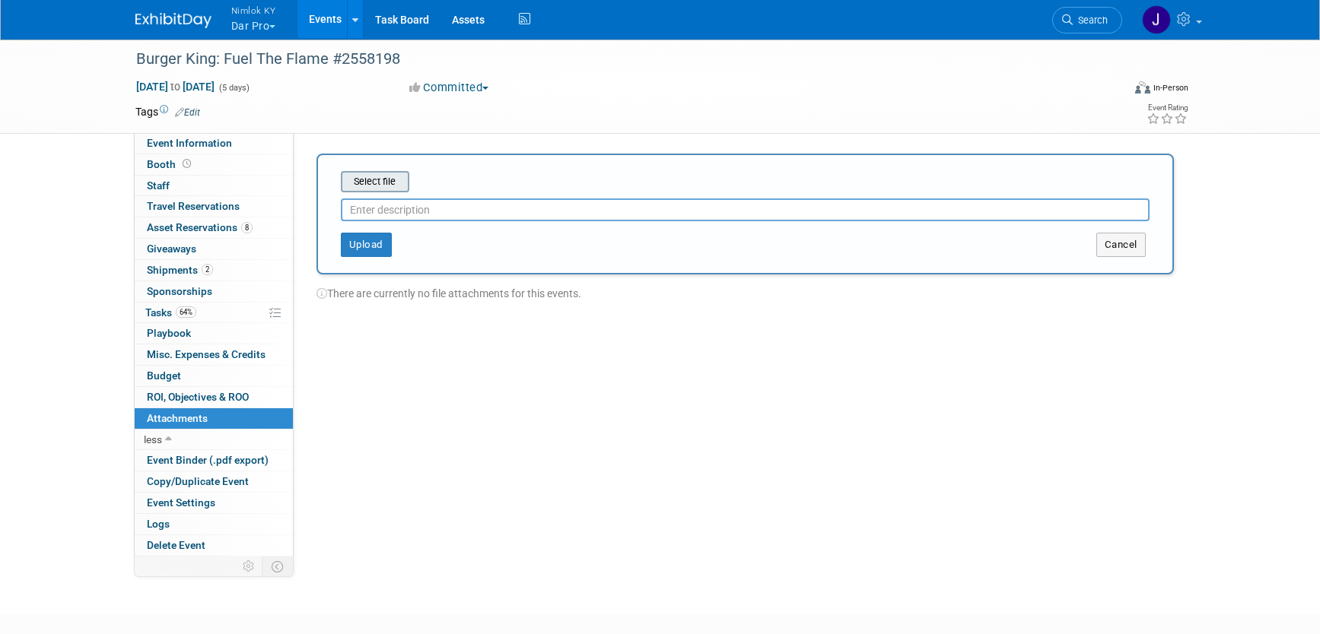
click at [393, 175] on input "file" at bounding box center [317, 182] width 181 height 18
type input "Outbound from show to Nimlok KY"
click at [367, 236] on button "Upload" at bounding box center [366, 239] width 51 height 24
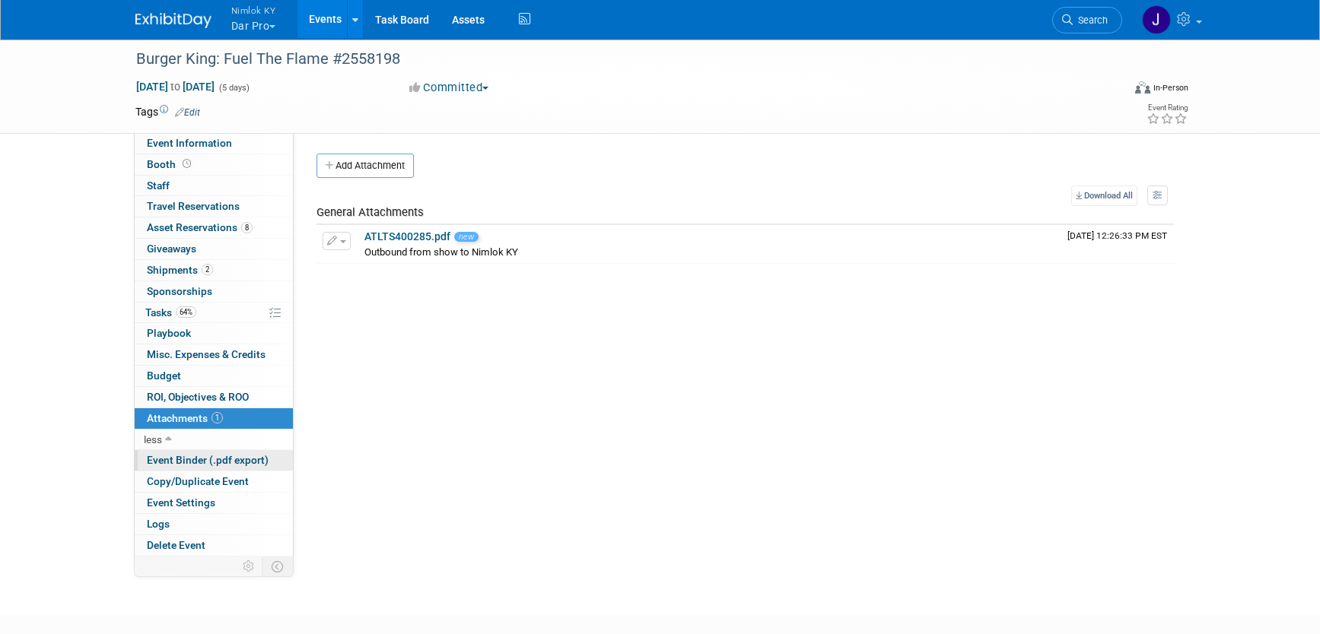
click at [194, 466] on span "Event Binder (.pdf export)" at bounding box center [208, 460] width 122 height 12
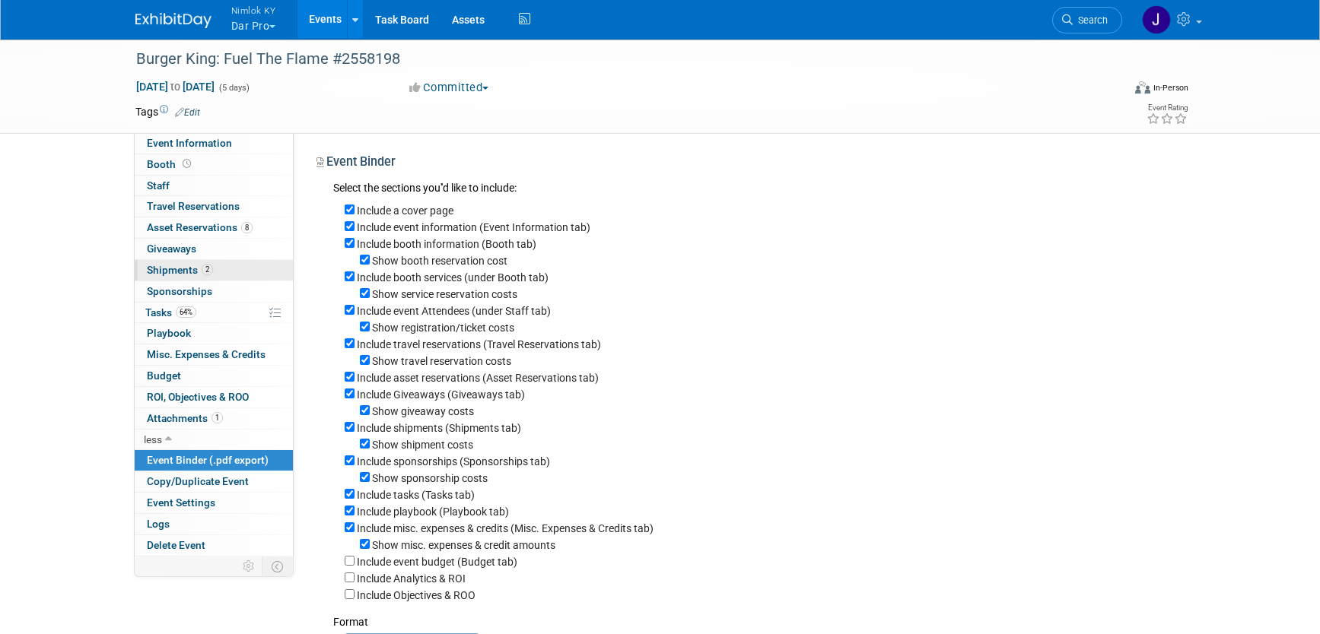
click at [244, 272] on link "2 Shipments 2" at bounding box center [214, 270] width 158 height 21
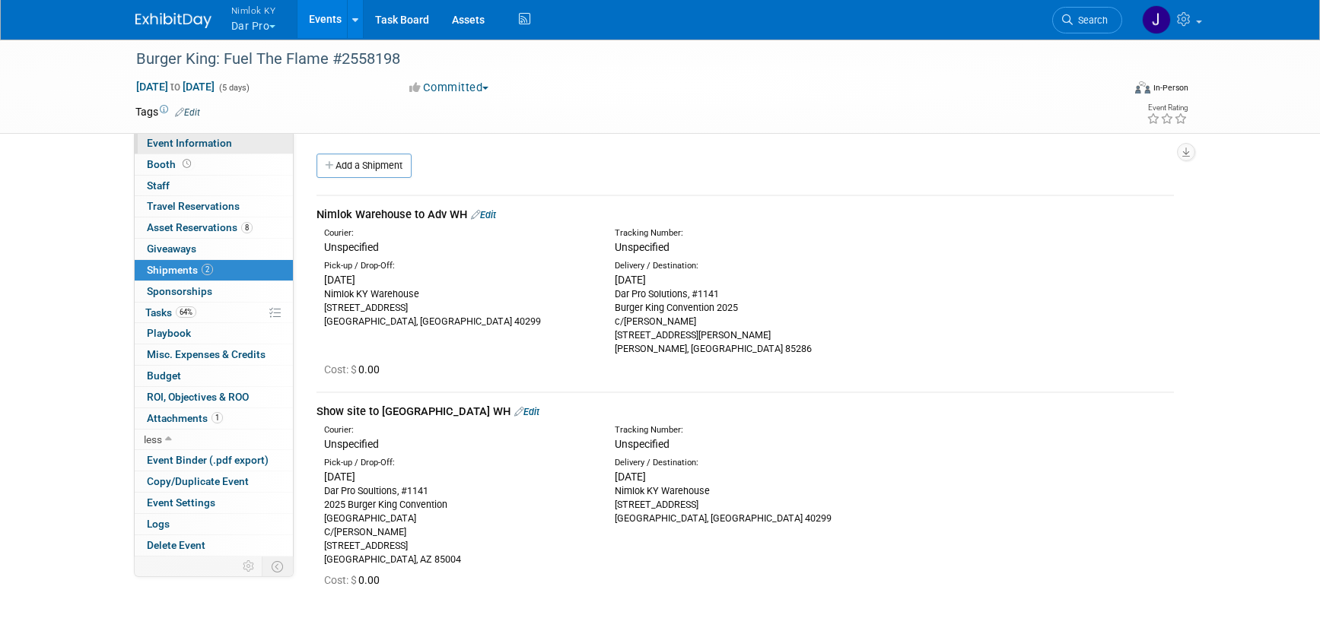
click at [227, 148] on span "Event Information" at bounding box center [189, 143] width 85 height 12
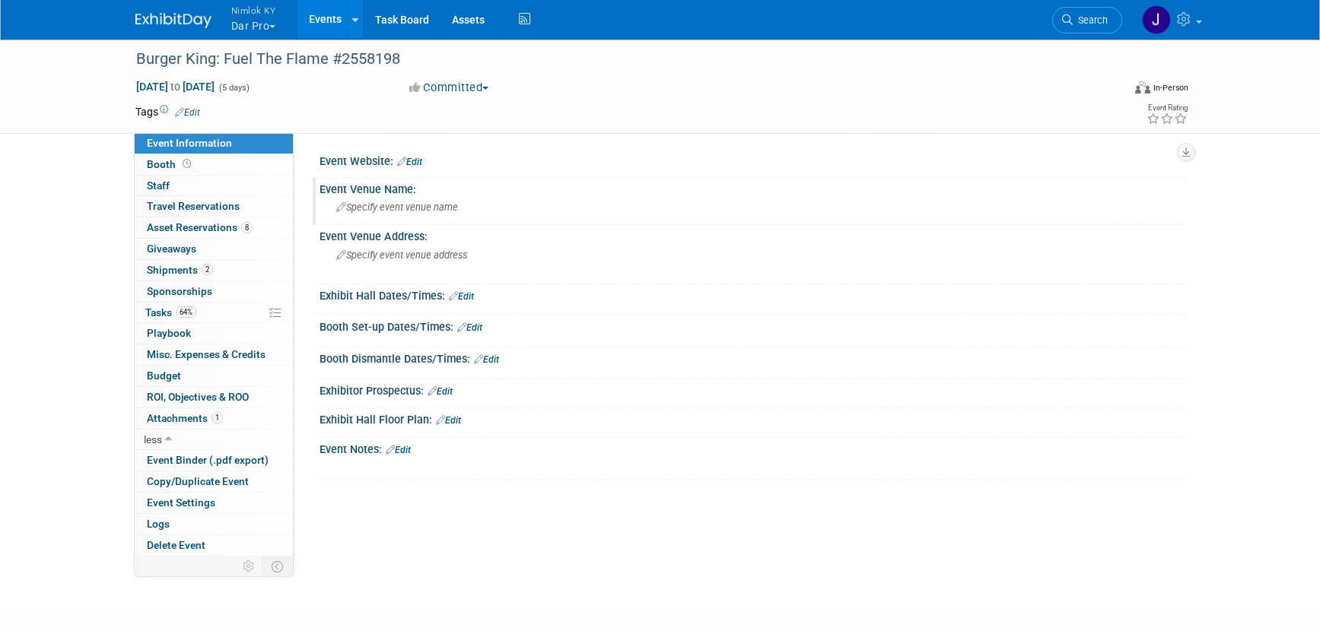
click at [401, 212] on span "Specify event venue name" at bounding box center [397, 207] width 122 height 11
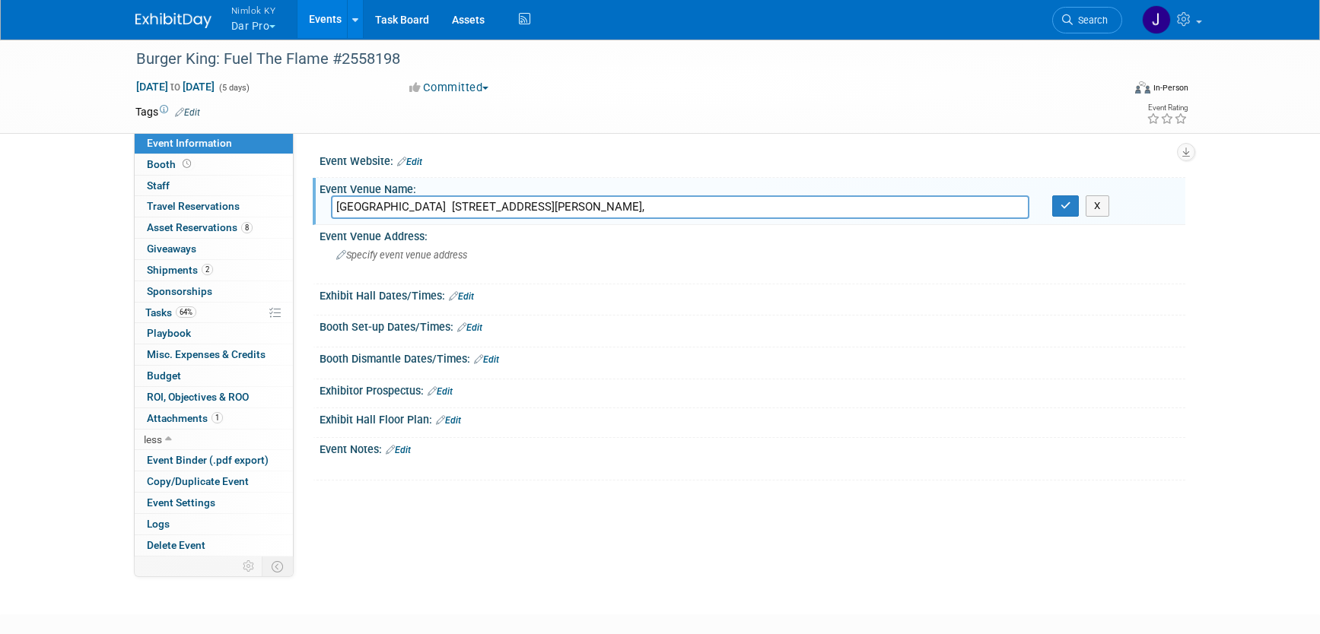
drag, startPoint x: 477, startPoint y: 205, endPoint x: 825, endPoint y: 211, distance: 348.5
click at [825, 211] on input "Phoenix Convention Center 100 N 3rd St C/O Freeman Phoenix, AZ 85004," at bounding box center [680, 208] width 698 height 24
drag, startPoint x: 784, startPoint y: 209, endPoint x: 492, endPoint y: 207, distance: 292.1
click at [492, 207] on input "Phoenix Convention Center 100 N 3rd St C/O Freeman Phoenix, AZ 85004," at bounding box center [680, 208] width 698 height 24
type input "Phoenix Convention Center"
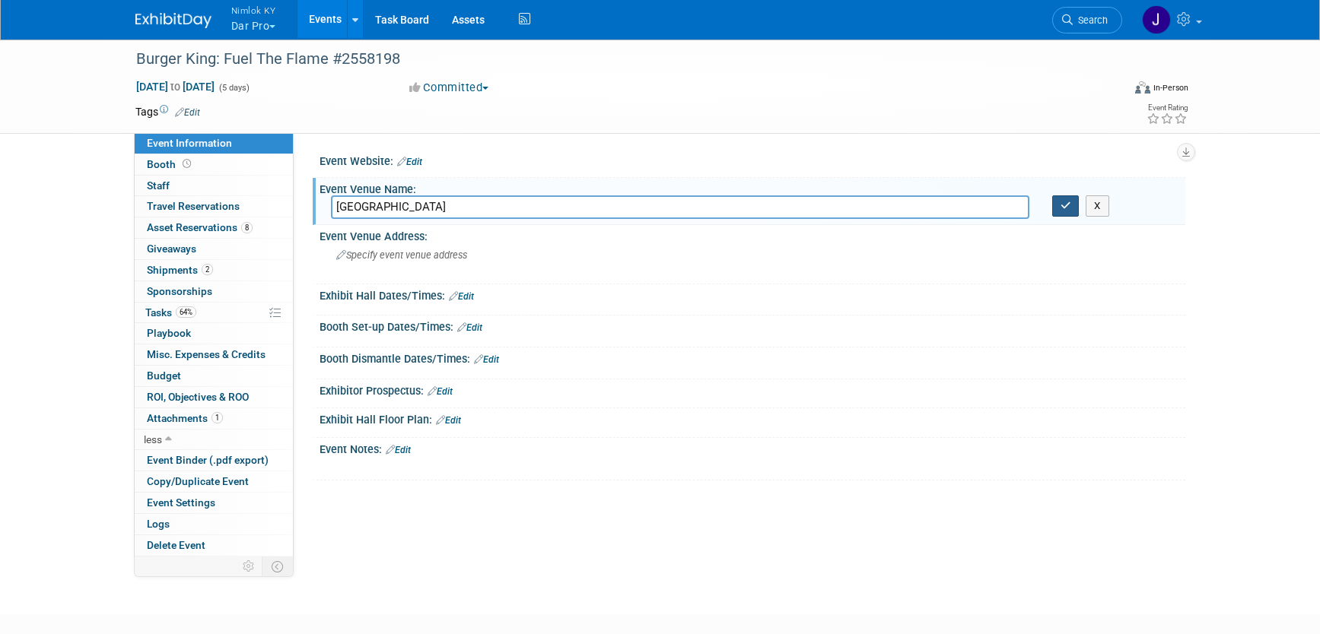
click at [1063, 208] on icon "button" at bounding box center [1066, 206] width 11 height 10
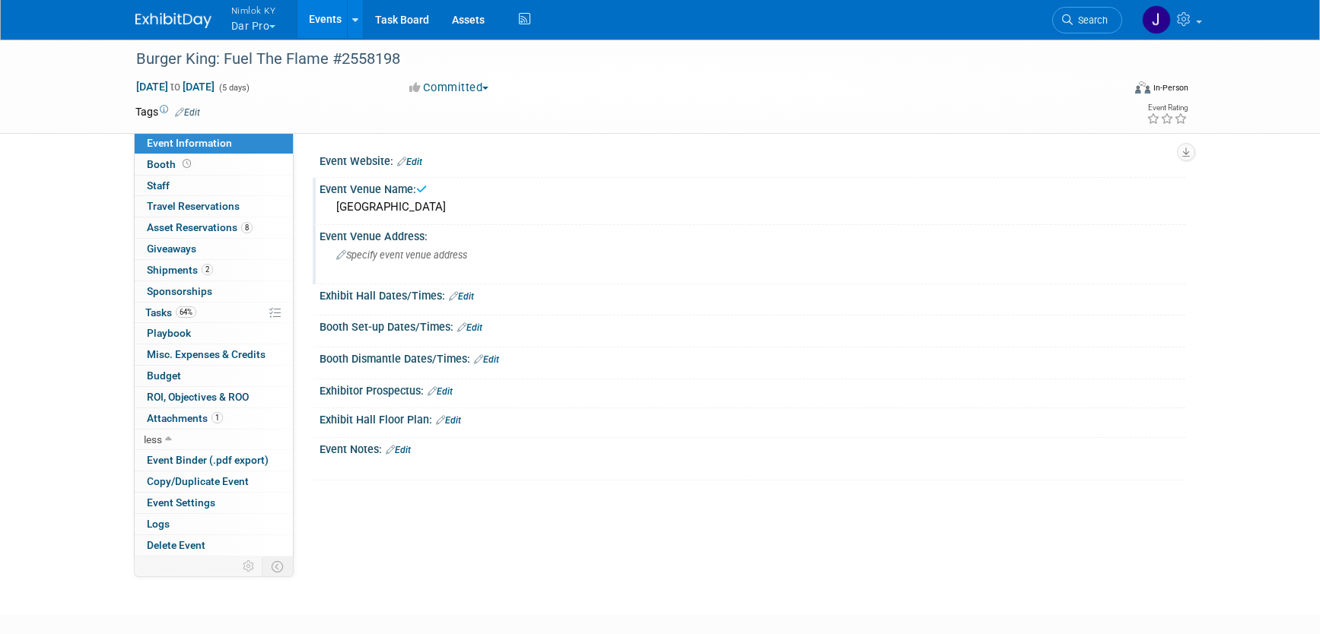
click at [380, 259] on span "Specify event venue address" at bounding box center [401, 255] width 131 height 11
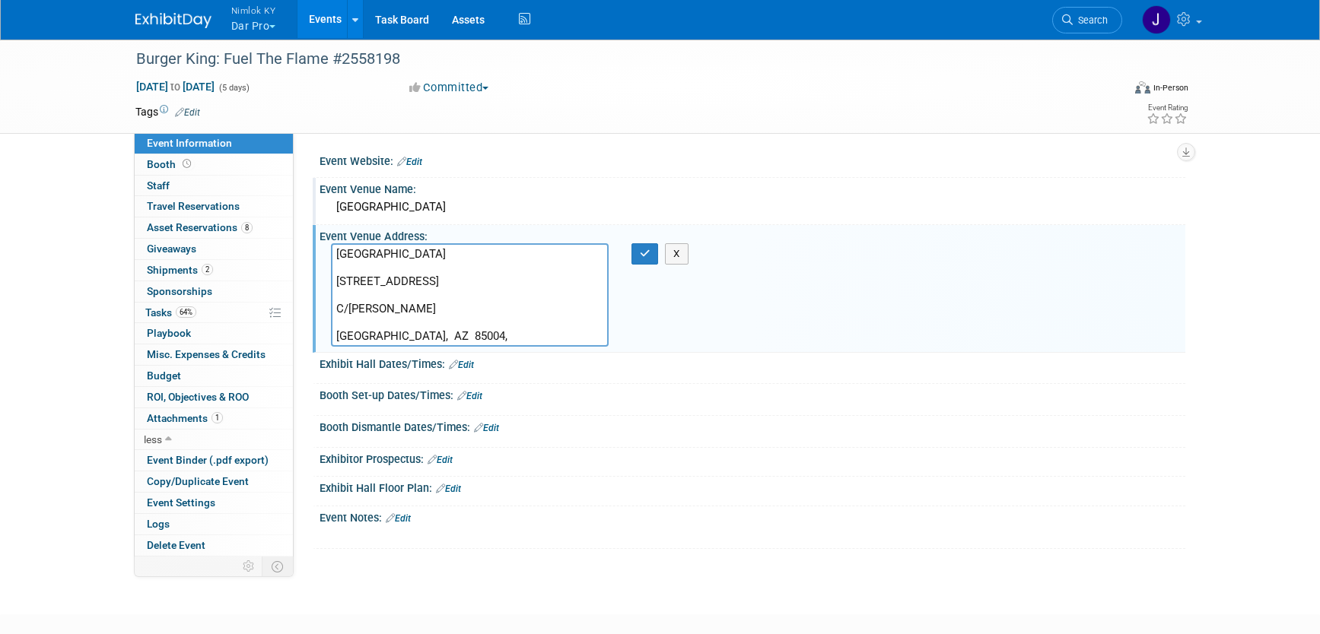
drag, startPoint x: 429, startPoint y: 272, endPoint x: 304, endPoint y: 248, distance: 127.9
click at [304, 249] on div "Event Website: Edit Event Venue Name: Phoenix Convention Center X" at bounding box center [740, 345] width 892 height 424
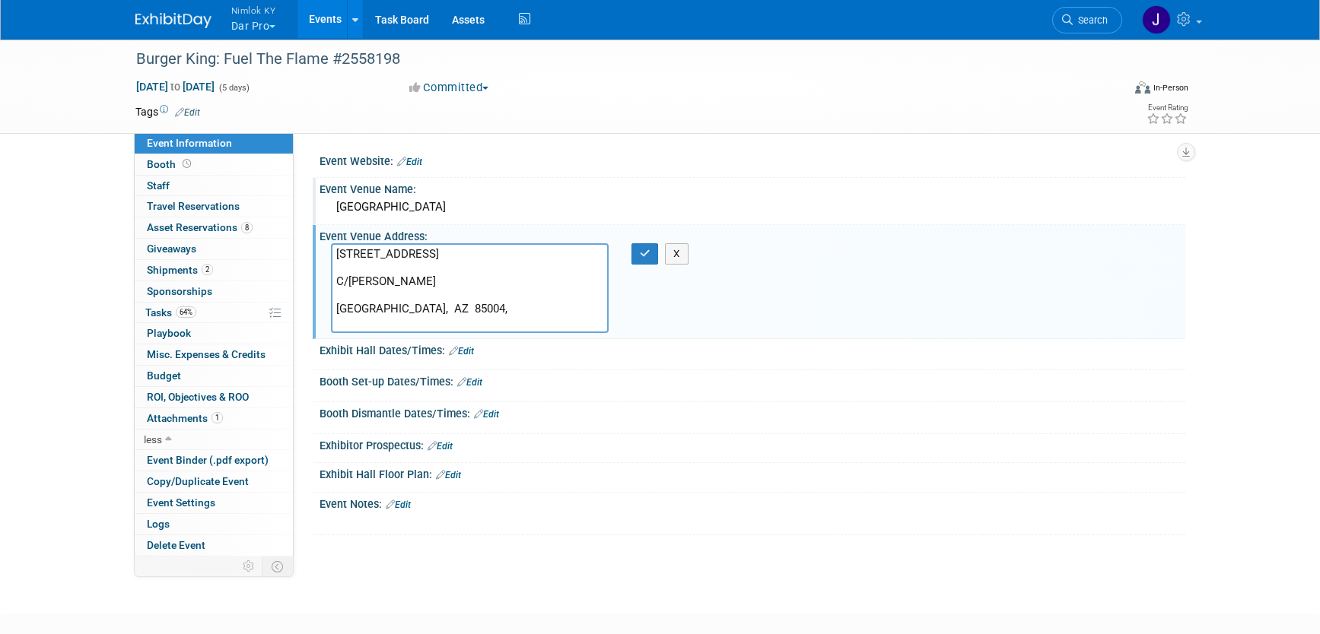
drag, startPoint x: 428, startPoint y: 304, endPoint x: 305, endPoint y: 295, distance: 122.8
click at [305, 295] on div "Event Website: Edit Event Venue Name: Phoenix Convention Center X" at bounding box center [740, 345] width 892 height 424
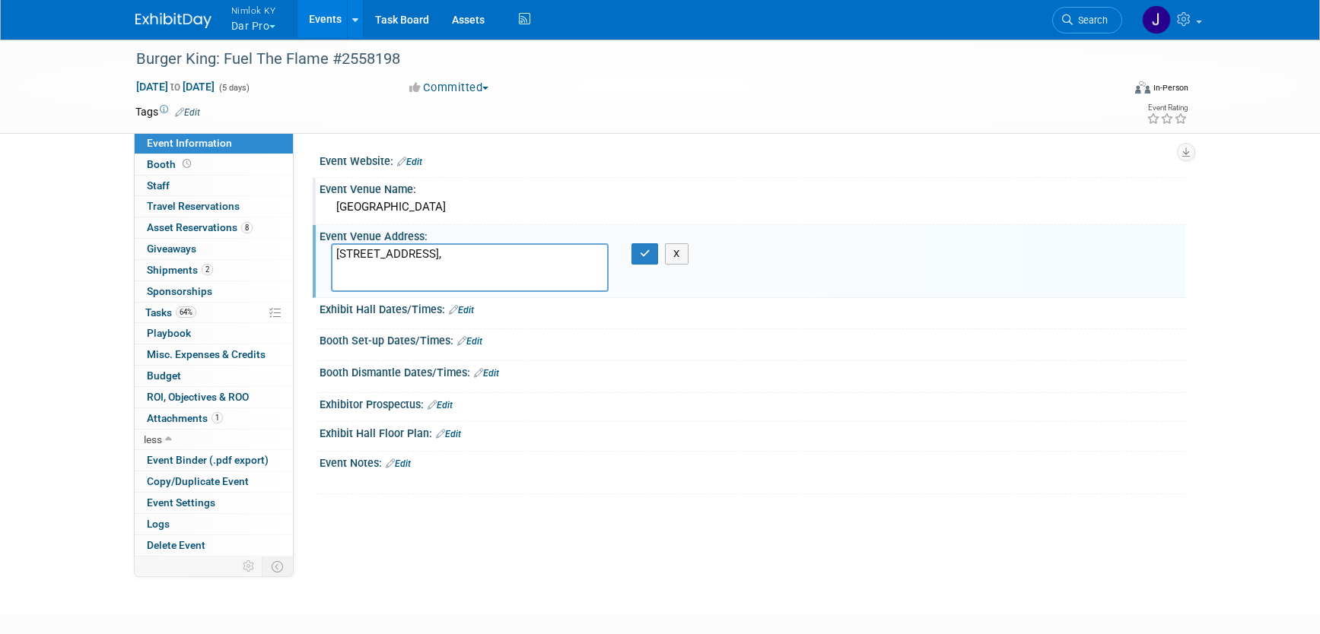
click at [375, 249] on textarea "100 N 3rd St Phoenix, AZ 85004," at bounding box center [470, 267] width 278 height 49
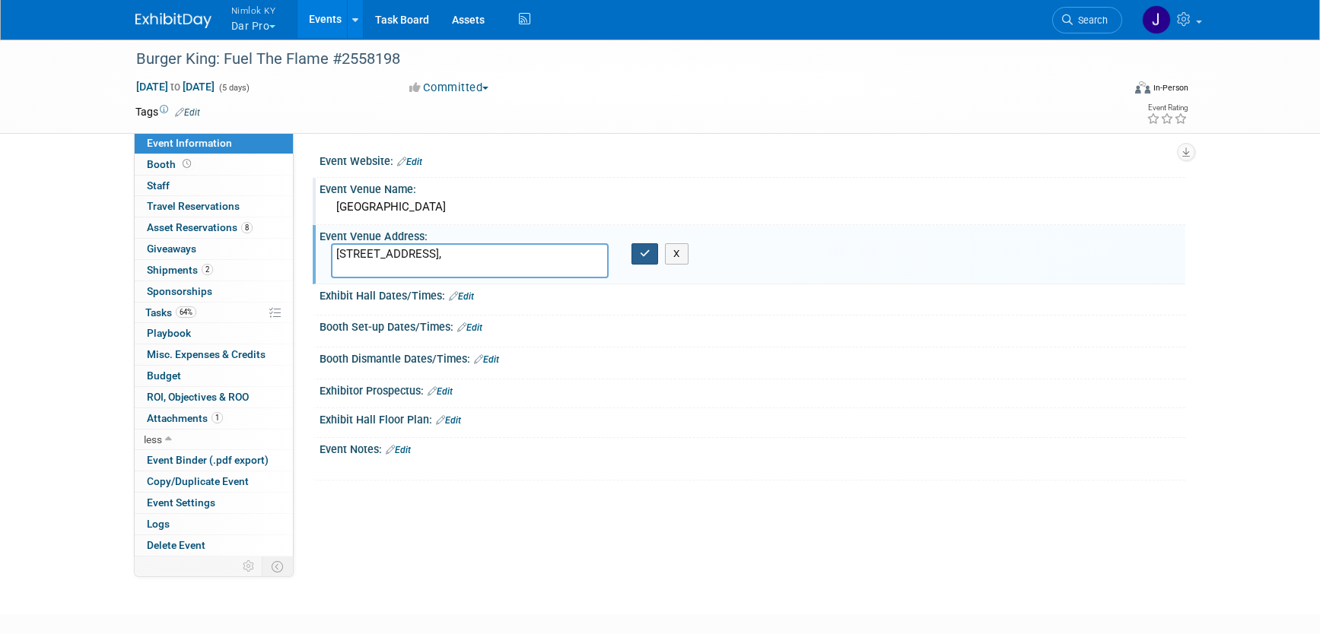
type textarea "100 N 3rd St Phoenix, AZ 85004,"
click at [647, 254] on icon "button" at bounding box center [645, 254] width 11 height 10
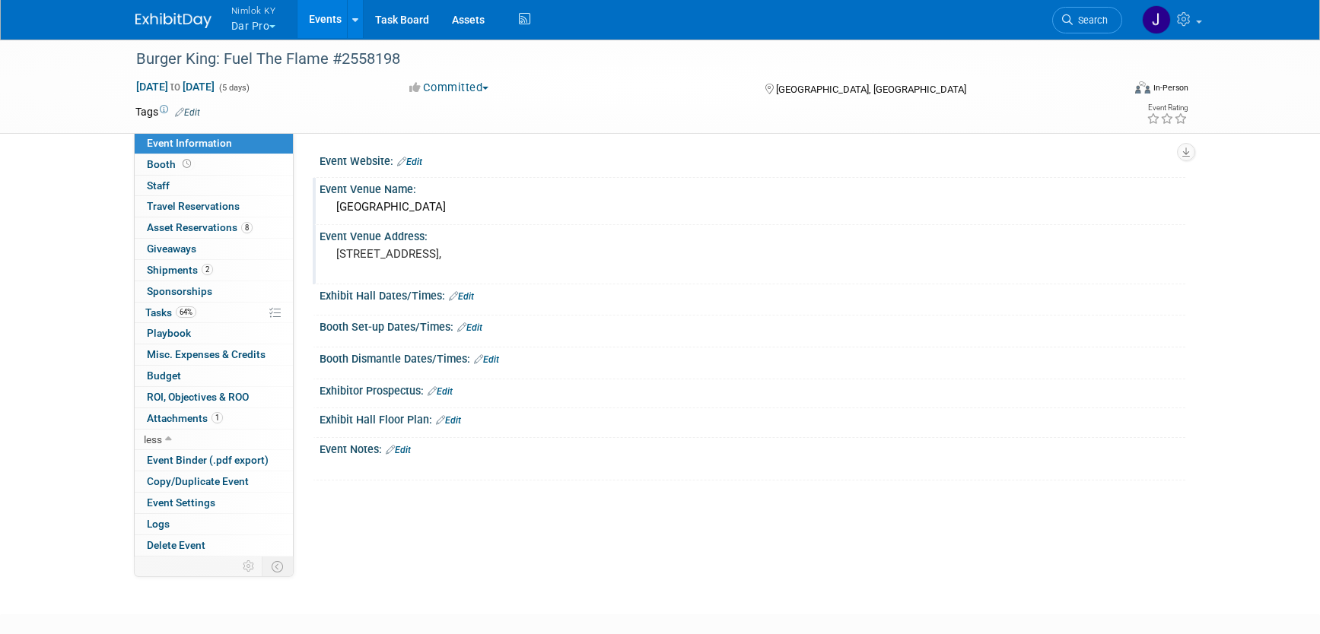
click at [472, 296] on link "Edit" at bounding box center [461, 296] width 25 height 11
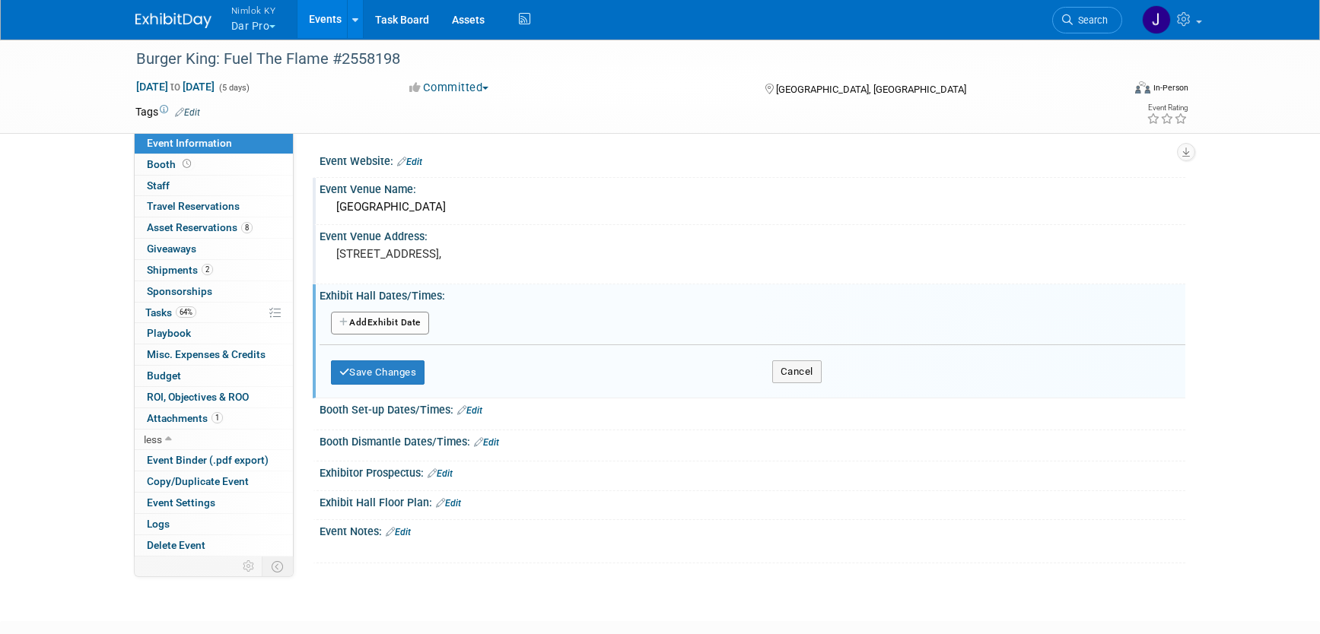
click at [381, 325] on button "Add Another Exhibit Date" at bounding box center [380, 323] width 98 height 23
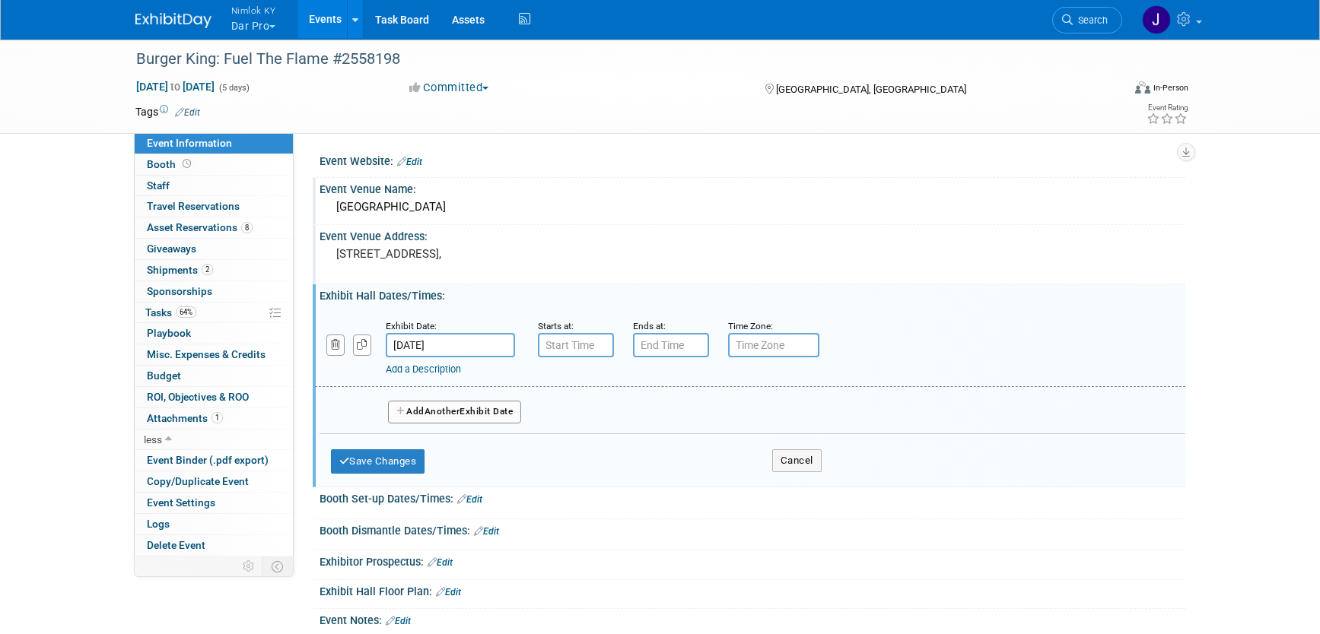
click at [413, 348] on input "Sep 9, 2025" at bounding box center [450, 345] width 129 height 24
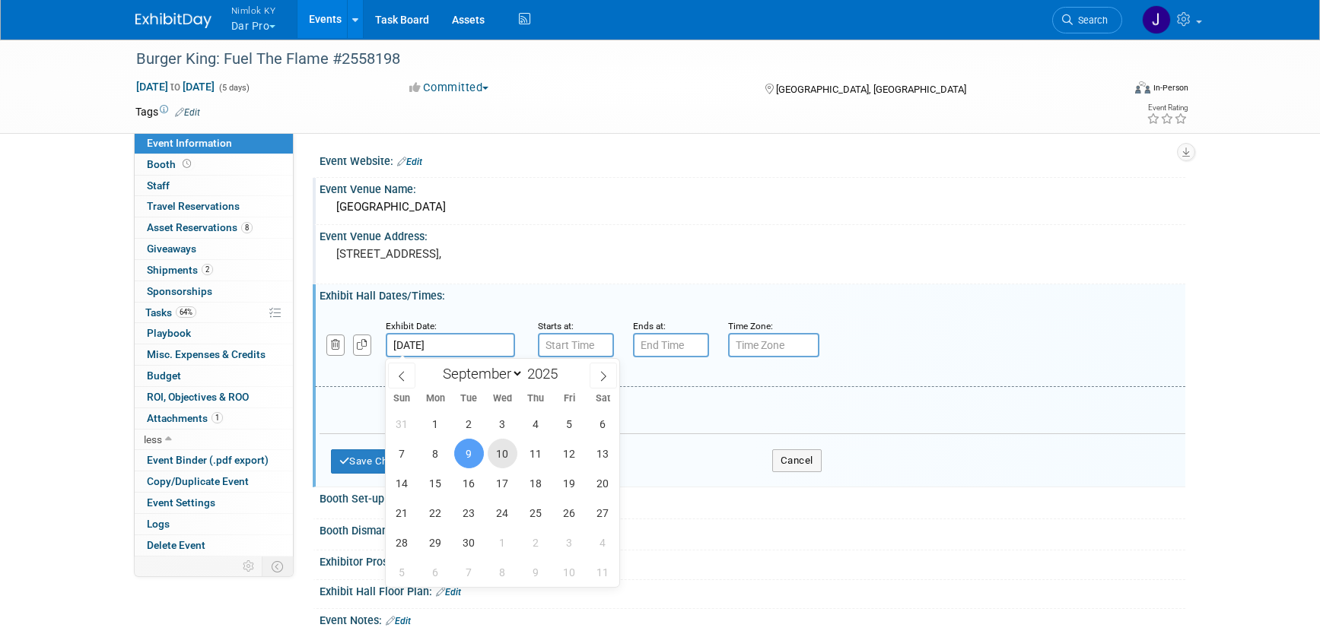
click at [498, 460] on span "10" at bounding box center [503, 454] width 30 height 30
type input "Sep 10, 2025"
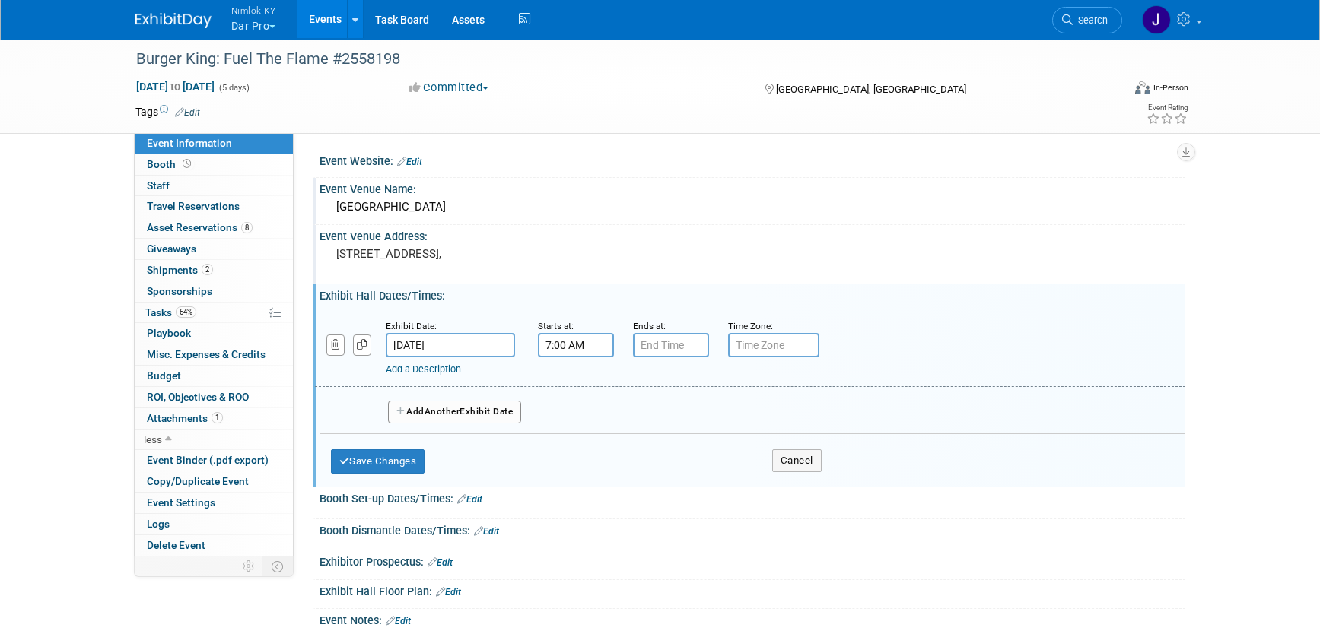
click at [570, 347] on input "7:00 AM" at bounding box center [576, 345] width 76 height 24
click at [573, 444] on span at bounding box center [573, 449] width 27 height 27
click at [698, 426] on button "AM" at bounding box center [705, 415] width 27 height 26
type input "6:00 PM"
click at [680, 350] on input "7:00 PM" at bounding box center [671, 345] width 76 height 24
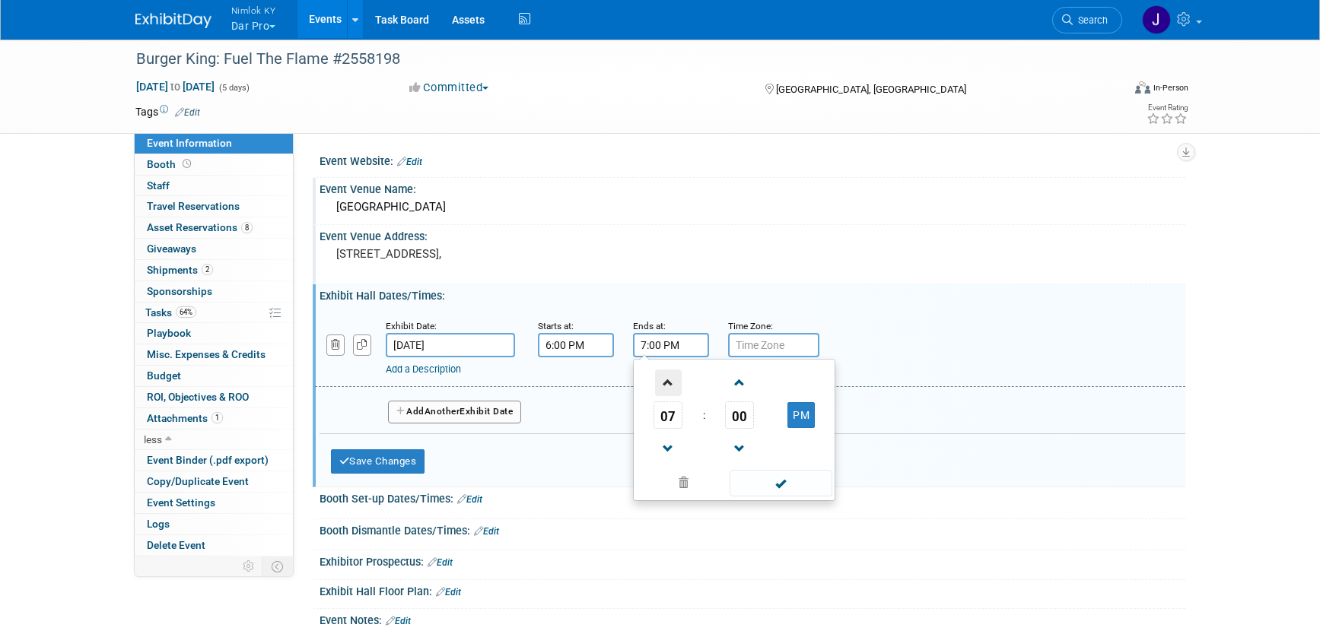
click at [672, 387] on span at bounding box center [668, 383] width 27 height 27
type input "10:00 PM"
click at [780, 488] on span at bounding box center [781, 483] width 103 height 27
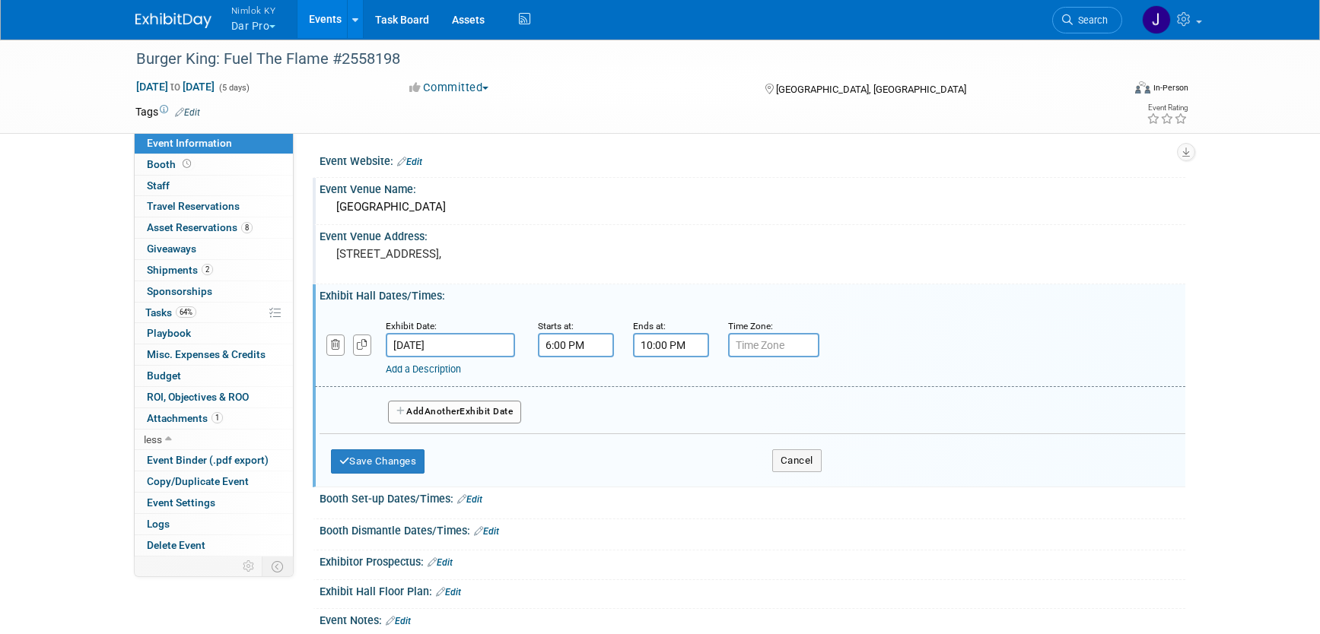
click at [478, 411] on button "Add Another Exhibit Date" at bounding box center [455, 412] width 134 height 23
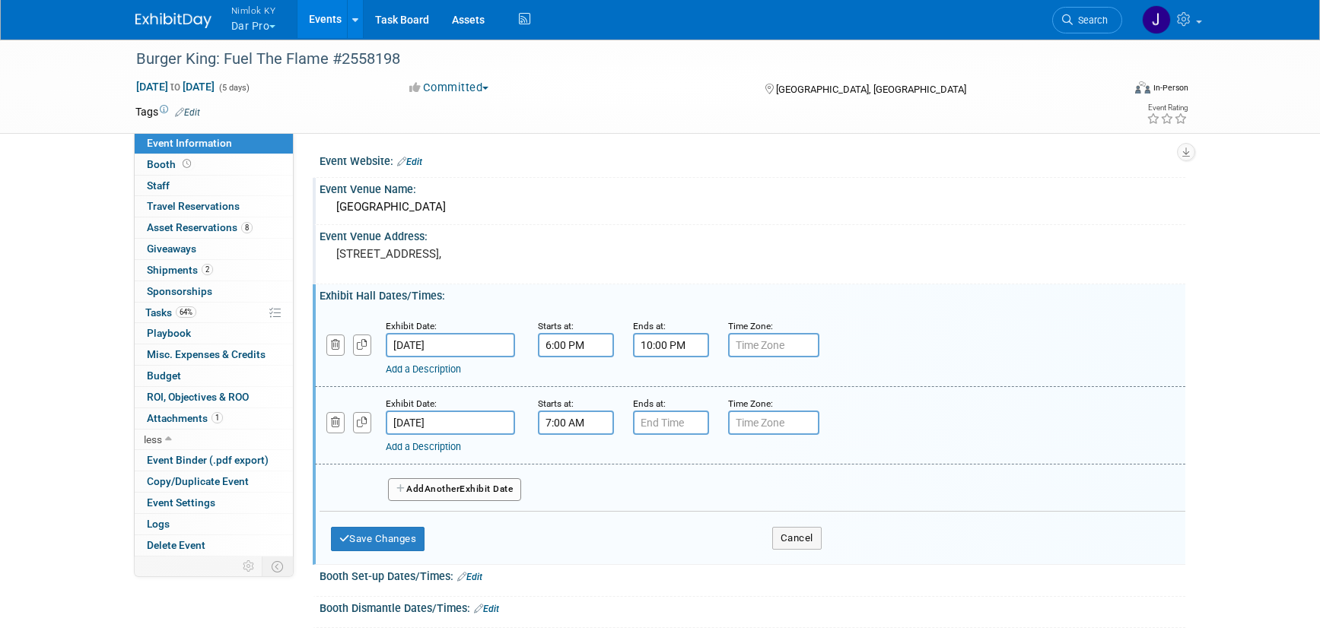
click at [580, 423] on input "7:00 AM" at bounding box center [576, 423] width 76 height 24
click at [648, 485] on span "00" at bounding box center [644, 492] width 29 height 27
click at [666, 502] on td "30" at bounding box center [663, 502] width 49 height 41
type input "7:30 AM"
click at [679, 427] on input "7:00 PM" at bounding box center [671, 423] width 76 height 24
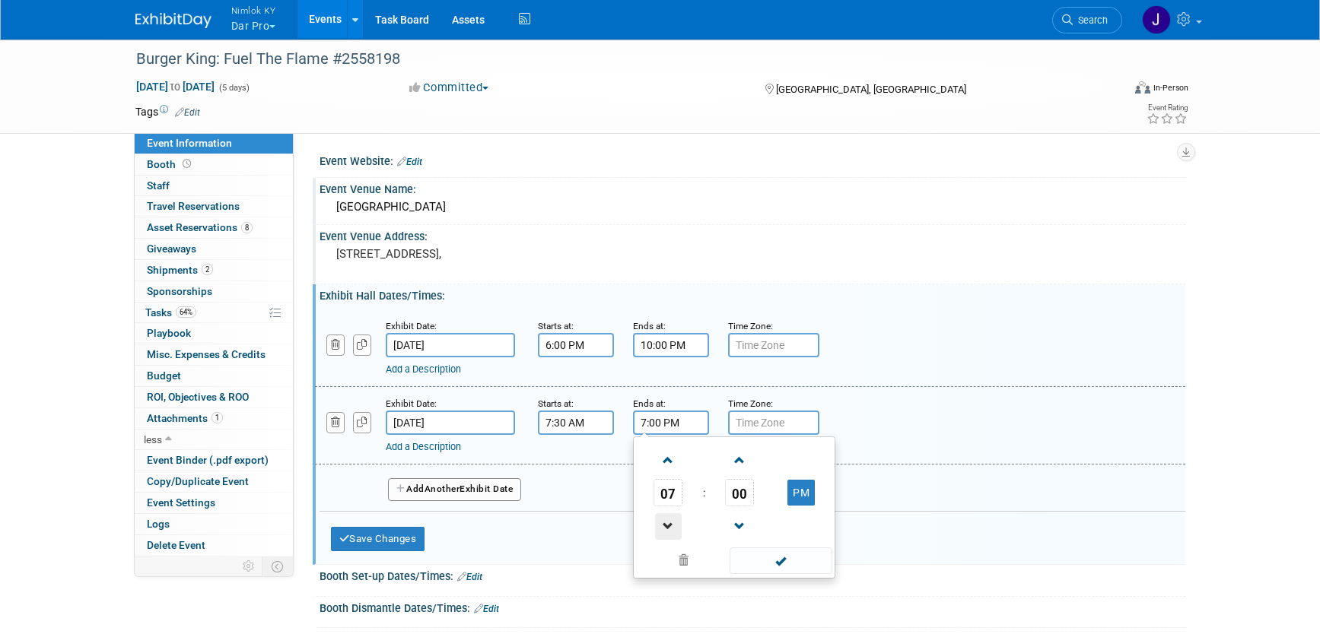
click at [671, 517] on span at bounding box center [668, 527] width 27 height 27
click at [744, 490] on span "00" at bounding box center [739, 492] width 29 height 27
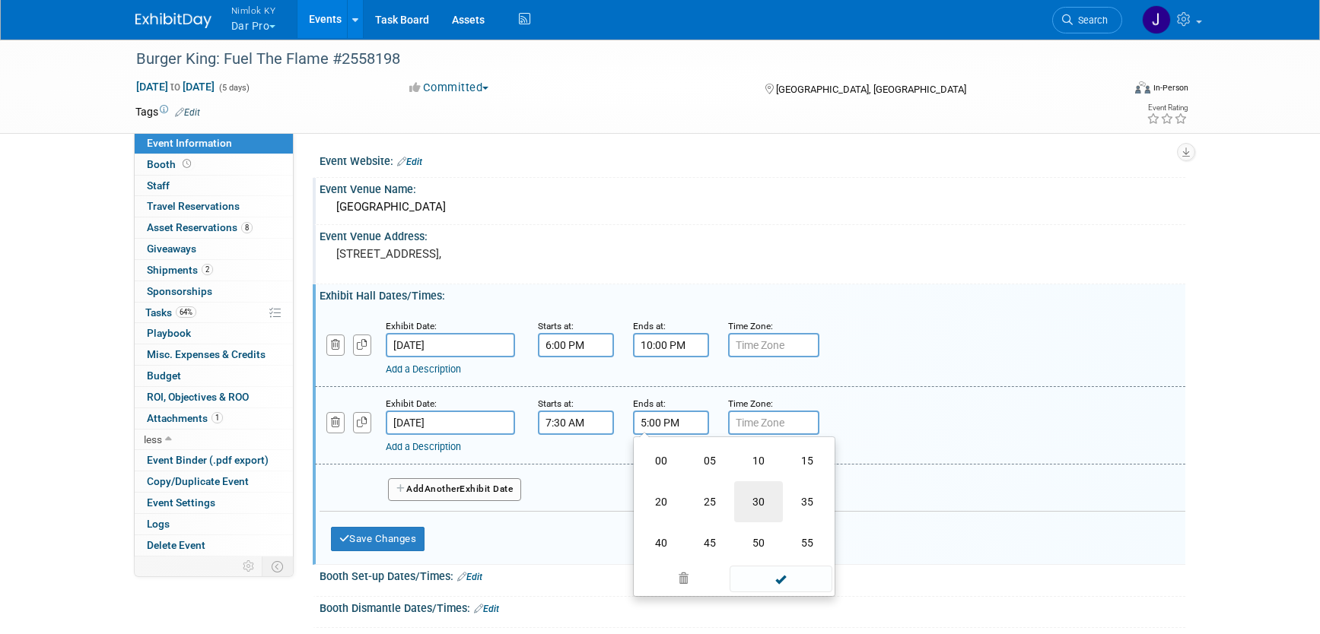
click at [762, 501] on td "30" at bounding box center [758, 502] width 49 height 41
type input "5:30 PM"
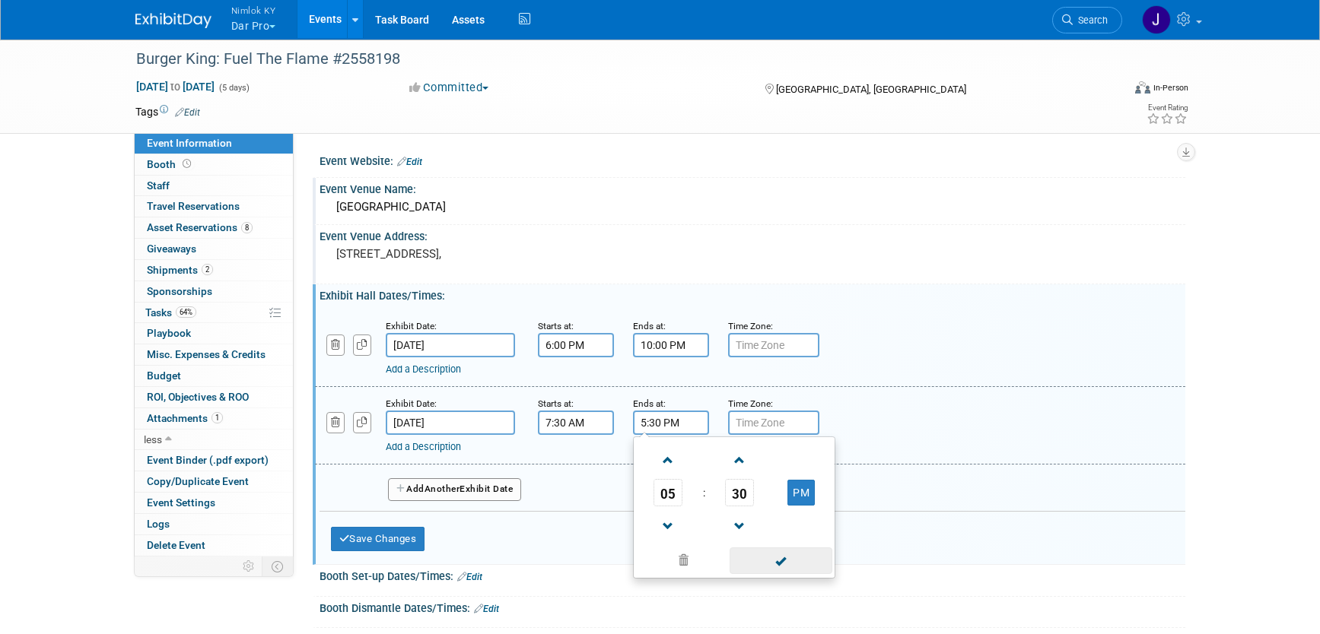
click at [774, 552] on span at bounding box center [781, 561] width 103 height 27
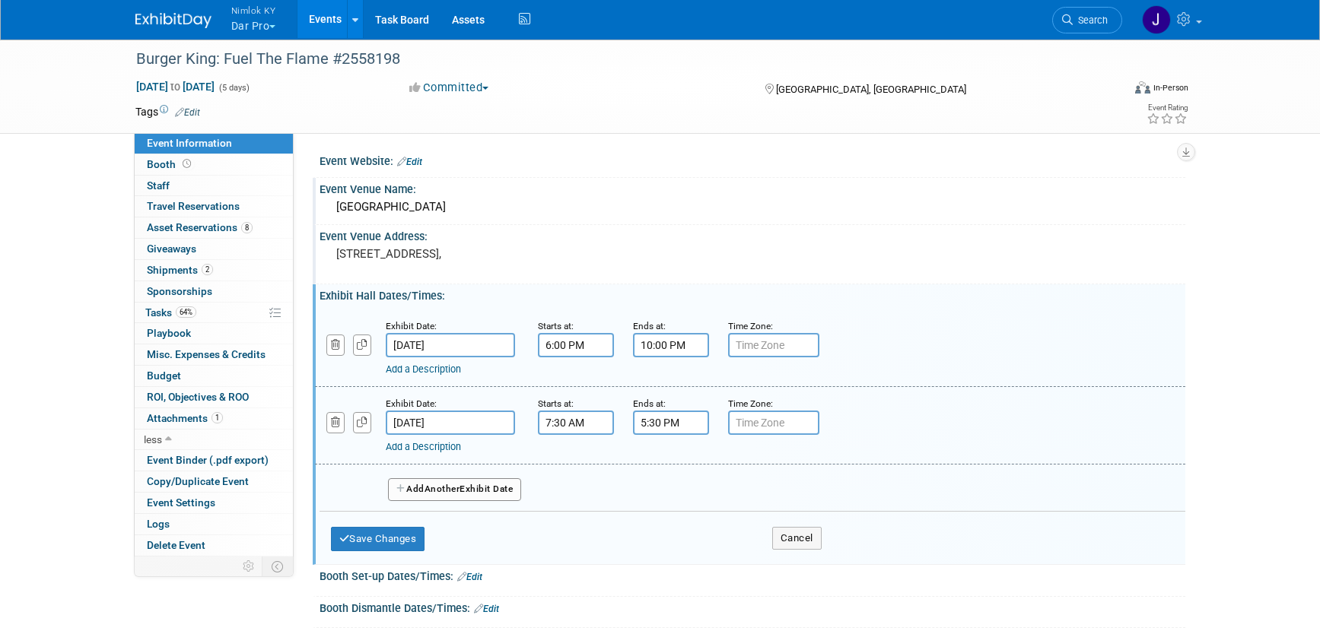
click at [440, 485] on span "Another" at bounding box center [443, 489] width 36 height 11
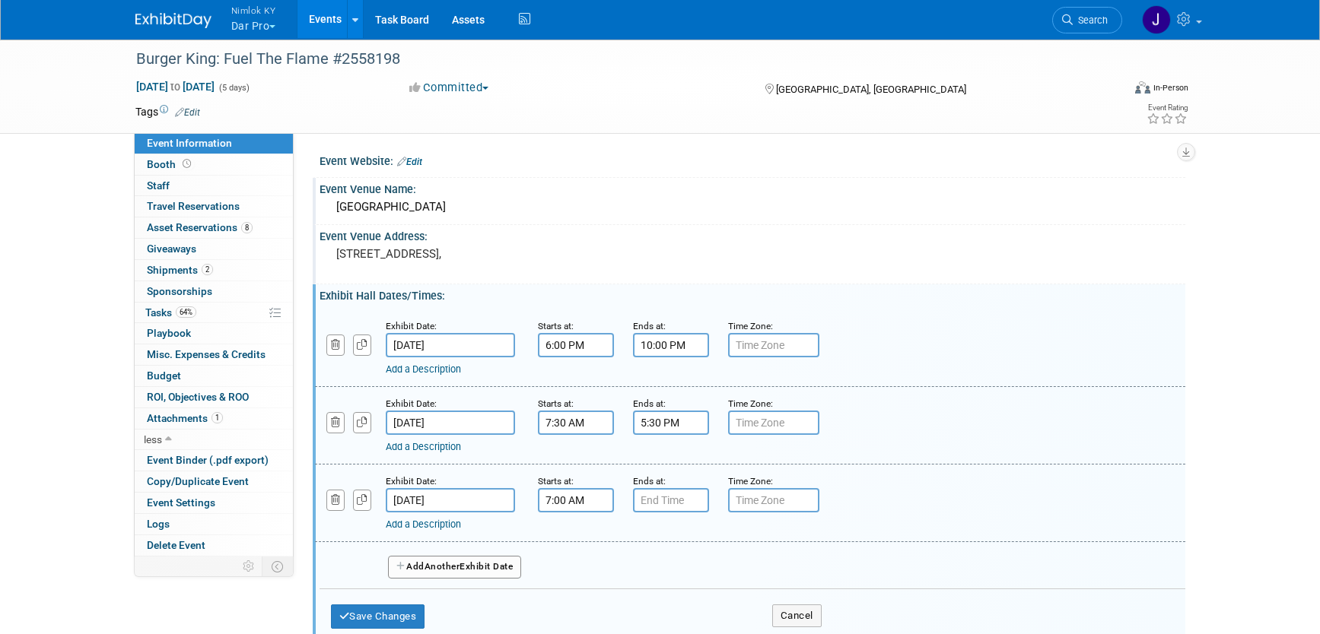
click at [584, 503] on input "7:00 AM" at bounding box center [576, 500] width 76 height 24
click at [572, 529] on span at bounding box center [573, 538] width 27 height 27
click at [647, 573] on span "00" at bounding box center [644, 570] width 29 height 27
click at [674, 577] on td "30" at bounding box center [663, 579] width 49 height 41
type input "8:30 AM"
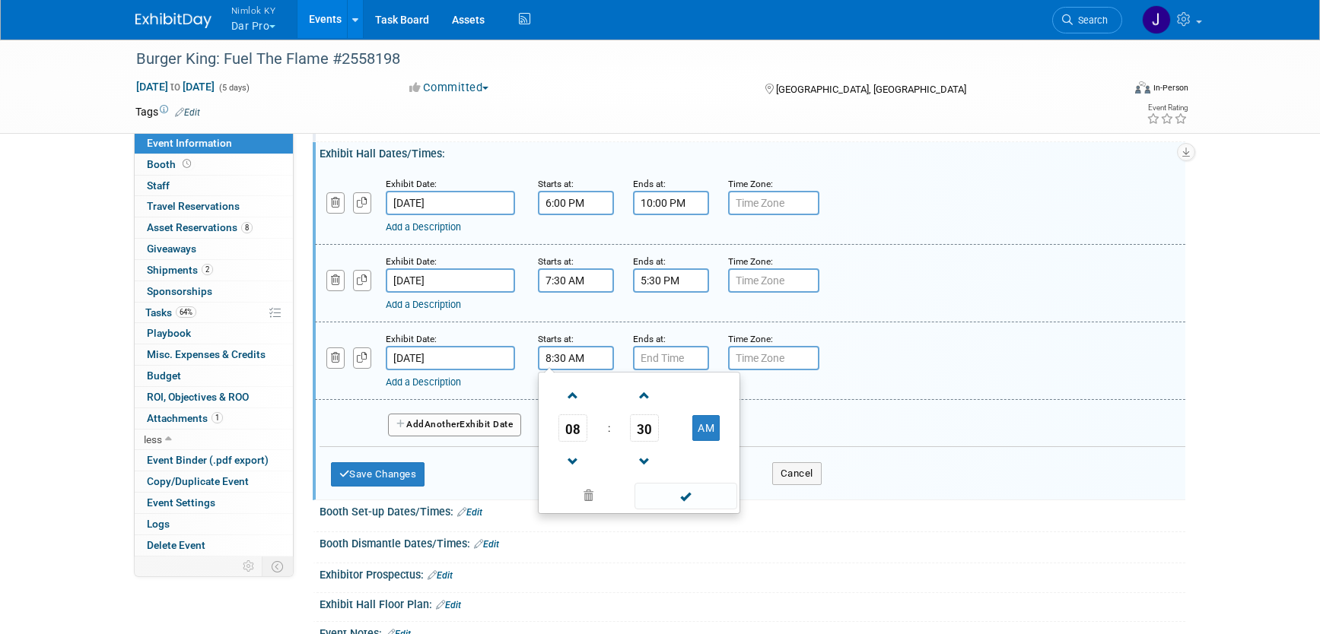
scroll to position [144, 0]
click at [679, 501] on span at bounding box center [685, 495] width 103 height 27
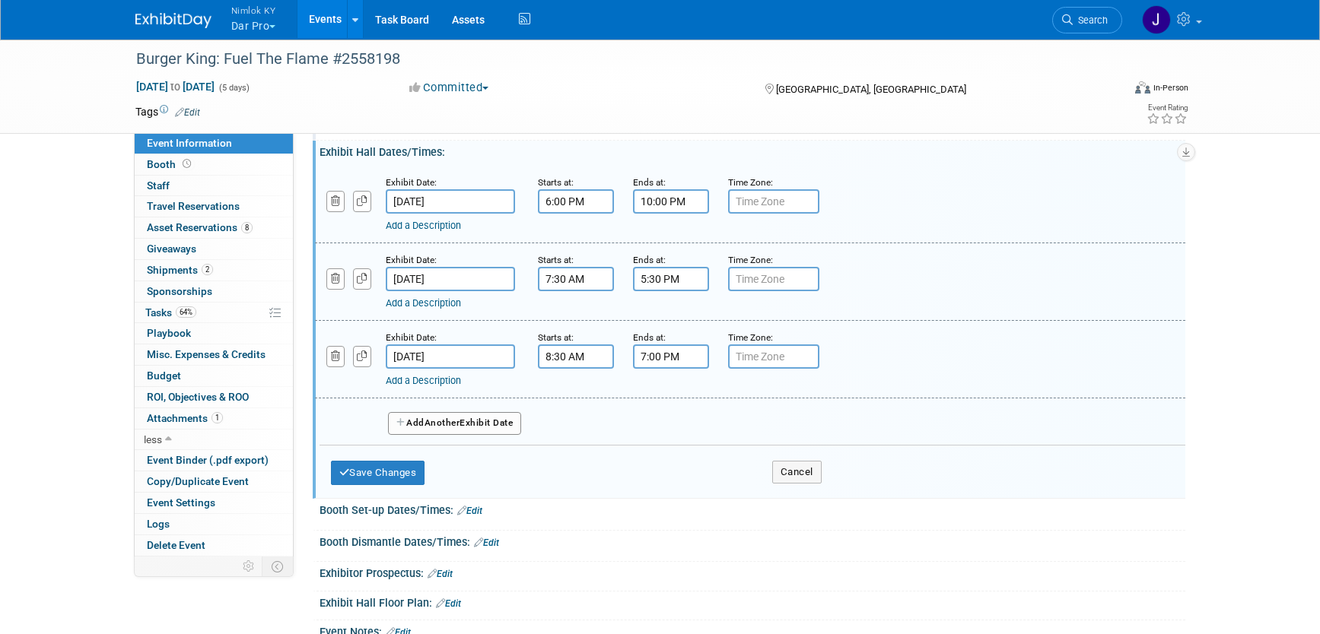
click at [679, 359] on input "7:00 PM" at bounding box center [671, 357] width 76 height 24
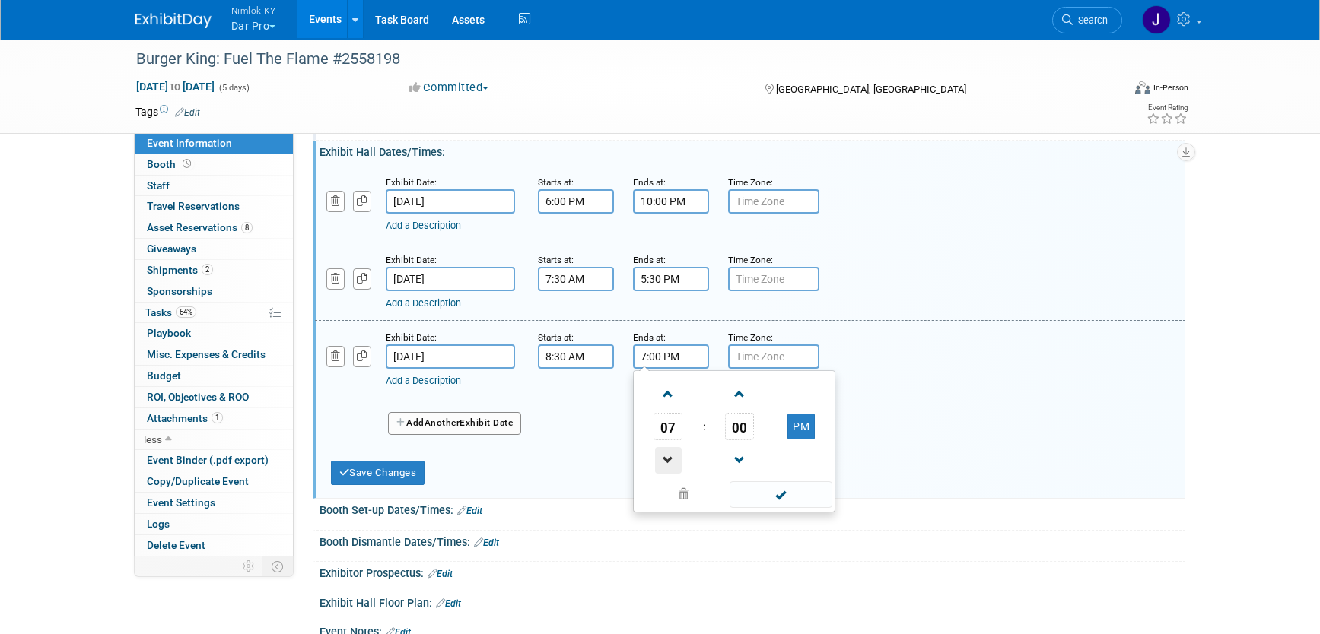
click at [677, 460] on span at bounding box center [668, 460] width 27 height 27
click at [676, 460] on span at bounding box center [668, 460] width 27 height 27
type input "4:00 PM"
click at [782, 493] on span at bounding box center [781, 495] width 103 height 27
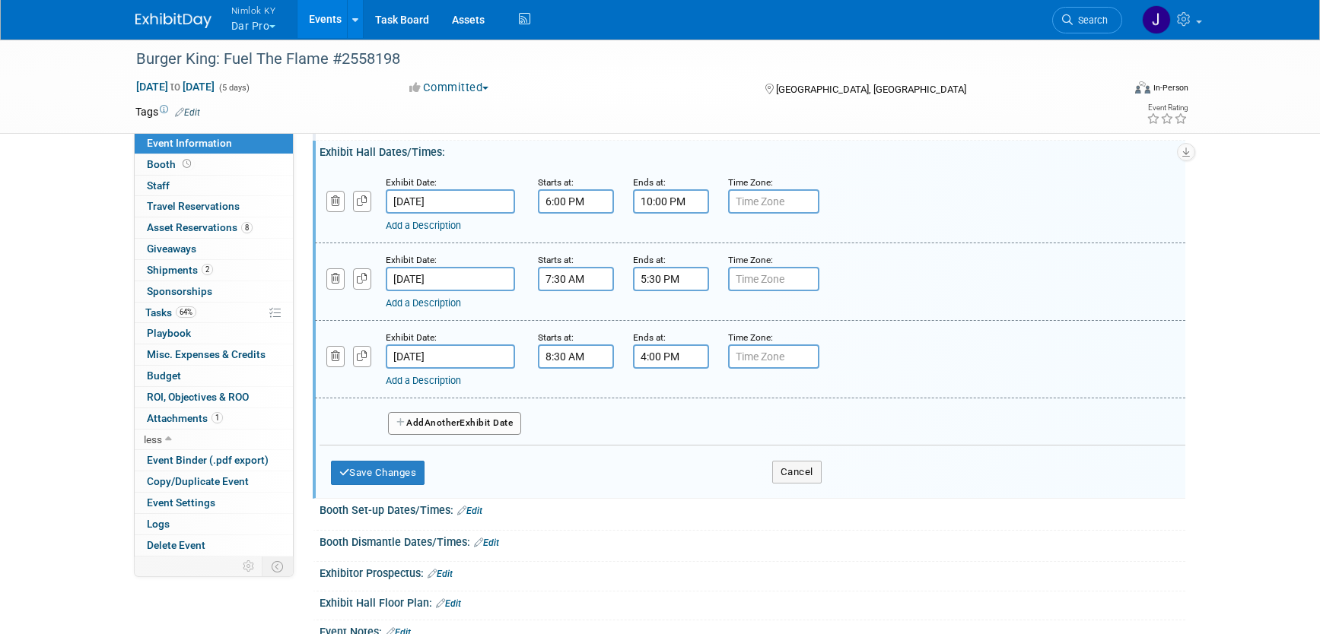
click at [441, 224] on link "Add a Description" at bounding box center [423, 225] width 75 height 11
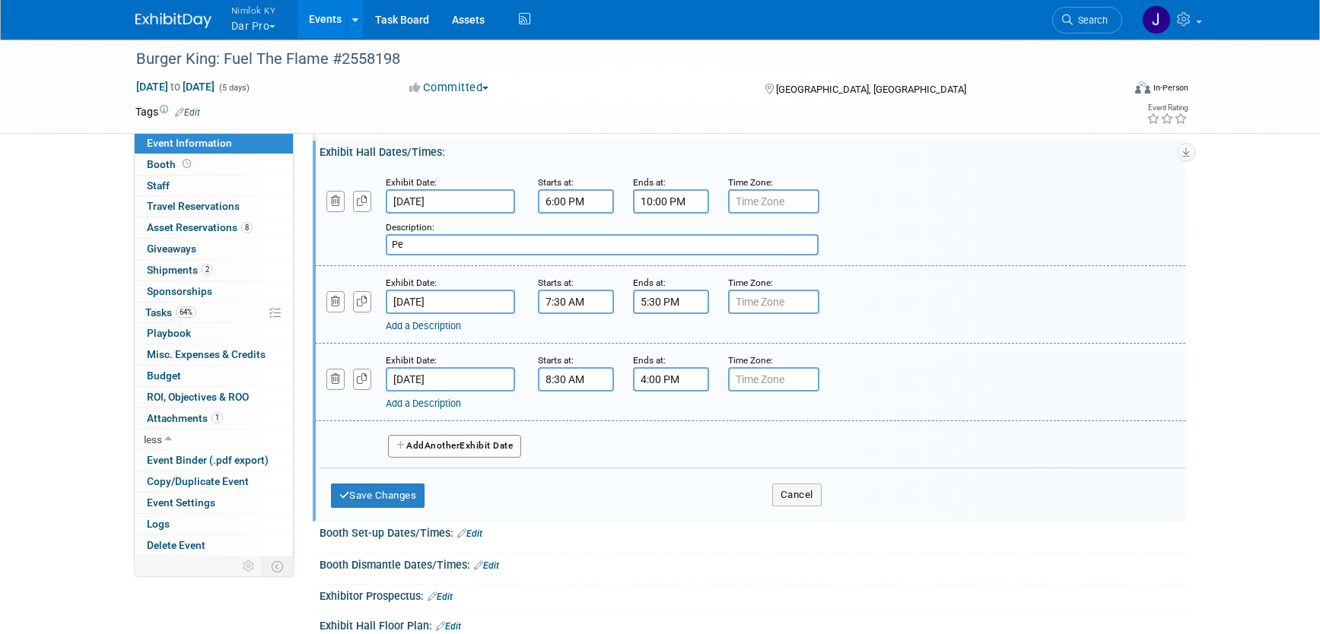
type input "P"
type input "Opening Party"
click at [412, 500] on button "Save Changes" at bounding box center [378, 496] width 94 height 24
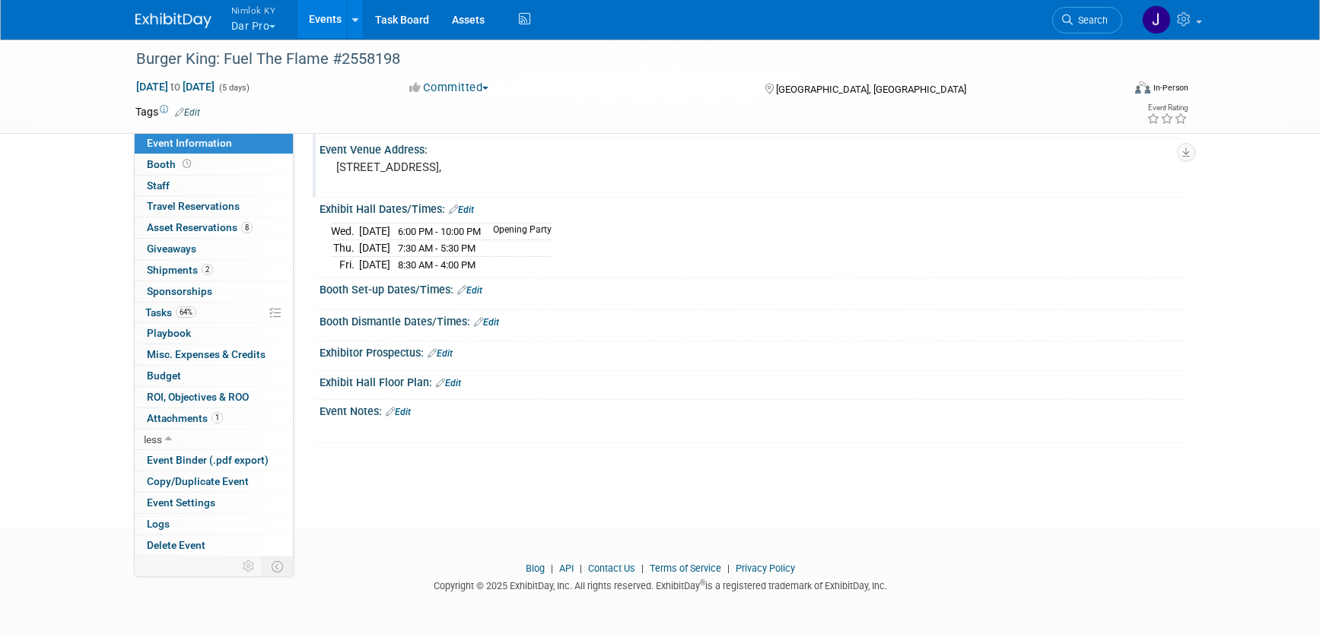
click at [482, 293] on link "Edit" at bounding box center [469, 290] width 25 height 11
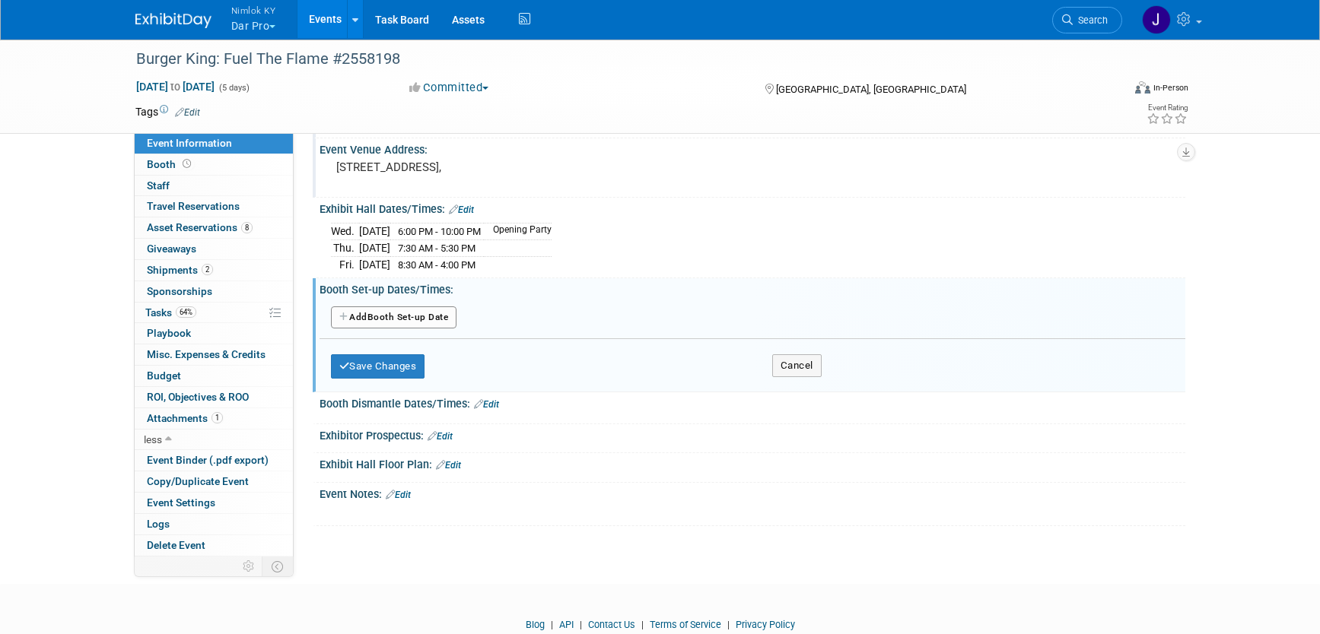
click at [449, 313] on button "Add Another Booth Set-up Date" at bounding box center [394, 318] width 126 height 23
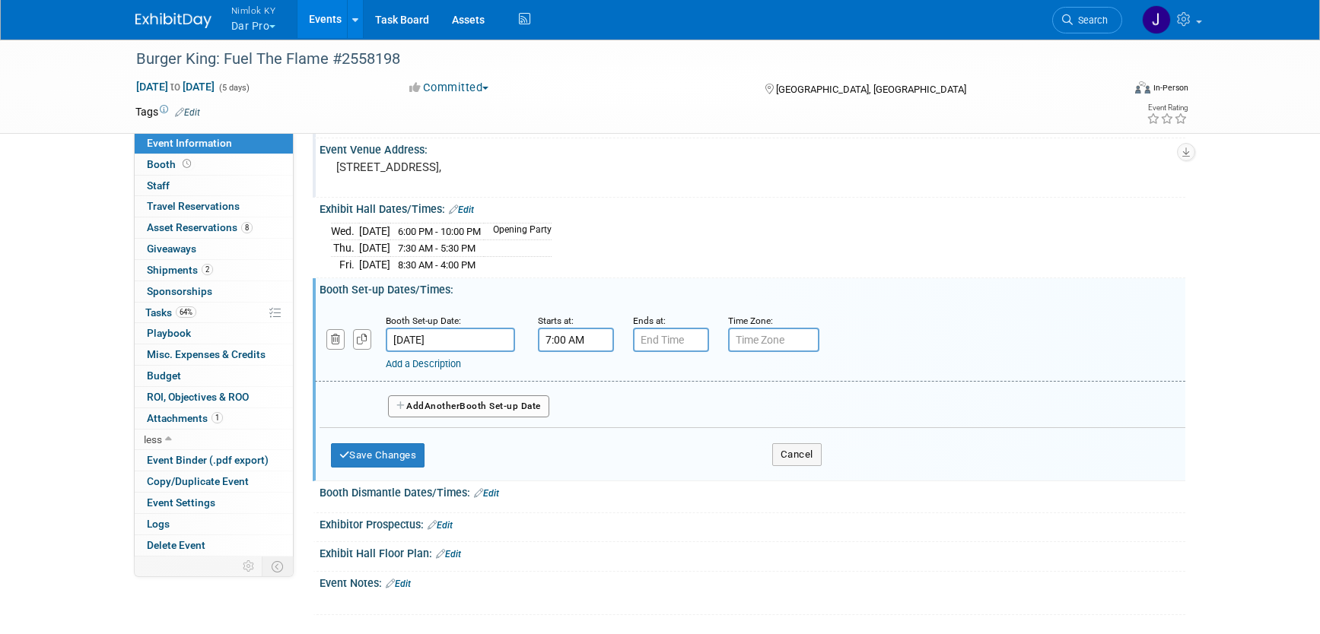
click at [561, 339] on input "7:00 AM" at bounding box center [576, 340] width 76 height 24
click at [570, 384] on span at bounding box center [573, 377] width 27 height 27
type input "8:00 AM"
click at [653, 341] on input "7:00 PM" at bounding box center [671, 340] width 76 height 24
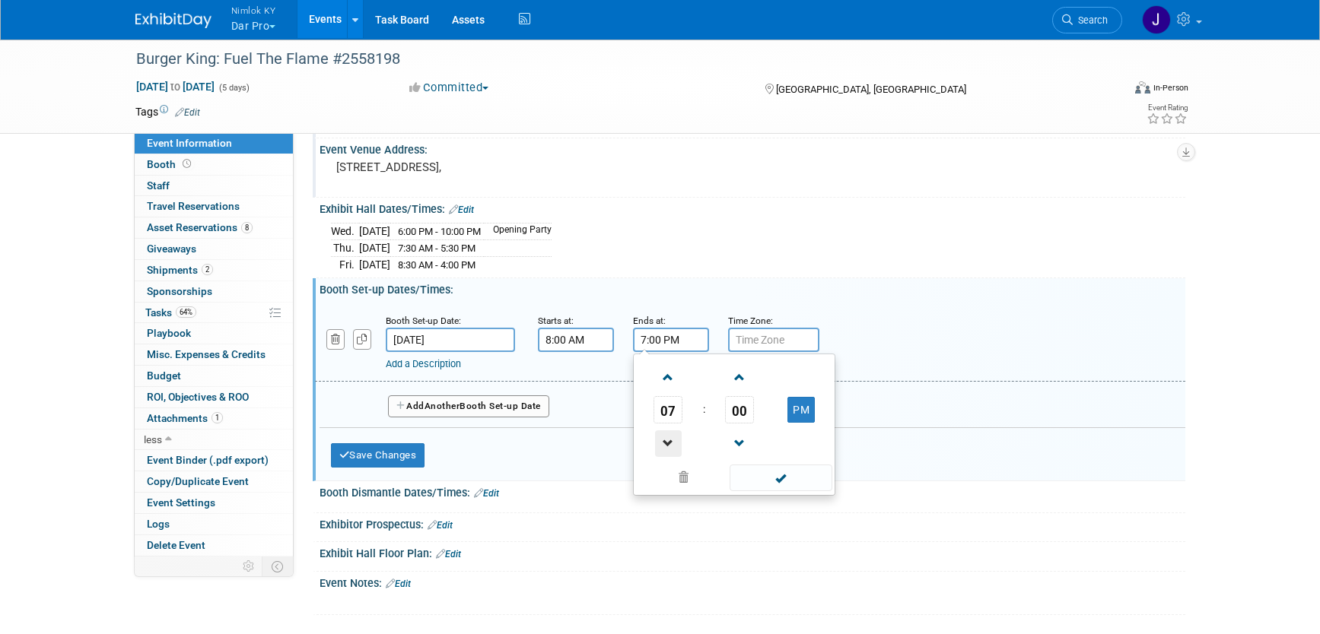
click at [672, 446] on span at bounding box center [668, 444] width 27 height 27
type input "5:00 PM"
click at [772, 484] on span at bounding box center [781, 478] width 103 height 27
click at [473, 399] on button "Add Another Booth Set-up Date" at bounding box center [468, 407] width 161 height 23
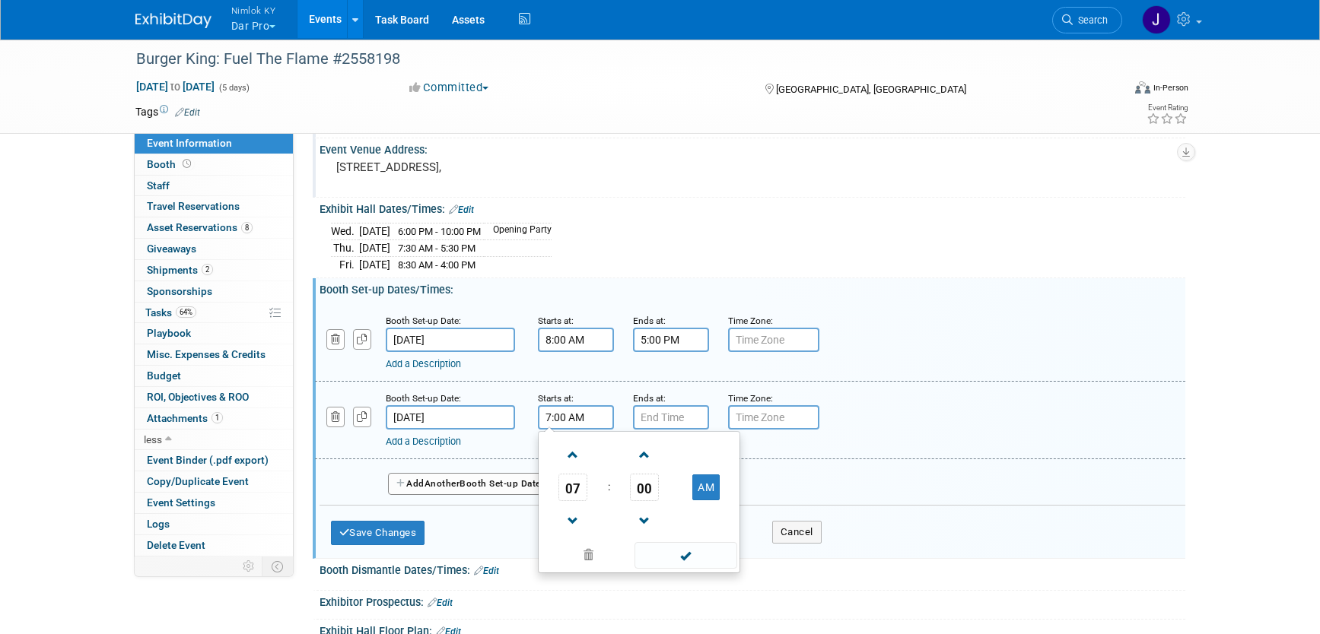
click at [571, 421] on input "7:00 AM" at bounding box center [576, 417] width 76 height 24
click at [578, 457] on span at bounding box center [573, 455] width 27 height 27
type input "8:00 AM"
click at [688, 551] on span at bounding box center [685, 555] width 103 height 27
click at [683, 421] on input "7:00 PM" at bounding box center [671, 417] width 76 height 24
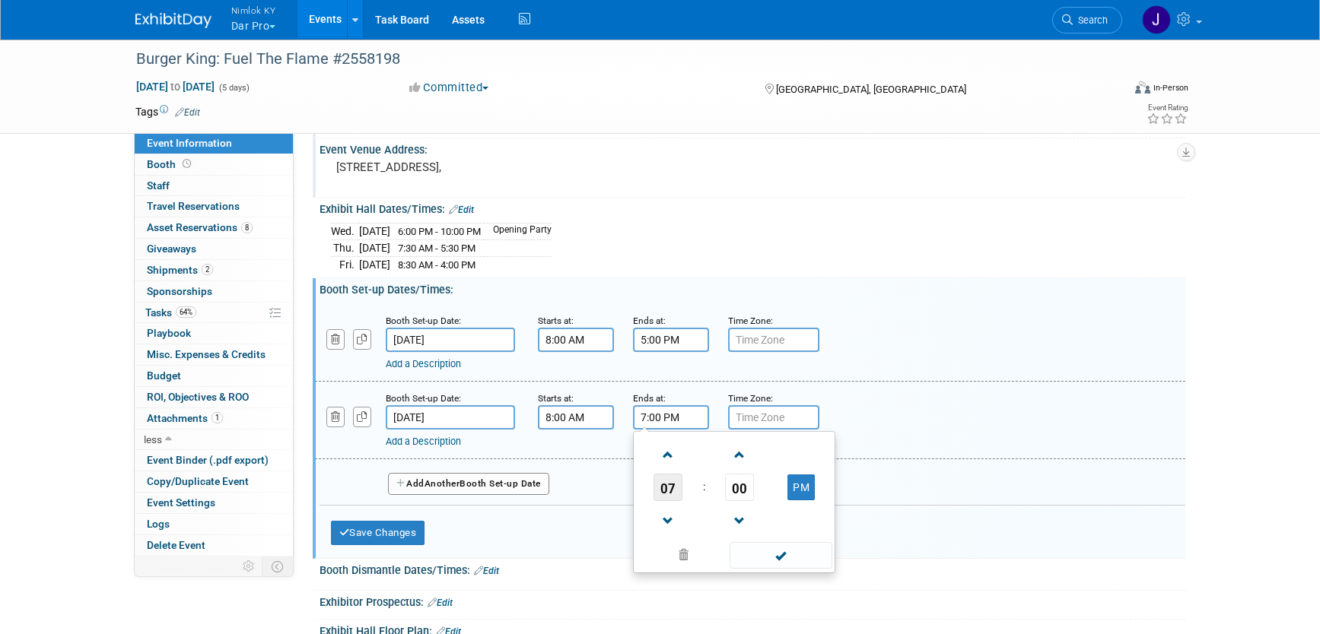
click at [669, 489] on span "07" at bounding box center [668, 487] width 29 height 27
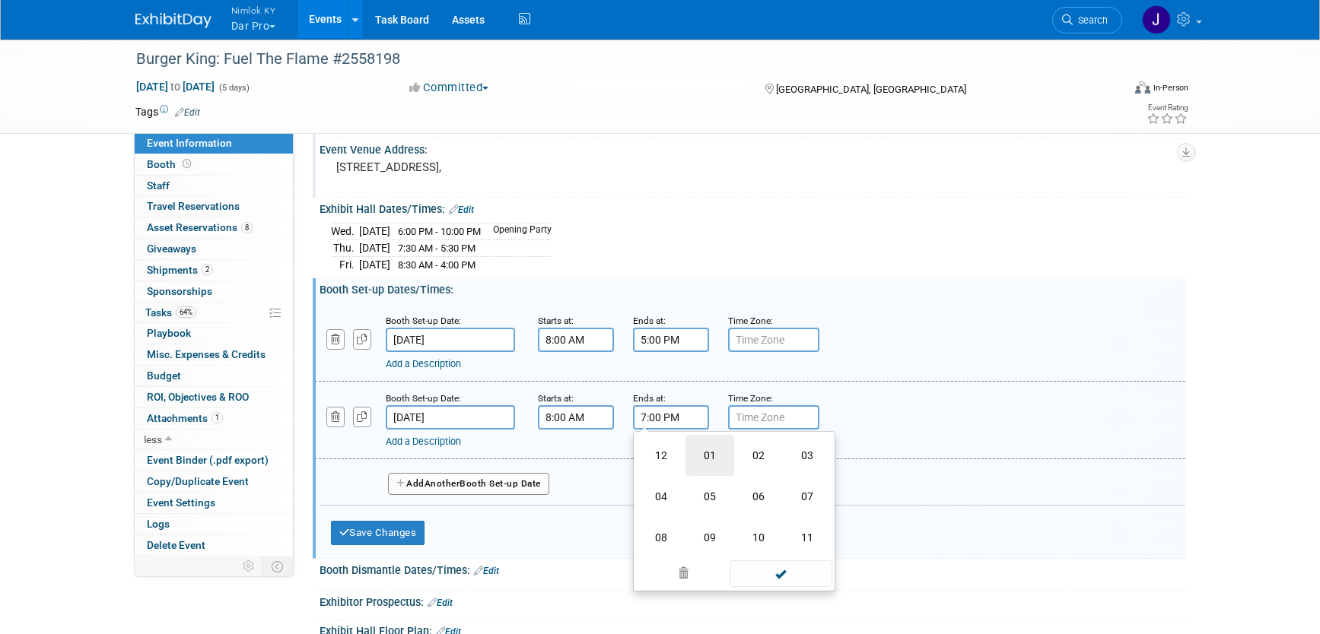
click at [713, 458] on td "01" at bounding box center [709, 455] width 49 height 41
type input "1:00 PM"
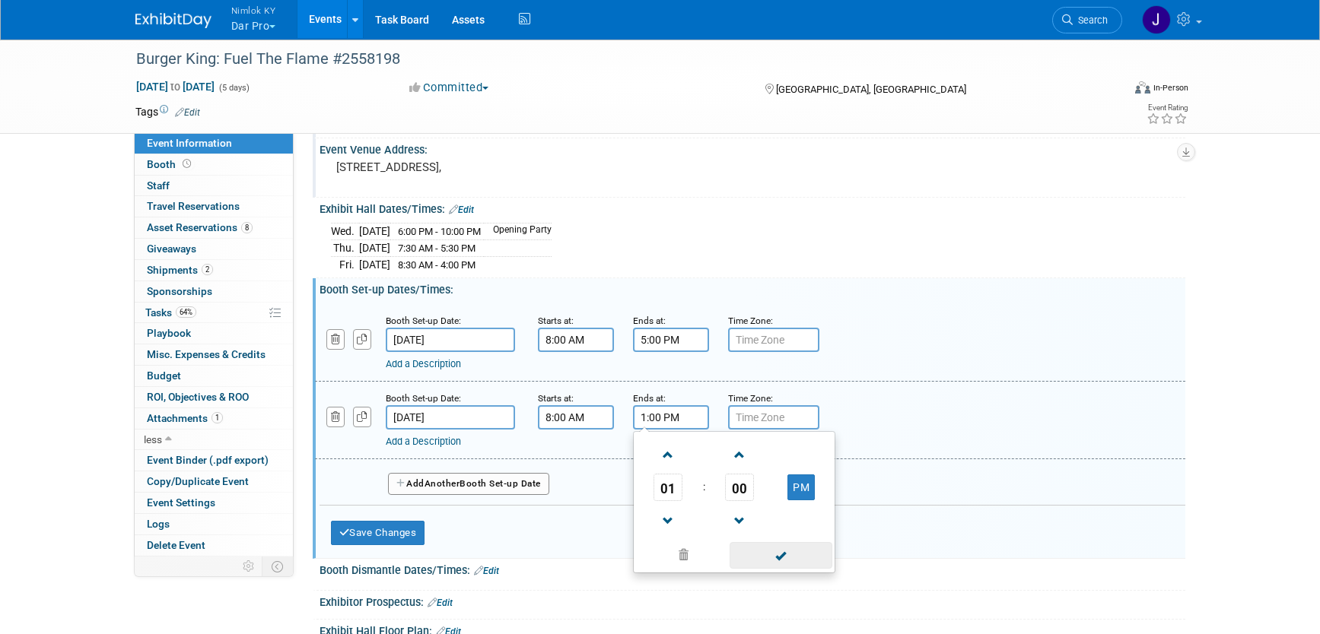
click at [796, 558] on span at bounding box center [781, 555] width 103 height 27
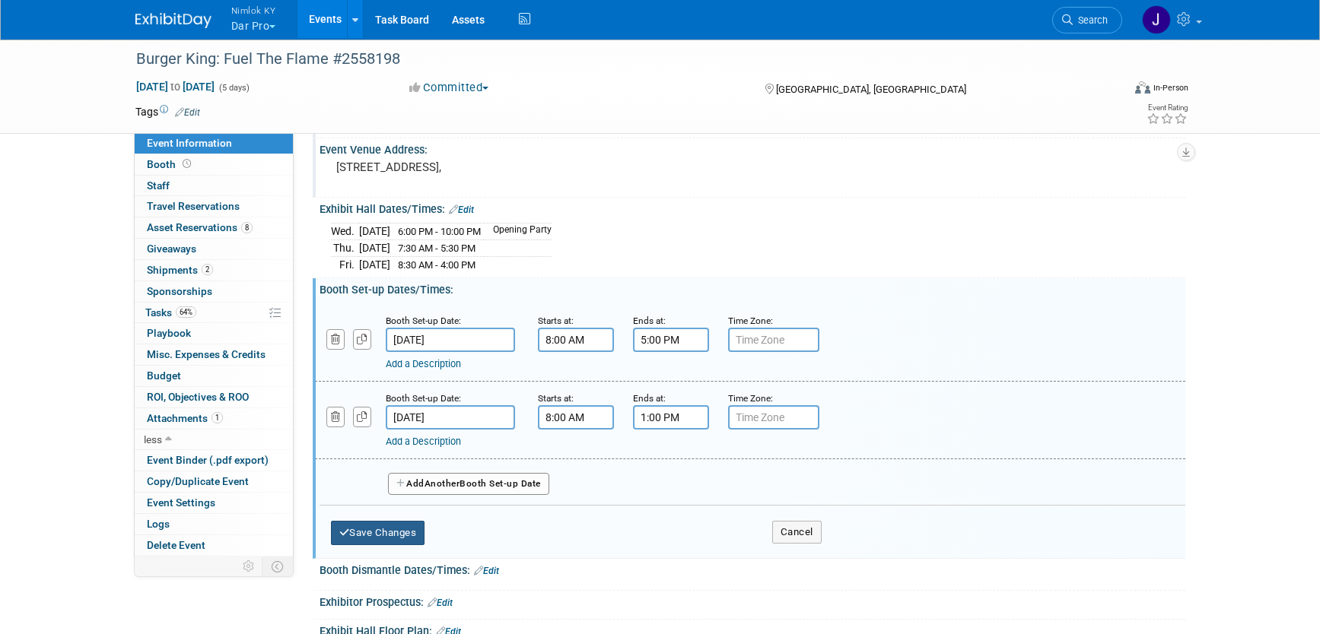
click at [412, 525] on button "Save Changes" at bounding box center [378, 533] width 94 height 24
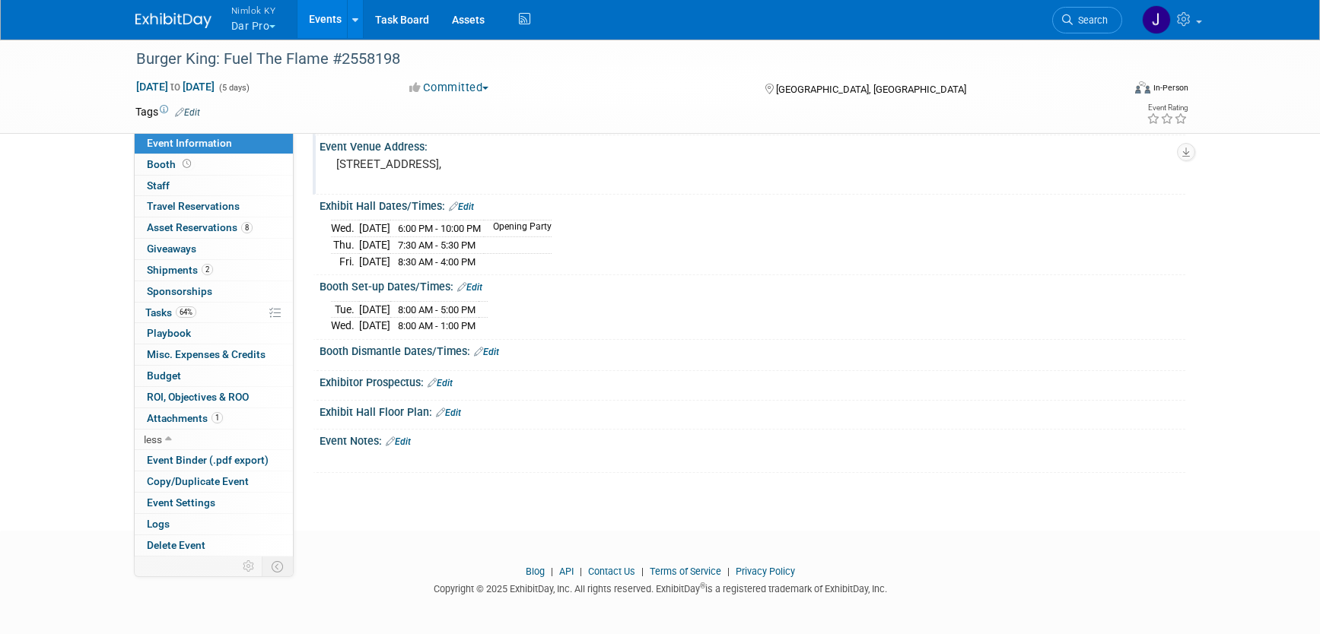
scroll to position [93, 0]
click at [494, 348] on link "Edit" at bounding box center [486, 349] width 25 height 11
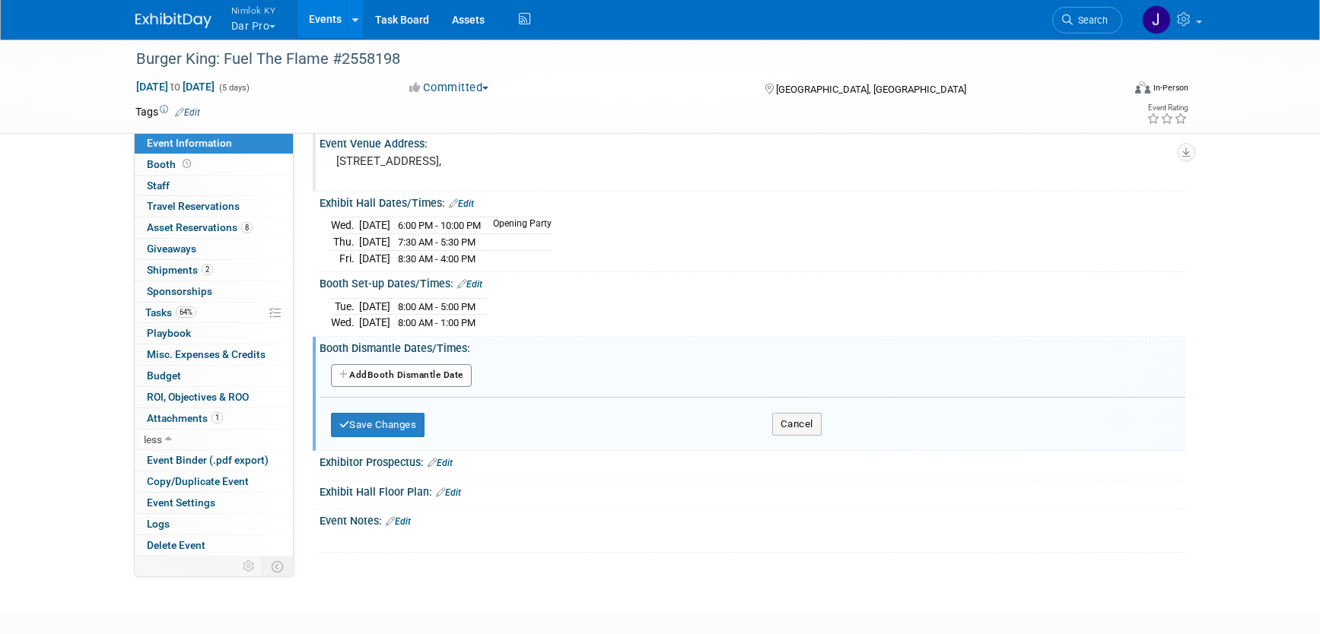
click at [442, 378] on button "Add Another Booth Dismantle Date" at bounding box center [401, 375] width 141 height 23
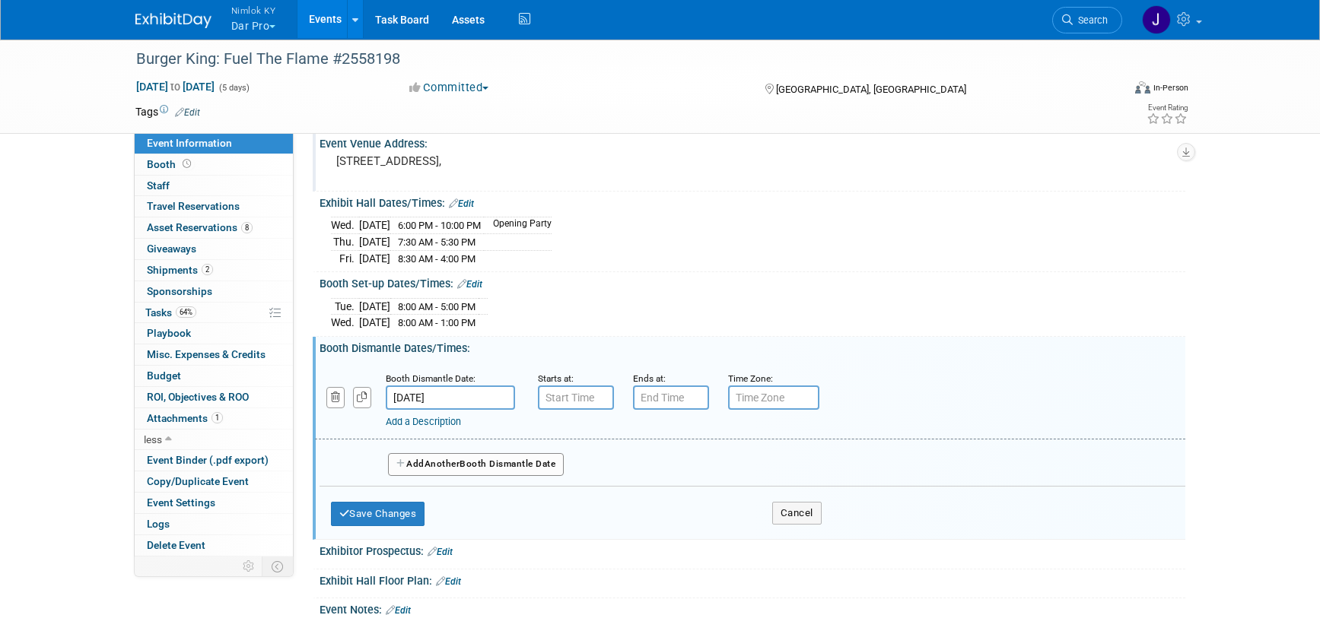
click at [460, 399] on input "Sep 13, 2025" at bounding box center [450, 398] width 129 height 24
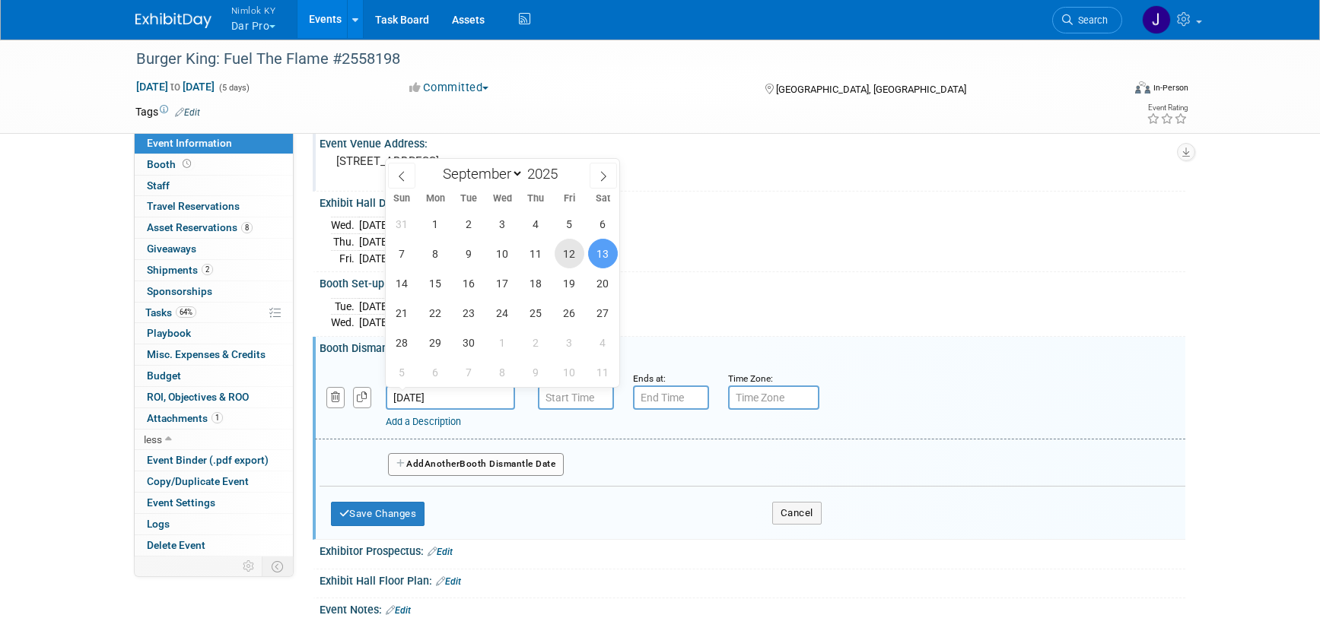
click at [568, 256] on span "12" at bounding box center [570, 254] width 30 height 30
type input "[DATE]"
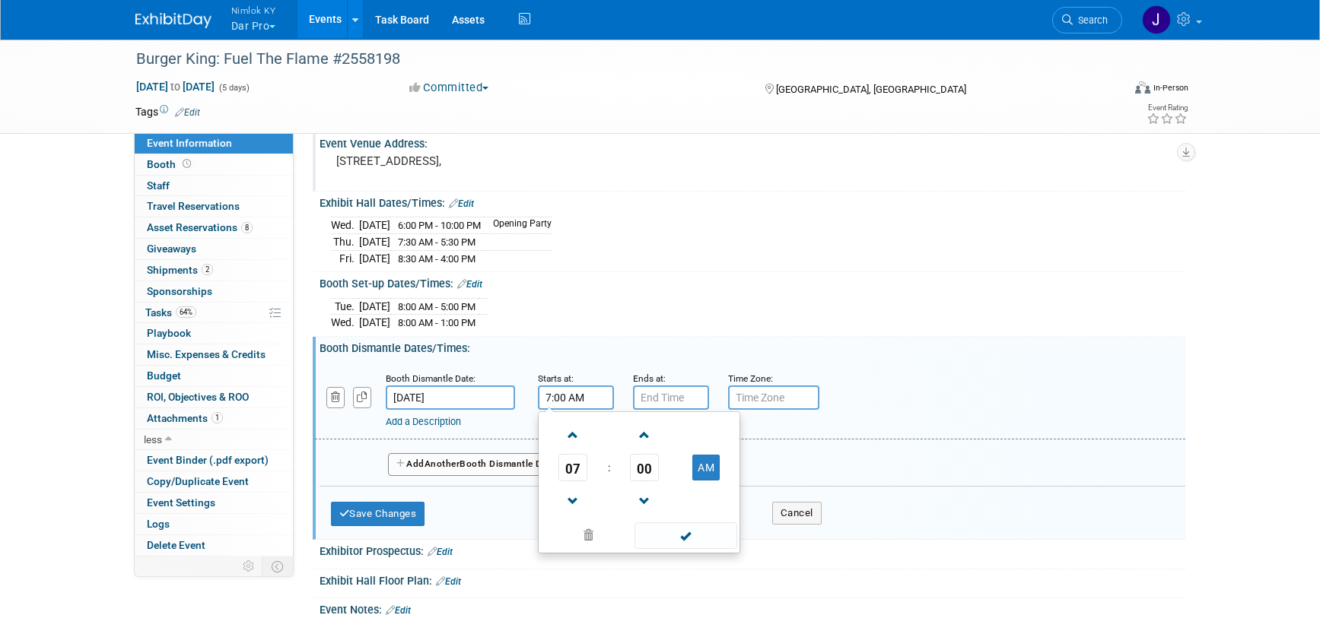
click at [579, 404] on input "7:00 AM" at bounding box center [576, 398] width 76 height 24
click at [578, 475] on span "07" at bounding box center [572, 467] width 29 height 27
click at [578, 475] on td "04" at bounding box center [566, 476] width 49 height 41
click at [704, 466] on button "AM" at bounding box center [705, 468] width 27 height 26
type input "4:00 PM"
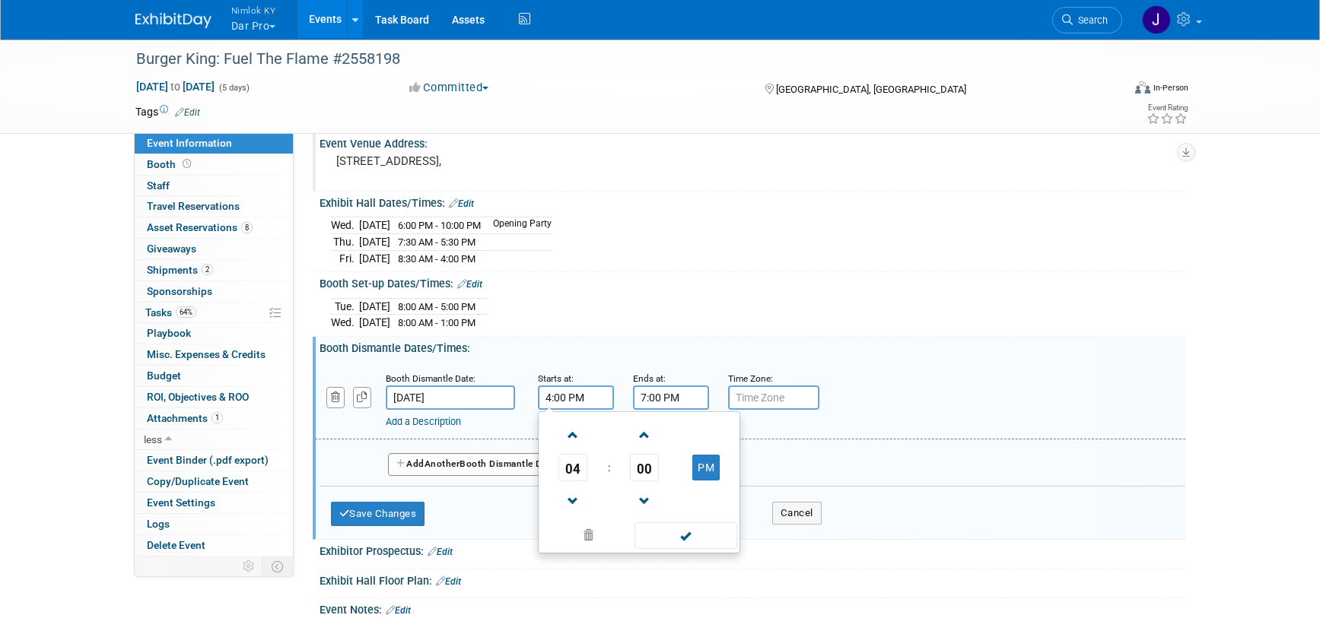
click at [679, 399] on input "7:00 PM" at bounding box center [671, 398] width 76 height 24
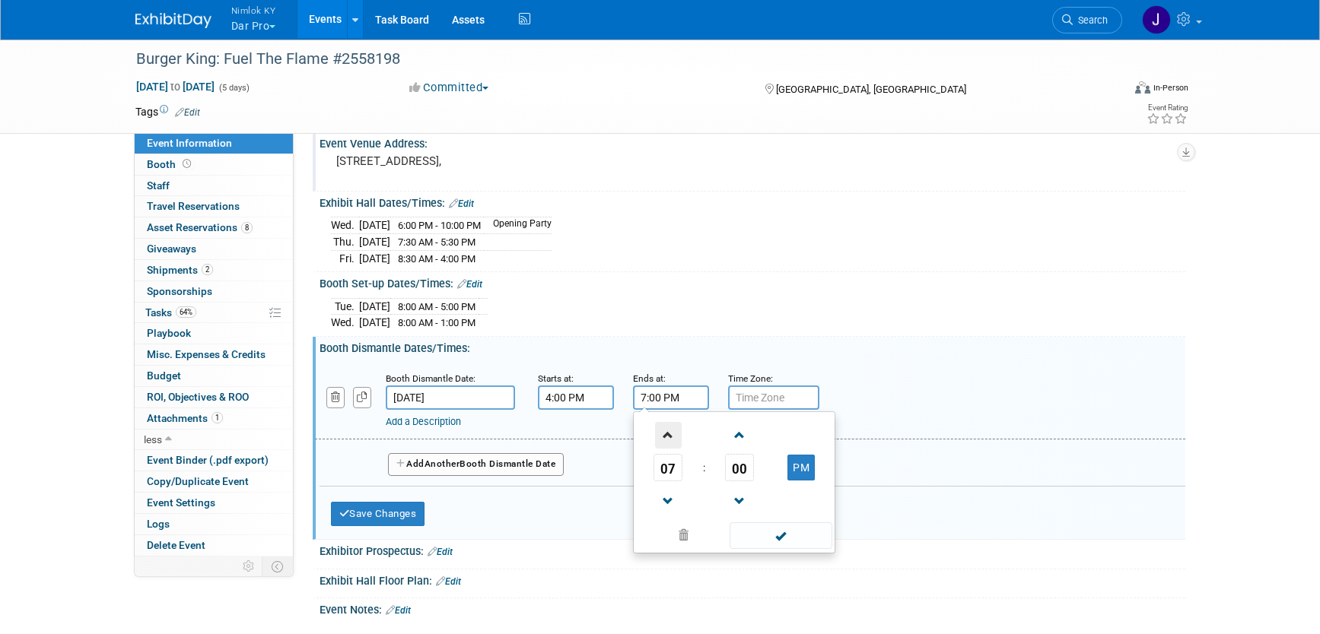
click at [663, 436] on span at bounding box center [668, 435] width 27 height 27
type input "9:00 PM"
click at [762, 542] on span at bounding box center [781, 536] width 103 height 27
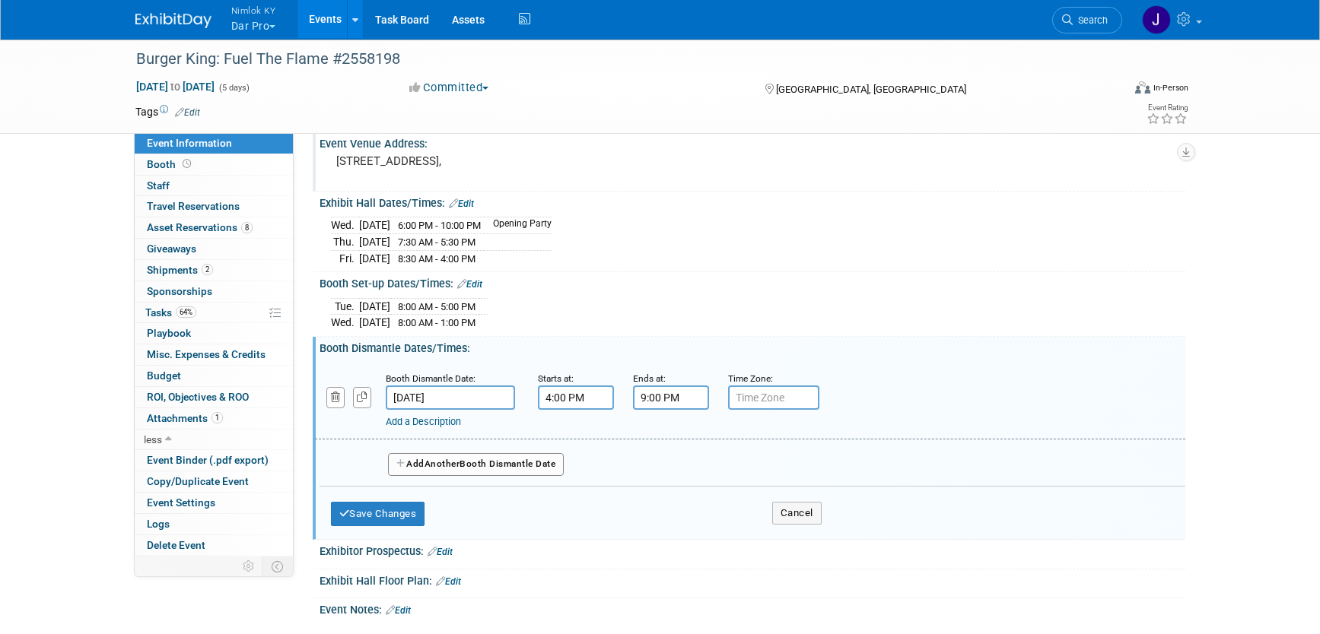
click at [466, 460] on button "Add Another Booth Dismantle Date" at bounding box center [476, 464] width 176 height 23
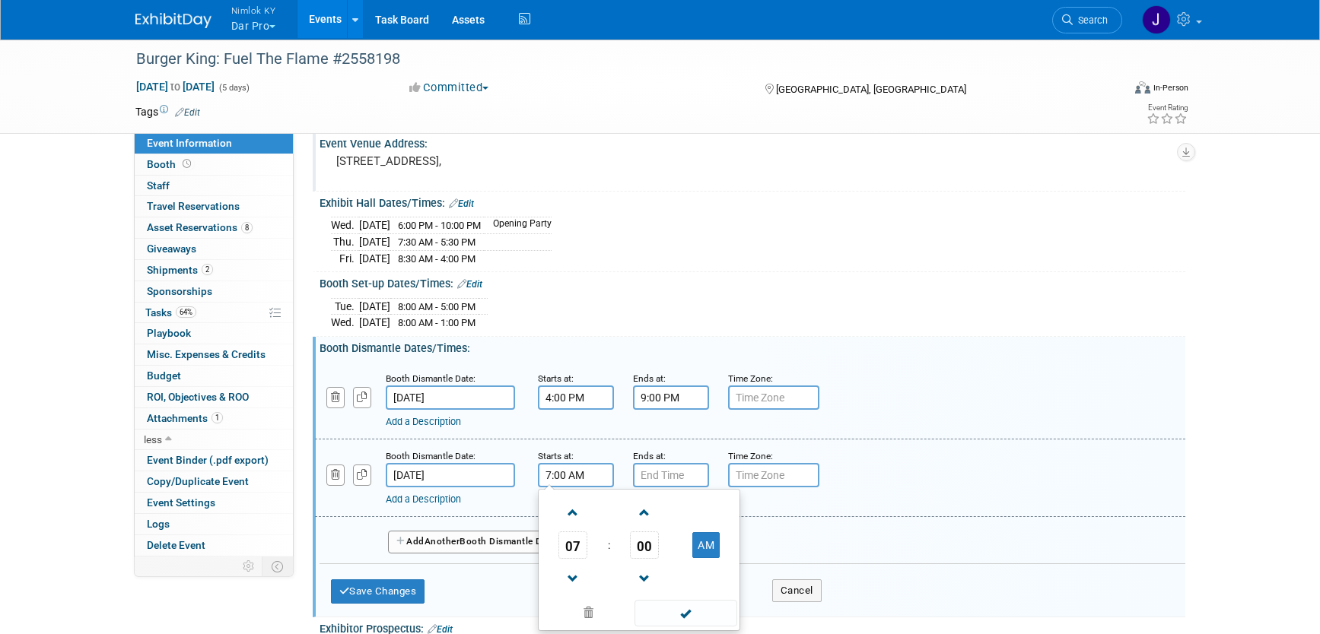
click at [570, 476] on input "7:00 AM" at bounding box center [576, 475] width 76 height 24
click at [579, 516] on span at bounding box center [573, 513] width 27 height 27
type input "8:00 AM"
click at [646, 479] on input "7:00 PM" at bounding box center [671, 475] width 76 height 24
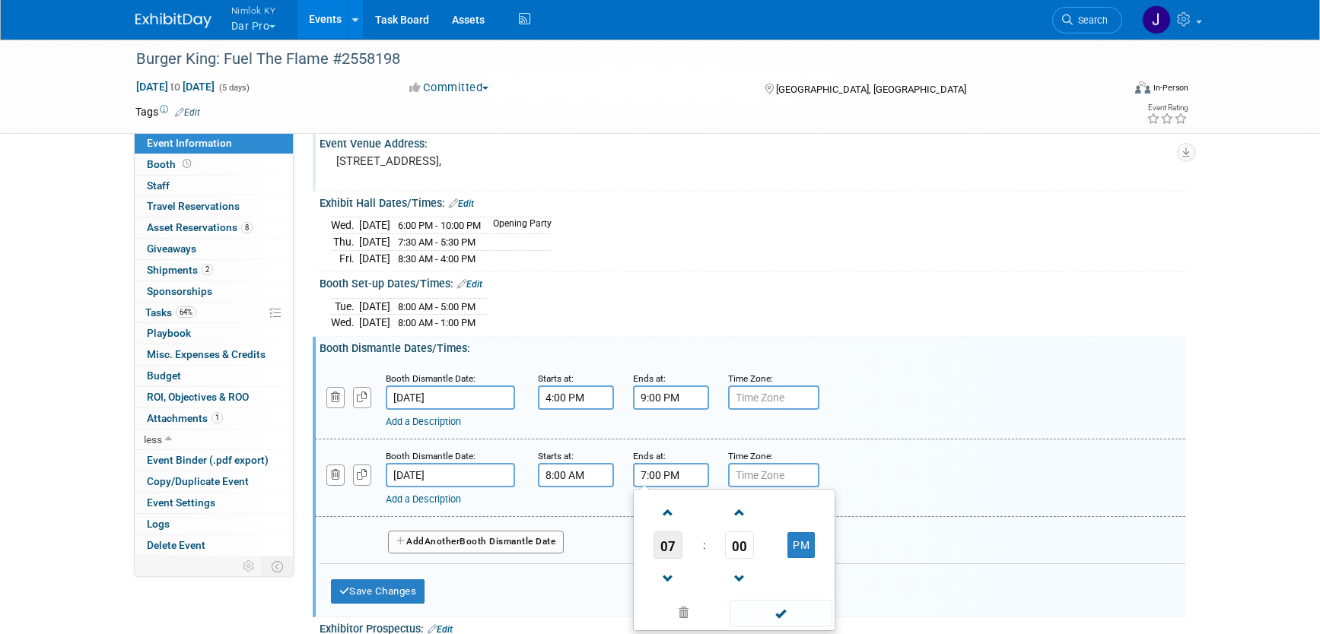
click at [668, 541] on span "07" at bounding box center [668, 545] width 29 height 27
click at [659, 508] on td "12" at bounding box center [661, 513] width 49 height 41
type input "12:00 PM"
click at [767, 616] on span at bounding box center [781, 613] width 103 height 27
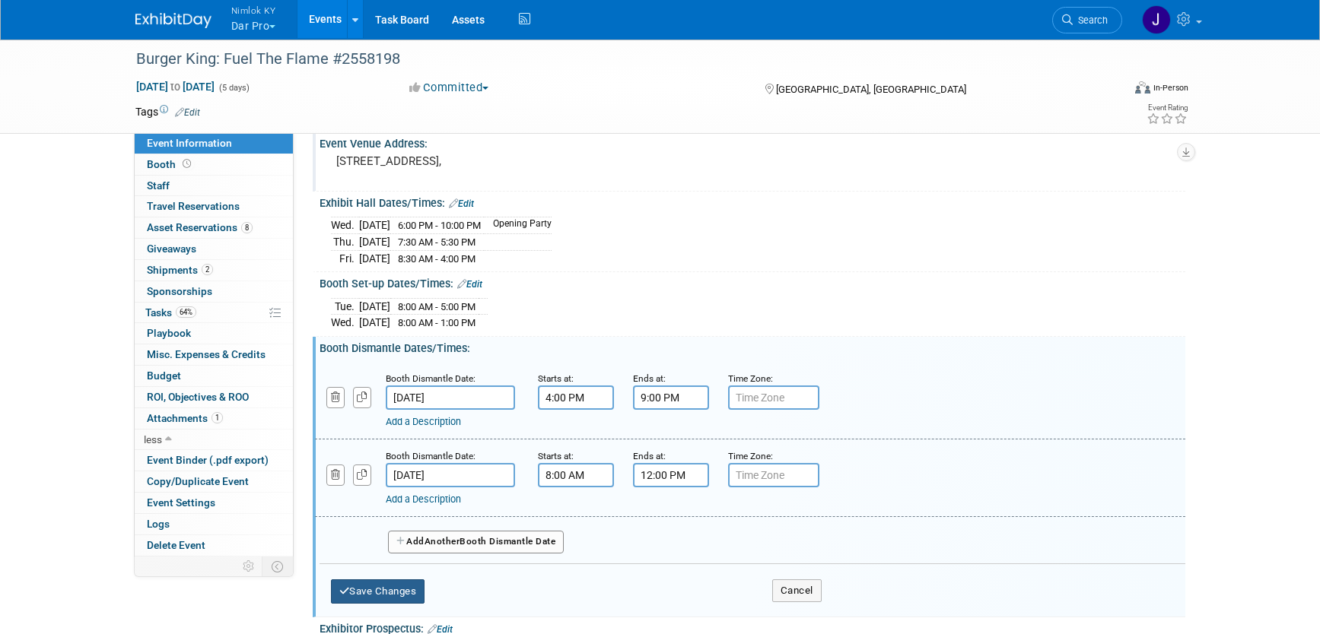
click at [408, 590] on button "Save Changes" at bounding box center [378, 592] width 94 height 24
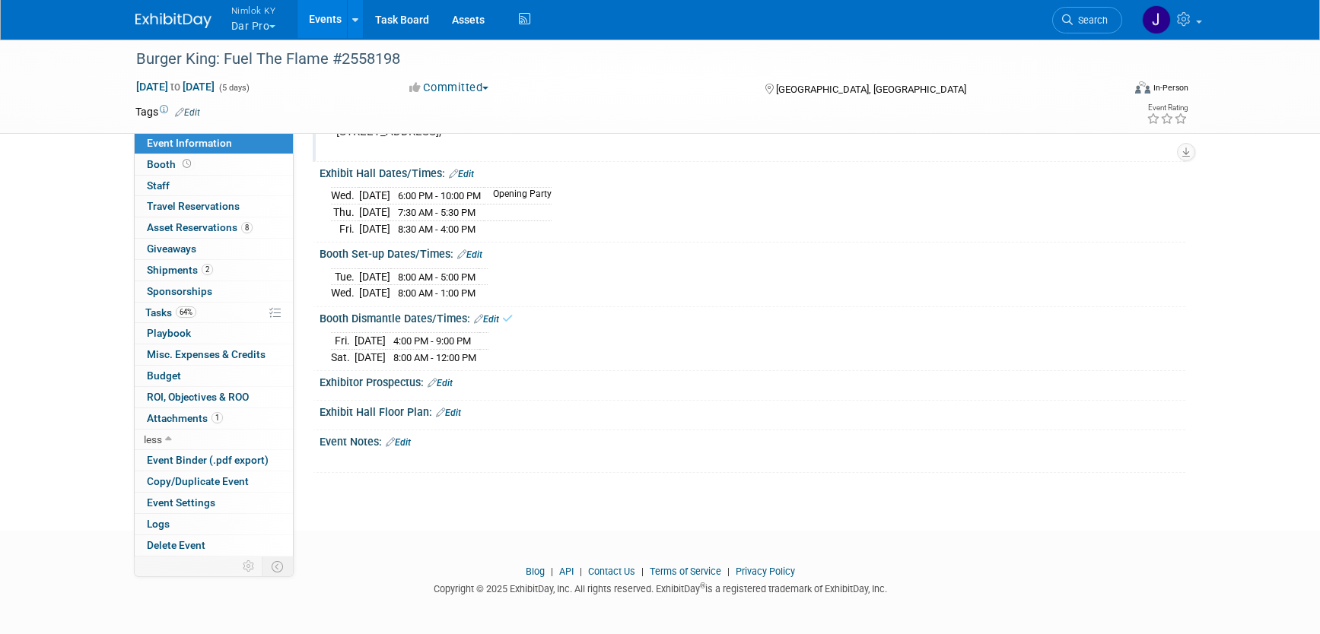
scroll to position [126, 0]
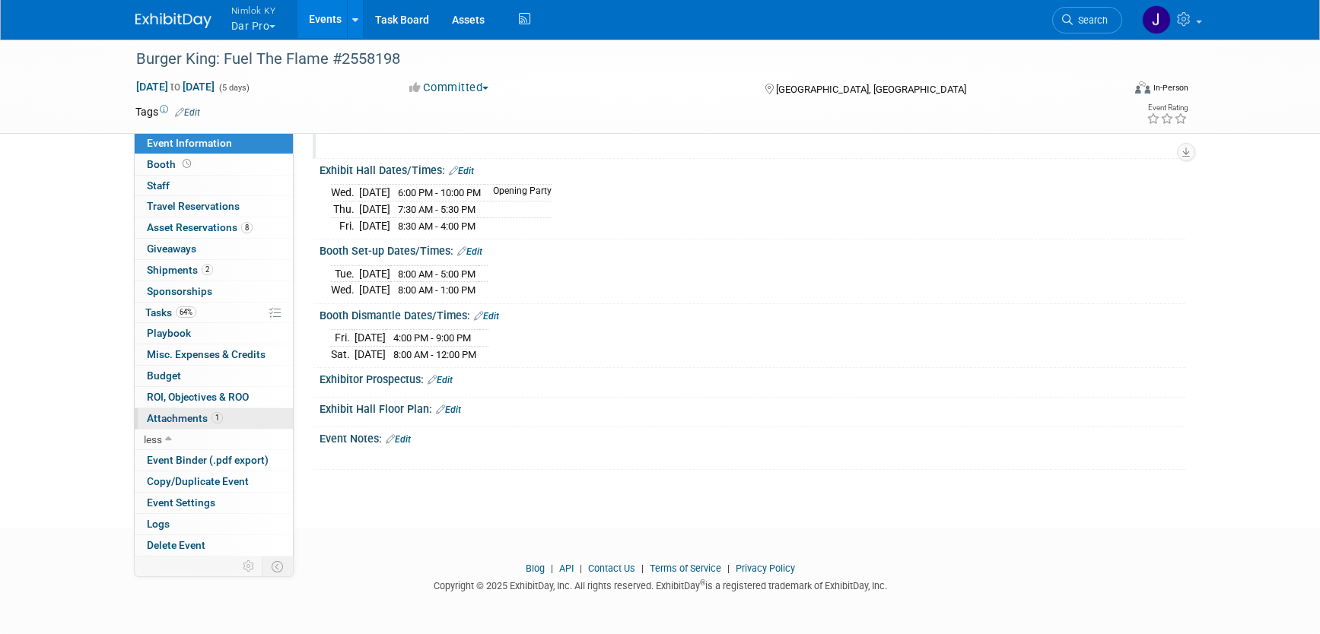
click at [231, 419] on link "1 Attachments 1" at bounding box center [214, 419] width 158 height 21
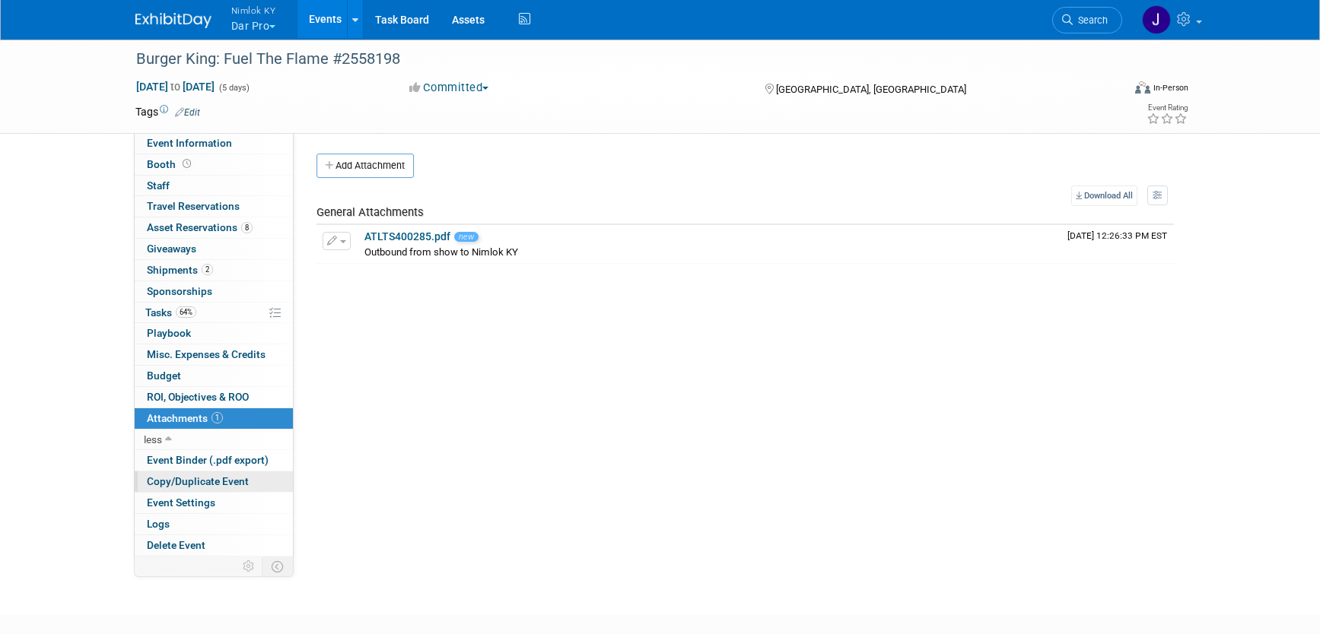
click at [224, 483] on span "Copy/Duplicate Event" at bounding box center [198, 481] width 102 height 12
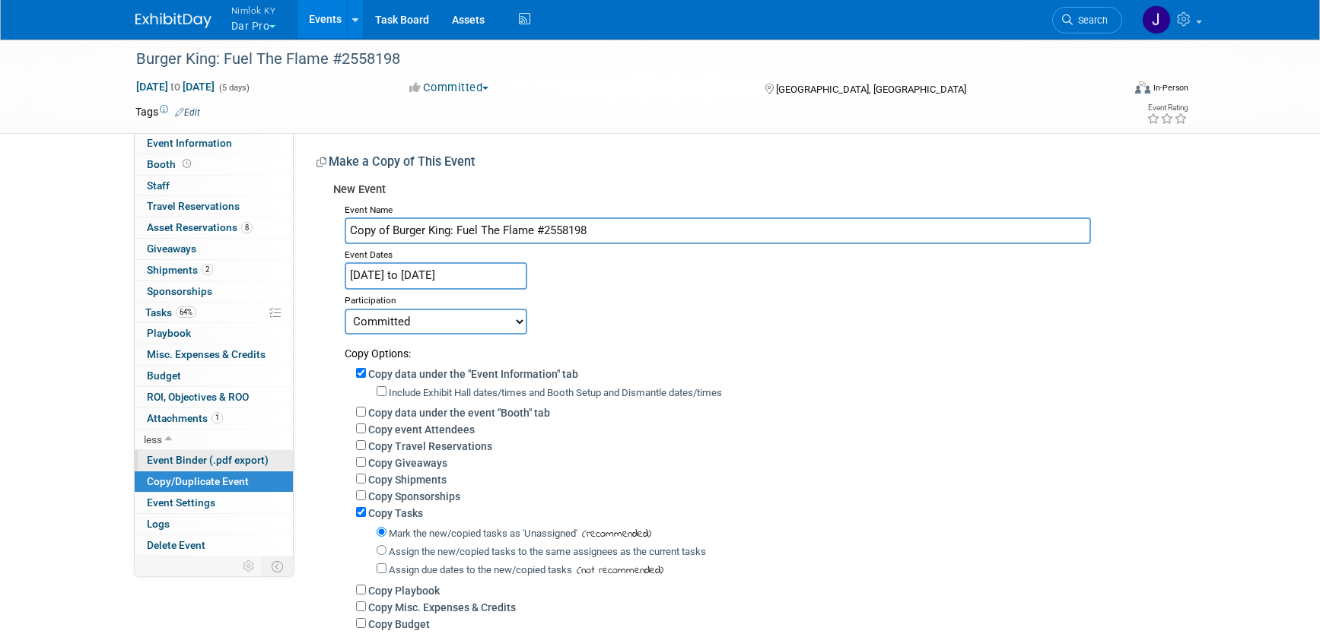
click at [231, 463] on span "Event Binder (.pdf export)" at bounding box center [208, 460] width 122 height 12
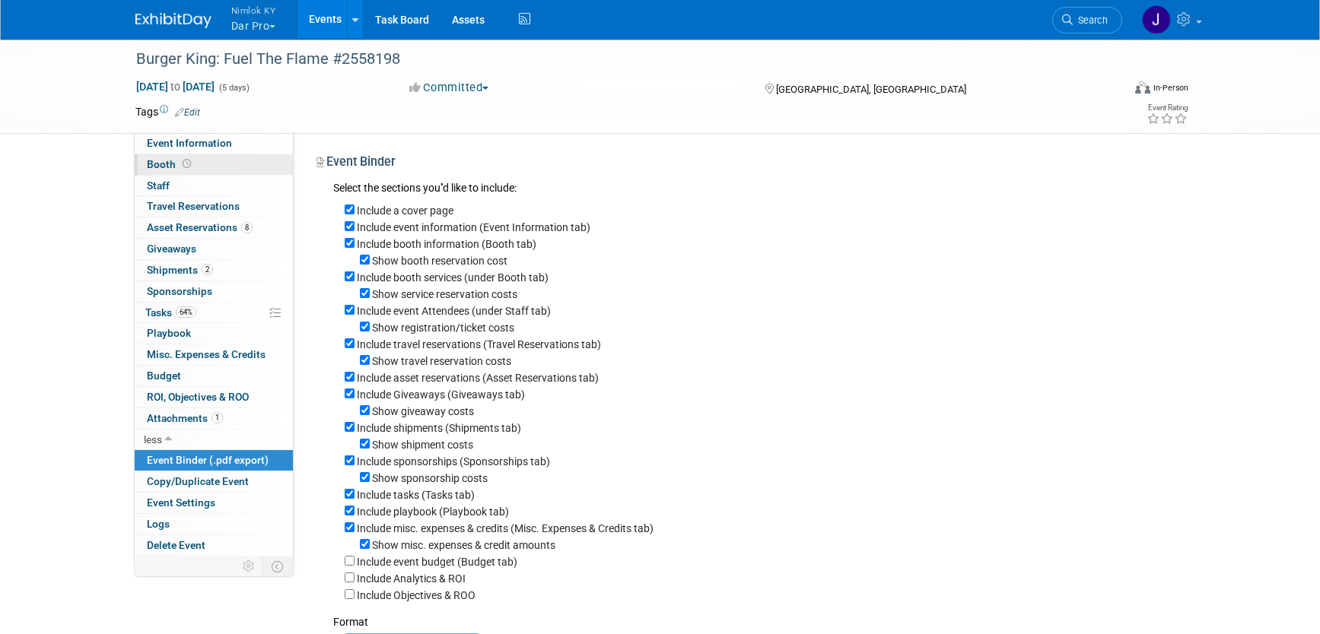
click at [259, 164] on link "Booth" at bounding box center [214, 164] width 158 height 21
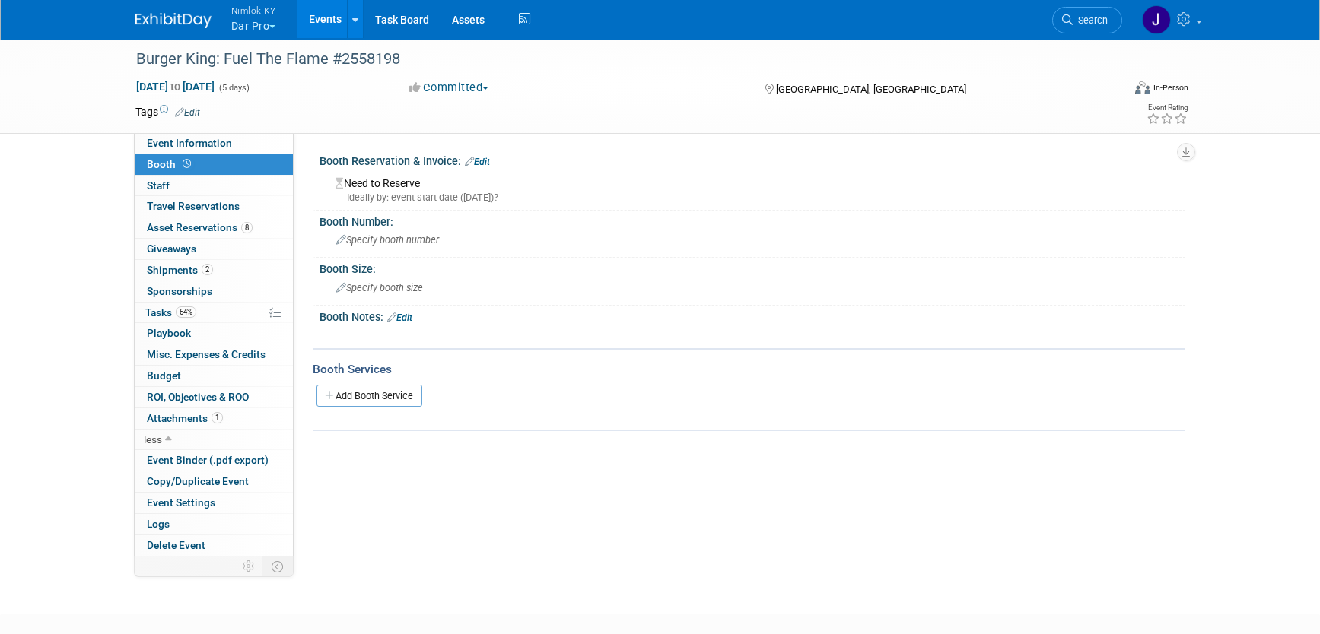
click at [483, 166] on link "Edit" at bounding box center [477, 162] width 25 height 11
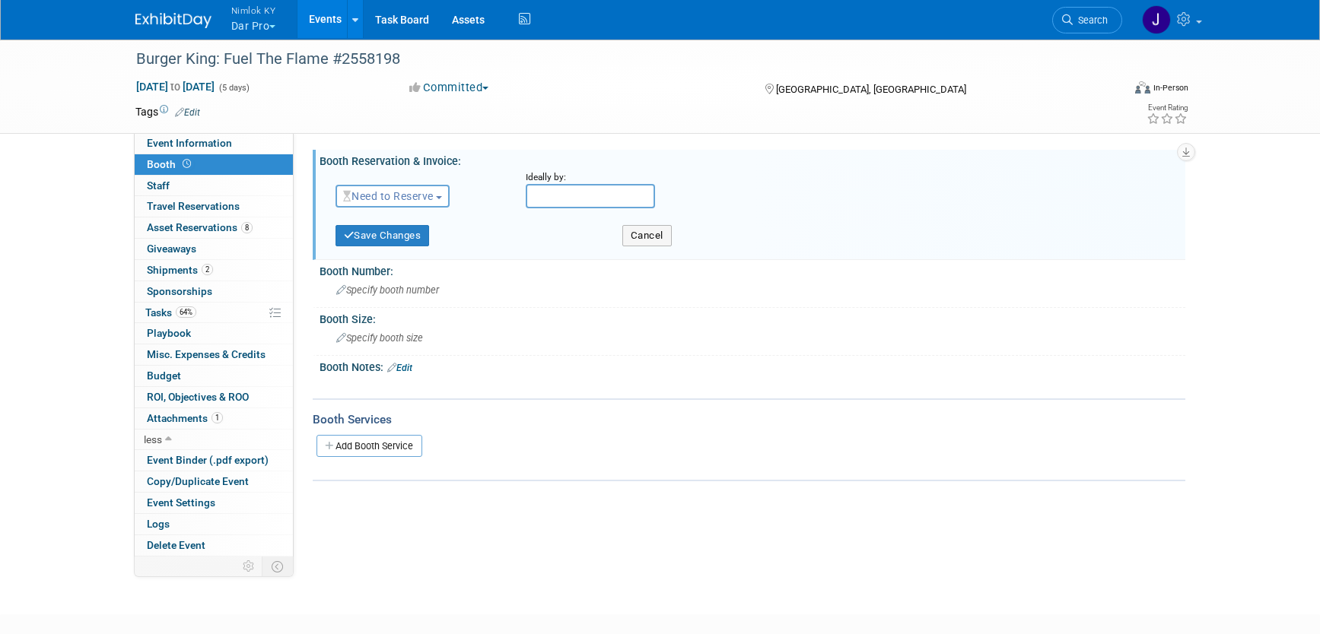
click at [425, 187] on button "Need to Reserve" at bounding box center [393, 196] width 115 height 23
click at [428, 245] on link "Reserved" at bounding box center [417, 243] width 163 height 21
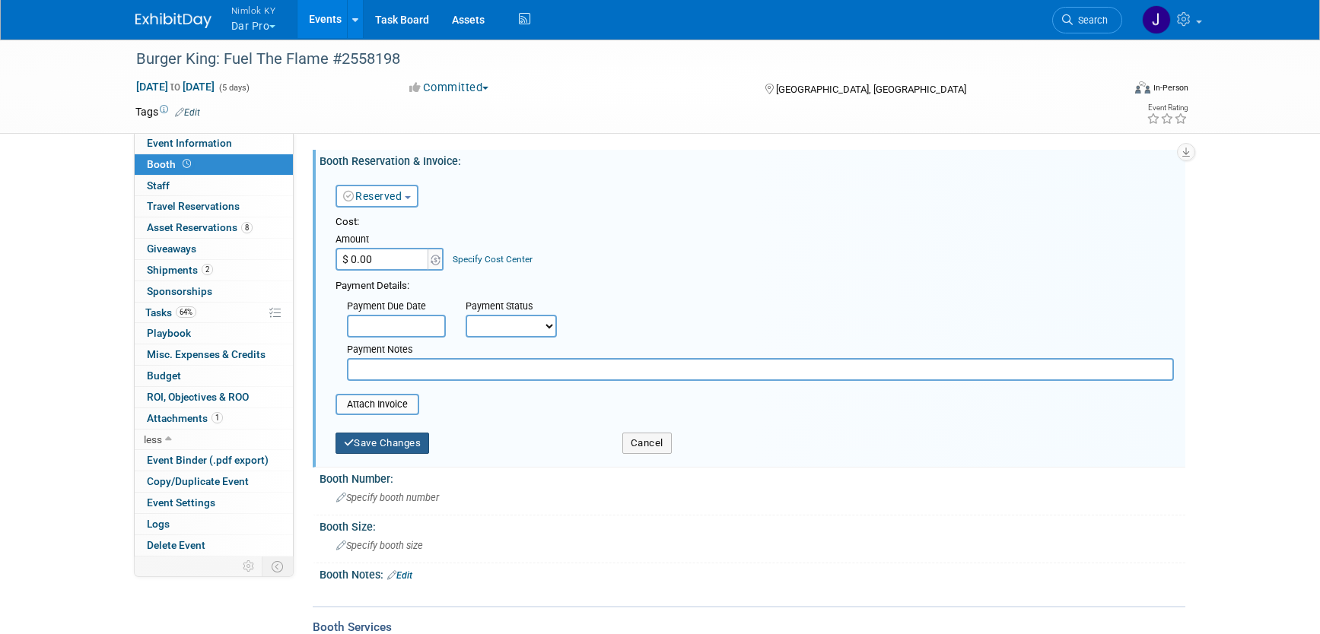
click at [430, 447] on button "Save Changes" at bounding box center [383, 443] width 94 height 21
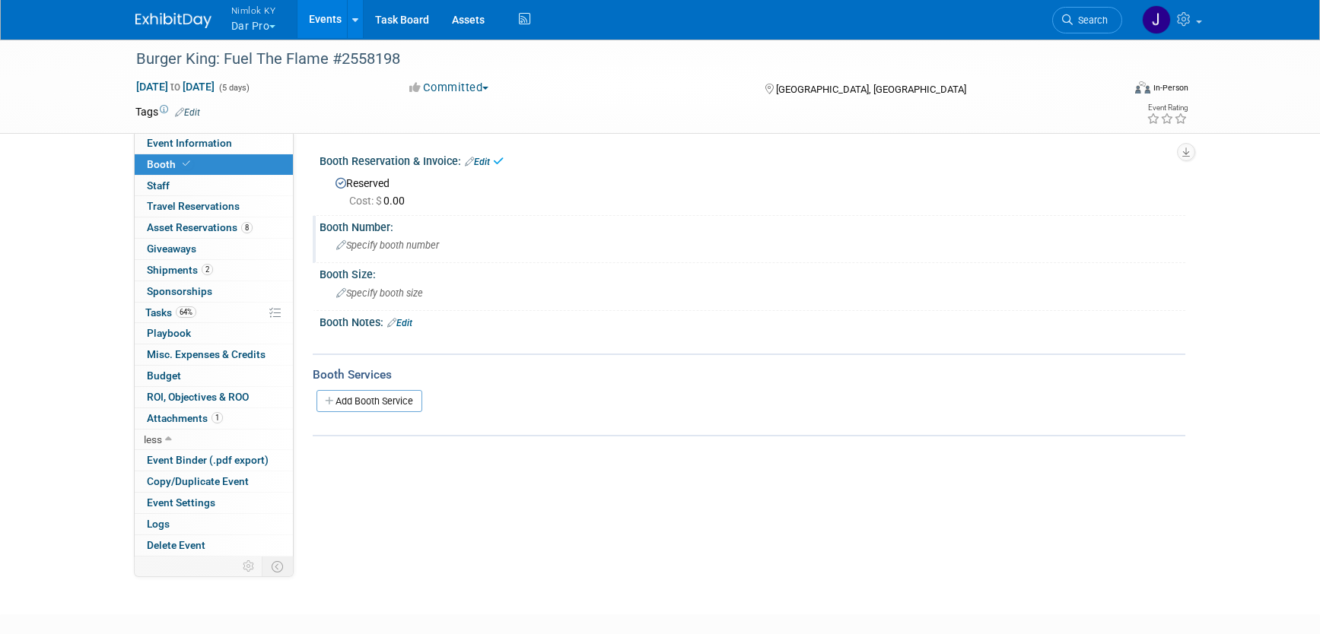
click at [411, 240] on span "Specify booth number" at bounding box center [387, 245] width 103 height 11
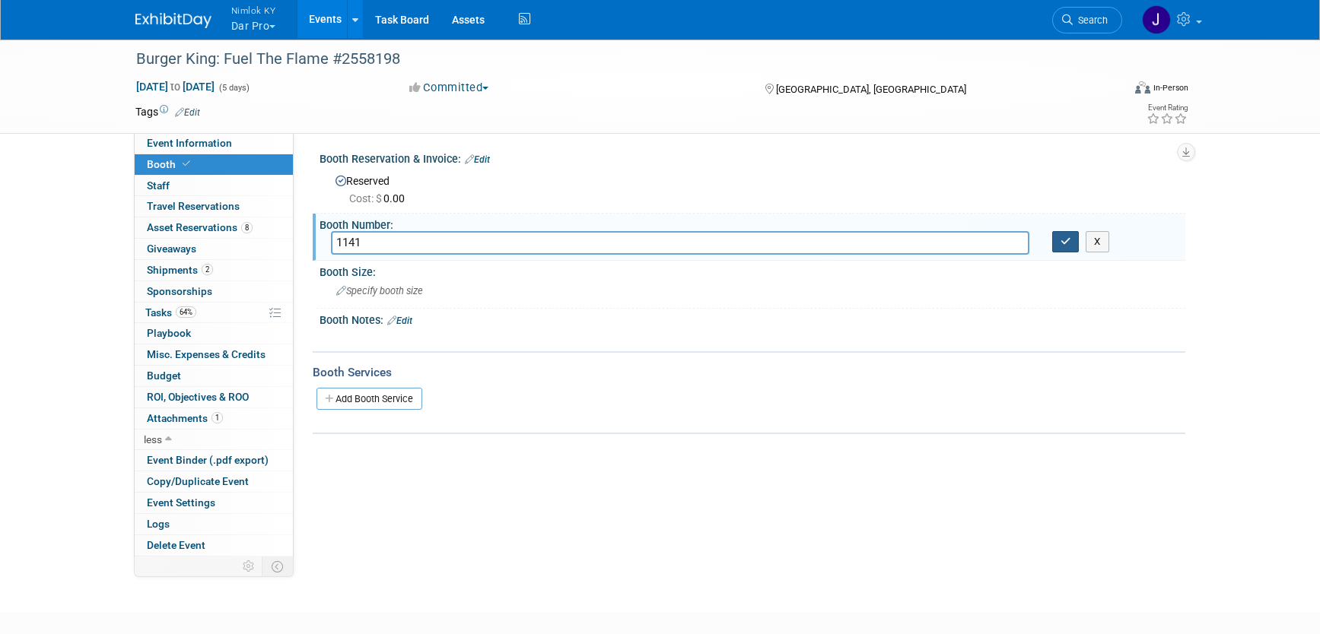
scroll to position [3, 0]
type input "1141"
click at [1070, 246] on button "button" at bounding box center [1065, 241] width 27 height 21
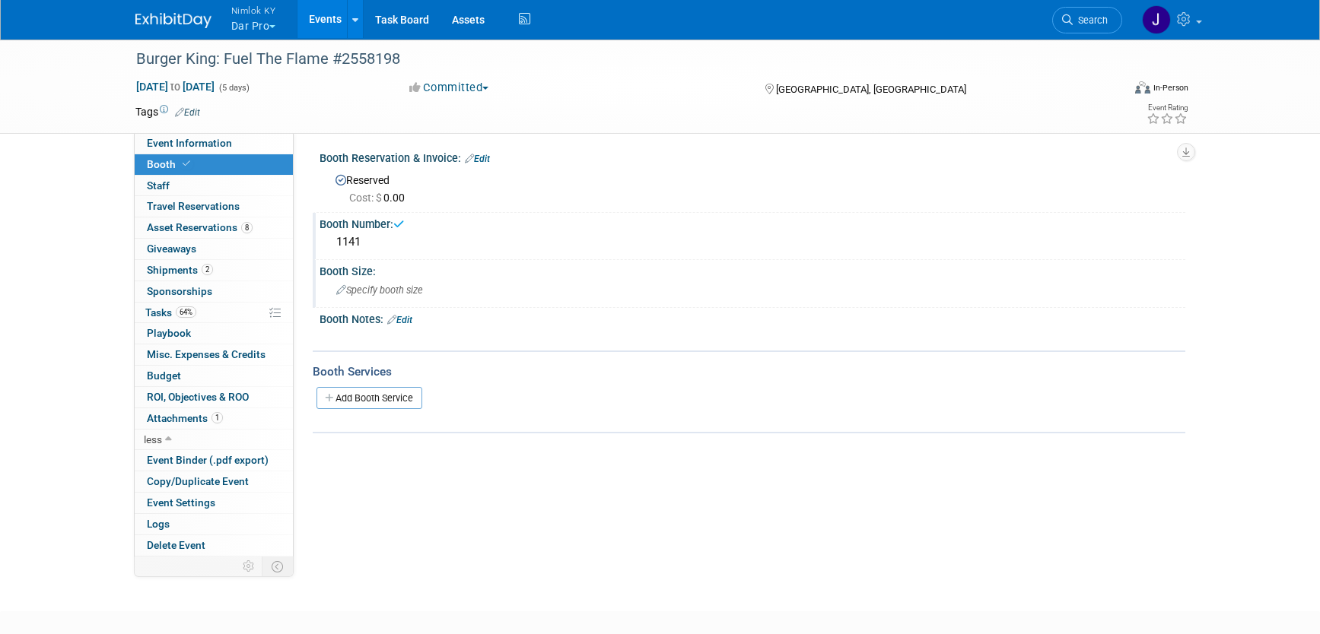
click at [556, 291] on div "Specify booth size" at bounding box center [752, 290] width 843 height 24
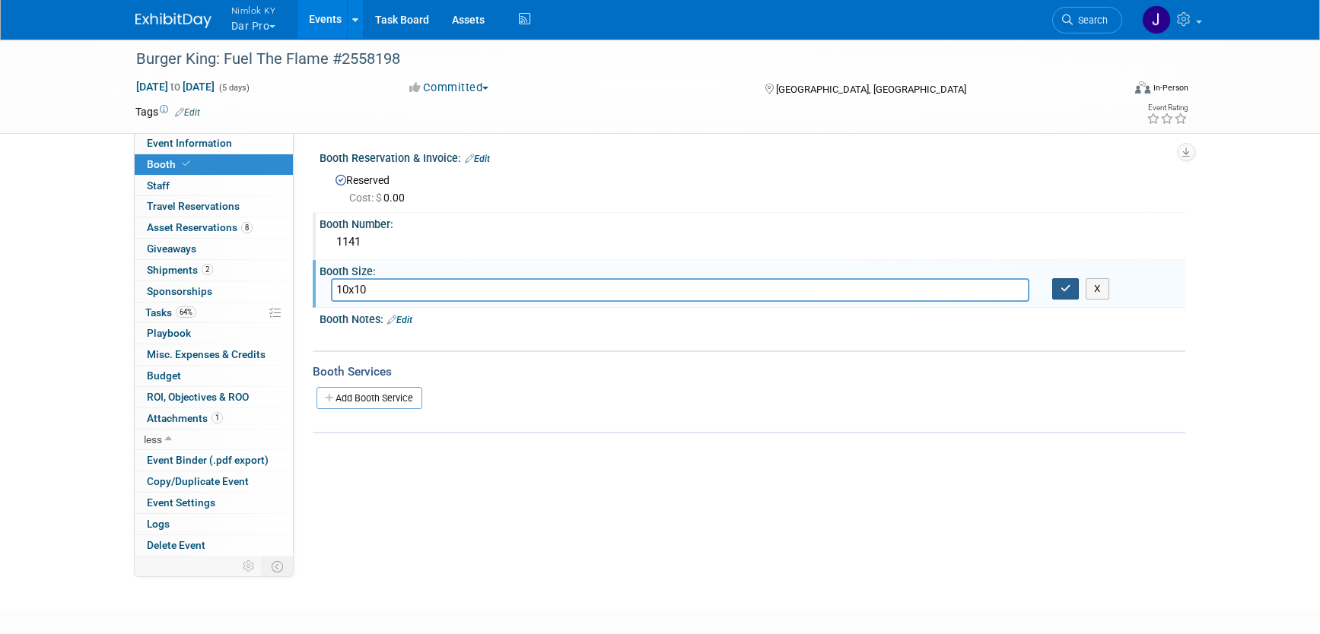
type input "10x10"
click at [1061, 292] on icon "button" at bounding box center [1066, 289] width 11 height 10
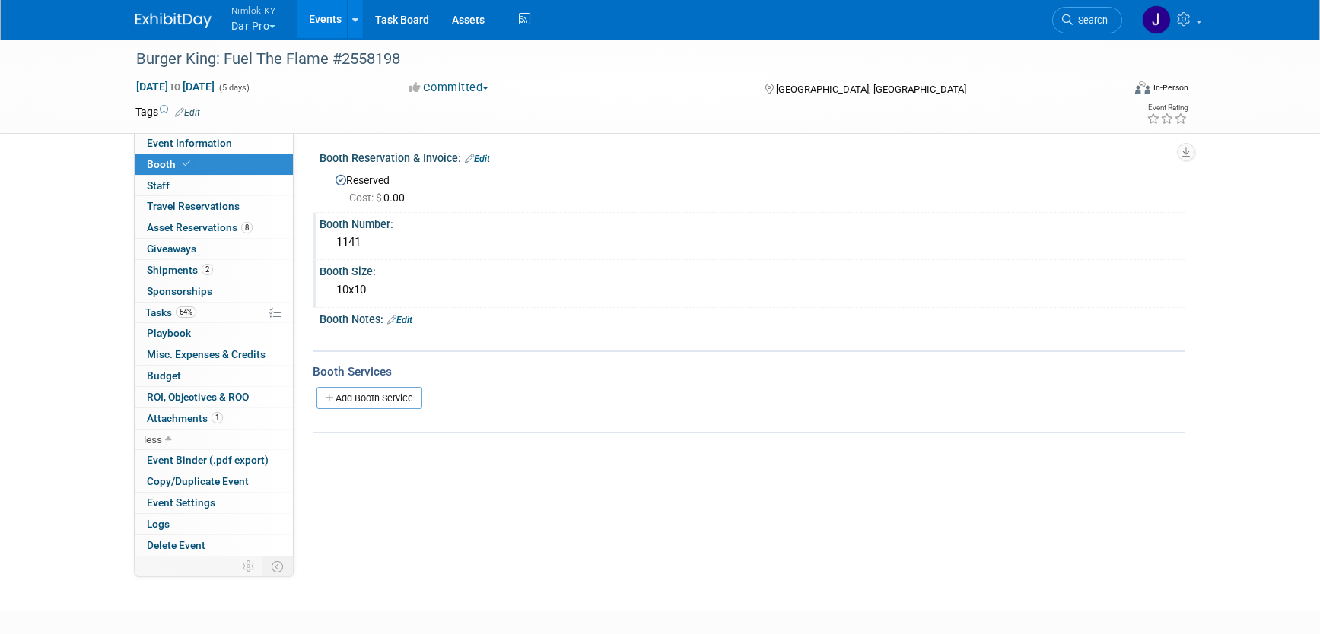
click at [412, 316] on link "Edit" at bounding box center [399, 320] width 25 height 11
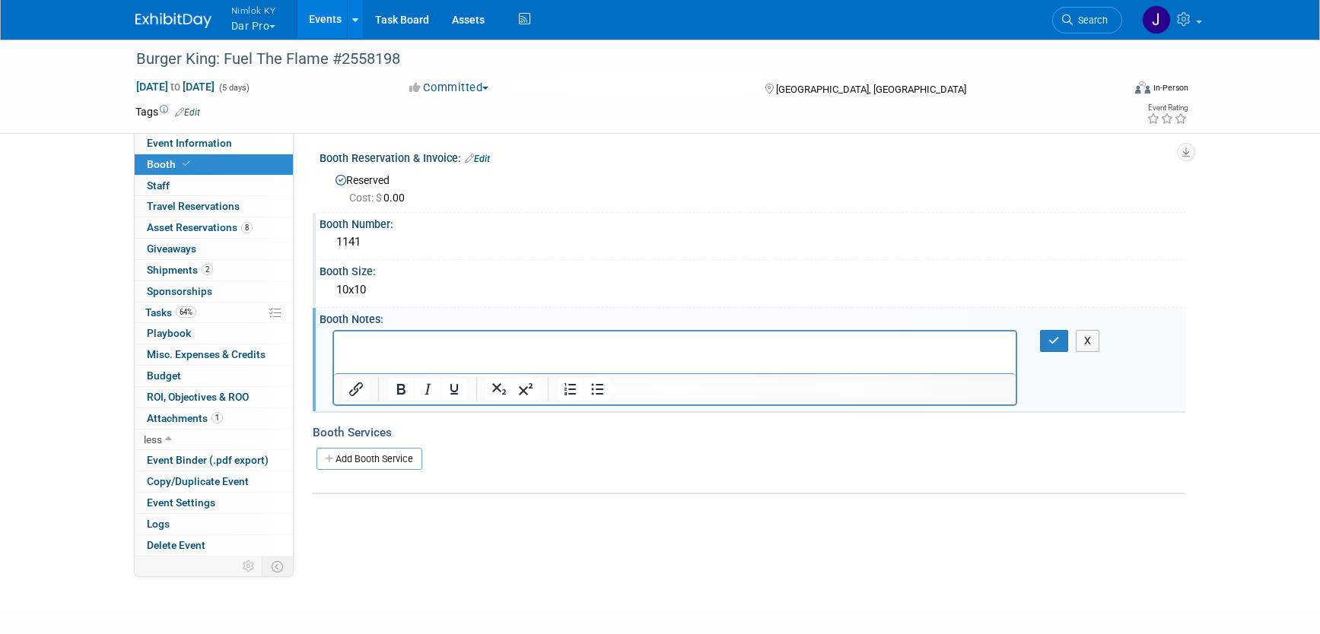
scroll to position [0, 0]
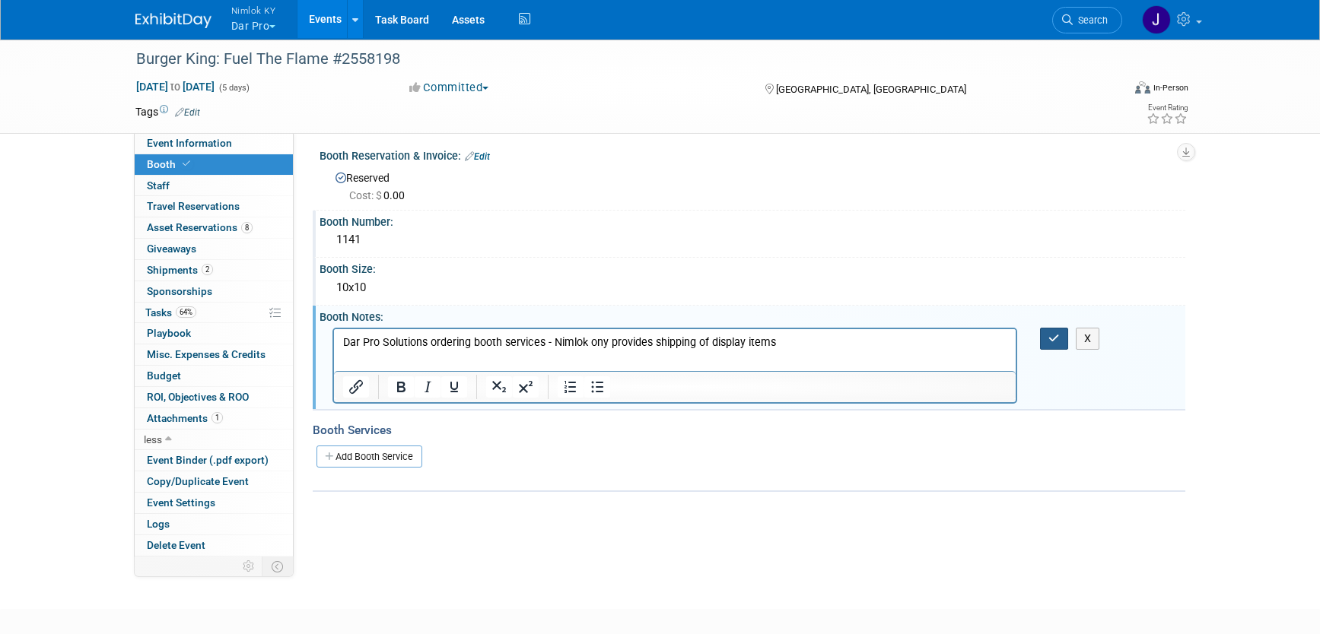
click at [1048, 343] on button "button" at bounding box center [1054, 339] width 28 height 22
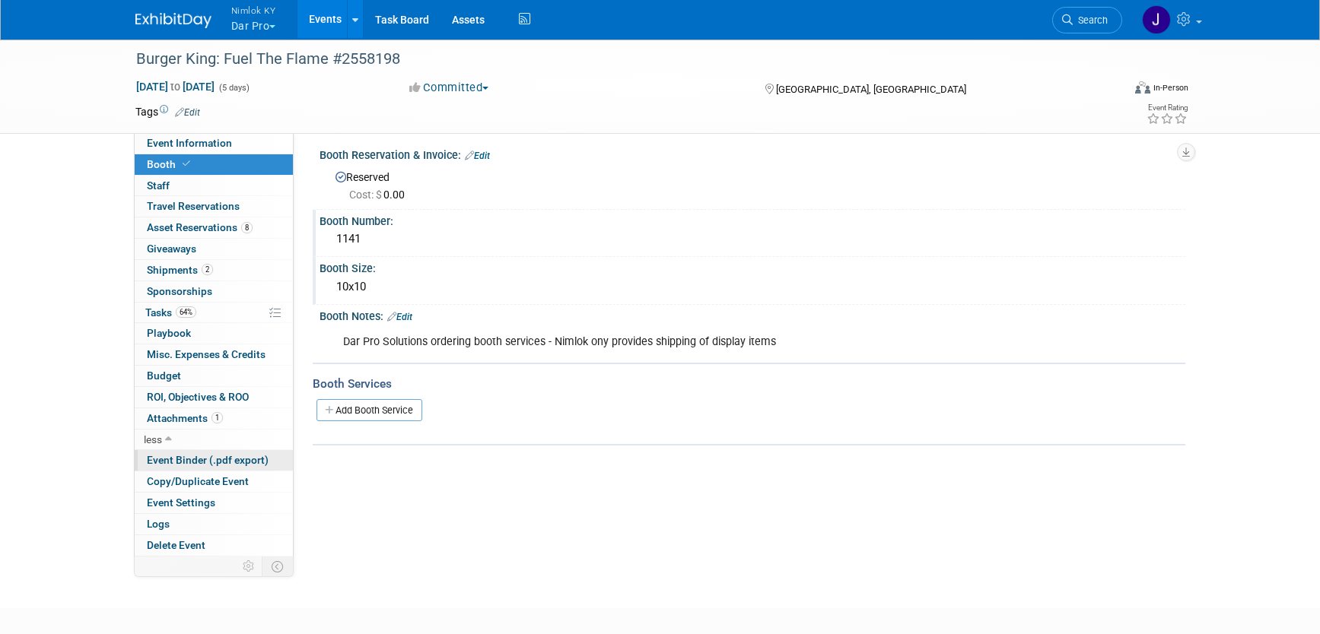
click at [224, 463] on span "Event Binder (.pdf export)" at bounding box center [208, 460] width 122 height 12
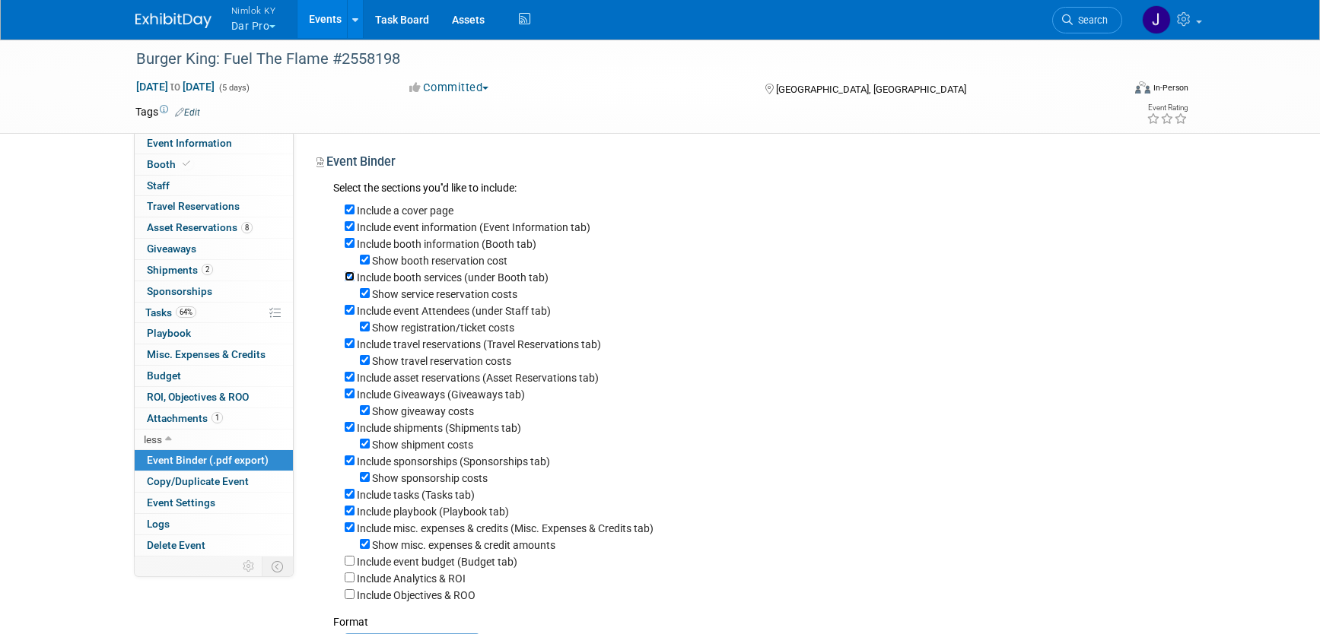
click at [350, 278] on input "Include booth services (under Booth tab)" at bounding box center [350, 277] width 10 height 10
checkbox input "false"
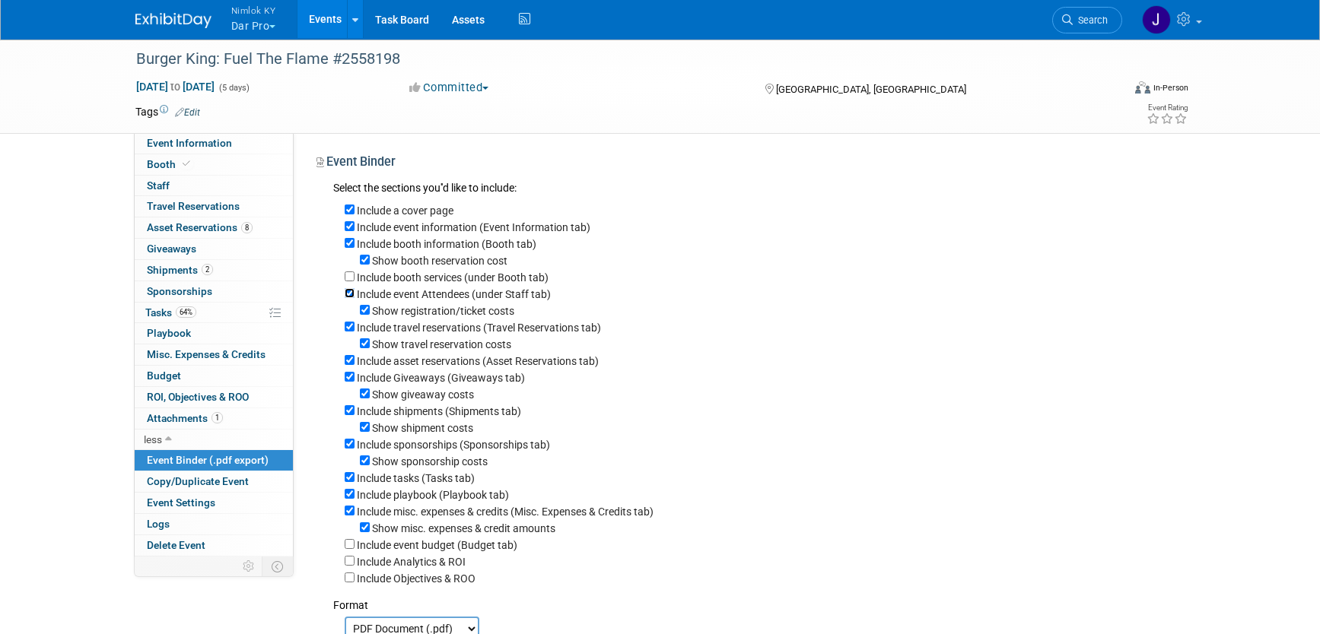
click at [351, 296] on input "Include event Attendees (under Staff tab)" at bounding box center [350, 293] width 10 height 10
checkbox input "false"
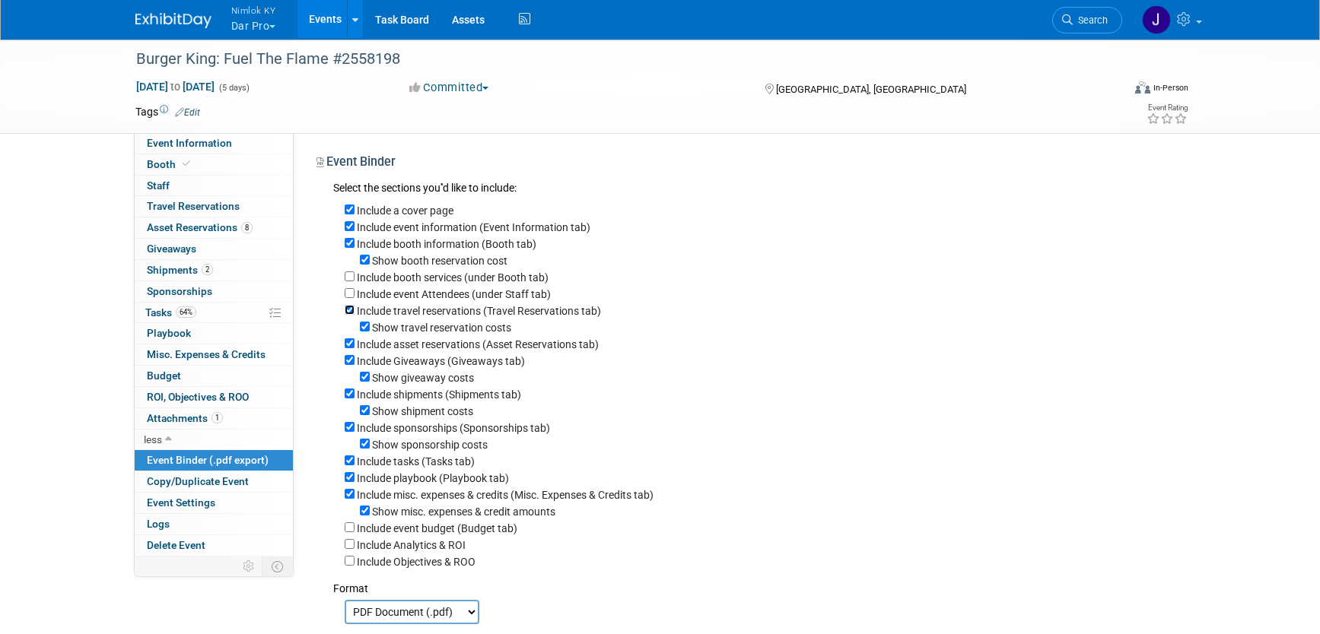
click at [348, 311] on input "Include travel reservations (Travel Reservations tab)" at bounding box center [350, 310] width 10 height 10
checkbox input "false"
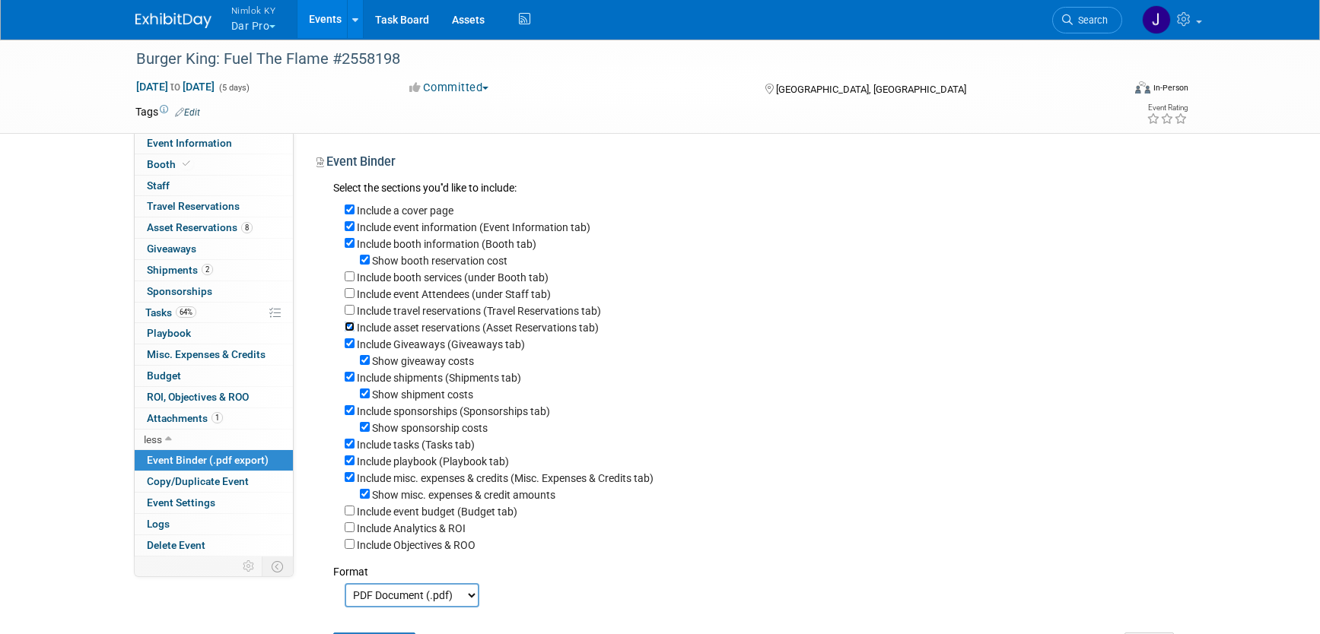
click at [347, 326] on input "Include asset reservations (Asset Reservations tab)" at bounding box center [350, 327] width 10 height 10
checkbox input "false"
click at [351, 345] on input "Include Giveaways (Giveaways tab)" at bounding box center [350, 344] width 10 height 10
checkbox input "false"
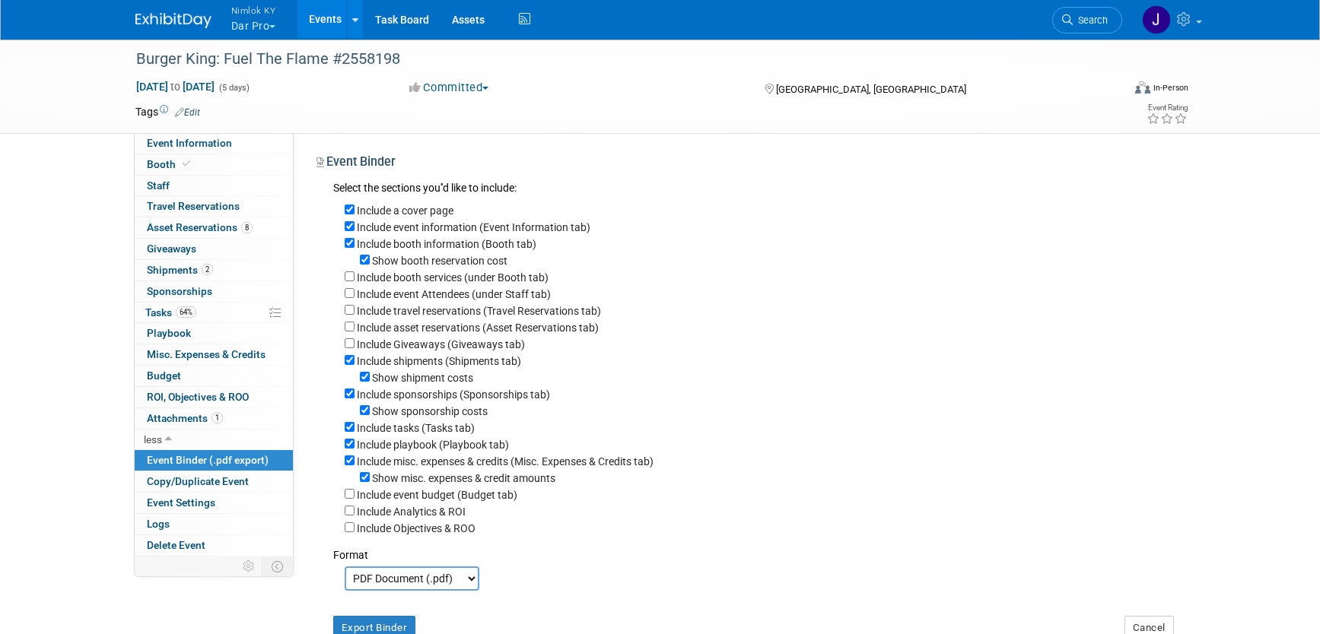
click at [354, 395] on div "Include sponsorships (Sponsorships tab)" at bounding box center [759, 394] width 829 height 17
click at [348, 394] on input "Include sponsorships (Sponsorships tab)" at bounding box center [350, 394] width 10 height 10
checkbox input "false"
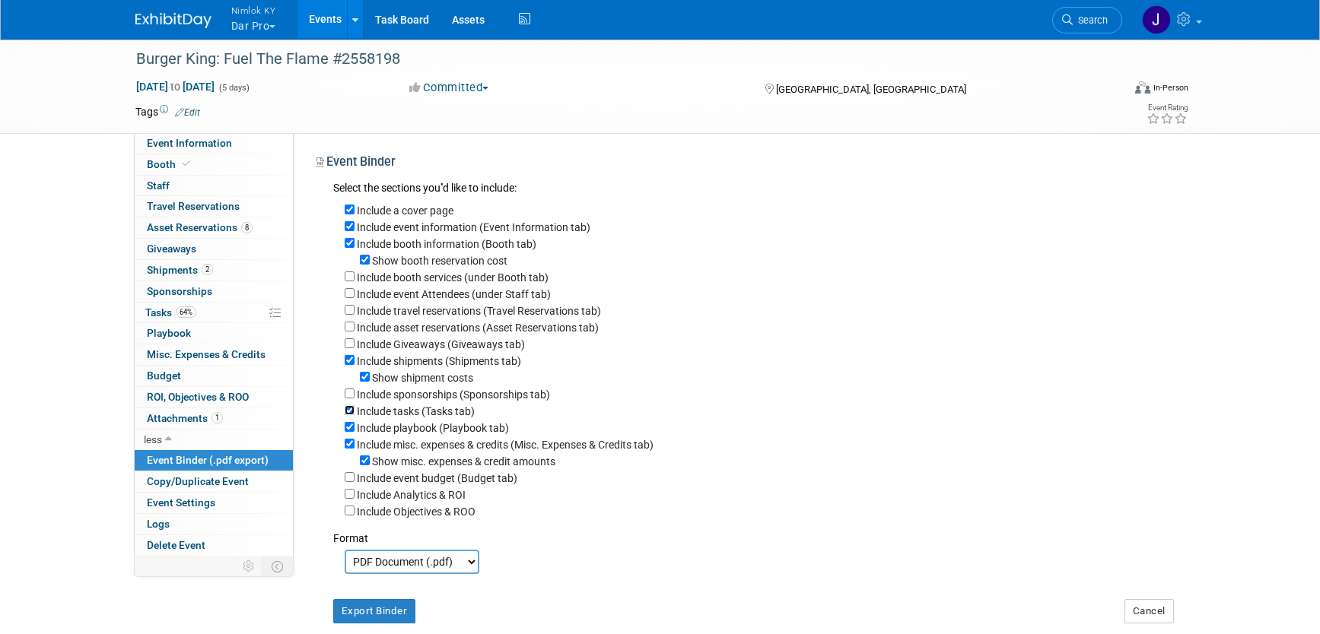
click at [347, 406] on input "Include tasks (Tasks tab)" at bounding box center [350, 410] width 10 height 10
checkbox input "false"
click at [352, 427] on input "Include playbook (Playbook tab)" at bounding box center [350, 427] width 10 height 10
checkbox input "false"
click at [353, 446] on input "Include misc. expenses & credits (Misc. Expenses & Credits tab)" at bounding box center [350, 444] width 10 height 10
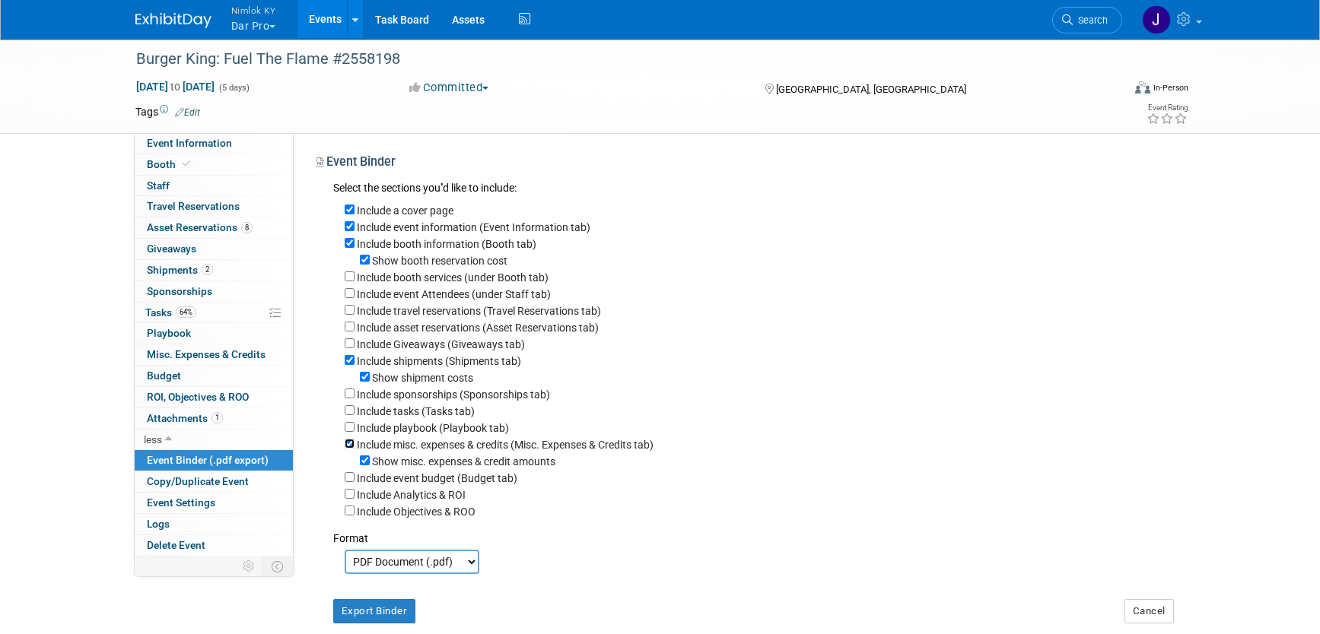
checkbox input "false"
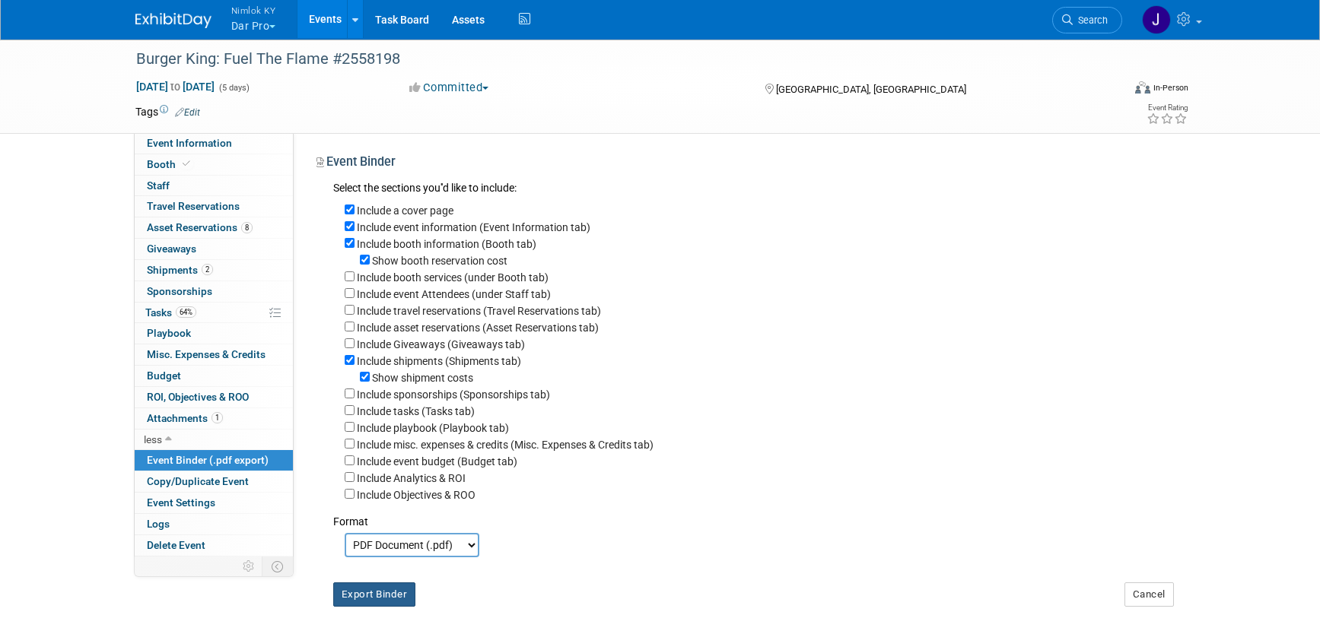
click at [397, 593] on button "Export Binder" at bounding box center [374, 595] width 83 height 24
click at [349, 324] on input "Include asset reservations (Asset Reservations tab)" at bounding box center [350, 327] width 10 height 10
checkbox input "true"
click at [389, 588] on button "Export Binder" at bounding box center [374, 595] width 83 height 24
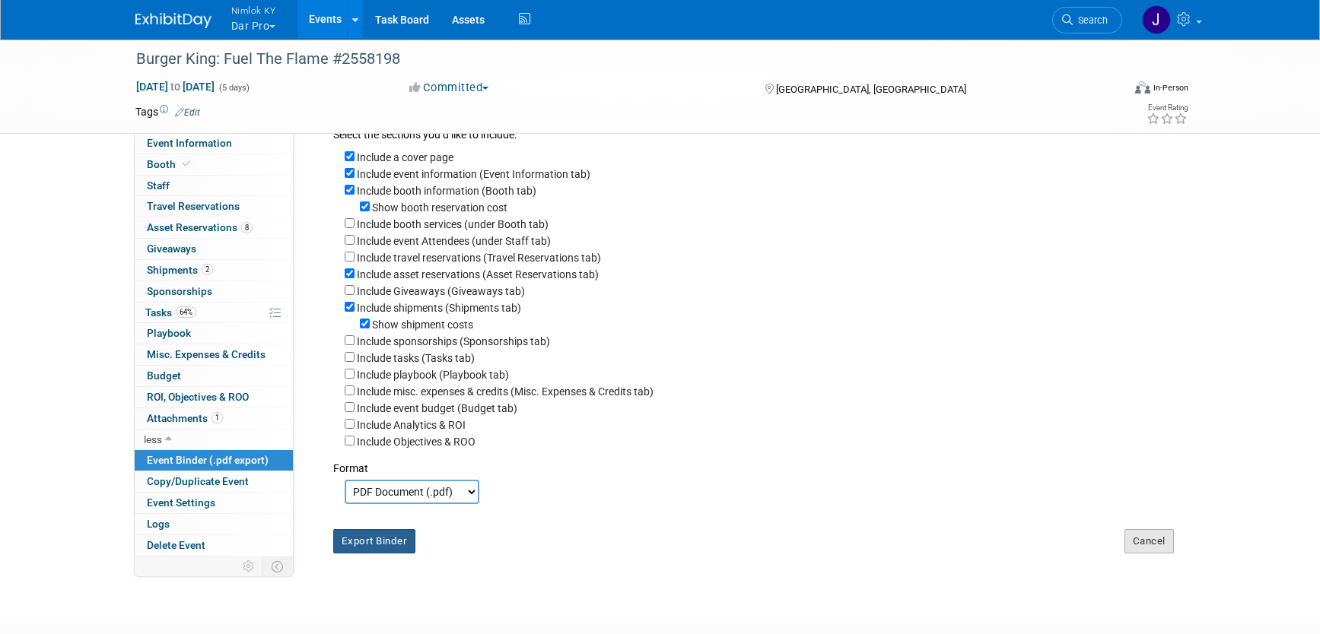
scroll to position [56, 0]
click at [204, 224] on span "Asset Reservations 8" at bounding box center [200, 227] width 106 height 12
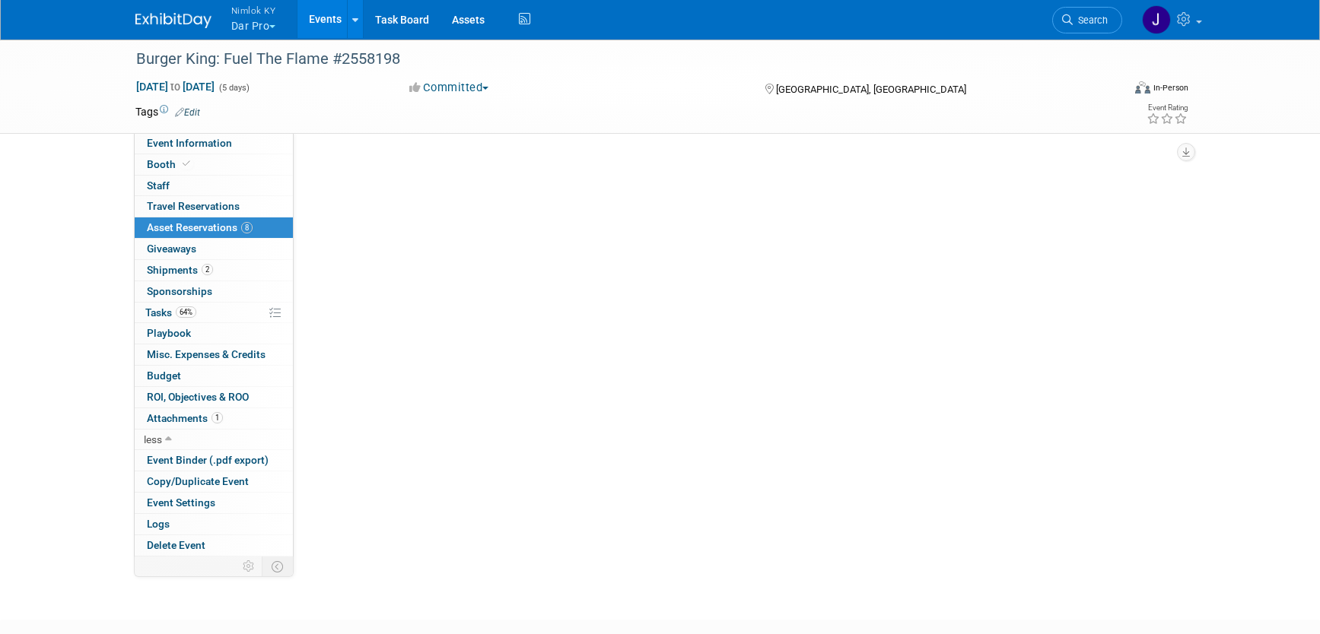
scroll to position [0, 0]
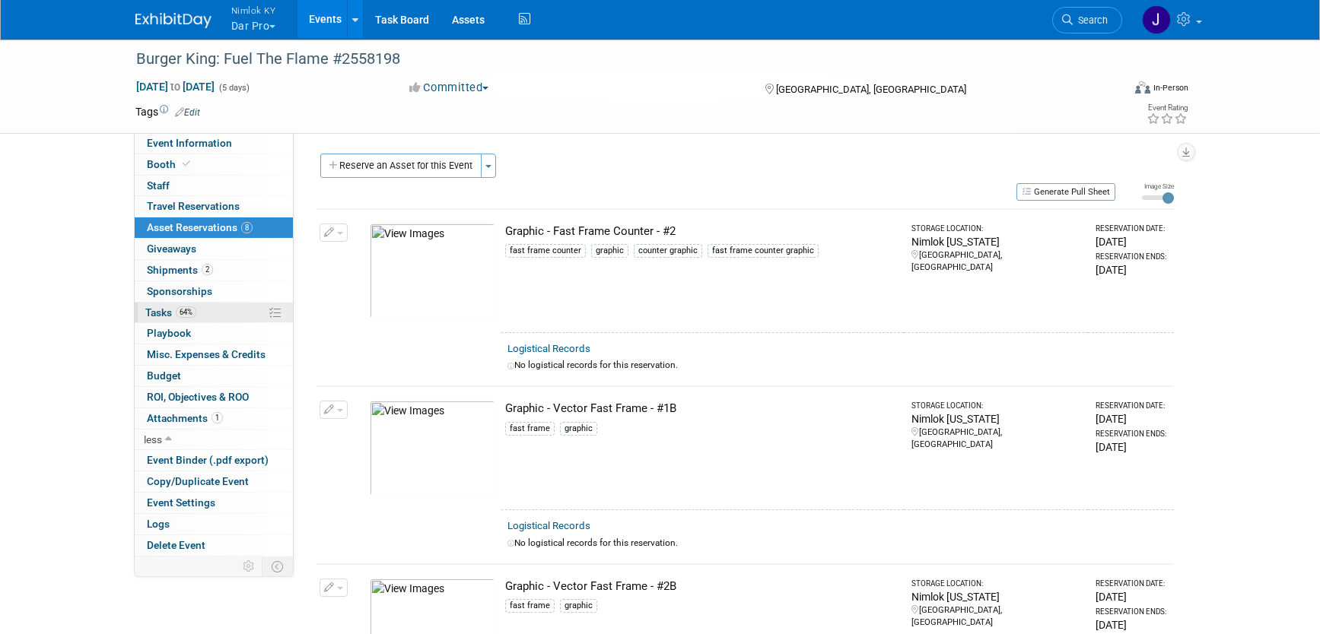
click at [208, 320] on link "64% Tasks 64%" at bounding box center [214, 313] width 158 height 21
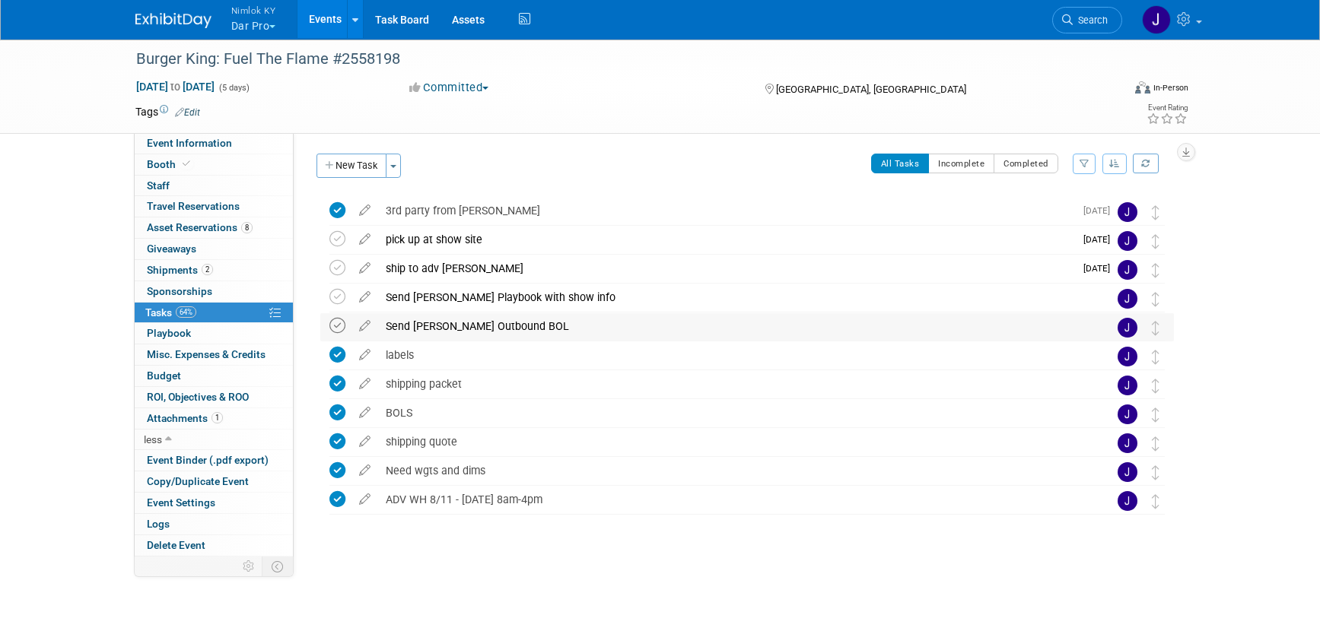
click at [335, 323] on icon at bounding box center [337, 326] width 16 height 16
click at [337, 296] on icon at bounding box center [337, 297] width 16 height 16
click at [255, 28] on button "Nimlok KY Dar Pro" at bounding box center [262, 20] width 65 height 40
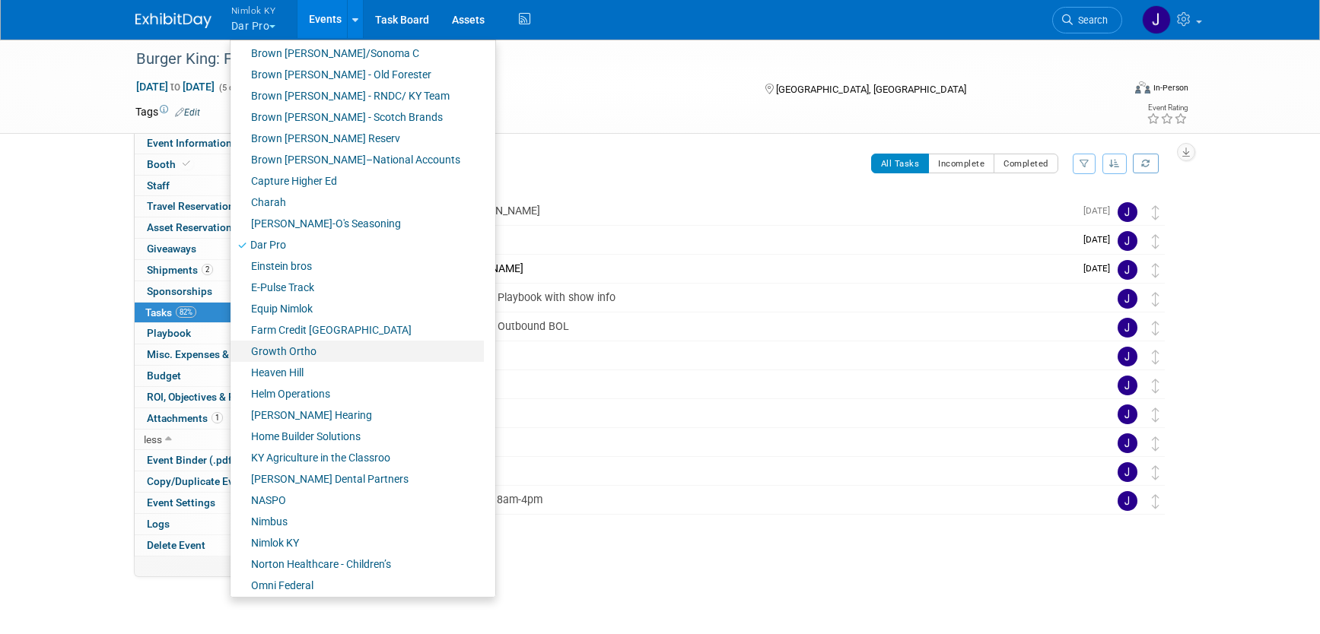
scroll to position [196, 0]
click at [328, 300] on link "Equip Nimlok" at bounding box center [357, 307] width 253 height 21
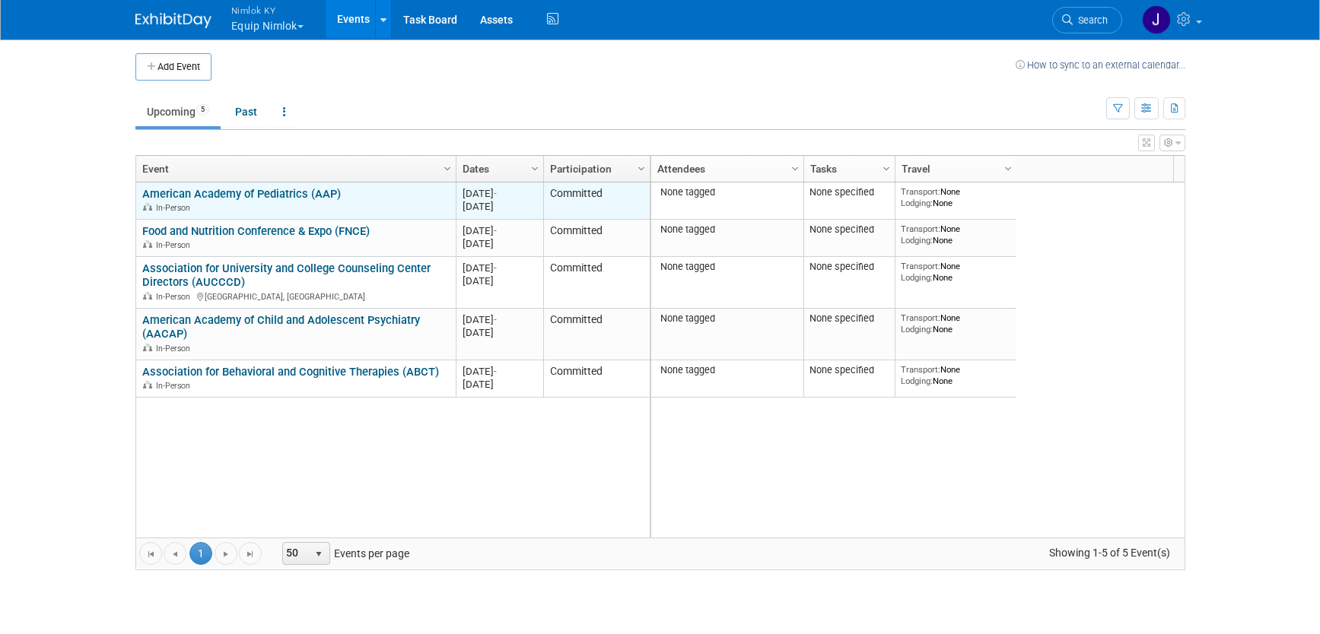
click at [320, 194] on link "American Academy of Pediatrics (AAP)" at bounding box center [241, 194] width 199 height 14
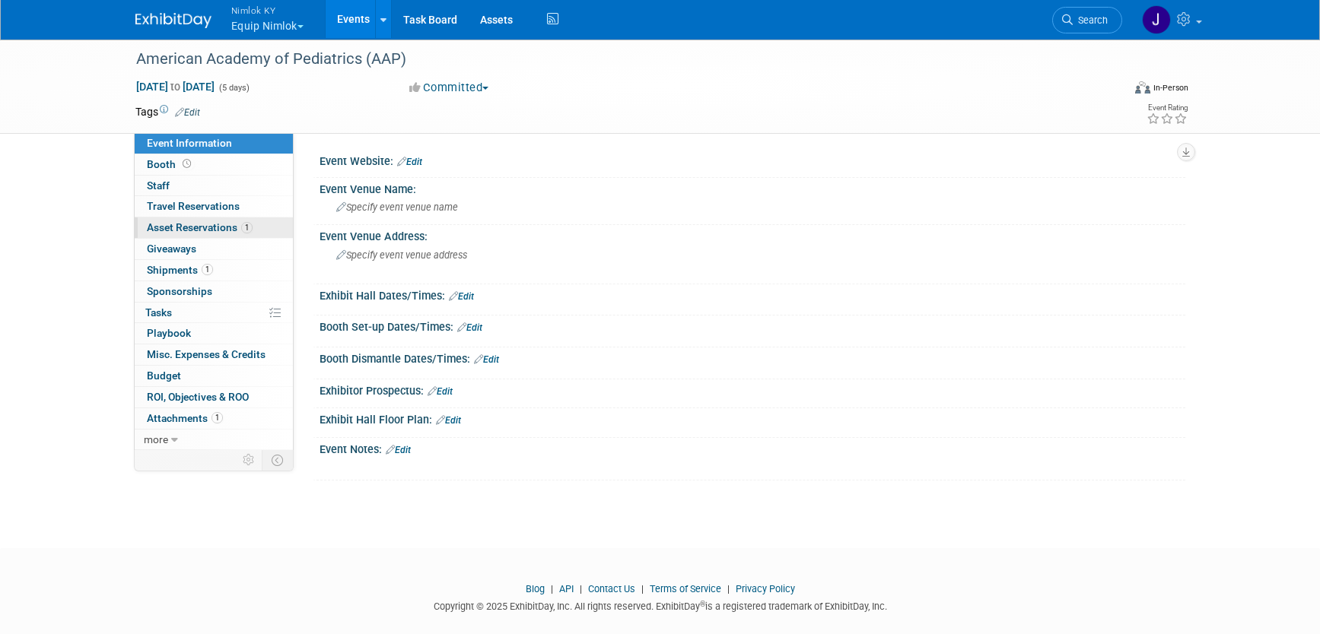
click at [223, 230] on span "Asset Reservations 1" at bounding box center [200, 227] width 106 height 12
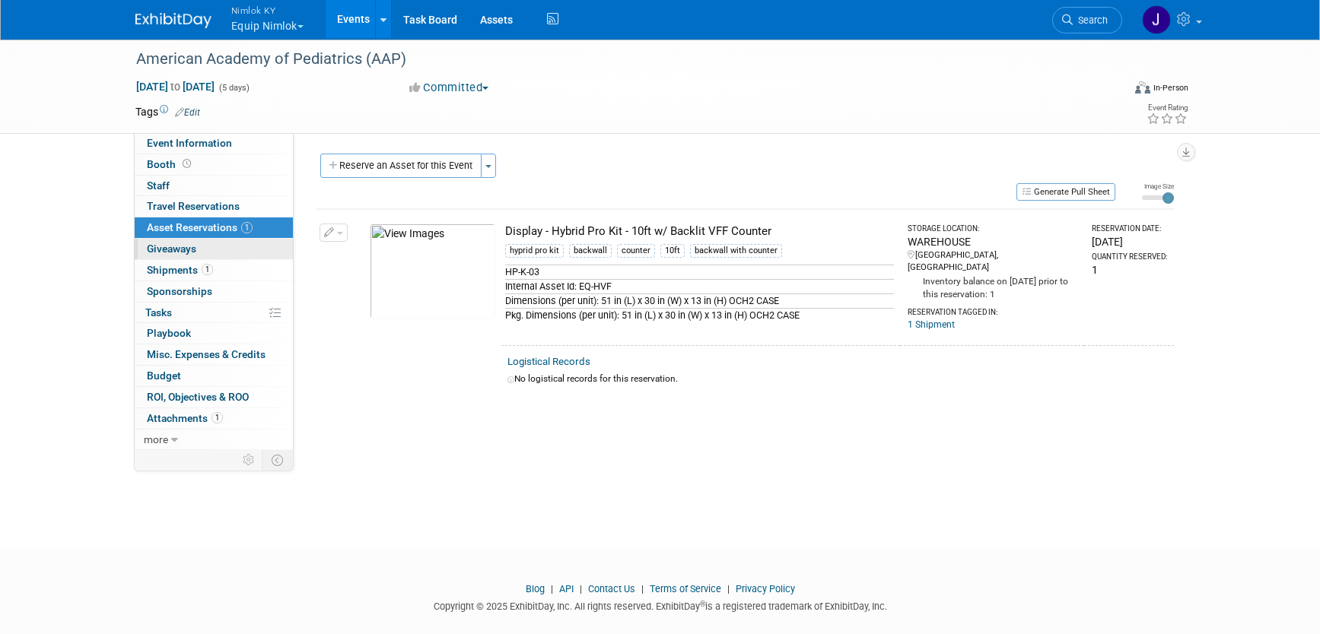
click at [220, 258] on link "0 Giveaways 0" at bounding box center [214, 249] width 158 height 21
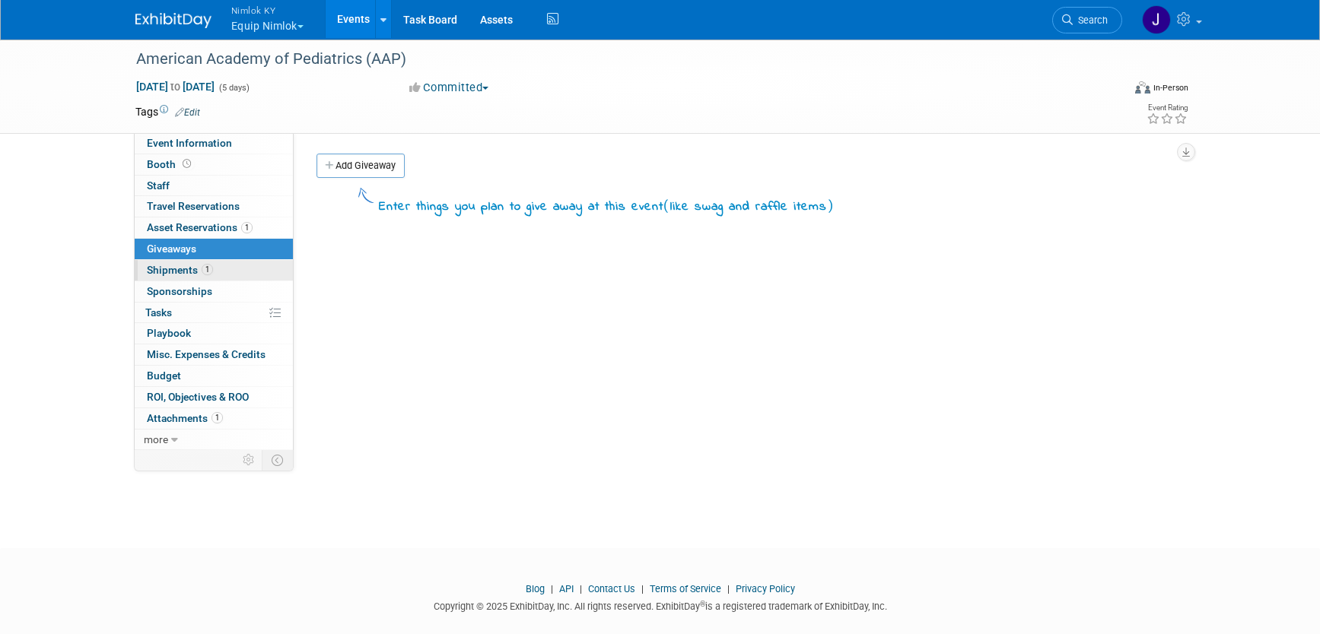
click at [216, 272] on link "1 Shipments 1" at bounding box center [214, 270] width 158 height 21
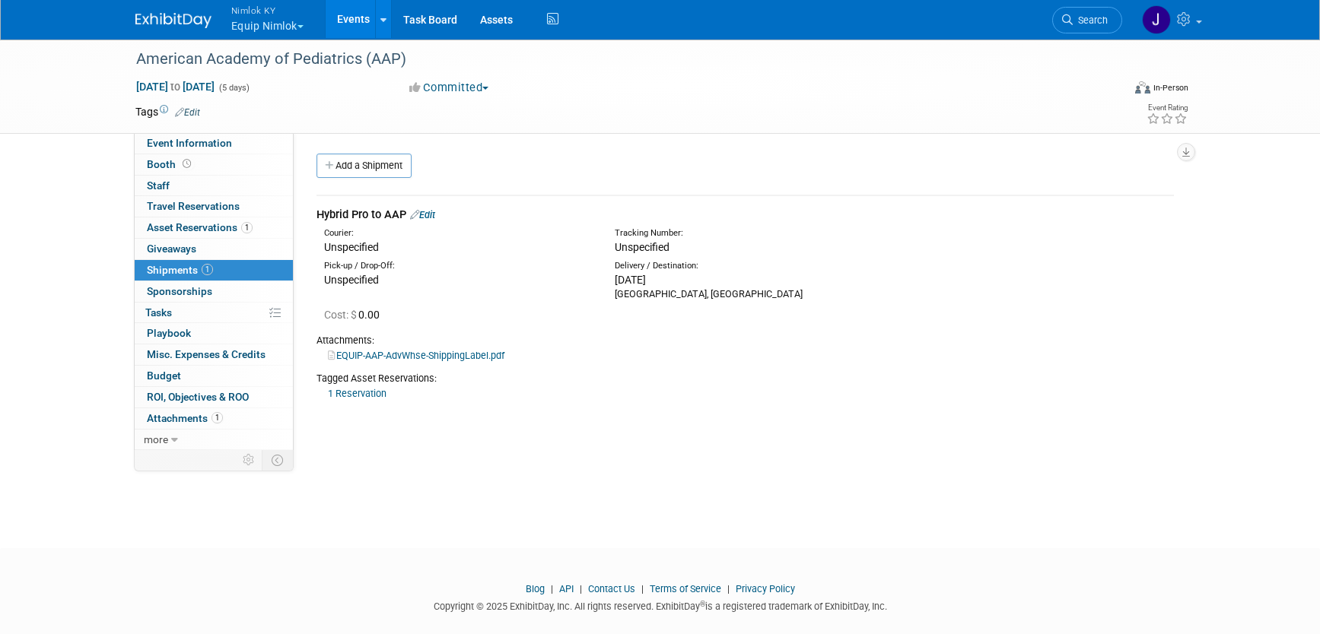
click at [482, 355] on link "EQUIP-AAP-AdvWhse-ShippingLabel.pdf" at bounding box center [416, 355] width 176 height 11
click at [180, 423] on span "Attachments 1" at bounding box center [185, 418] width 76 height 12
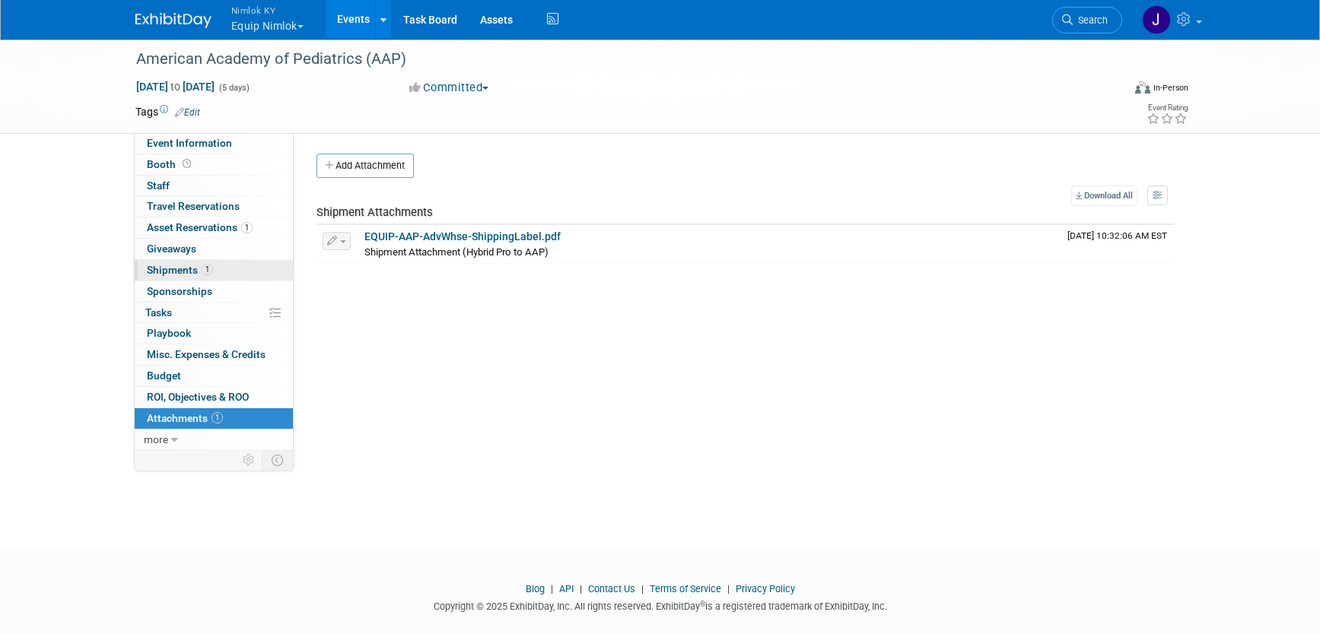
click at [213, 268] on link "1 Shipments 1" at bounding box center [214, 270] width 158 height 21
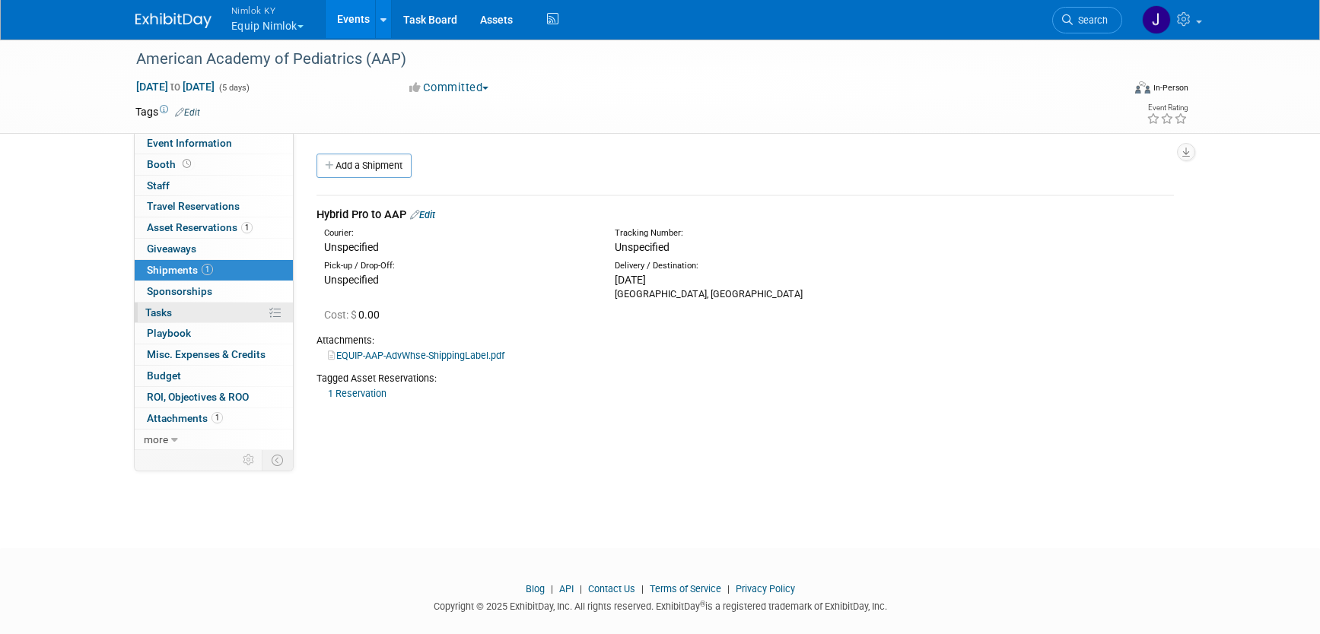
click at [195, 312] on link "0% Tasks 0%" at bounding box center [214, 313] width 158 height 21
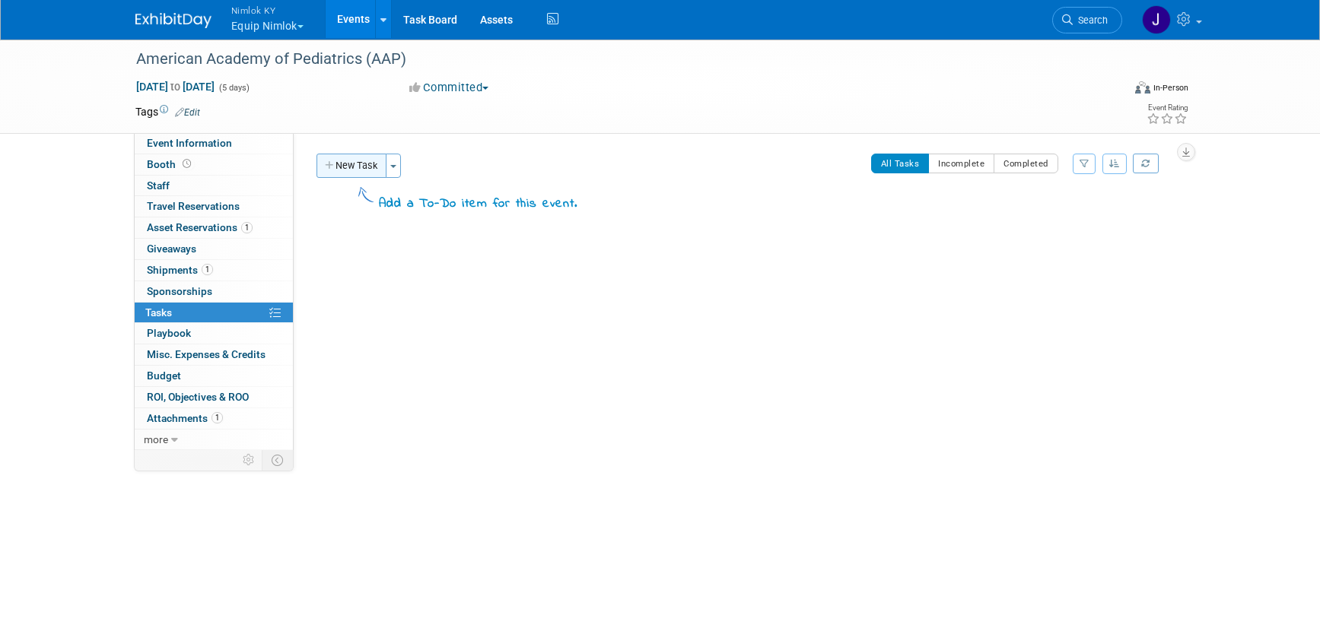
click at [350, 166] on button "New Task" at bounding box center [351, 166] width 70 height 24
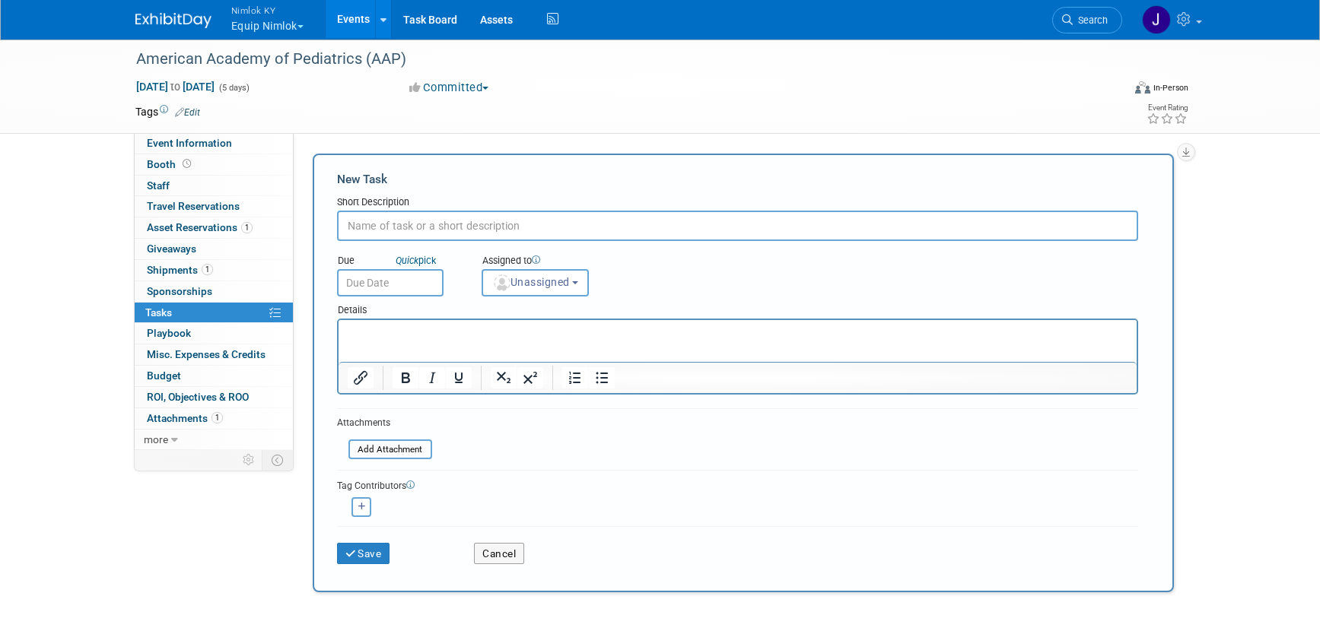
click at [424, 219] on input "text" at bounding box center [737, 226] width 801 height 30
type input "Deadline for advance warehouse"
click at [380, 278] on input "text" at bounding box center [390, 282] width 107 height 27
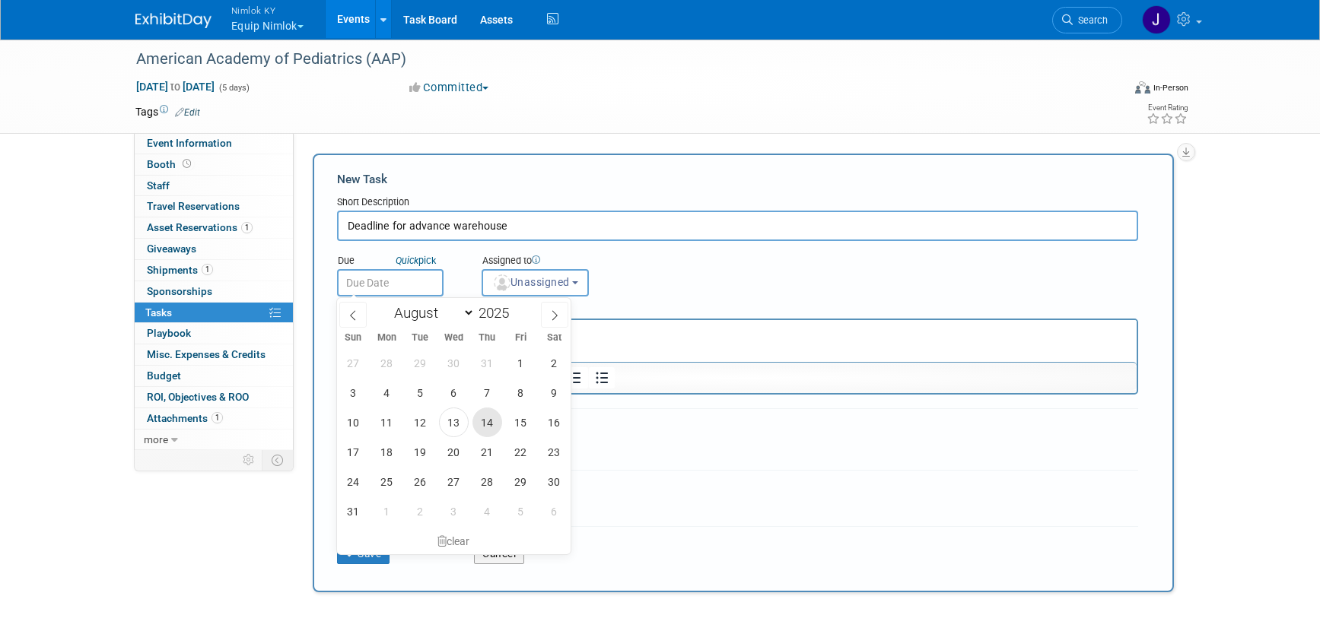
click at [494, 426] on span "14" at bounding box center [487, 423] width 30 height 30
type input "[DATE]"
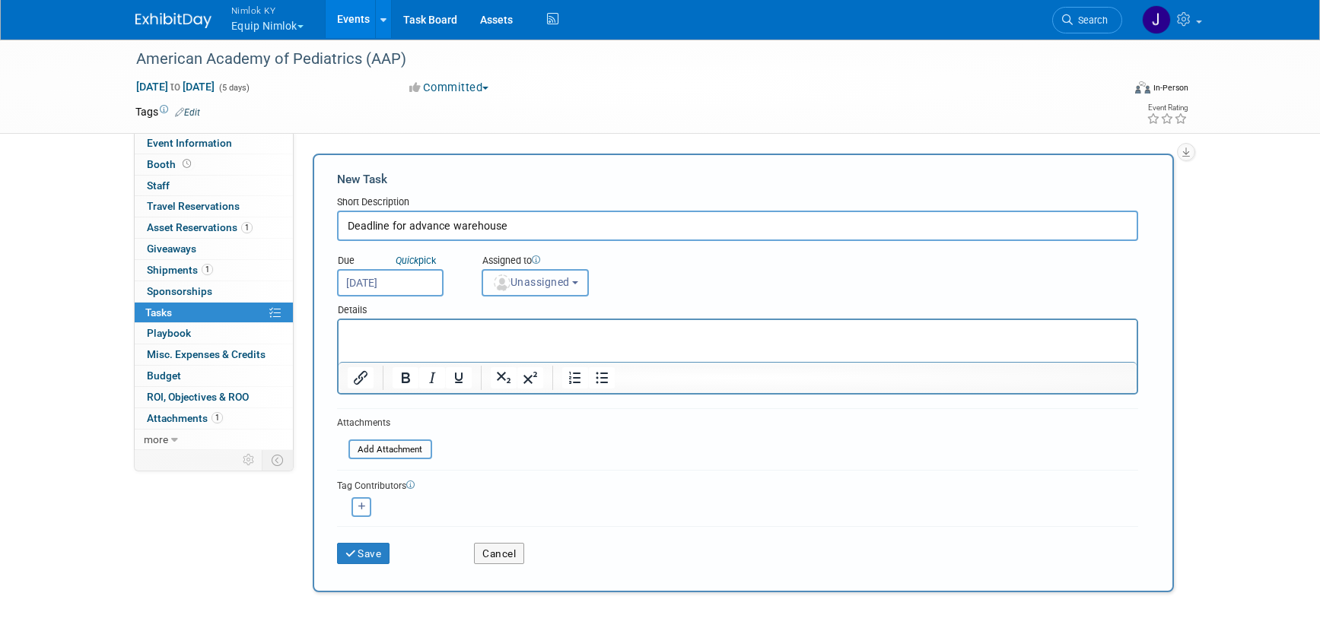
click at [554, 286] on span "Unassigned" at bounding box center [531, 282] width 78 height 12
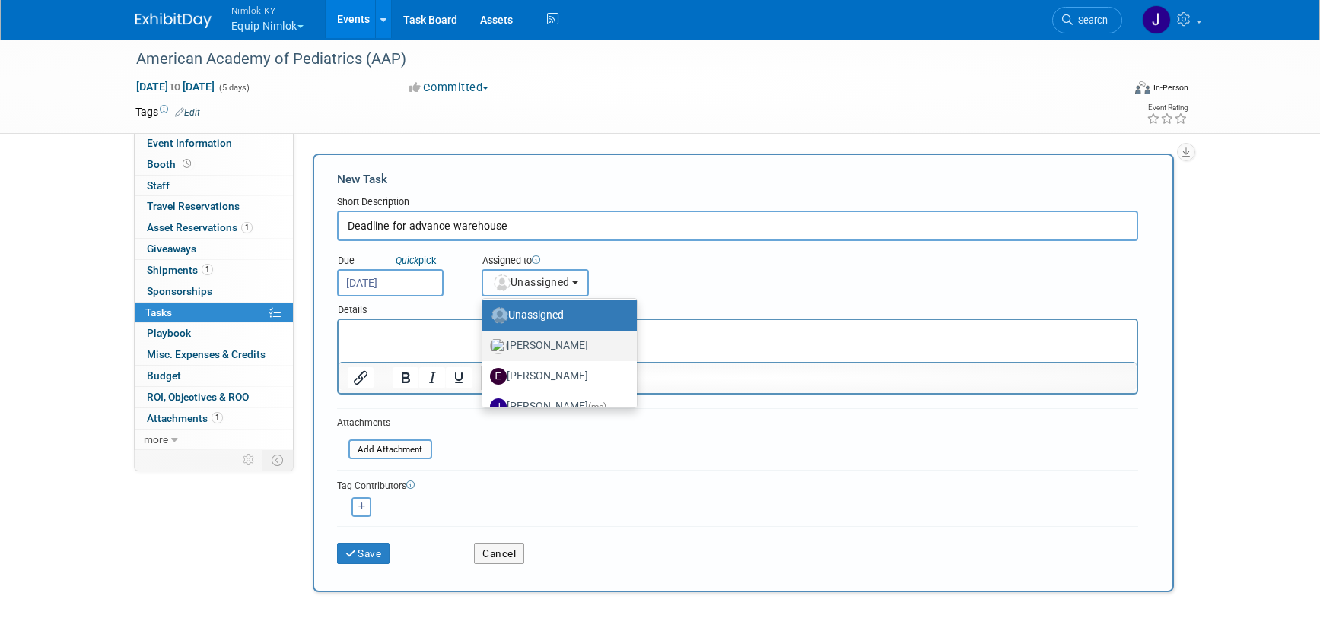
scroll to position [3, 0]
click at [567, 348] on label "[PERSON_NAME]" at bounding box center [556, 345] width 132 height 24
click at [485, 348] on input "[PERSON_NAME]" at bounding box center [480, 344] width 10 height 10
select select "a522b142-de91-4f02-b96b-8b20a27f2406"
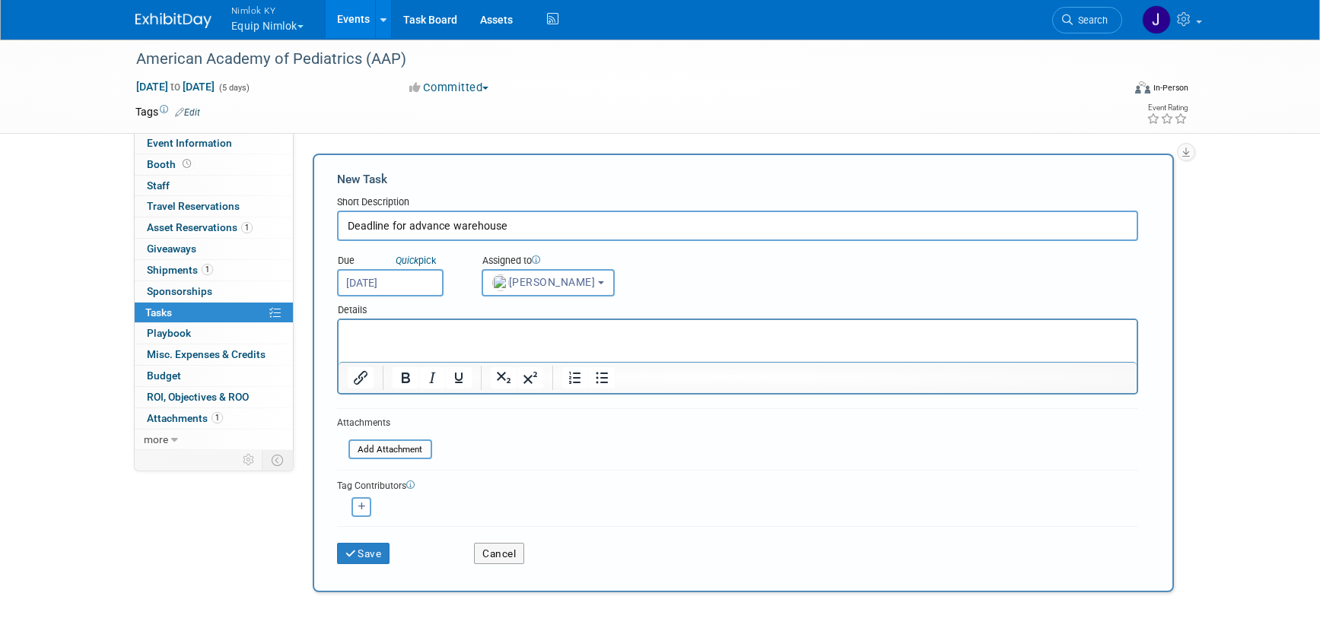
click at [444, 342] on html at bounding box center [737, 330] width 798 height 21
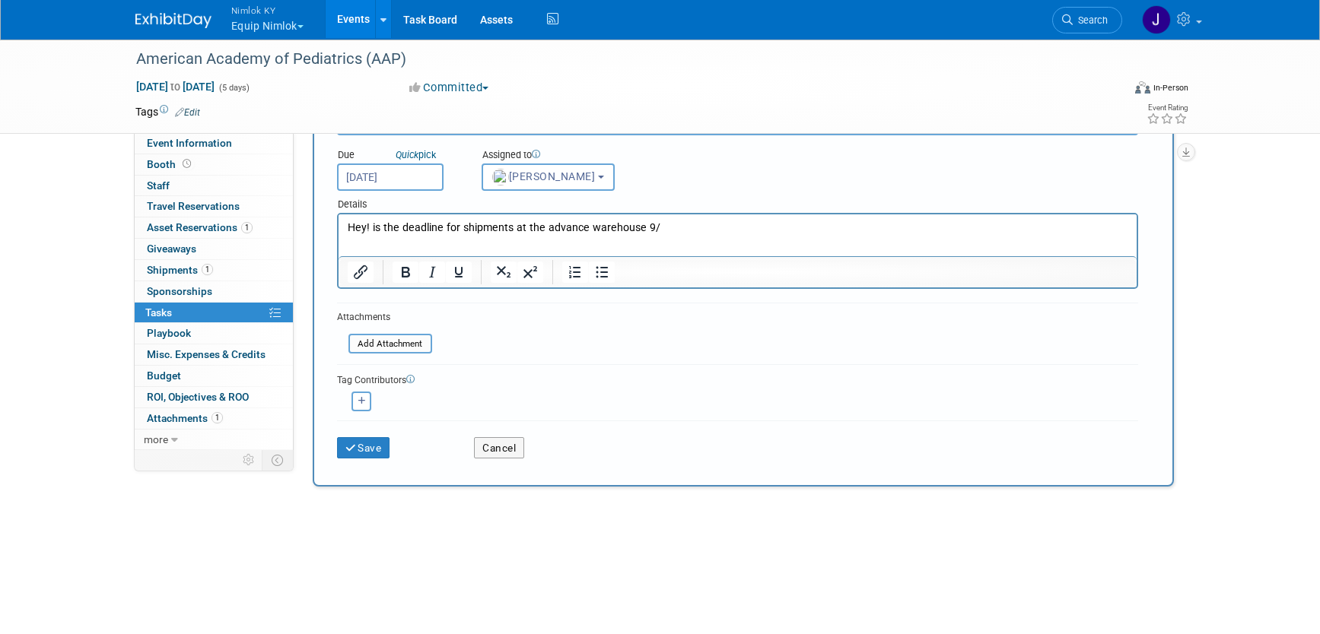
scroll to position [142, 0]
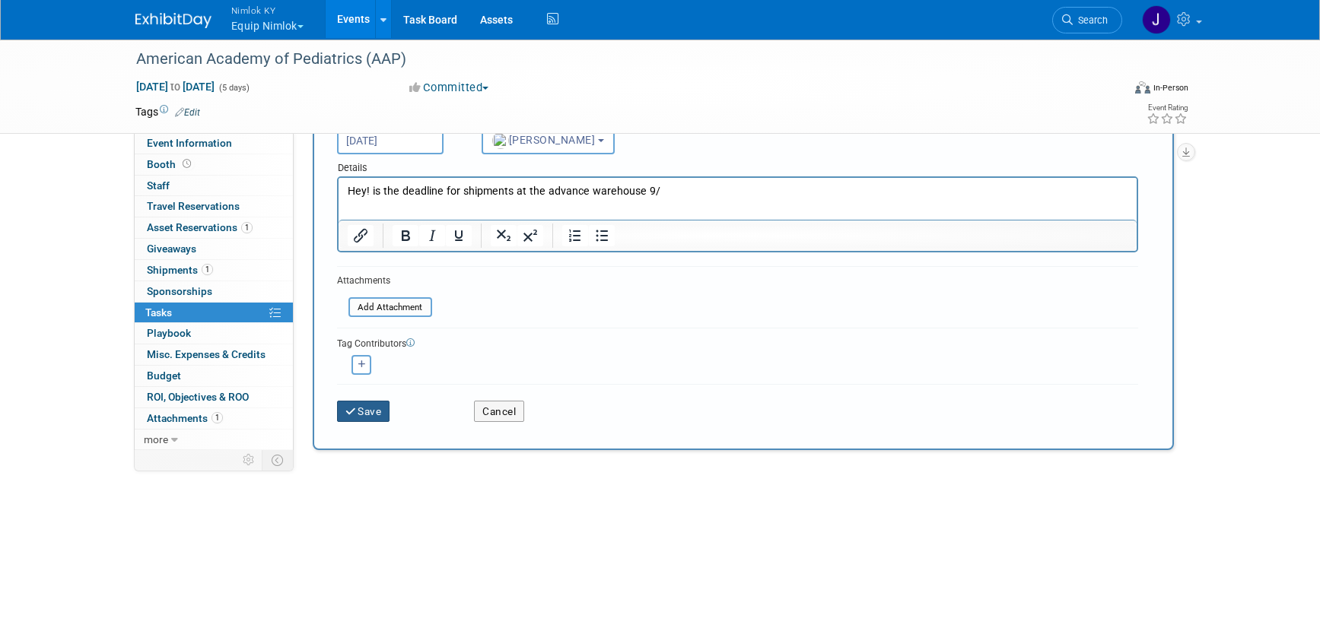
click at [374, 409] on button "Save" at bounding box center [363, 411] width 53 height 21
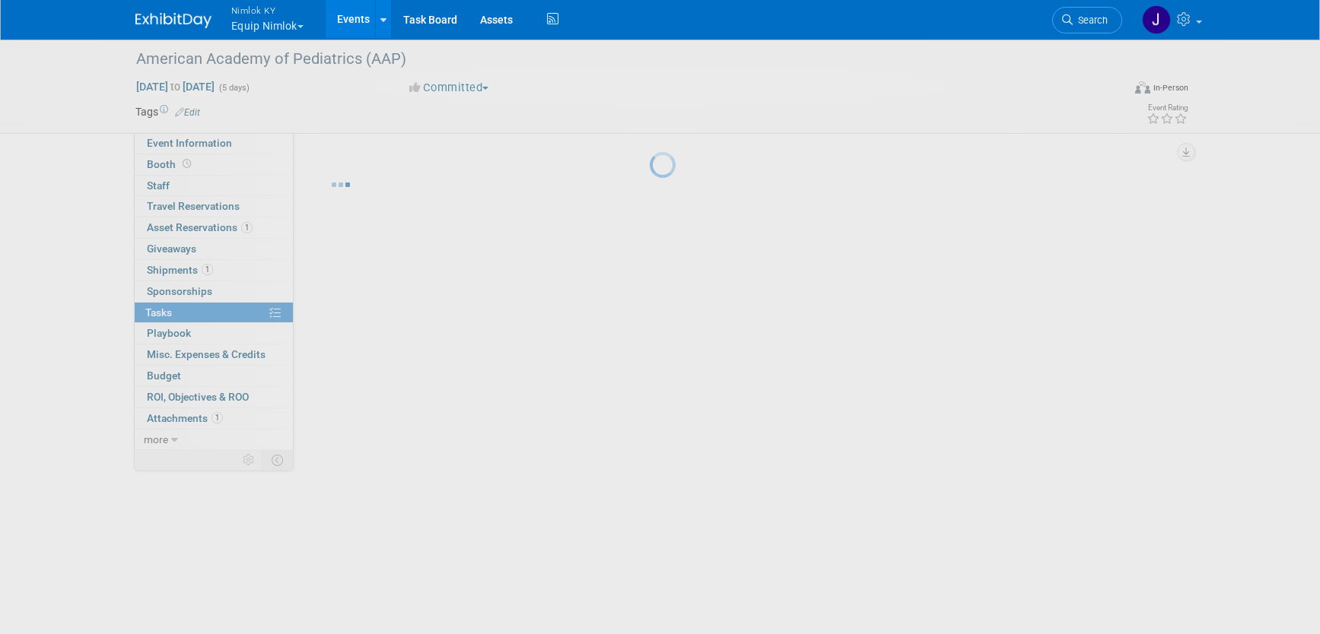
scroll to position [0, 0]
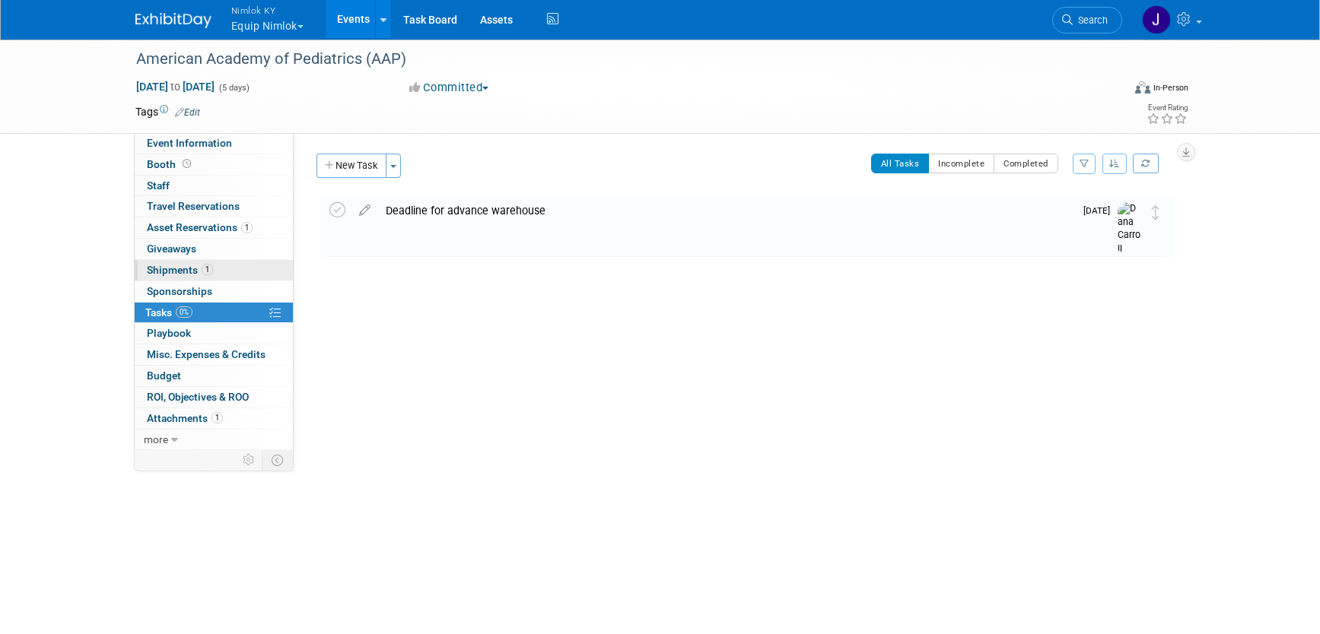
click at [213, 272] on link "1 Shipments 1" at bounding box center [214, 270] width 158 height 21
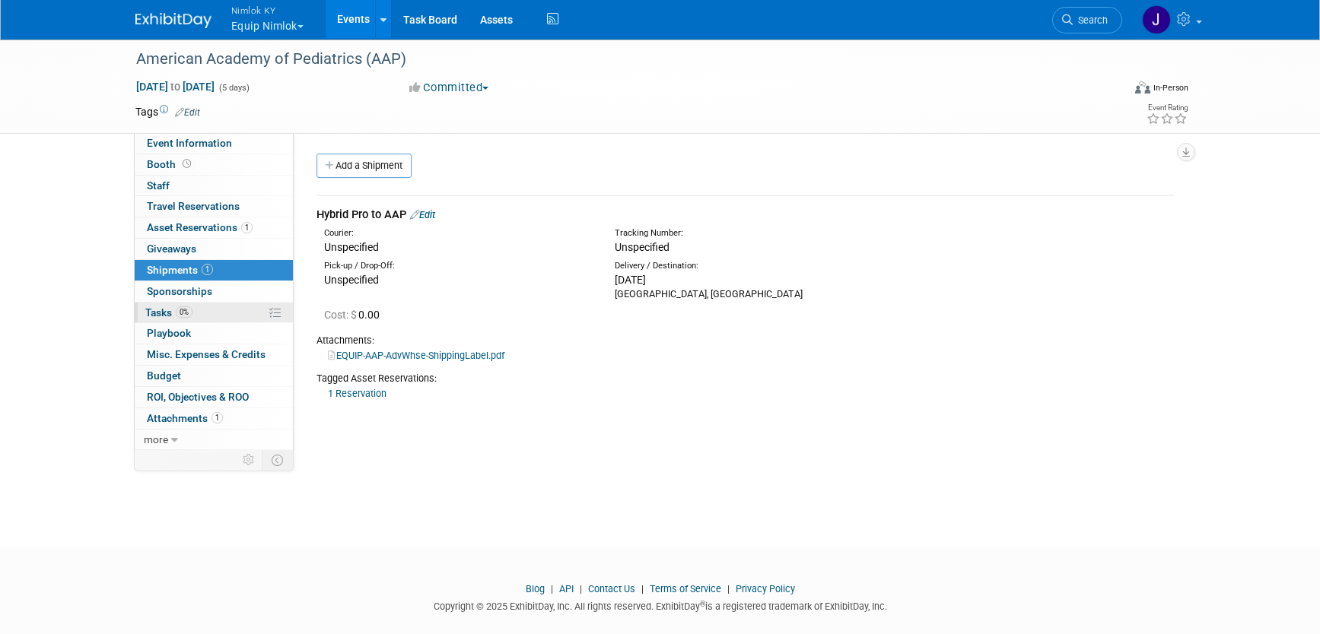
click at [214, 313] on link "0% Tasks 0%" at bounding box center [214, 313] width 158 height 21
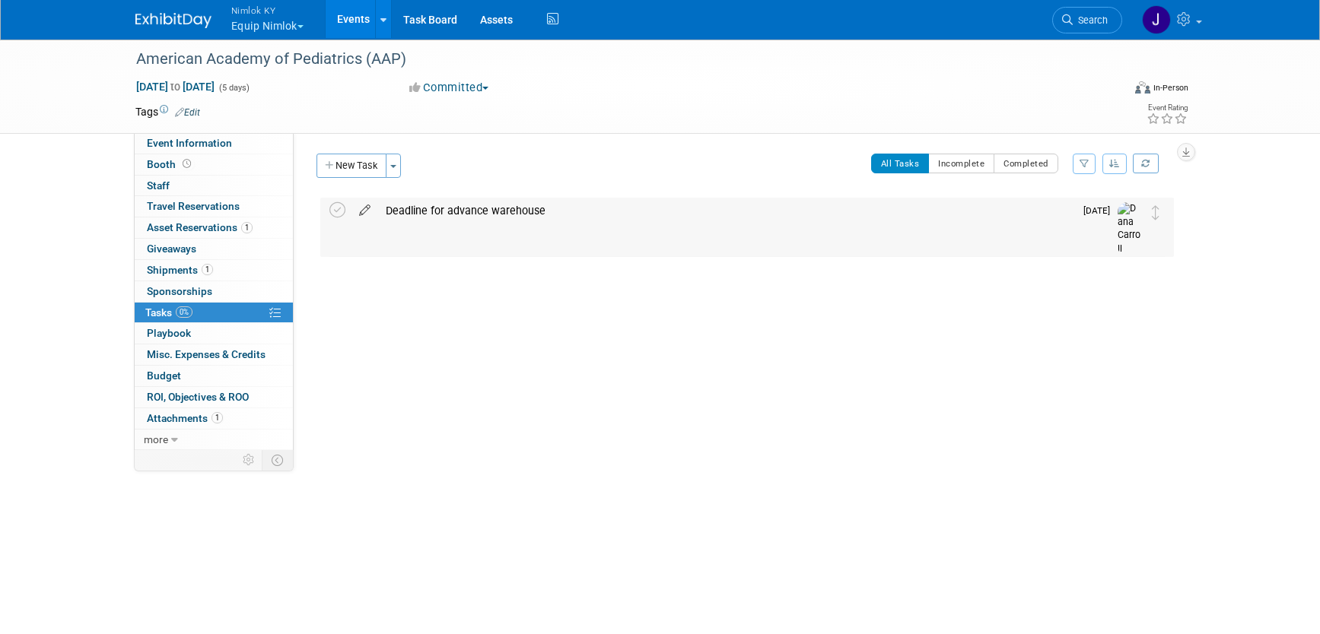
click at [365, 208] on icon at bounding box center [364, 207] width 27 height 19
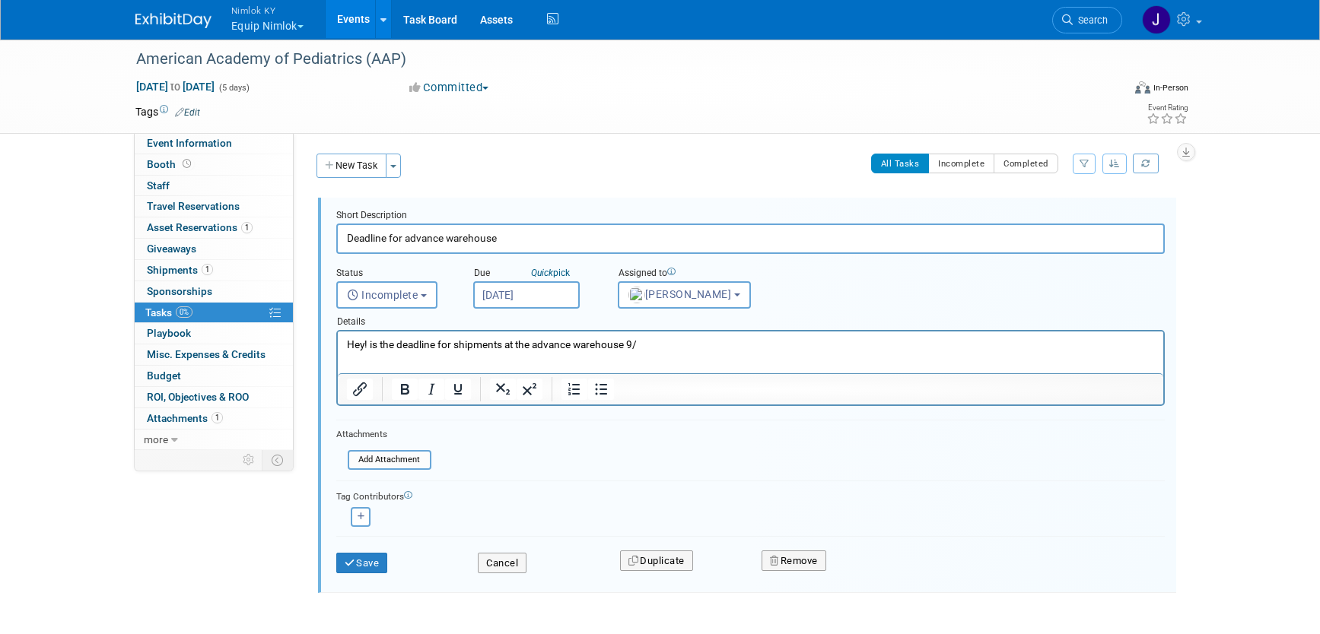
click at [646, 345] on p "Hey! is the deadline for shipments at the advance warehouse 9/" at bounding box center [750, 345] width 808 height 14
click at [384, 563] on button "Save" at bounding box center [362, 563] width 52 height 21
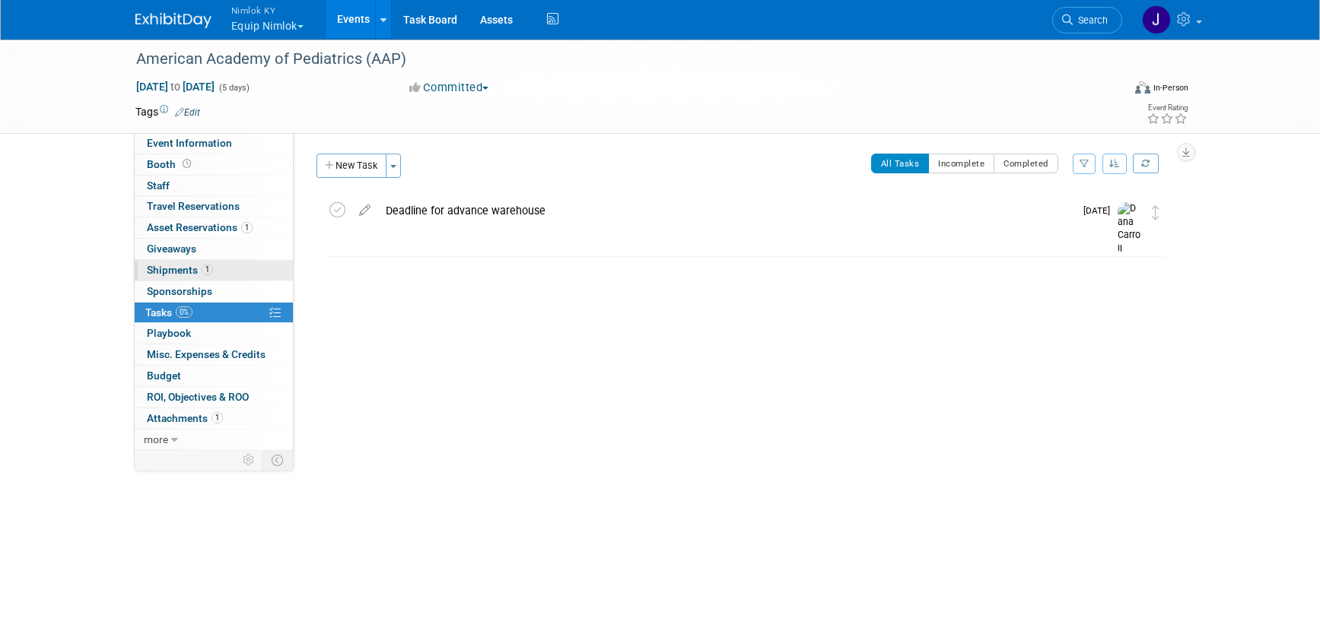
click at [224, 263] on link "1 Shipments 1" at bounding box center [214, 270] width 158 height 21
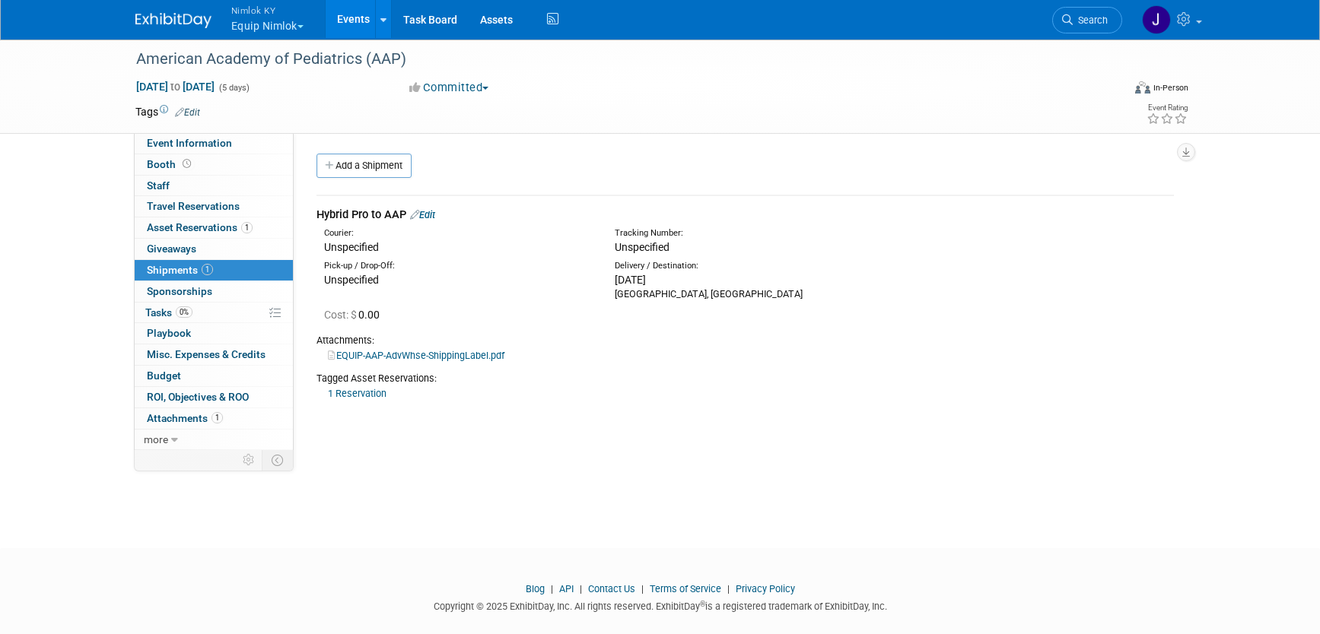
click at [434, 211] on link "Edit" at bounding box center [422, 214] width 25 height 11
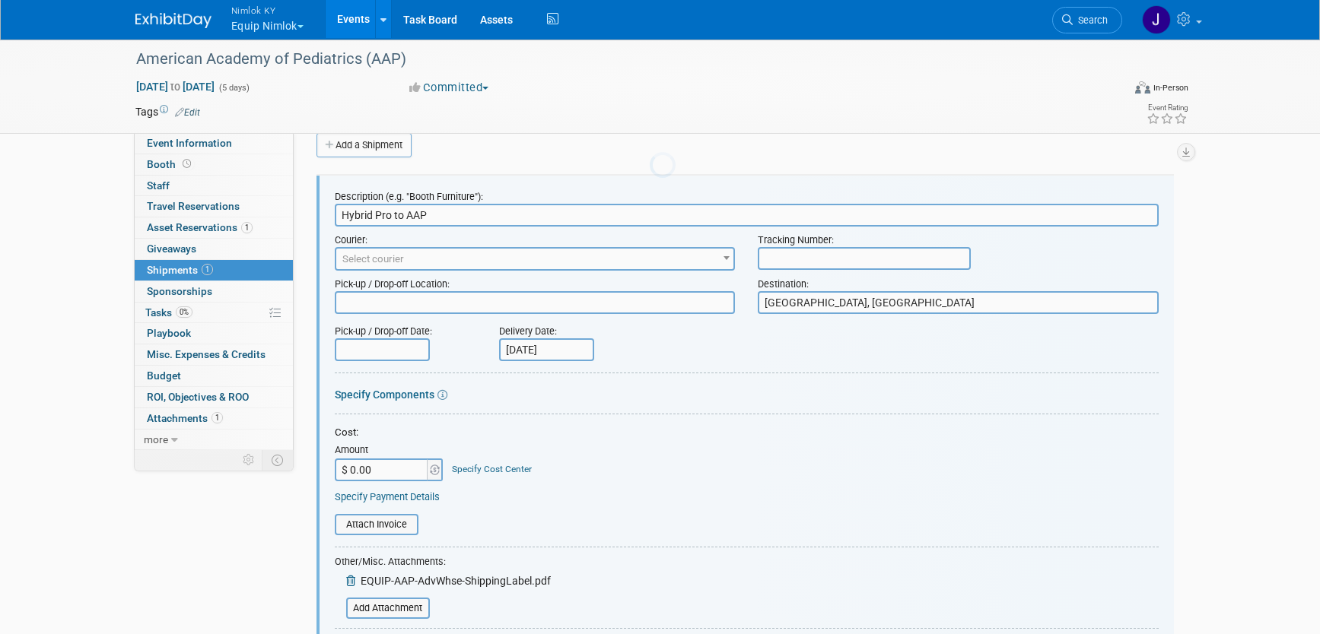
scroll to position [23, 0]
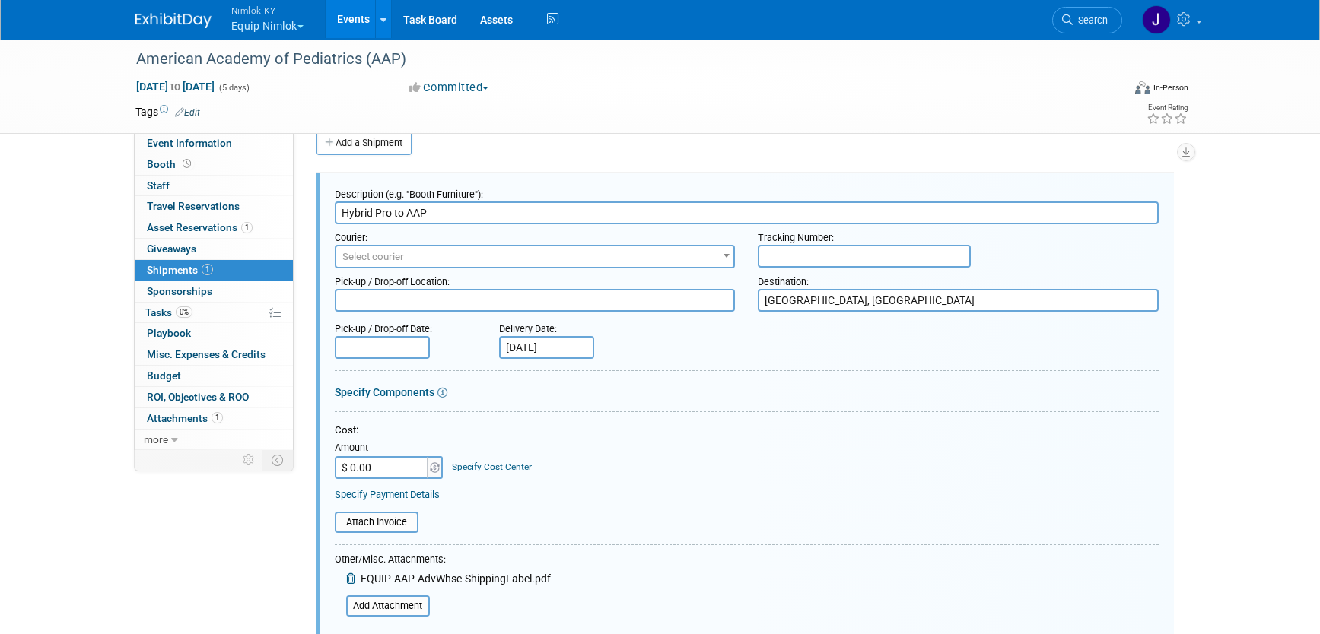
click at [588, 299] on textarea at bounding box center [535, 300] width 401 height 23
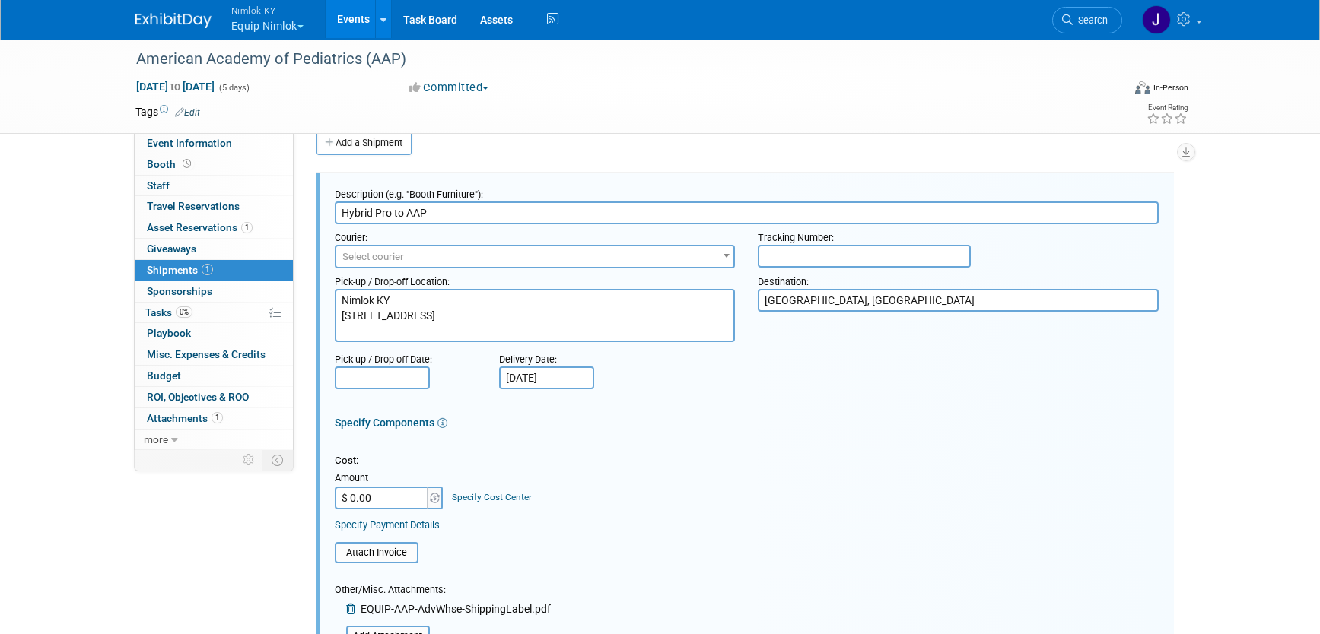
type textarea "Nimlok KY [STREET_ADDRESS]"
click at [927, 307] on textarea "[GEOGRAPHIC_DATA], [GEOGRAPHIC_DATA]" at bounding box center [958, 300] width 401 height 23
click at [764, 301] on textarea "[GEOGRAPHIC_DATA], [GEOGRAPHIC_DATA]" at bounding box center [958, 300] width 401 height 23
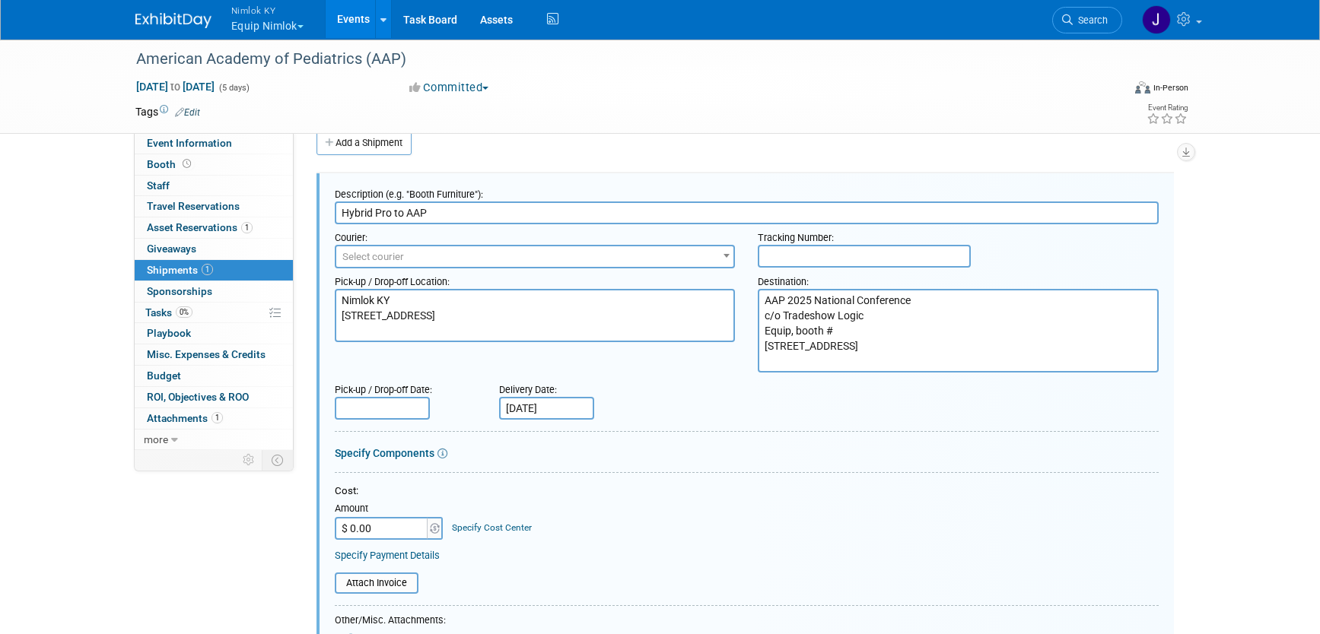
type textarea "AAP 2025 National Conference c/o Tradeshow Logic Equip, booth # [STREET_ADDRESS]"
click at [376, 406] on input "text" at bounding box center [382, 408] width 95 height 23
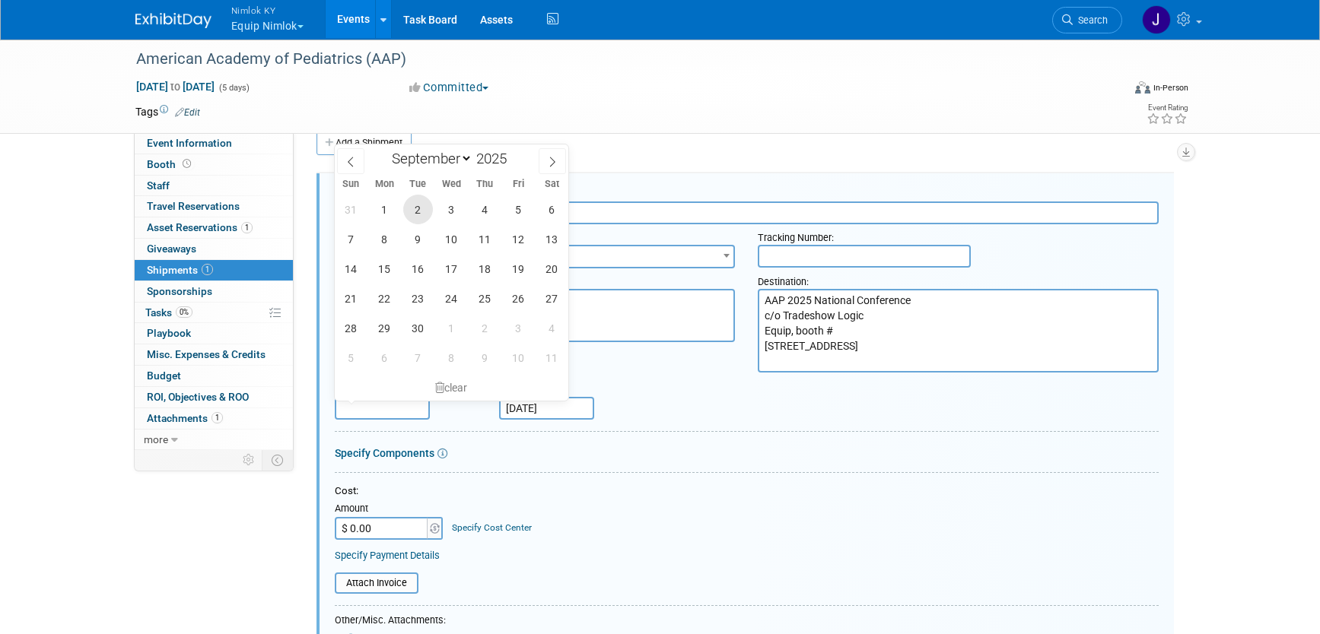
click at [415, 208] on span "2" at bounding box center [418, 210] width 30 height 30
type input "[DATE]"
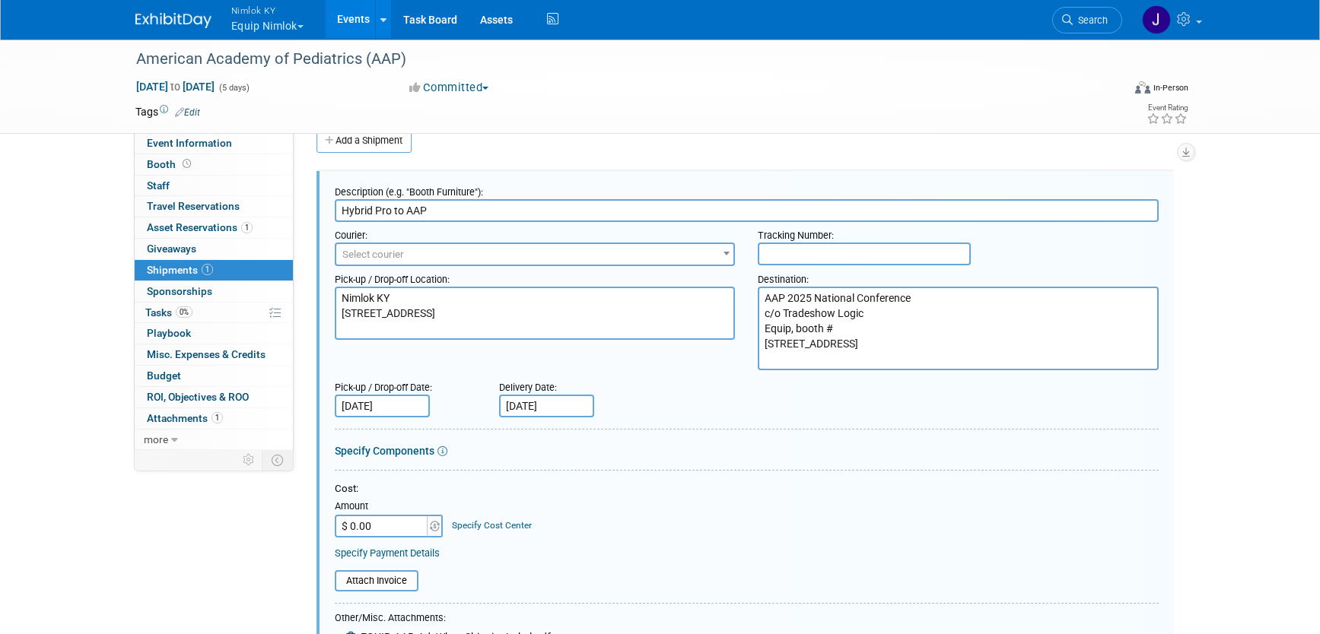
scroll to position [26, 0]
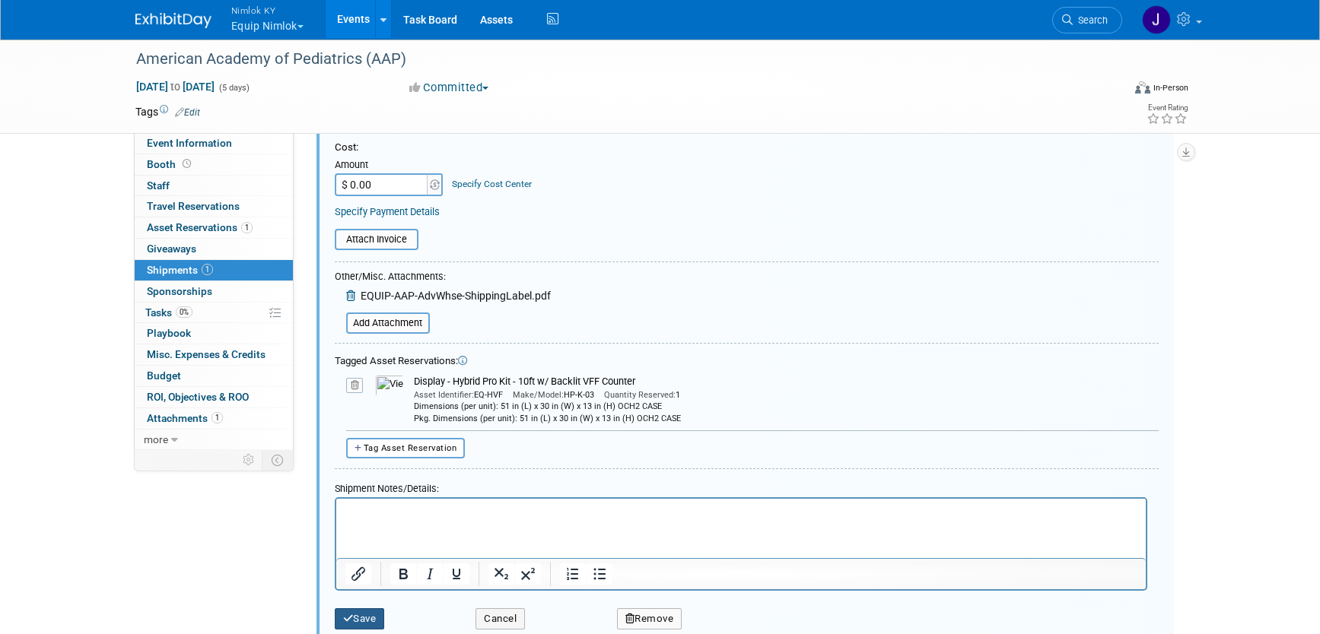
click at [374, 617] on button "Save" at bounding box center [360, 619] width 50 height 21
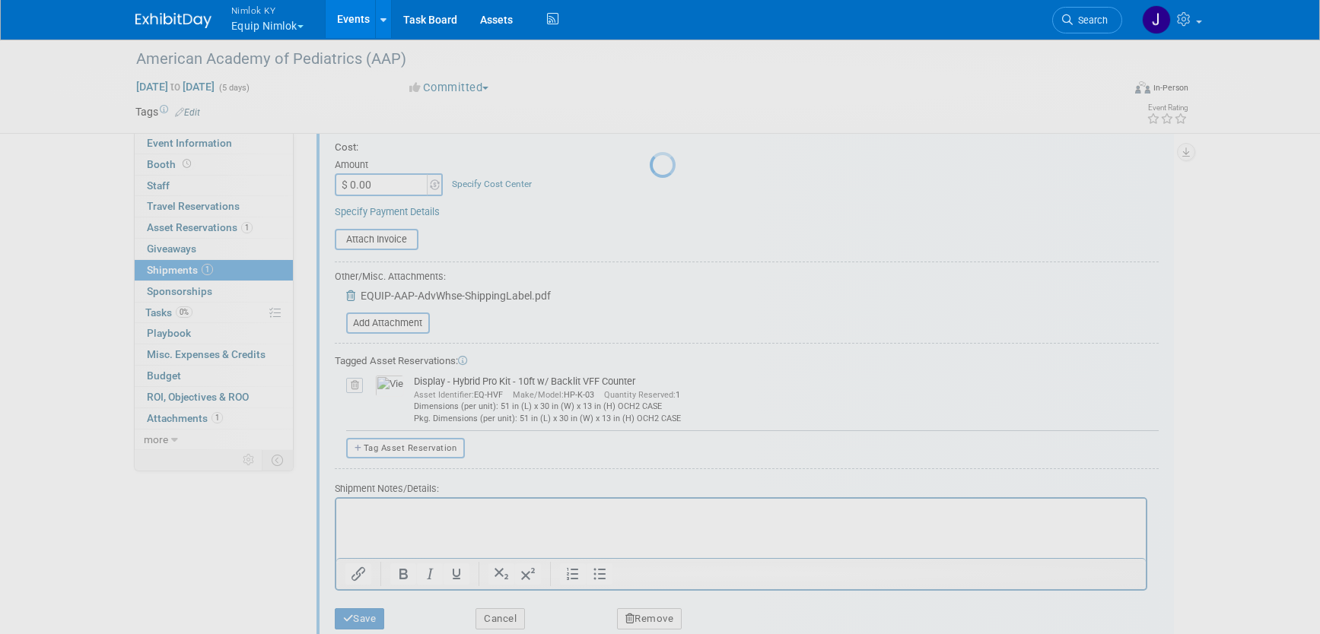
scroll to position [21, 0]
